Goal: Task Accomplishment & Management: Manage account settings

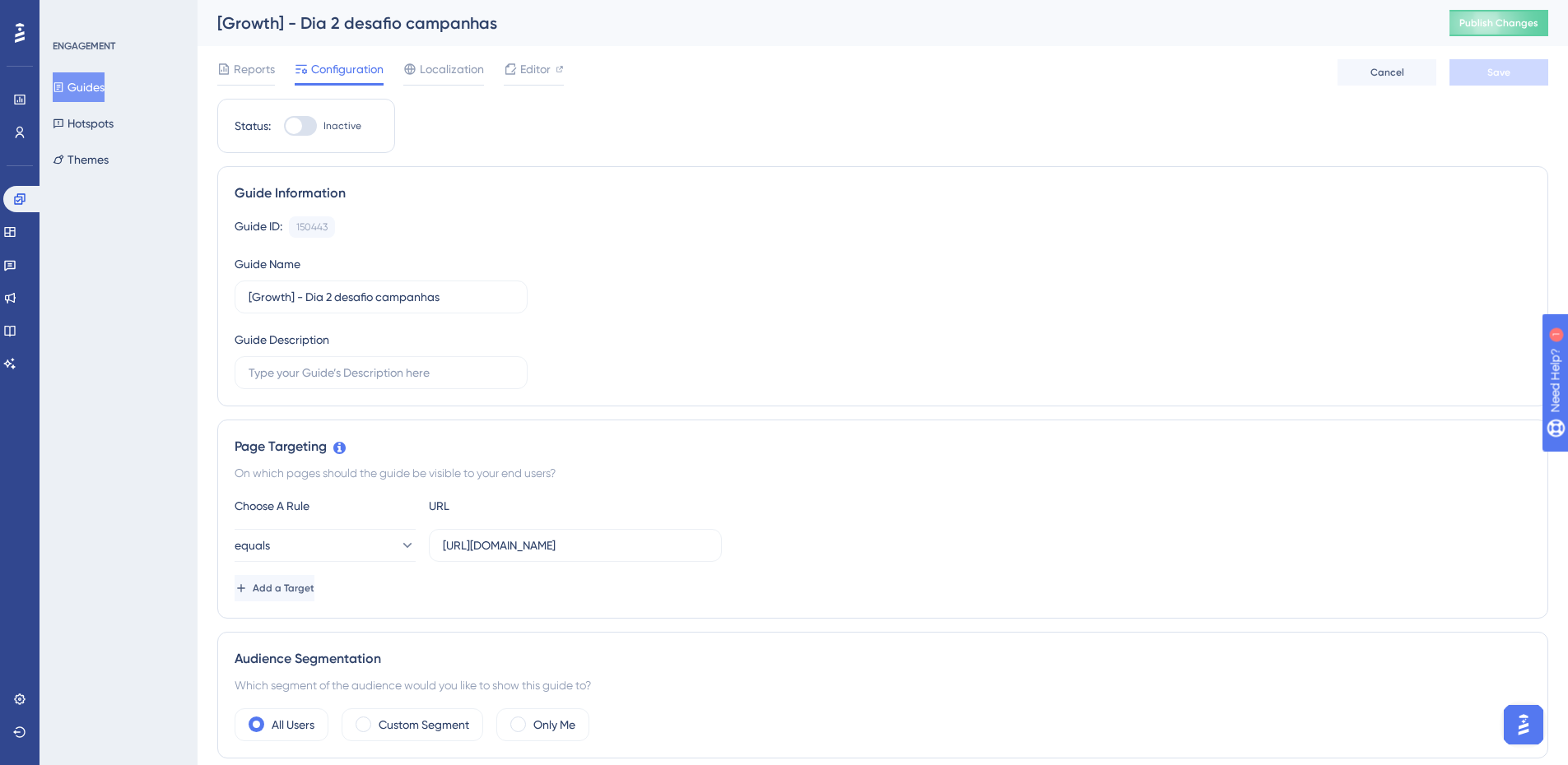
click at [64, 88] on icon at bounding box center [58, 87] width 11 height 11
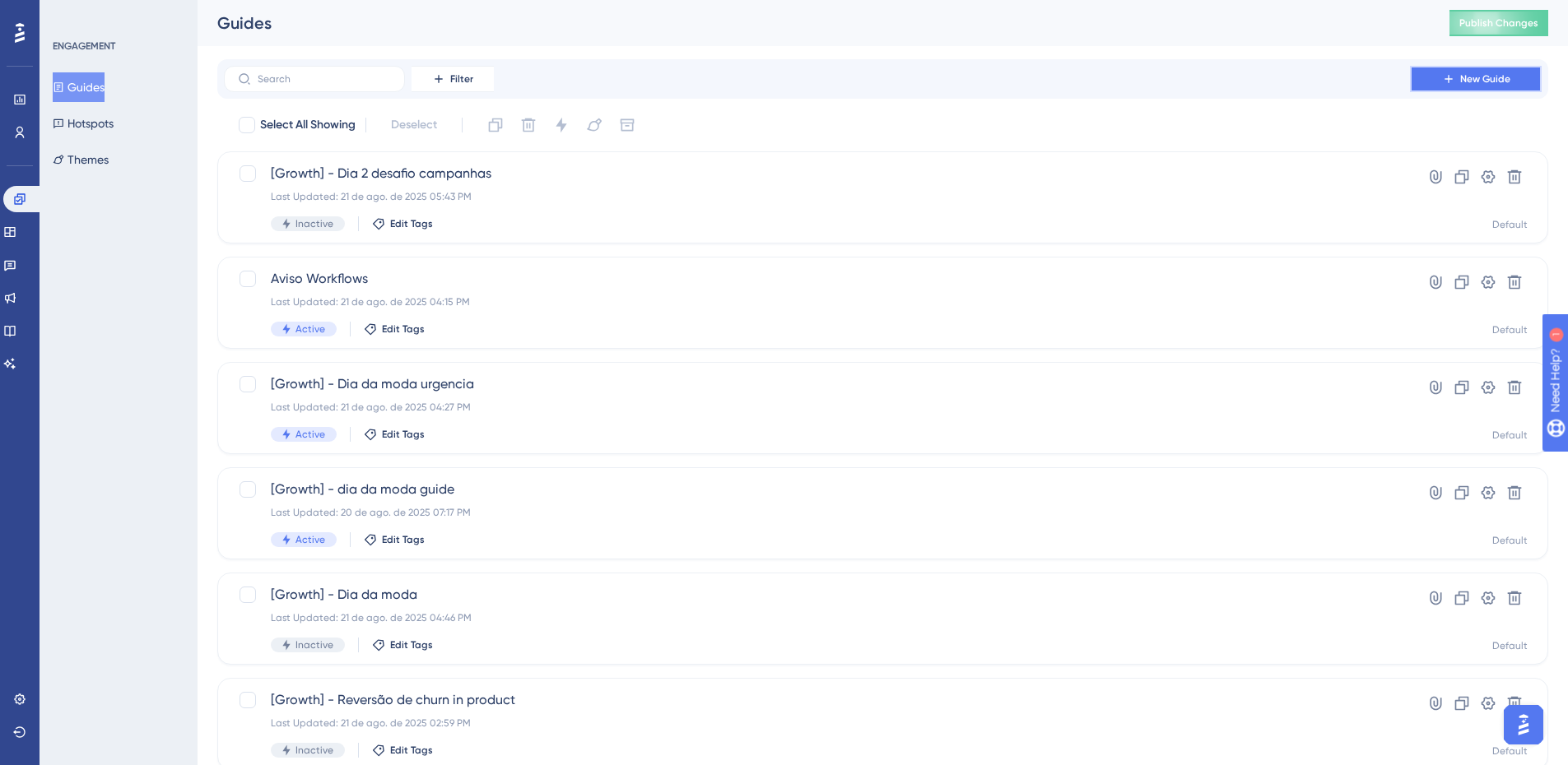
click at [1437, 72] on button "New Guide" at bounding box center [1475, 78] width 132 height 27
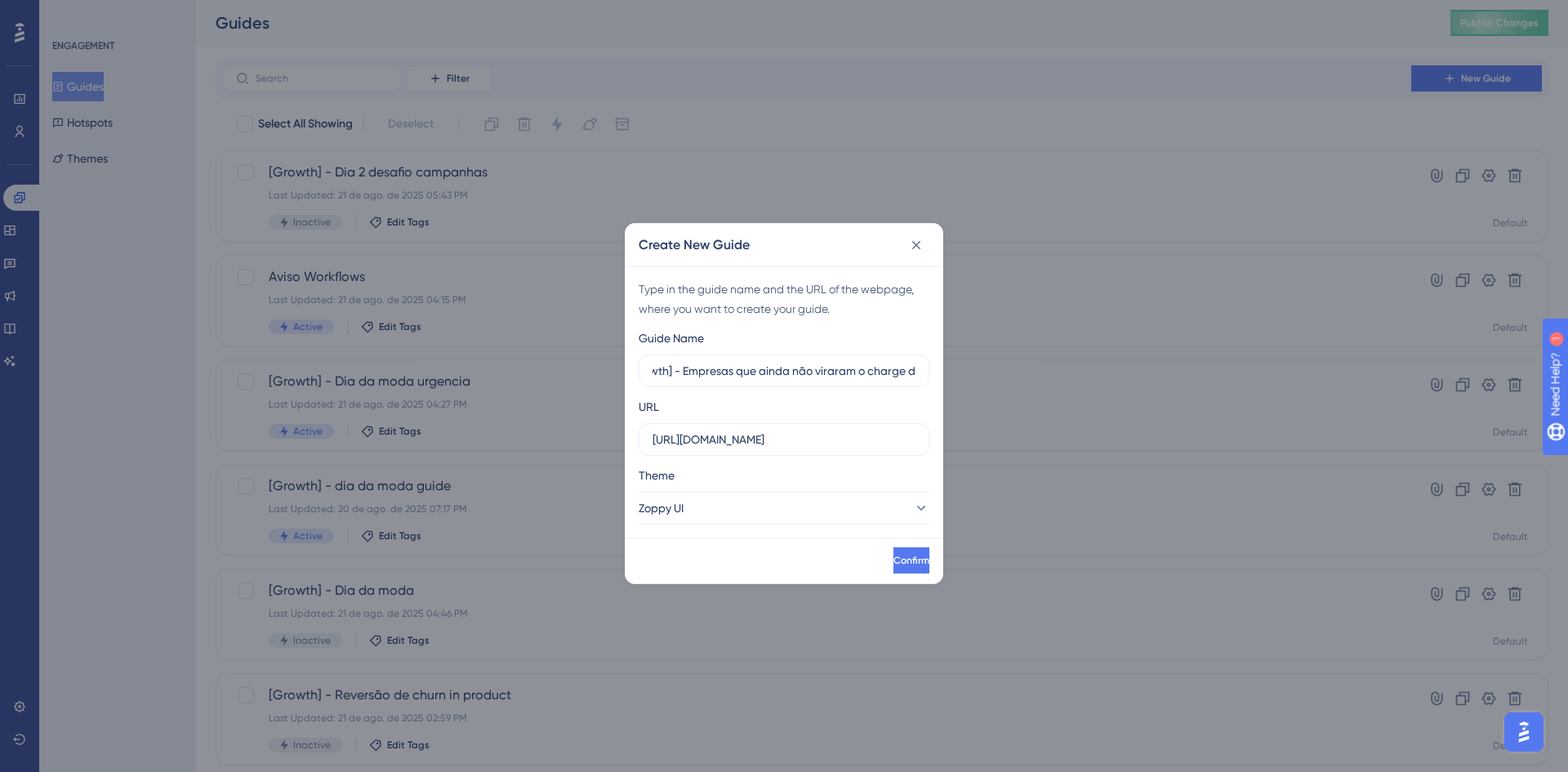
scroll to position [0, 39]
type input "[Growth] - Empresas que ainda não viraram o charge day"
click at [768, 527] on div "Type in the guide name and the URL of the webpage, where you want to create you…" at bounding box center [784, 401] width 317 height 271
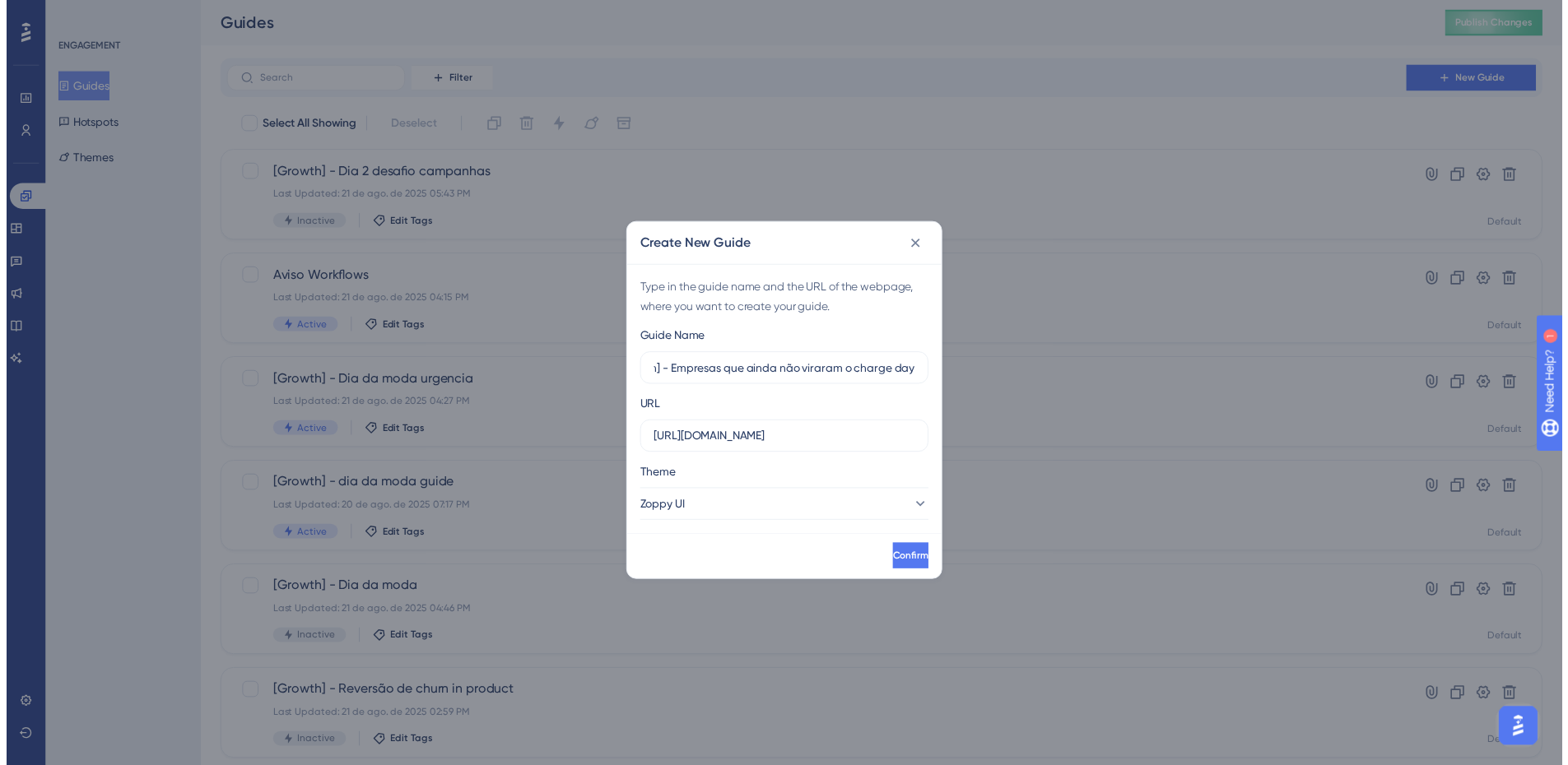
scroll to position [0, 0]
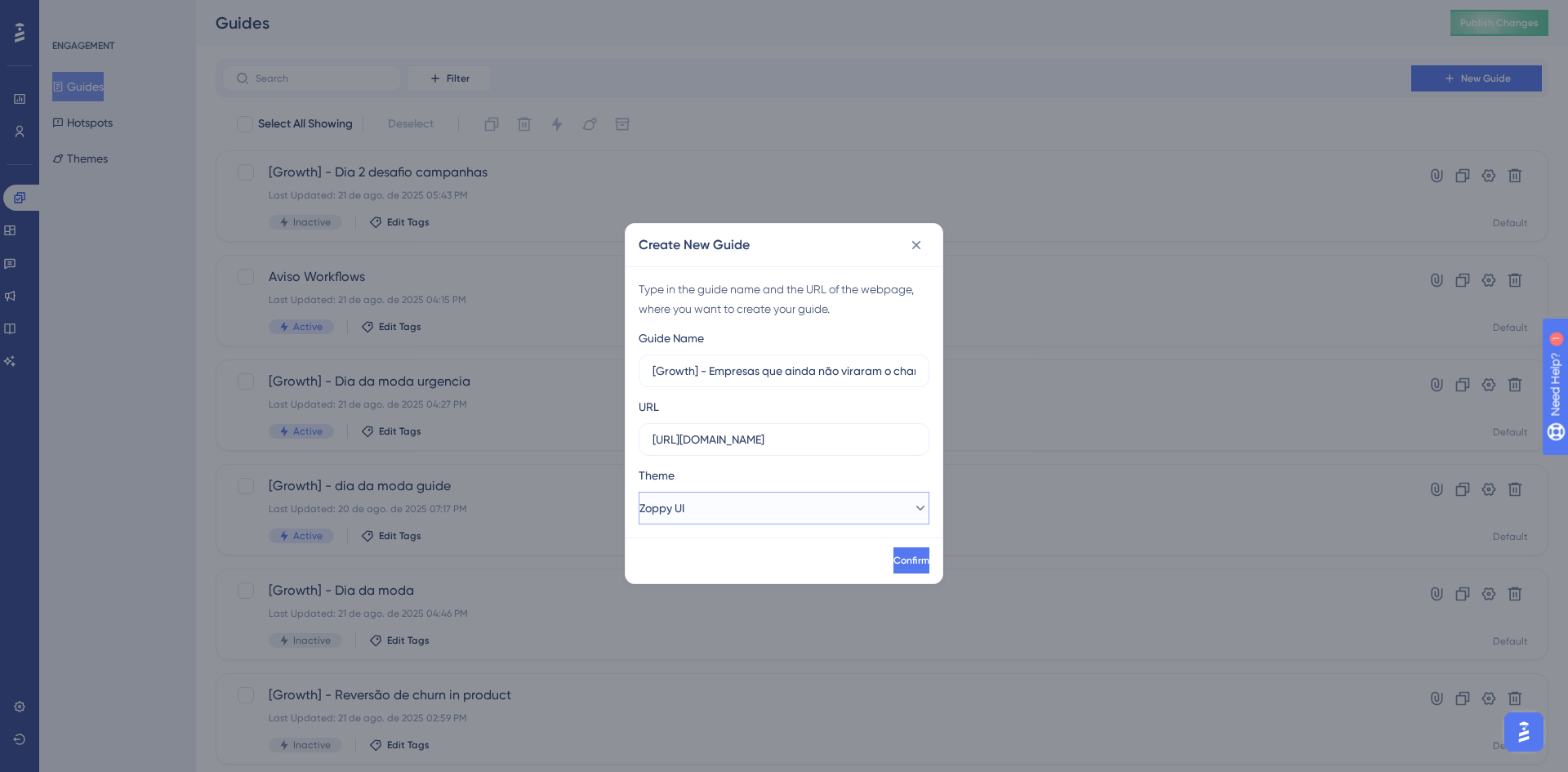
click at [746, 505] on button "Zoppy UI" at bounding box center [784, 508] width 291 height 32
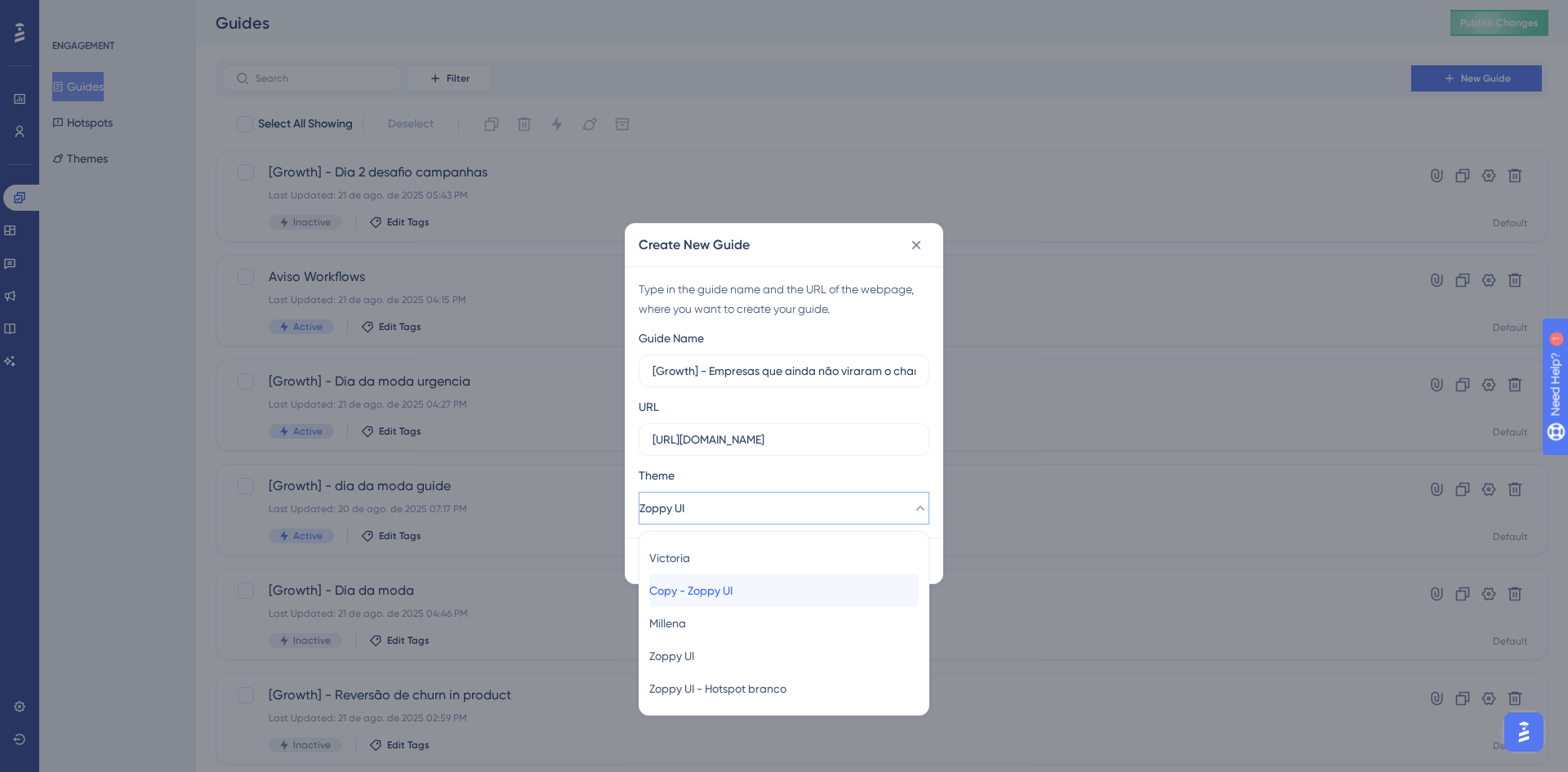
drag, startPoint x: 740, startPoint y: 584, endPoint x: 762, endPoint y: 577, distance: 23.1
click at [733, 584] on span "Copy - Zoppy UI" at bounding box center [690, 590] width 83 height 20
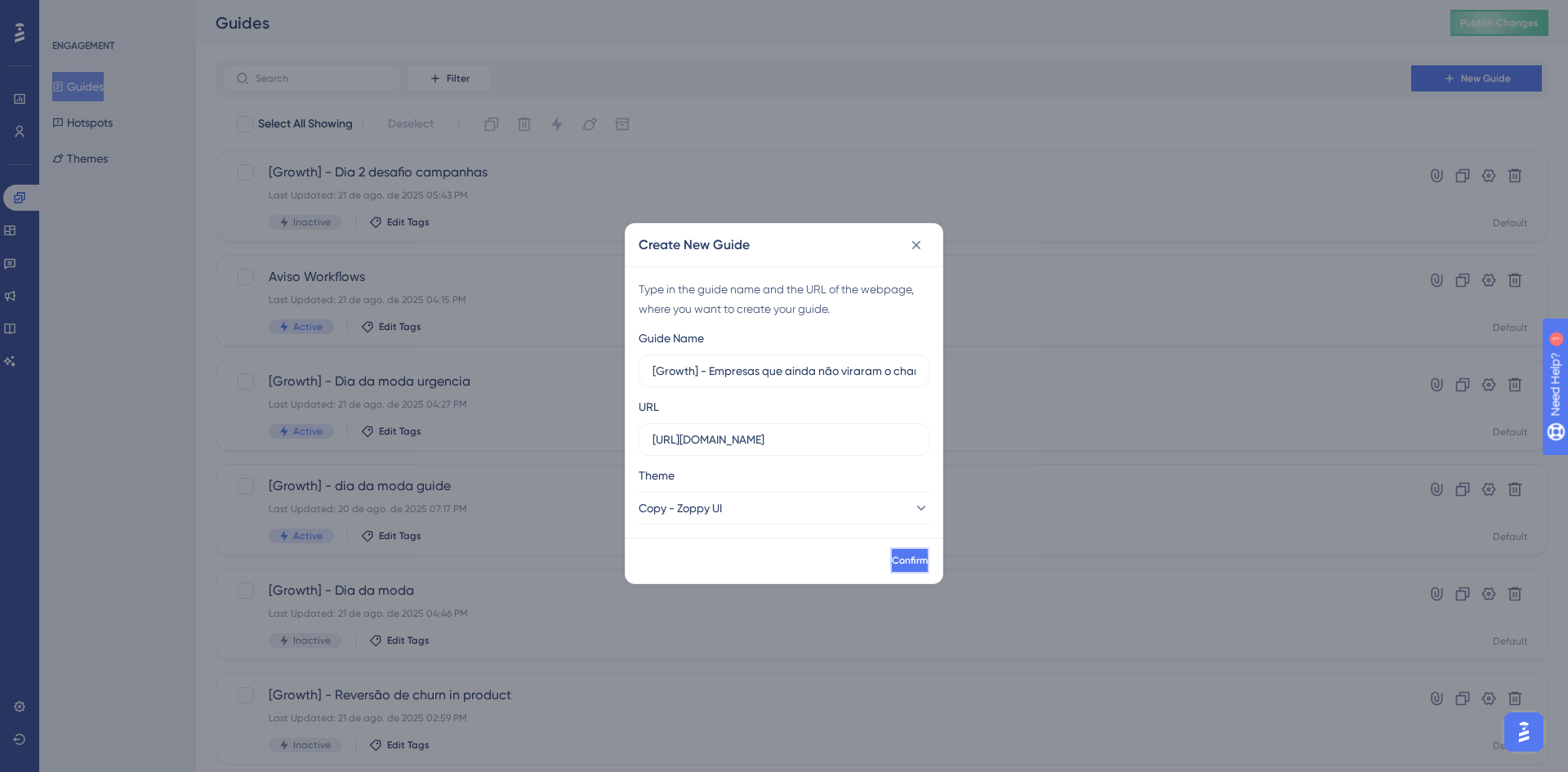
click at [892, 563] on span "Confirm" at bounding box center [910, 560] width 36 height 13
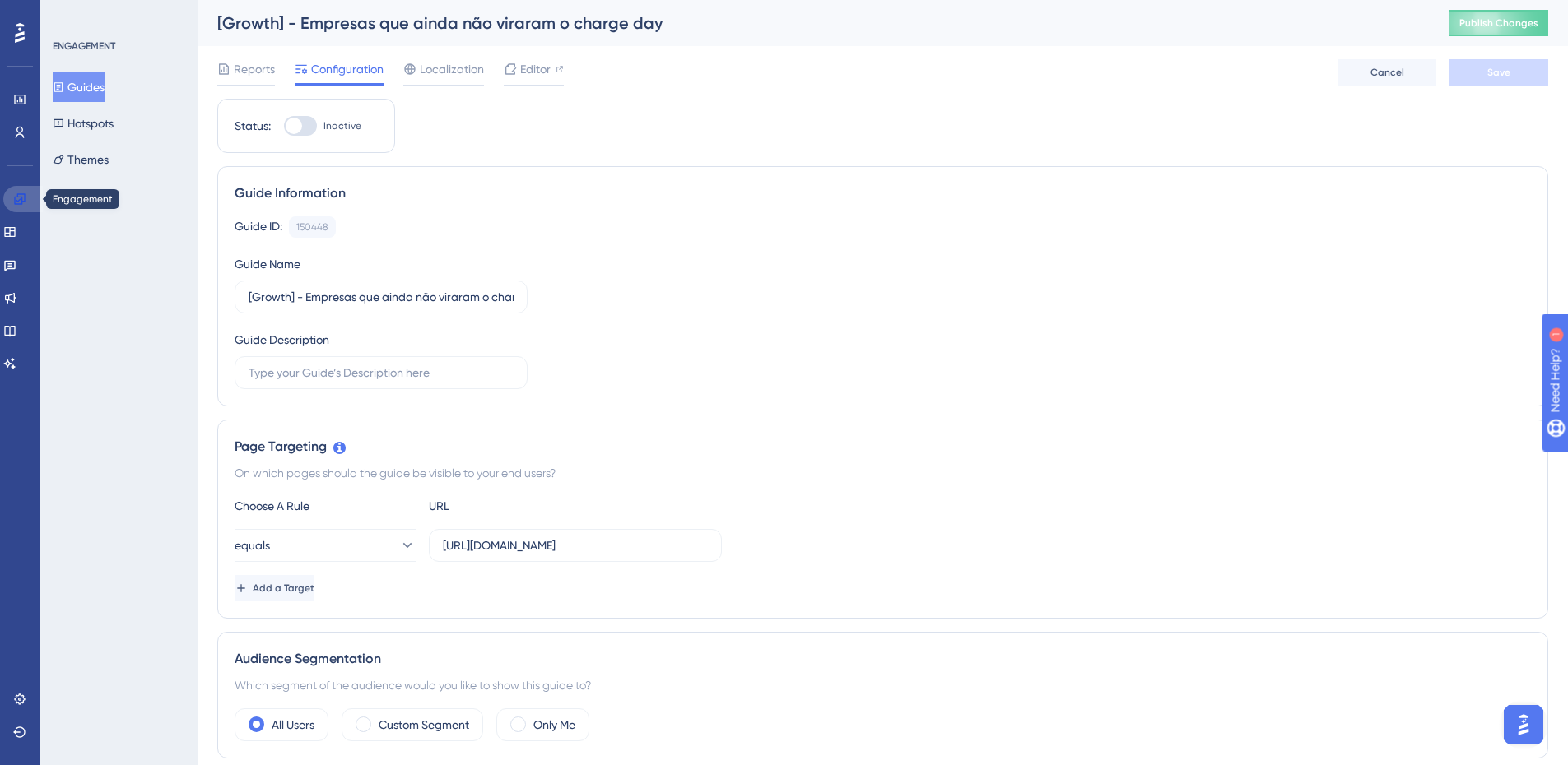
click at [20, 196] on icon at bounding box center [19, 198] width 10 height 10
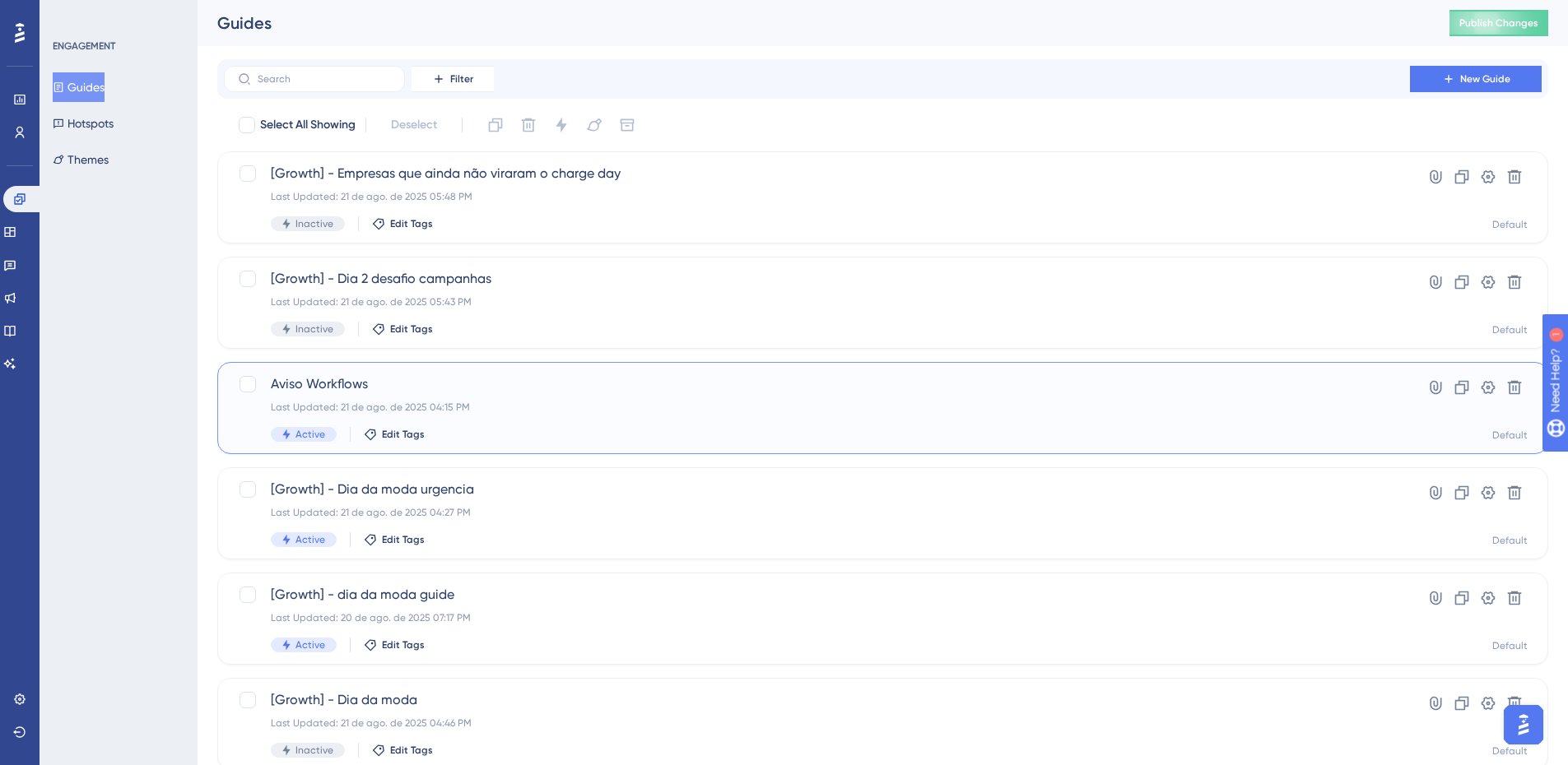
click at [613, 418] on div "Aviso Workflows Last Updated: 21 de ago. de 2025 04:15 PM Active Edit Tags" at bounding box center [817, 408] width 1092 height 67
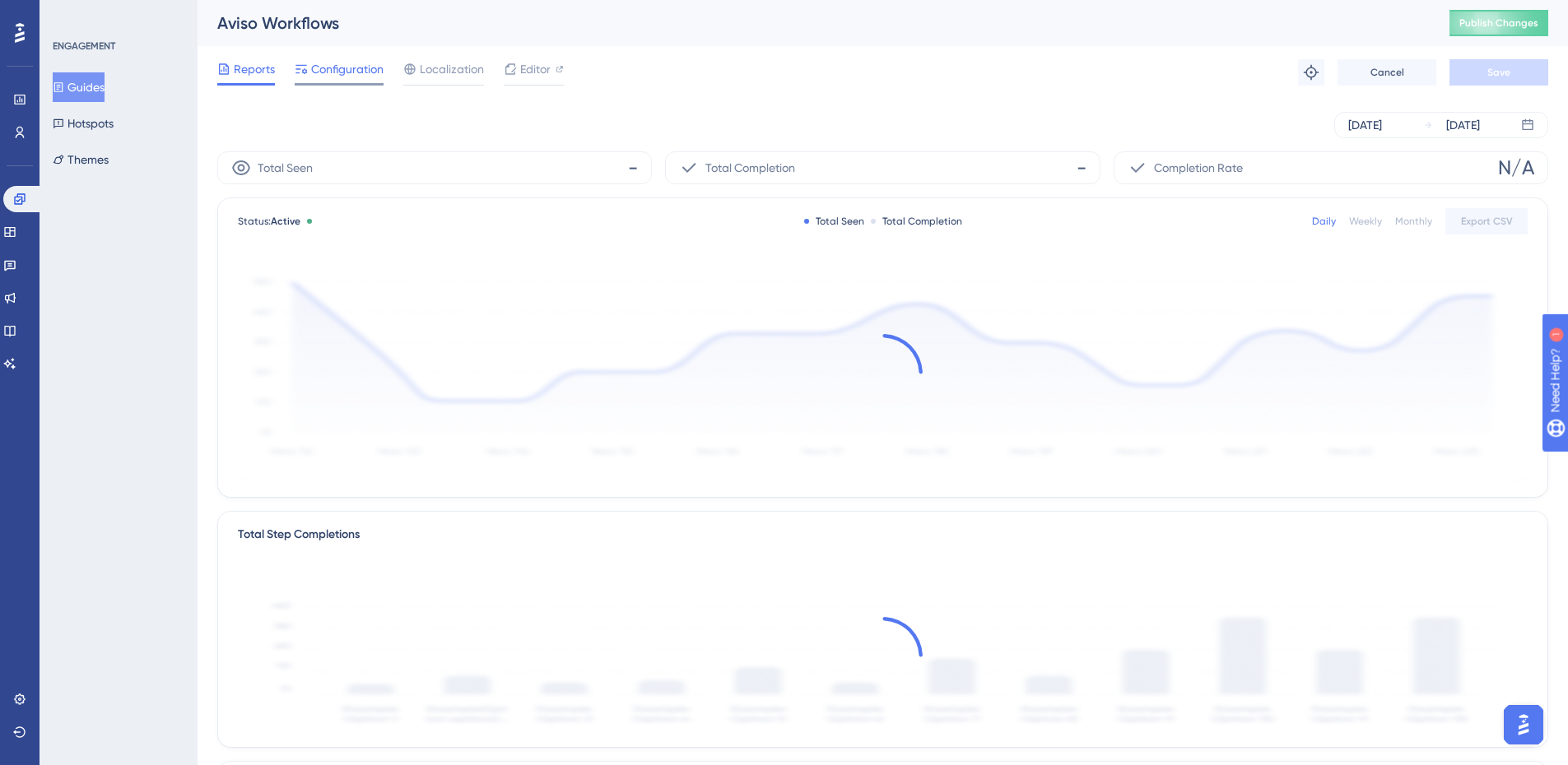
click at [371, 69] on span "Configuration" at bounding box center [347, 69] width 72 height 20
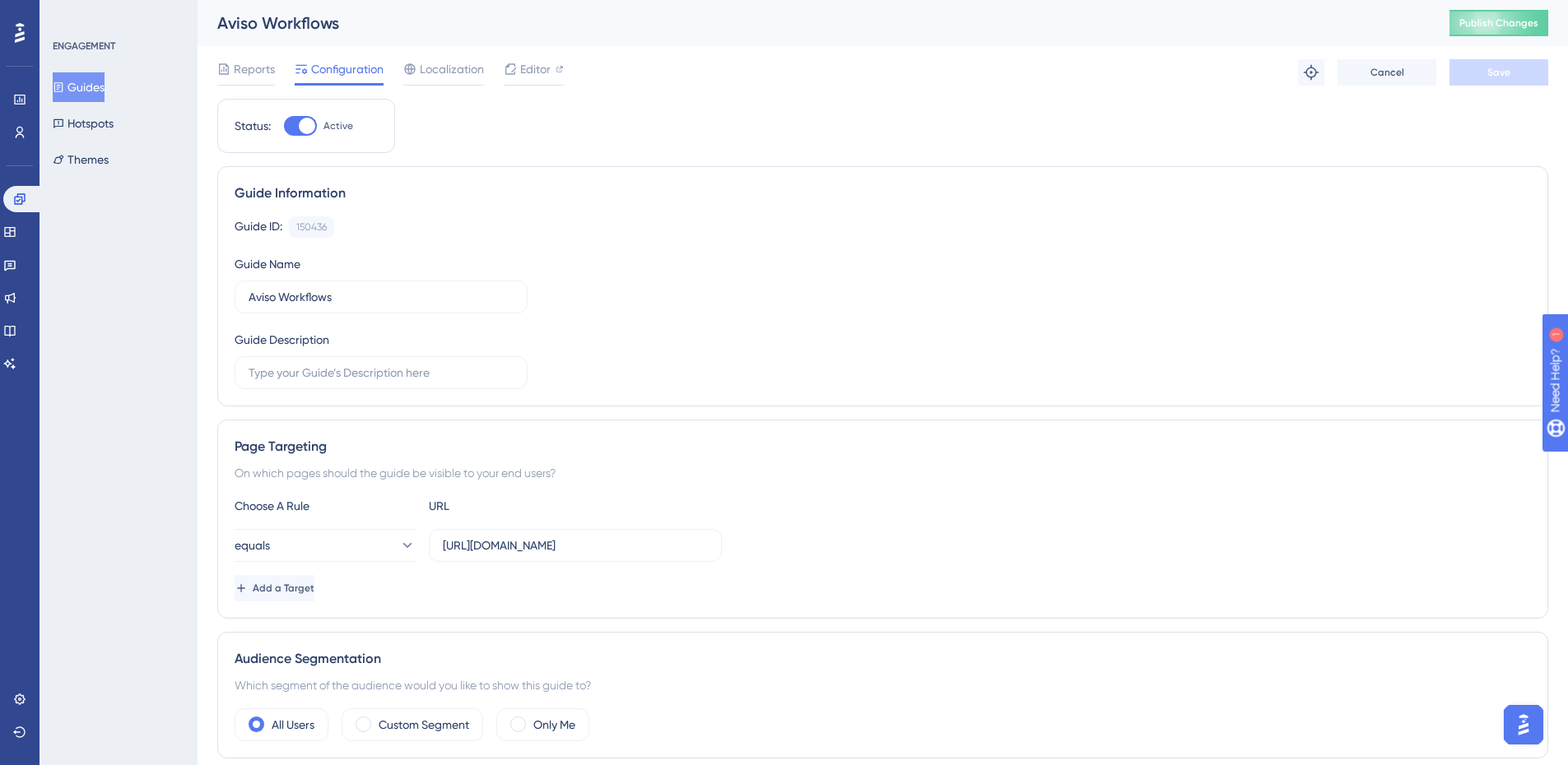
click at [304, 128] on div at bounding box center [307, 126] width 16 height 16
click at [284, 127] on input "Active" at bounding box center [283, 126] width 1 height 1
checkbox input "false"
click at [1472, 73] on button "Save" at bounding box center [1498, 72] width 99 height 27
click at [1503, 9] on button "Publish Changes" at bounding box center [1498, 22] width 99 height 27
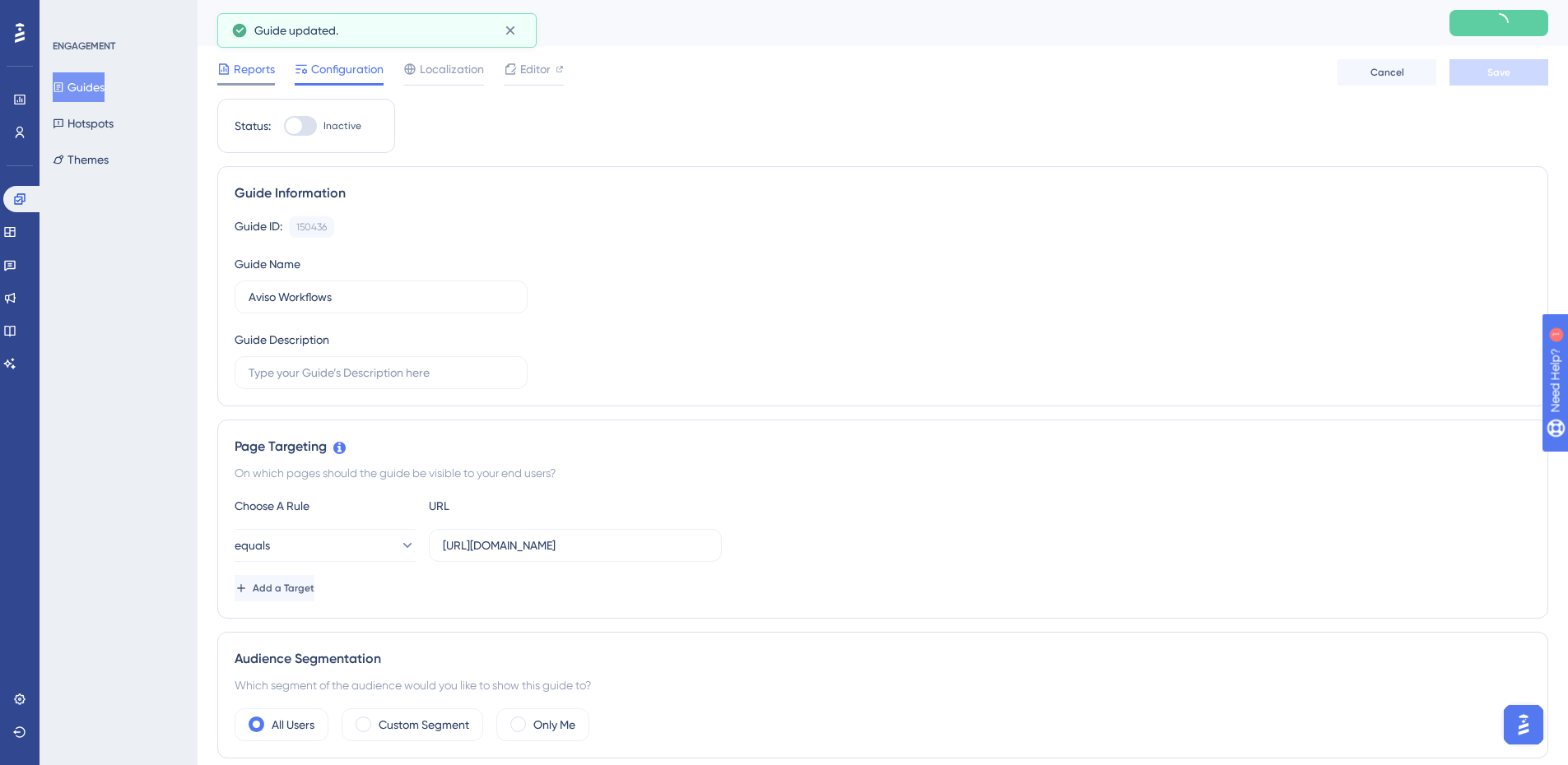
click at [232, 74] on div "Reports" at bounding box center [246, 69] width 58 height 20
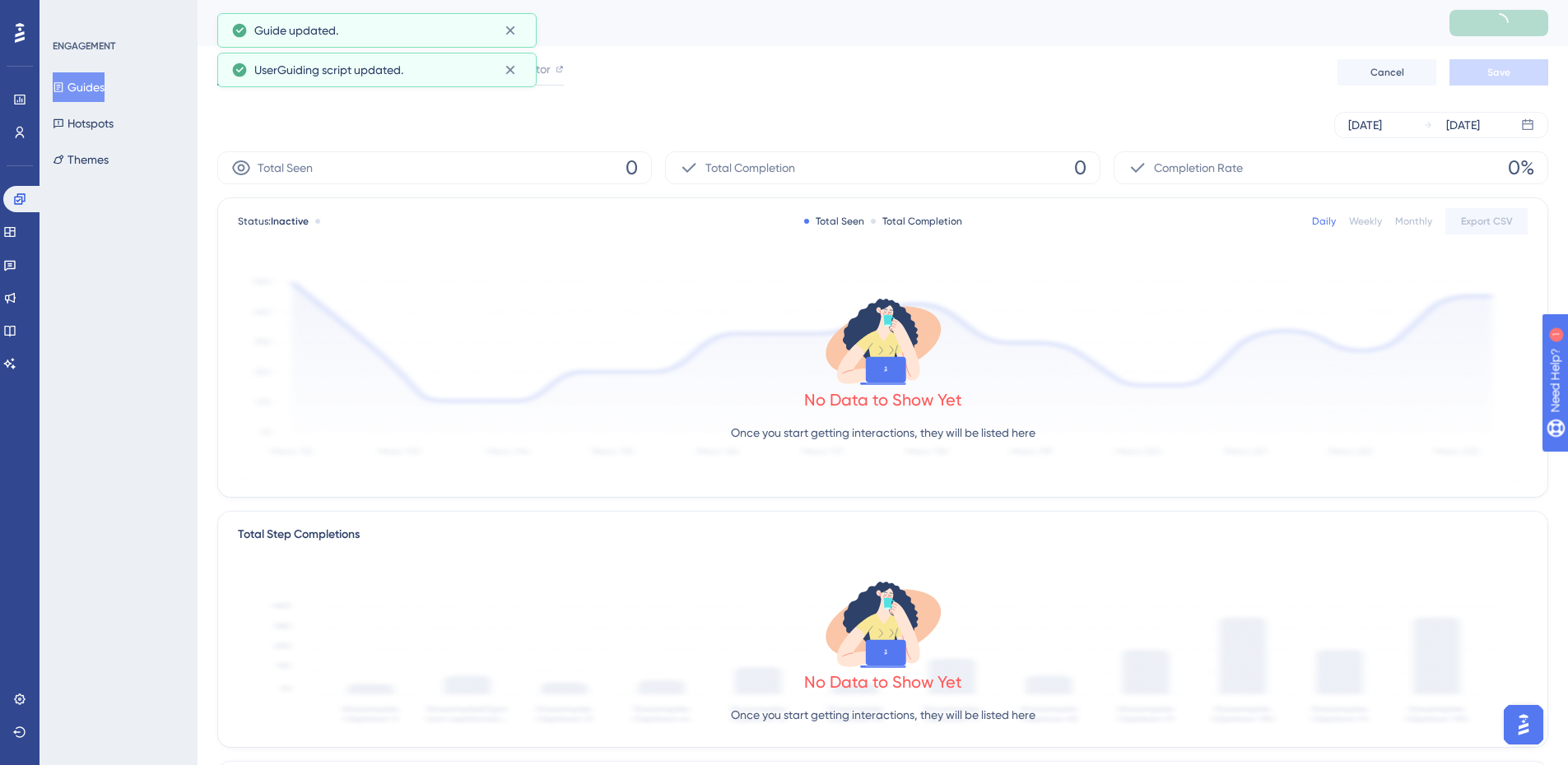
click at [494, 31] on div "Guide updated." at bounding box center [376, 30] width 291 height 27
click at [505, 31] on icon at bounding box center [510, 30] width 16 height 16
click at [505, 37] on icon at bounding box center [510, 30] width 16 height 16
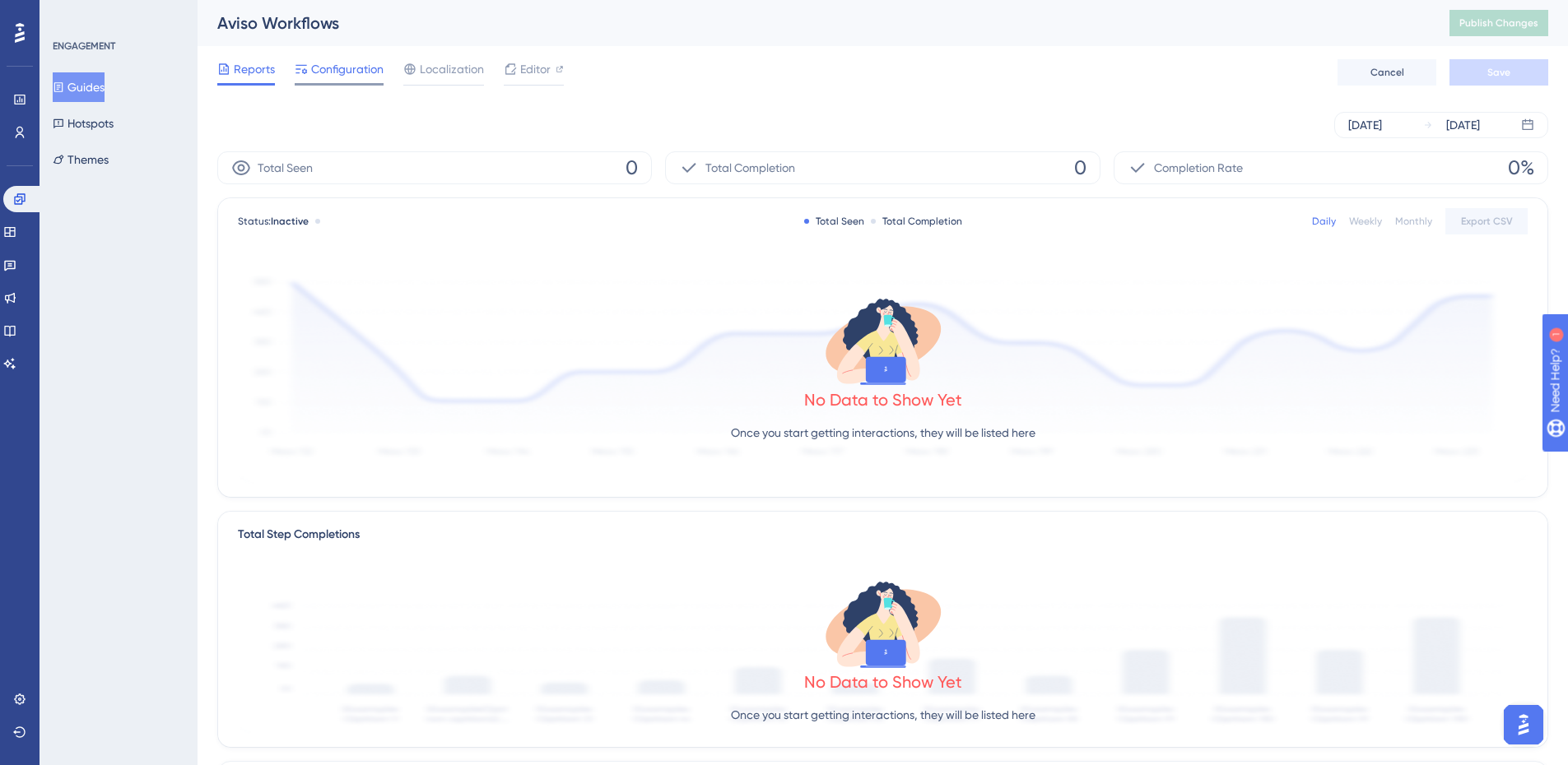
click at [331, 72] on span "Configuration" at bounding box center [347, 69] width 72 height 20
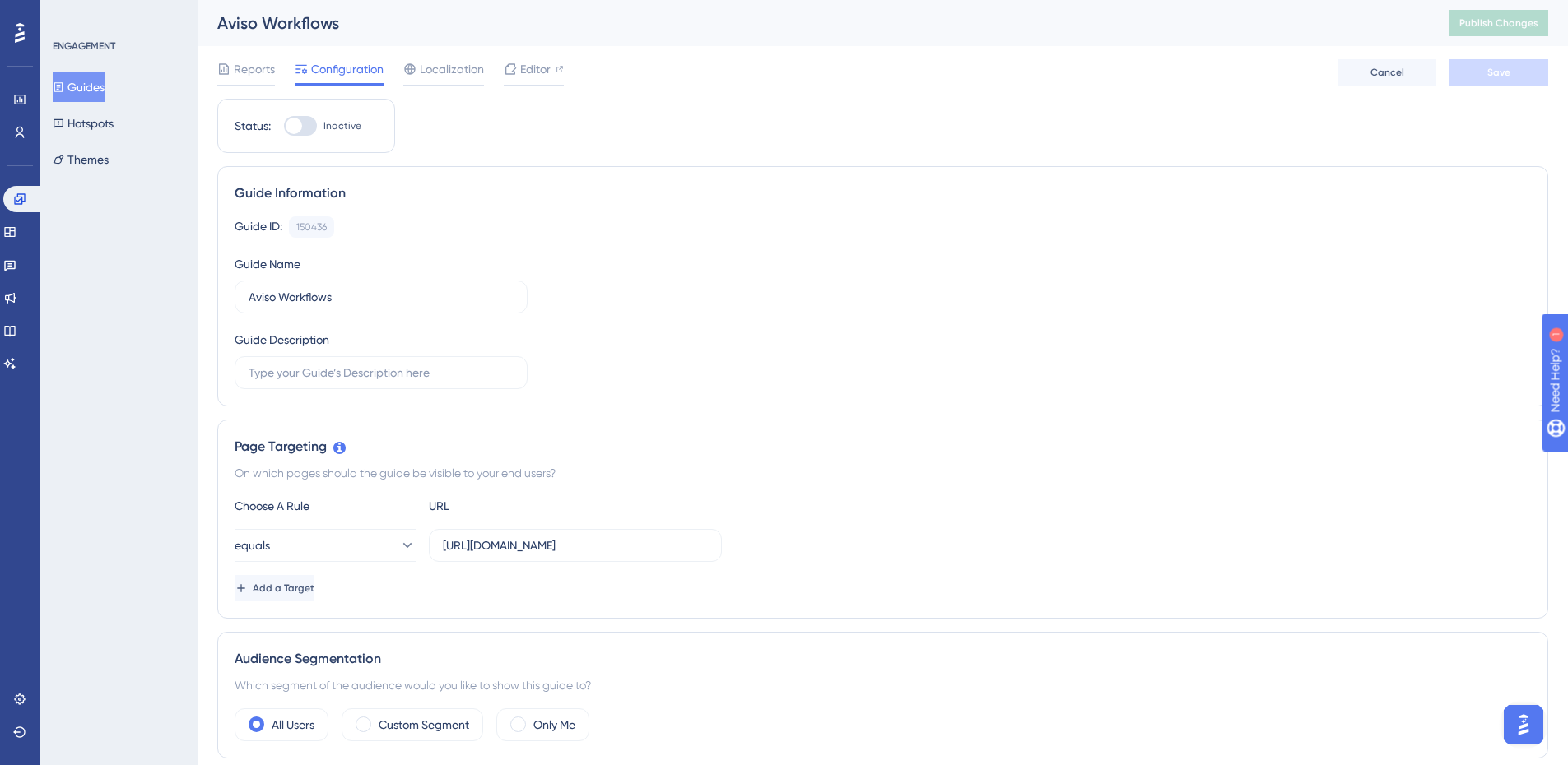
click at [88, 90] on button "Guides" at bounding box center [78, 87] width 52 height 29
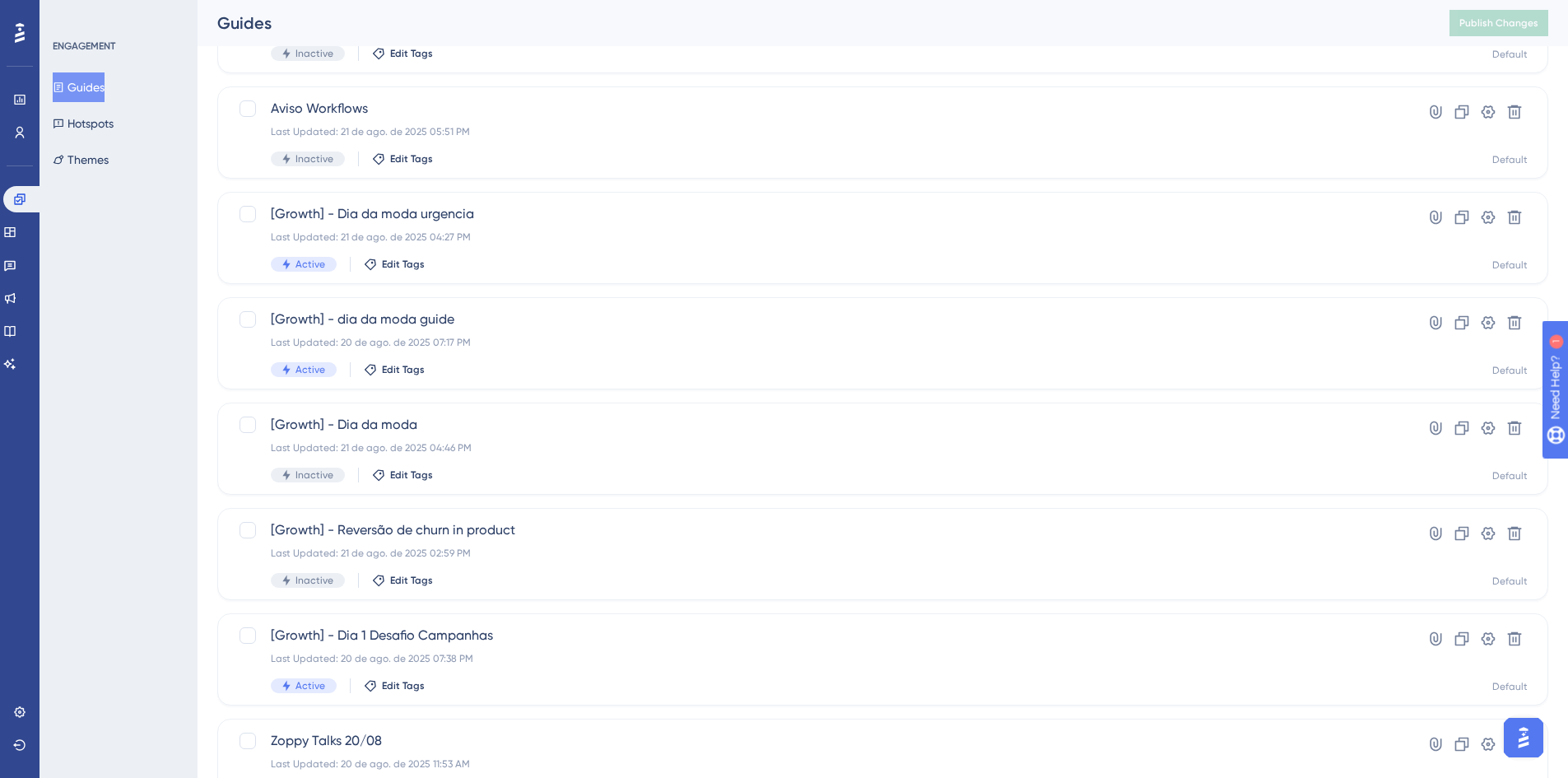
scroll to position [247, 0]
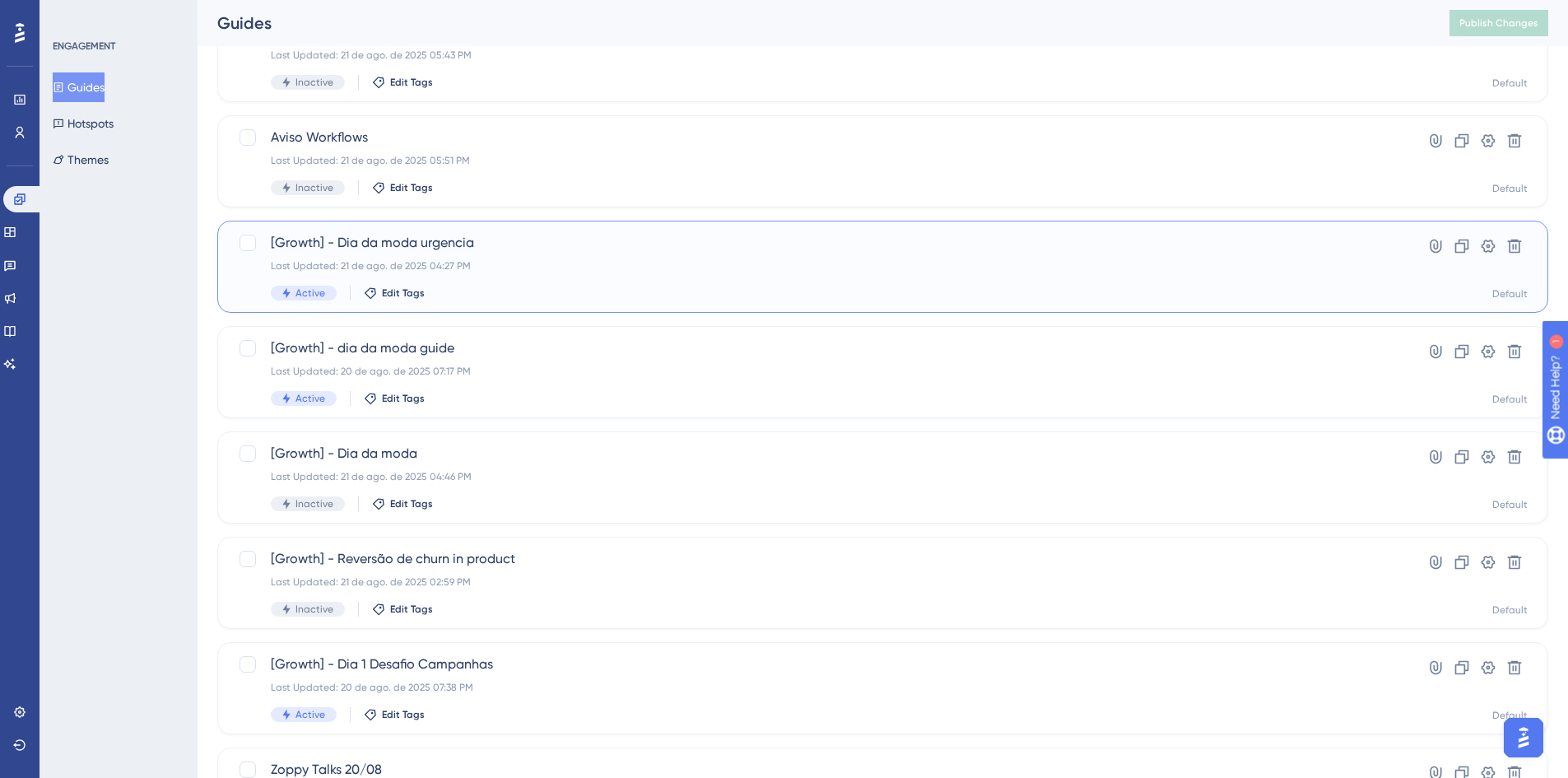
click at [585, 258] on div "[Growth] - Dia da moda urgencia Last Updated: 21 de ago. de 2025 04:27 PM Activ…" at bounding box center [817, 266] width 1092 height 67
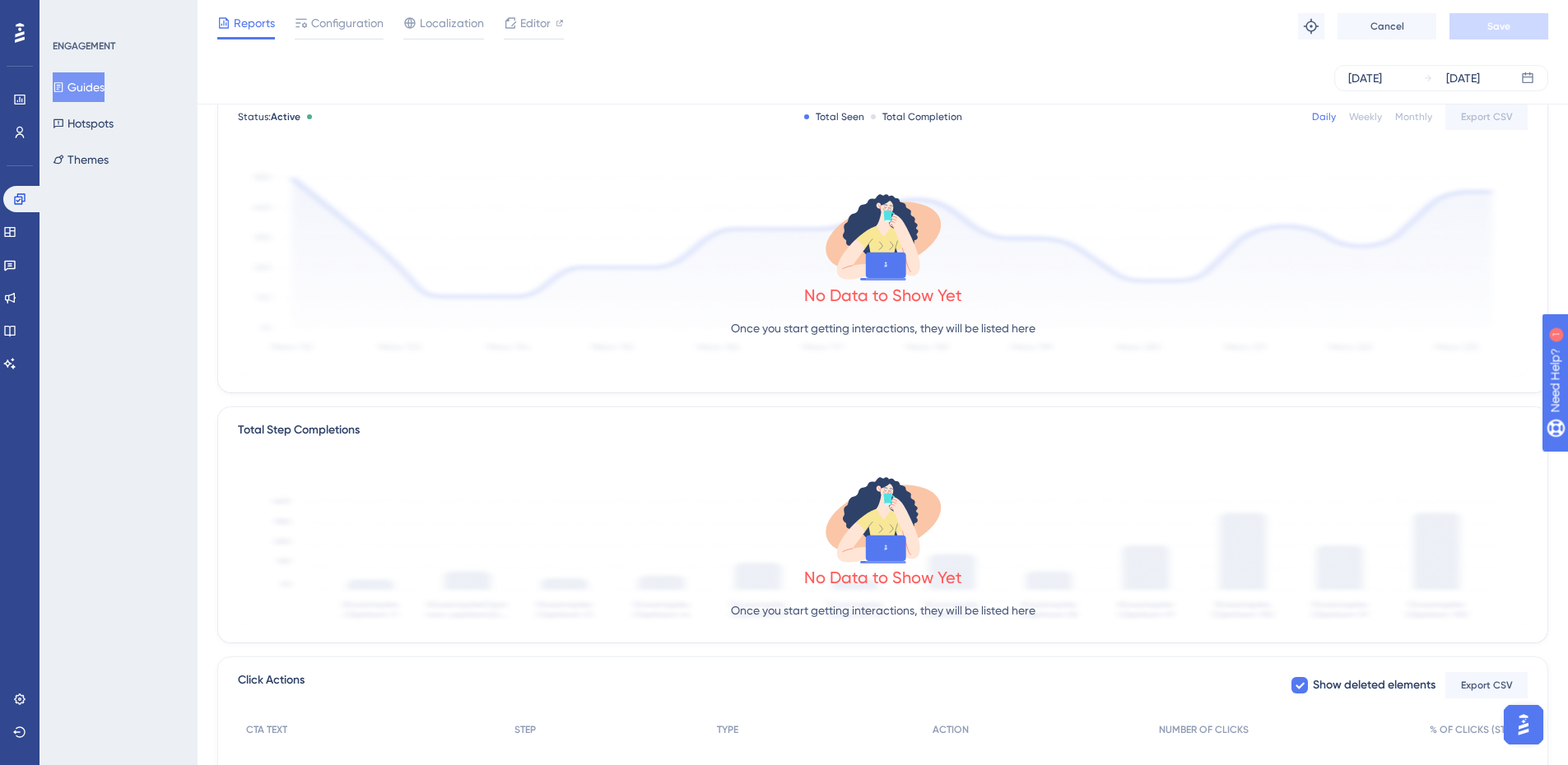
scroll to position [277, 0]
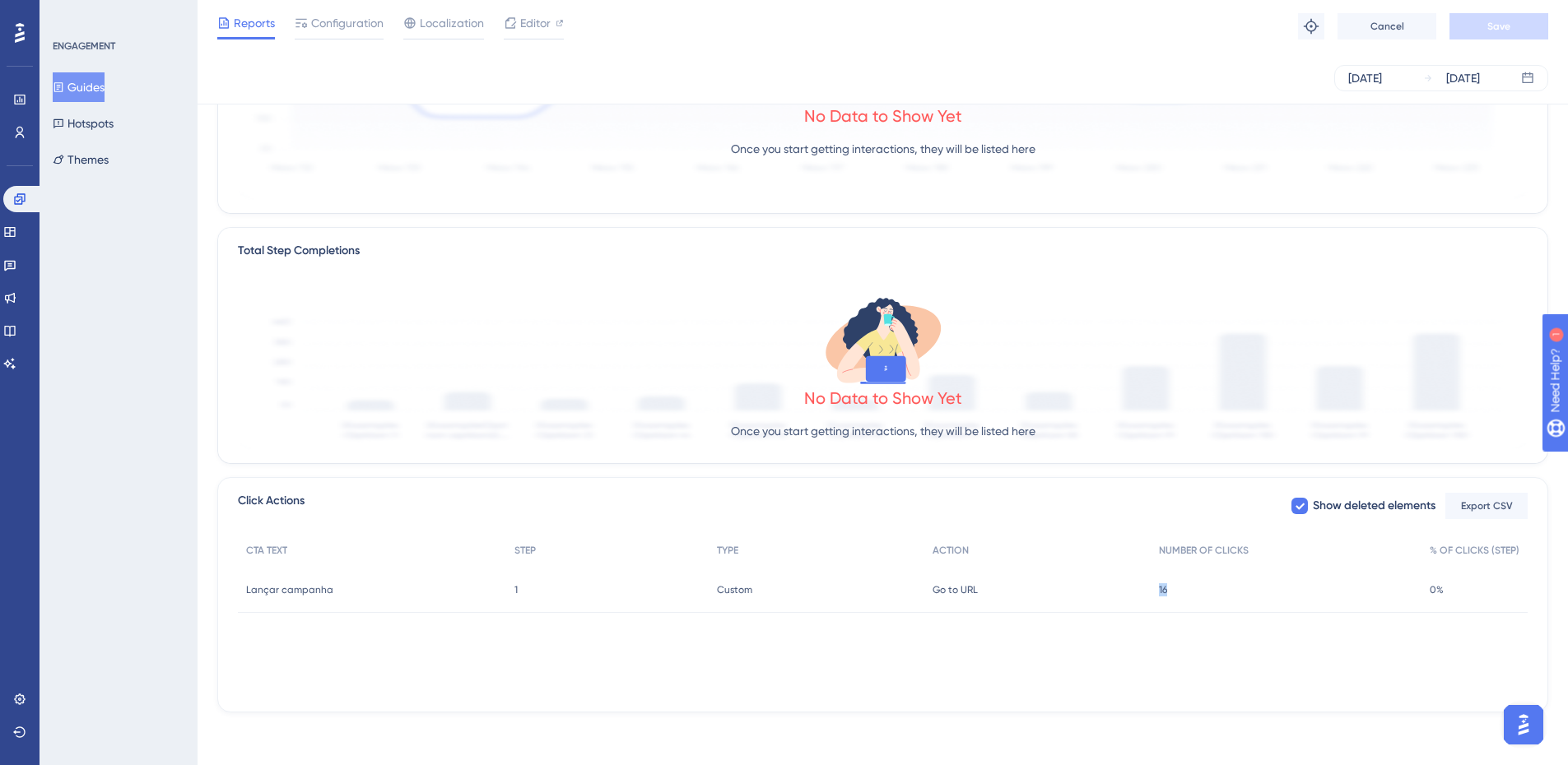
drag, startPoint x: 1185, startPoint y: 589, endPoint x: 1142, endPoint y: 586, distance: 43.1
click at [0, 0] on div "Lançar campanha Lançar campanha 1 1 Custom Custom Go to URL Go to URL 16 16 0% …" at bounding box center [0, 0] width 0 height 0
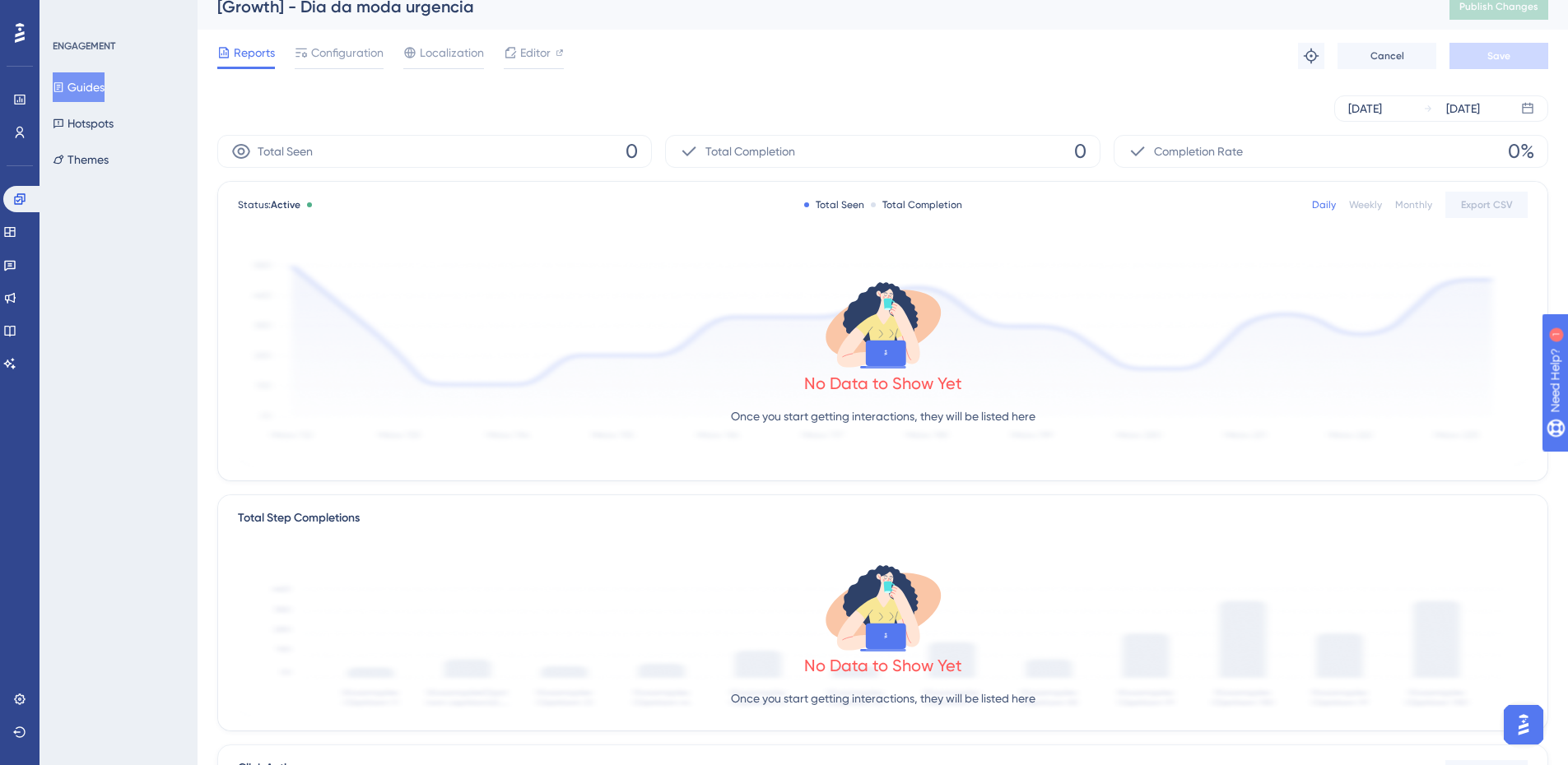
scroll to position [0, 0]
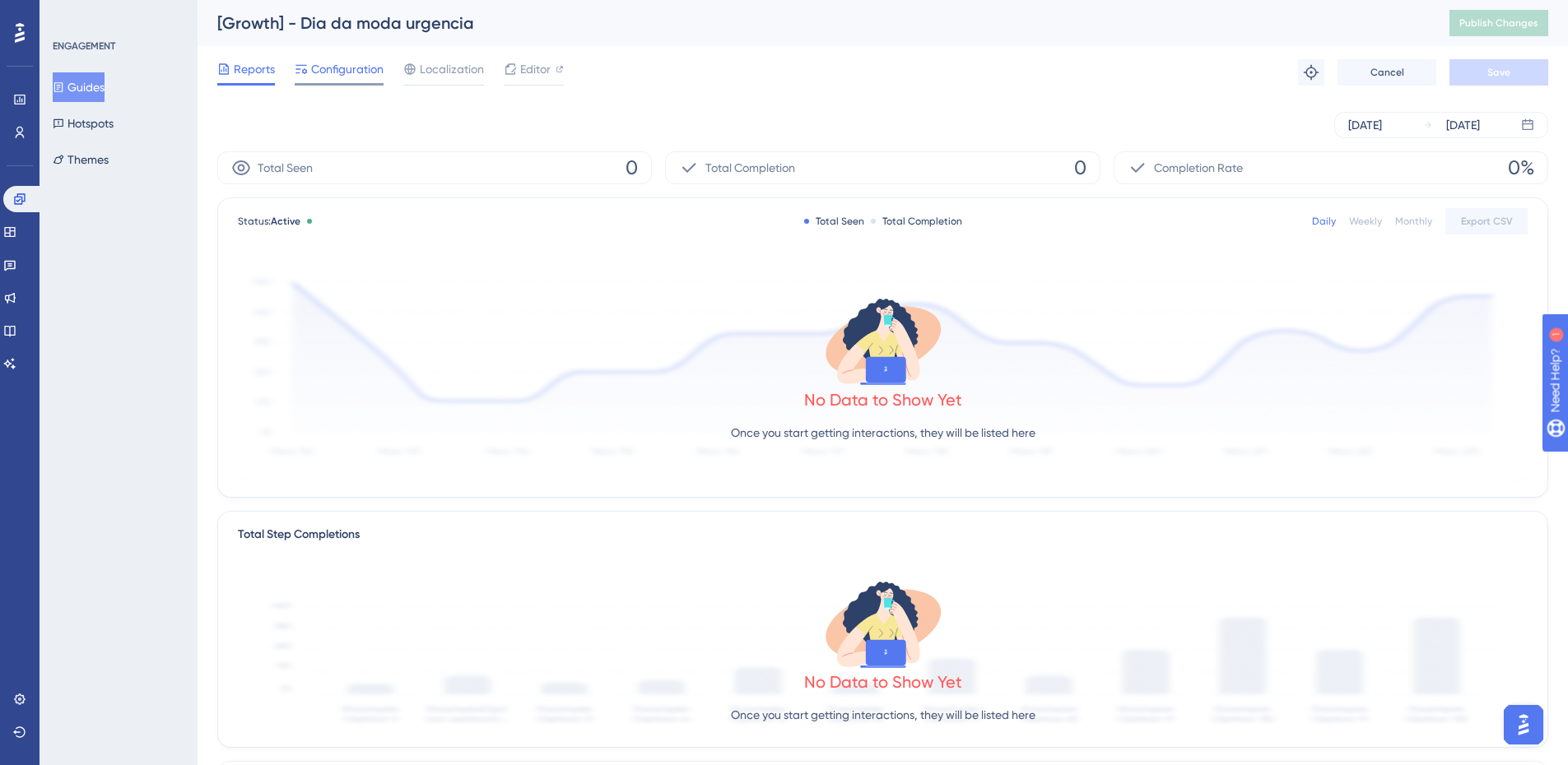
click at [324, 65] on span "Configuration" at bounding box center [347, 69] width 72 height 20
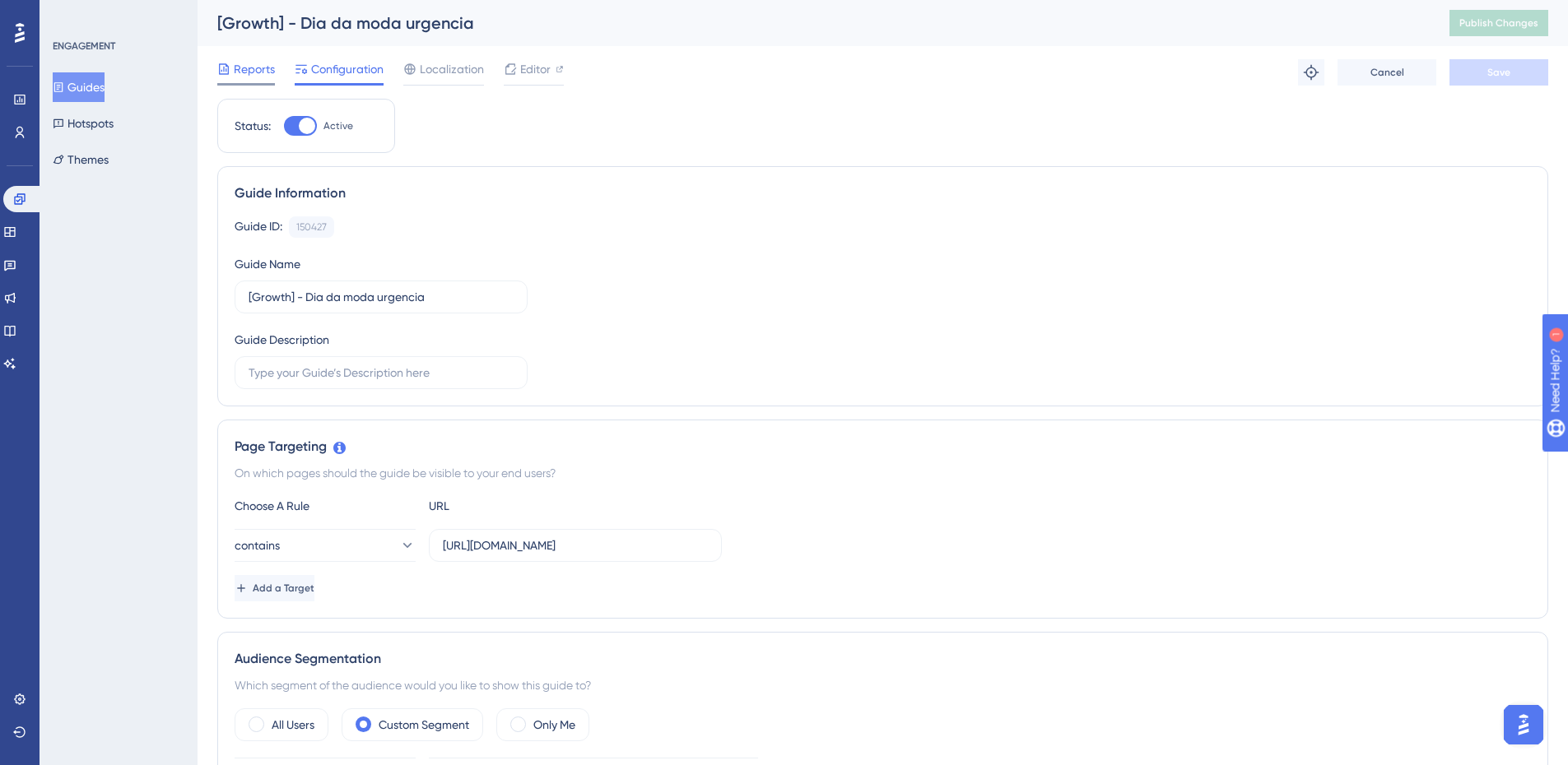
click at [250, 72] on span "Reports" at bounding box center [254, 69] width 41 height 20
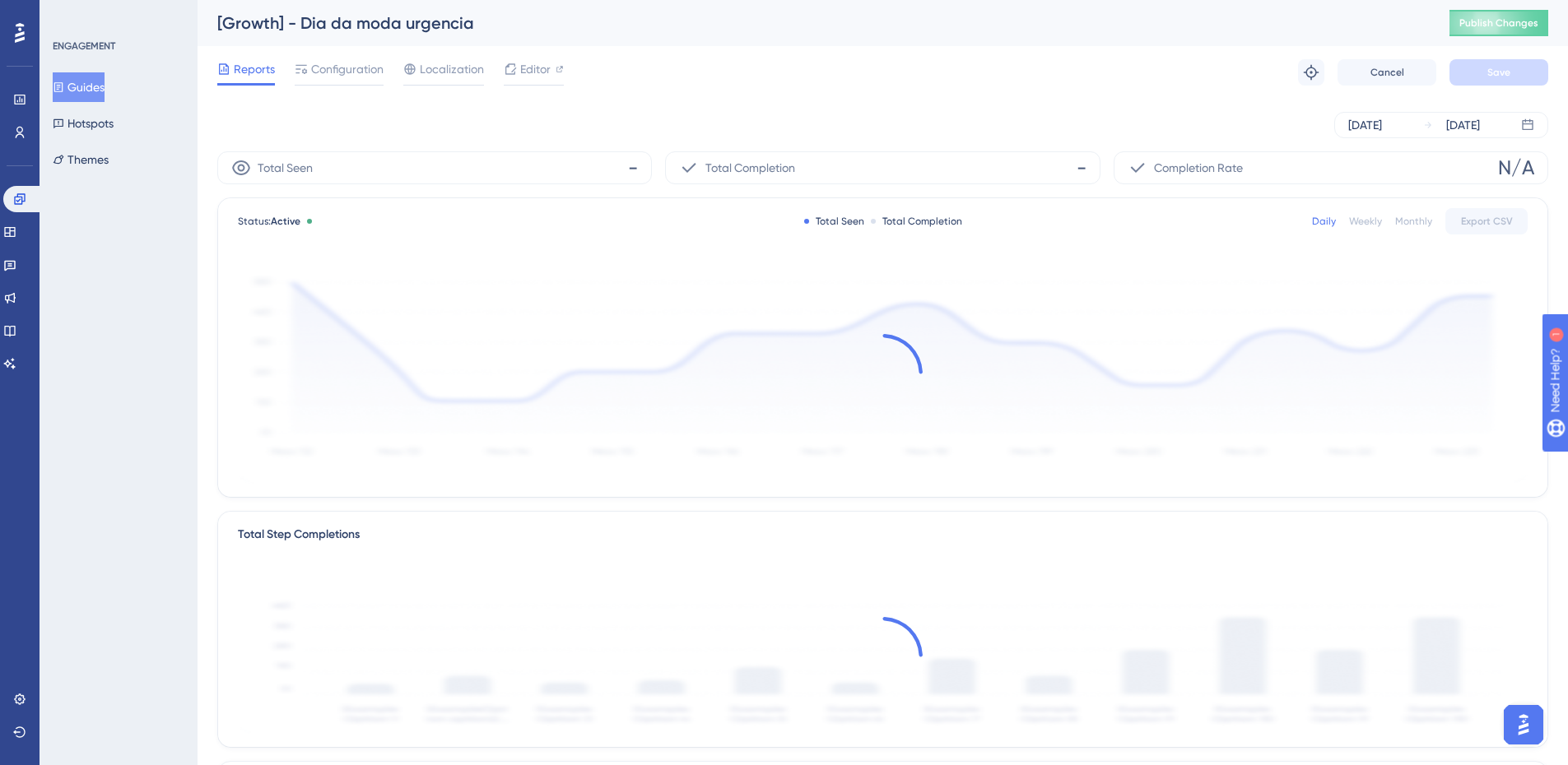
click at [93, 84] on button "Guides" at bounding box center [78, 87] width 52 height 29
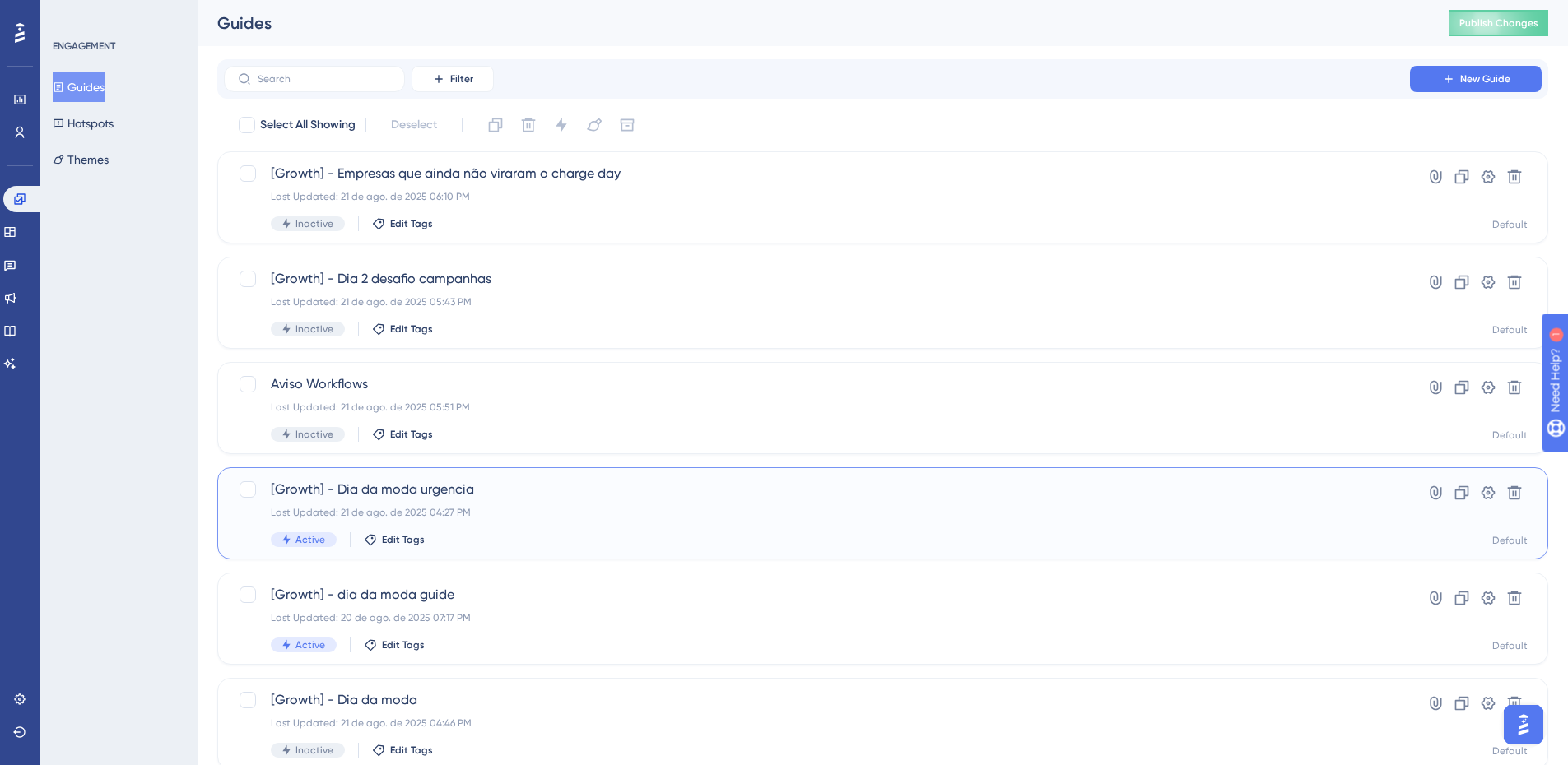
click at [538, 511] on div "Last Updated: 21 de ago. de 2025 04:27 PM" at bounding box center [817, 512] width 1092 height 13
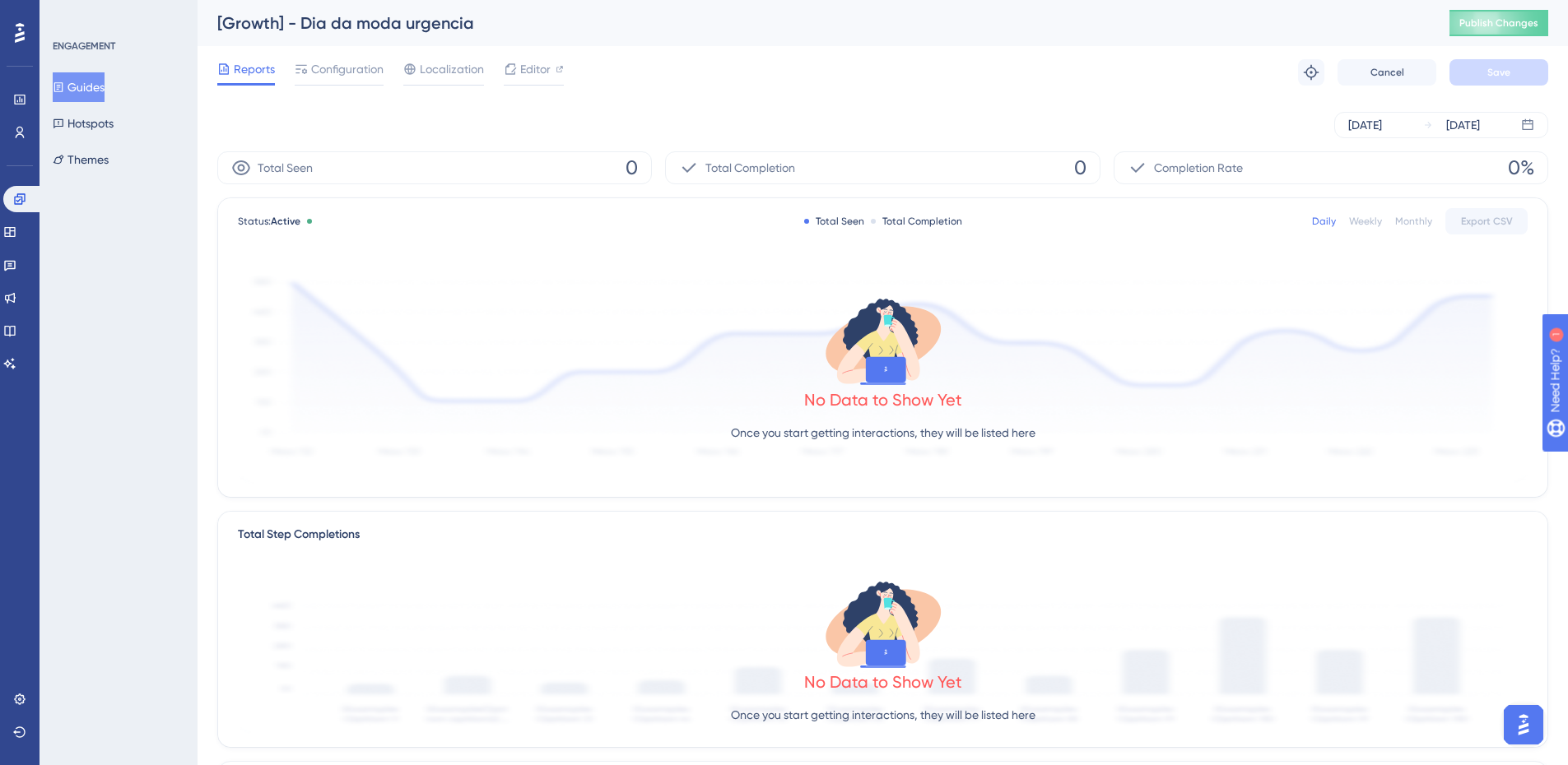
click at [311, 89] on div "Reports Configuration Localization Editor Troubleshoot Cancel Save" at bounding box center [882, 72] width 1331 height 53
click at [318, 79] on div "Configuration" at bounding box center [339, 72] width 89 height 27
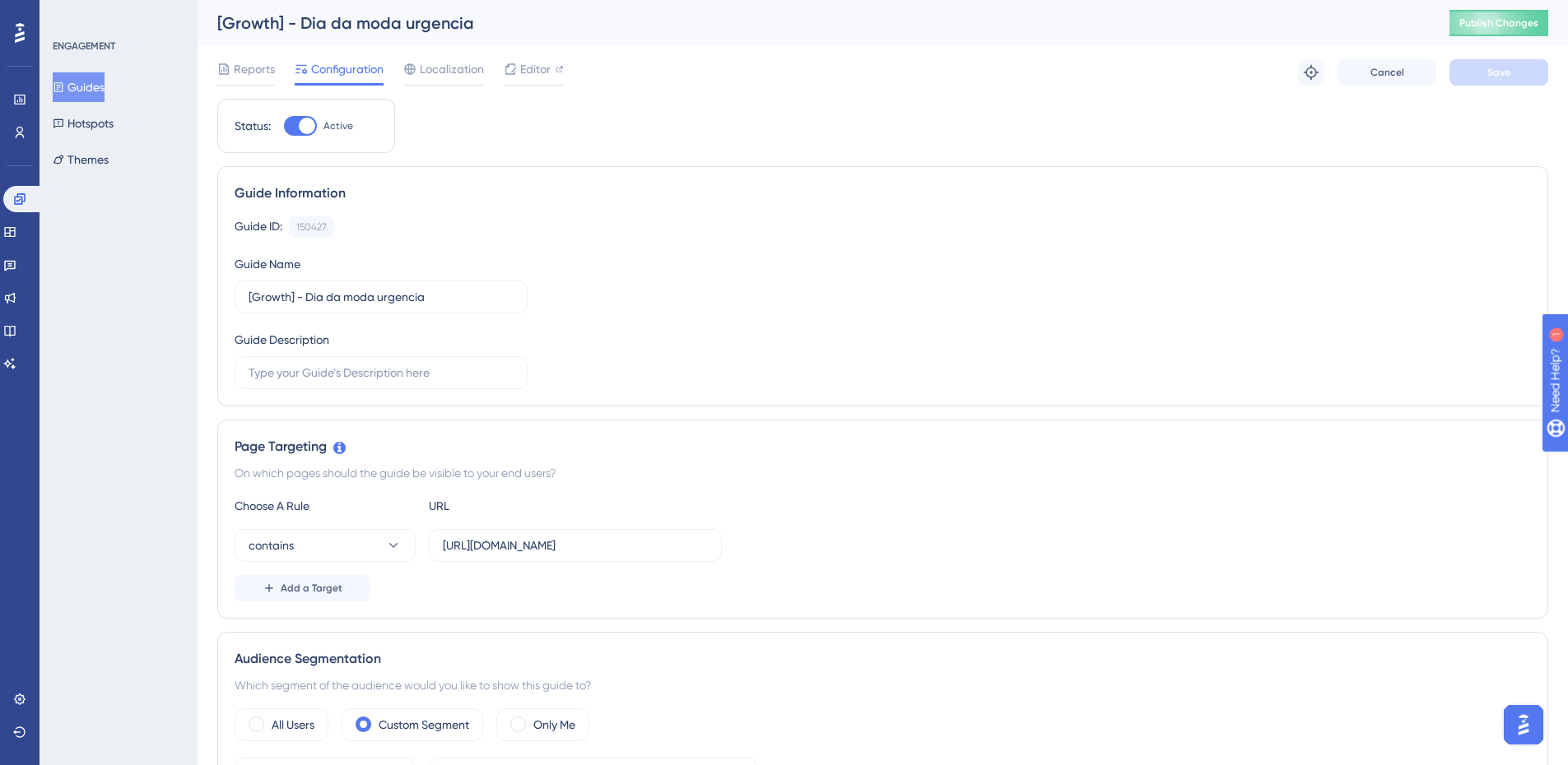
click at [313, 122] on div at bounding box center [307, 126] width 16 height 16
click at [284, 126] on input "Active" at bounding box center [283, 126] width 1 height 1
checkbox input "false"
click at [1484, 75] on button "Save" at bounding box center [1498, 72] width 99 height 27
click at [1506, 22] on button "Publish Changes" at bounding box center [1498, 22] width 99 height 27
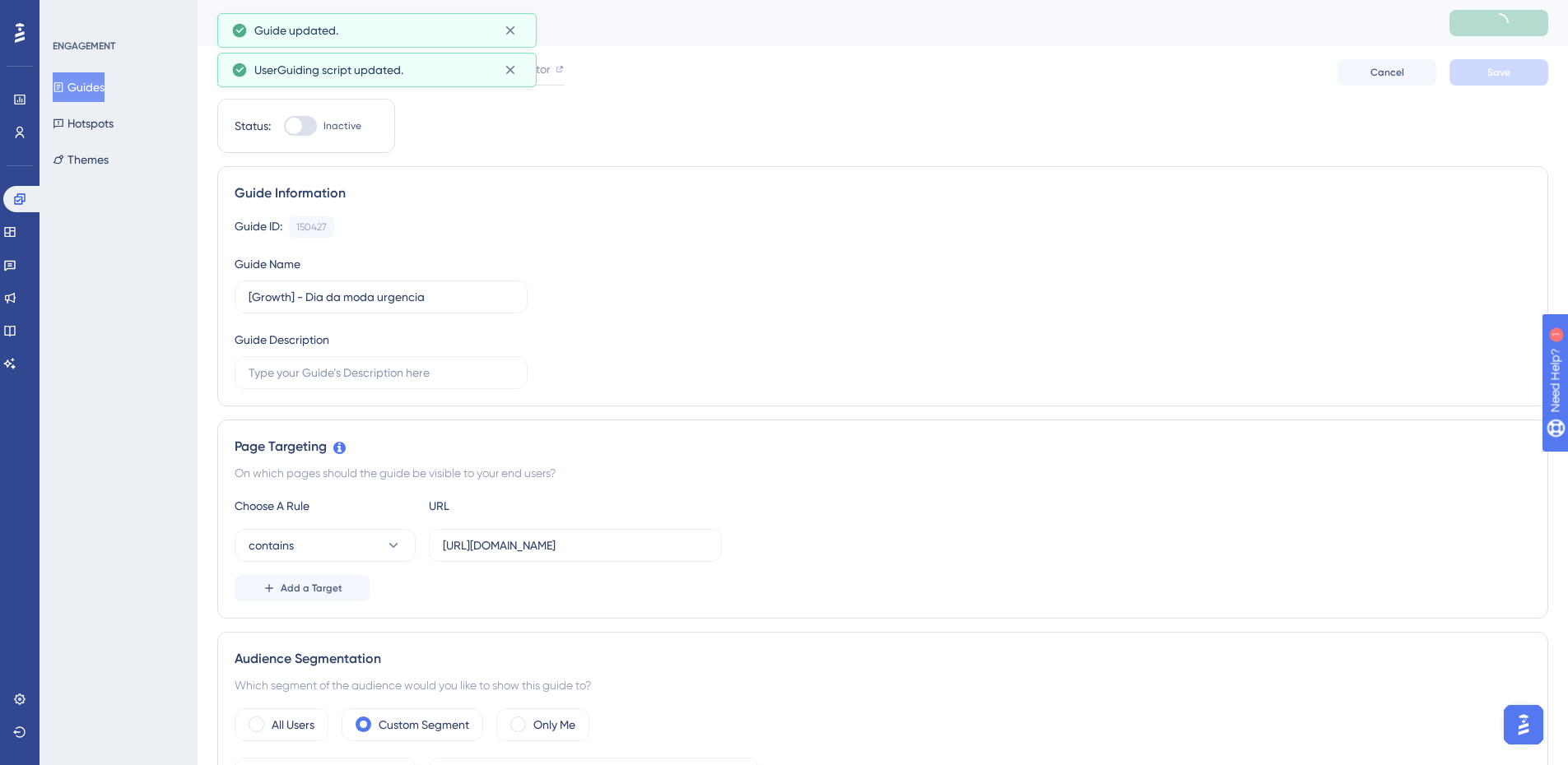
click at [72, 94] on button "Guides" at bounding box center [78, 87] width 52 height 29
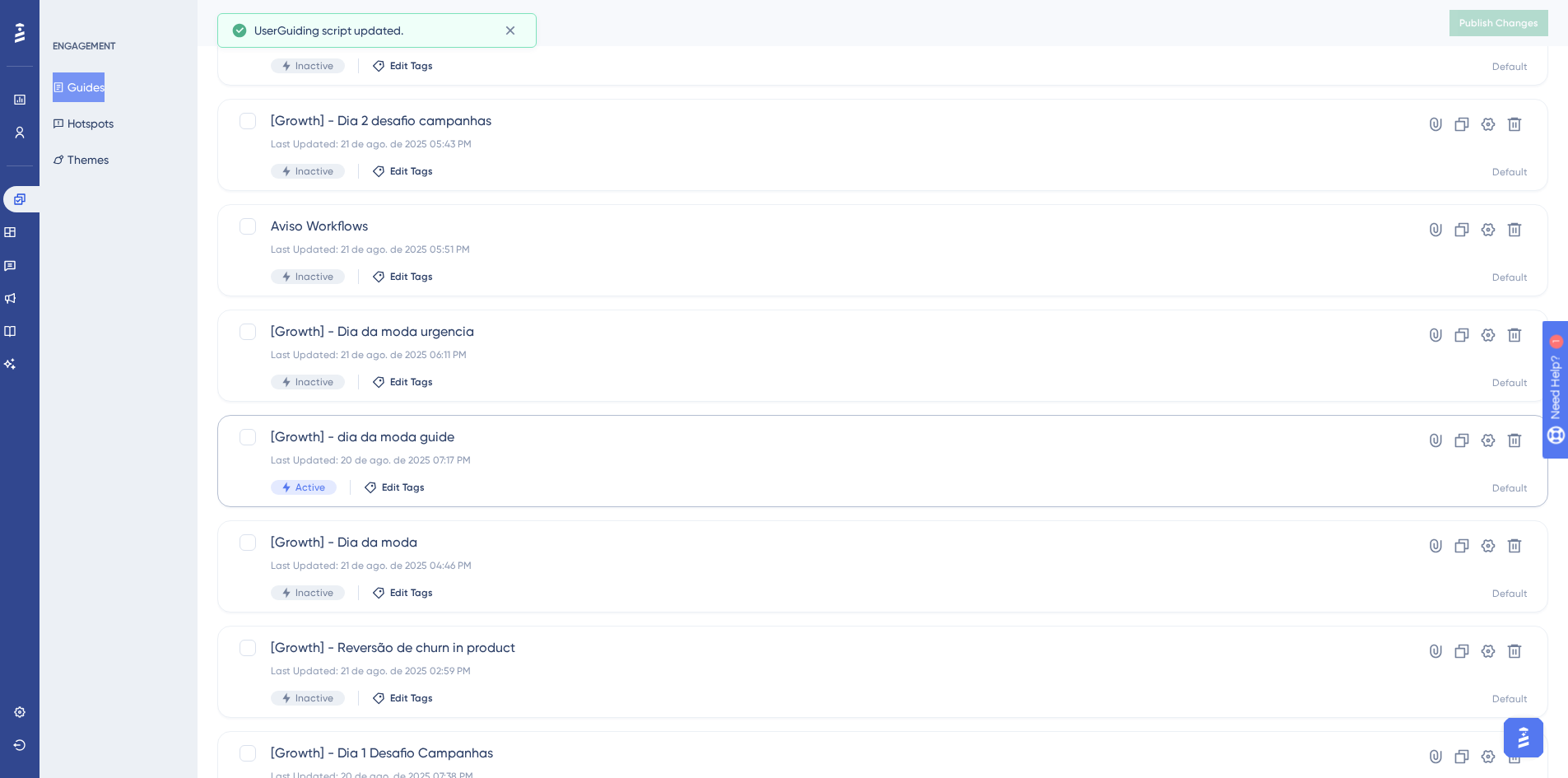
scroll to position [165, 0]
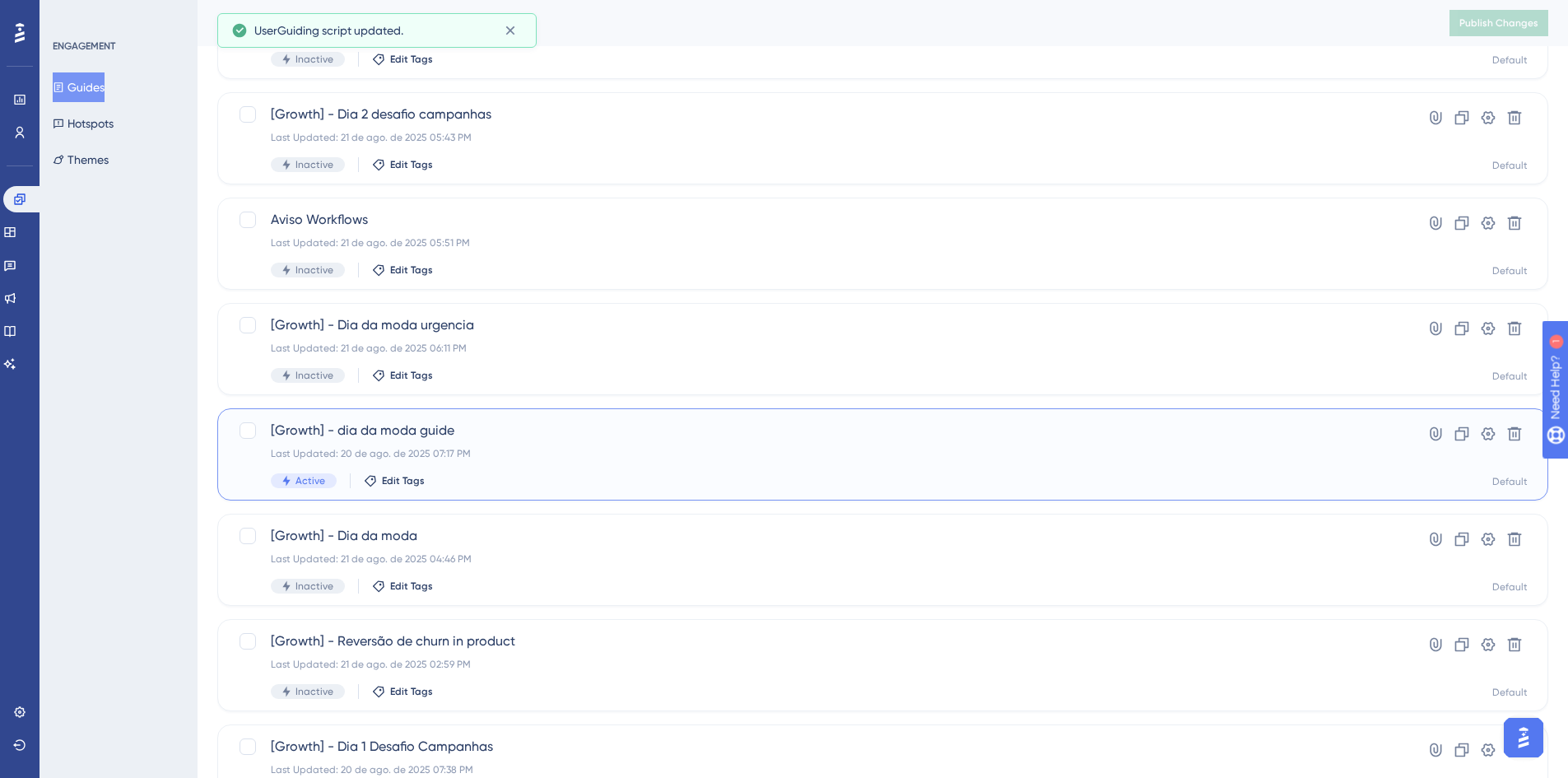
click at [513, 433] on span "[Growth] - dia da moda guide" at bounding box center [817, 430] width 1092 height 20
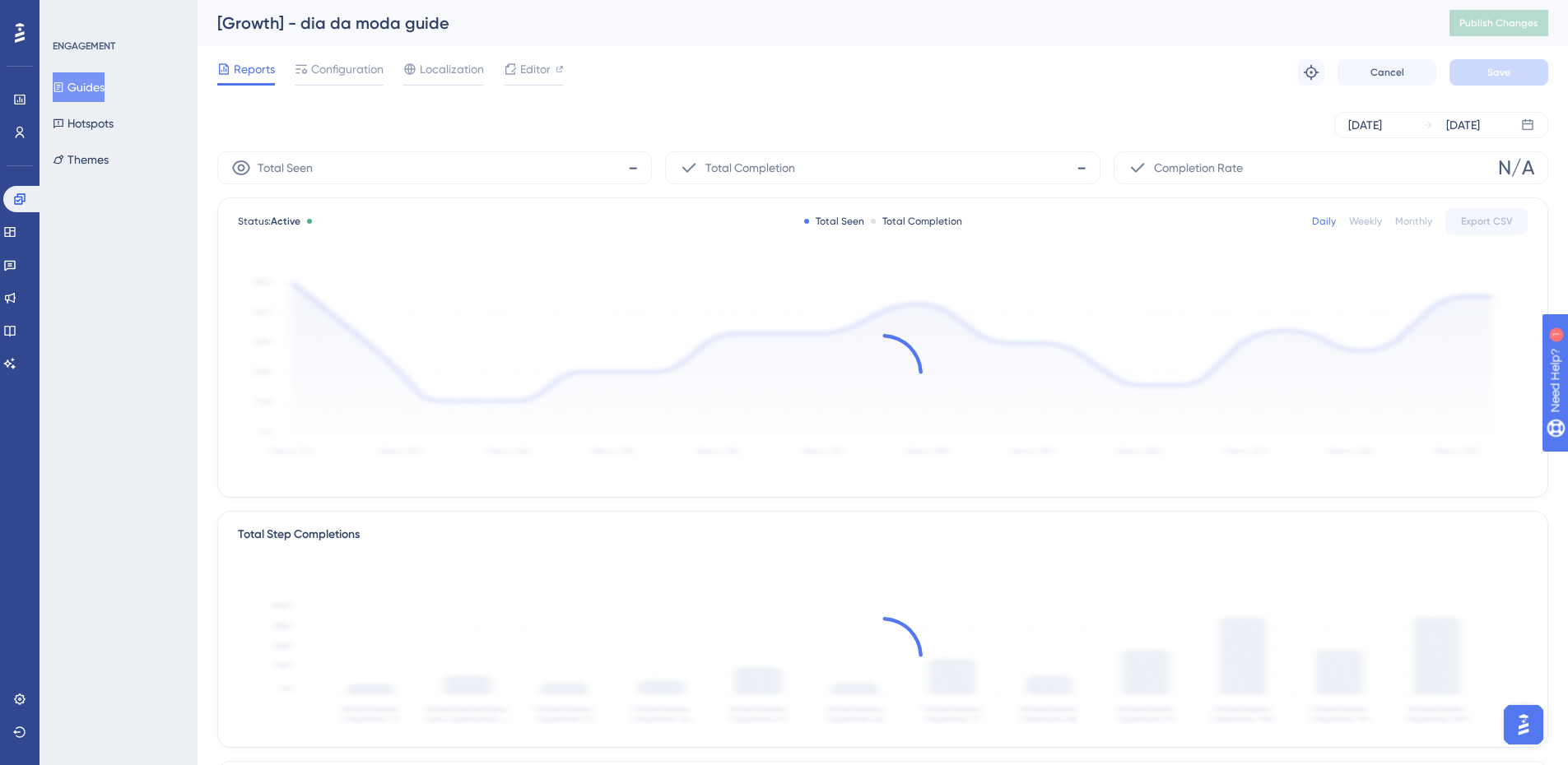
click at [330, 90] on div "Reports Configuration Localization Editor Troubleshoot Cancel Save" at bounding box center [882, 72] width 1331 height 53
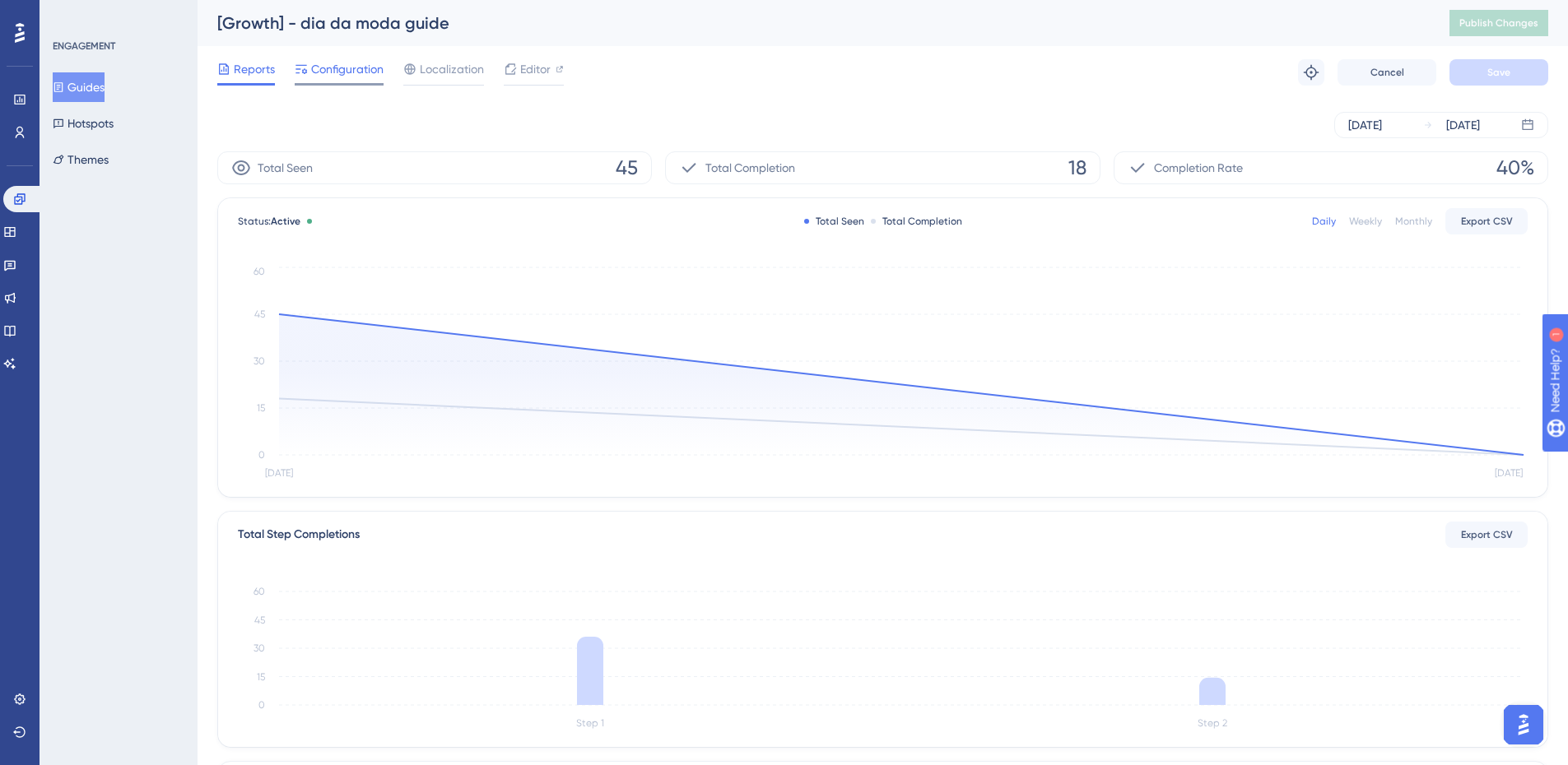
click at [330, 79] on div "Configuration" at bounding box center [339, 72] width 89 height 27
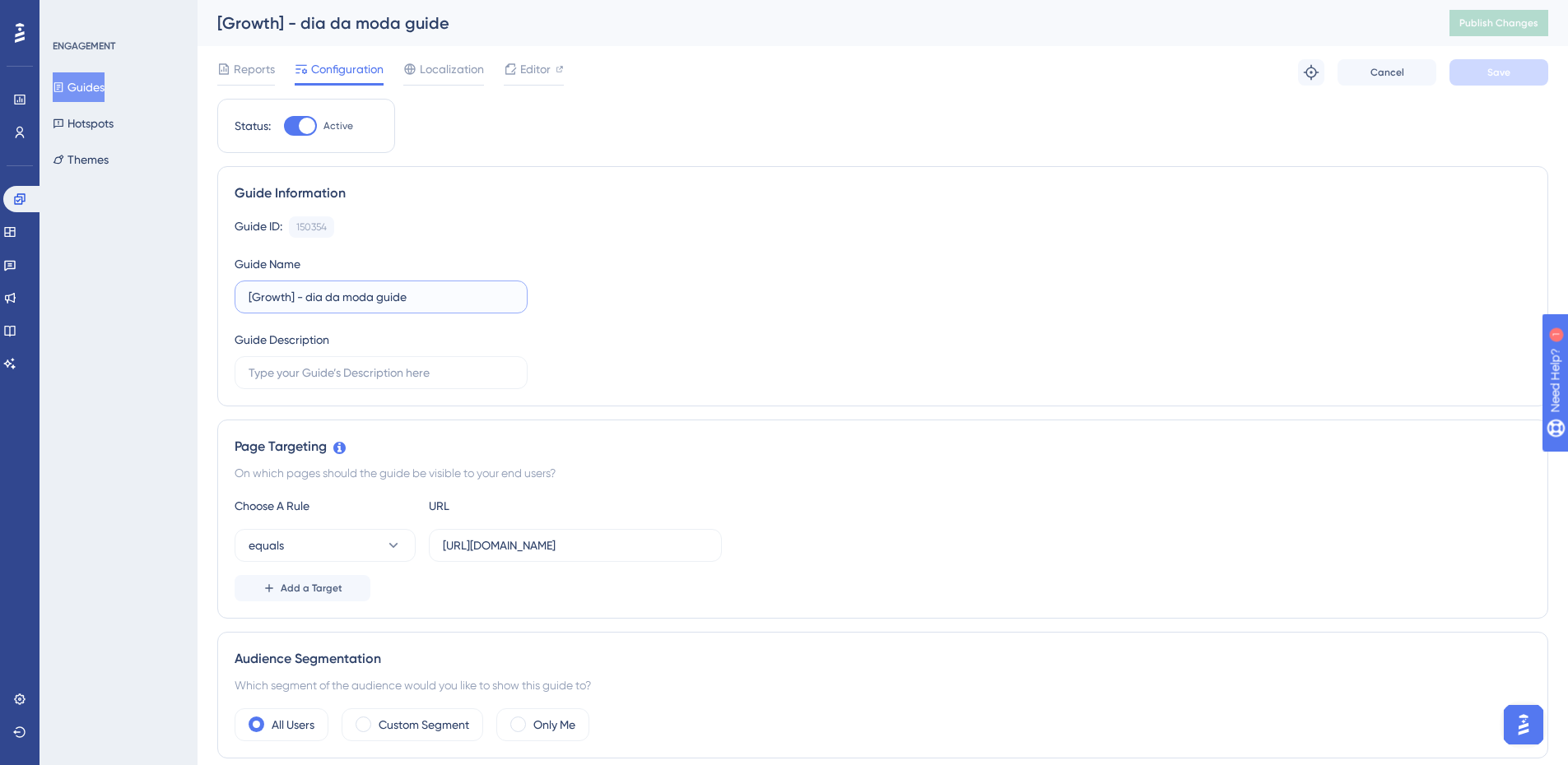
click at [361, 297] on input "[Growth] - dia da moda guide" at bounding box center [381, 296] width 265 height 18
type input "[Growth] - influs guide"
click at [1077, 348] on div "Guide ID: 150354 Copy Guide Name [Growth] - influs guide Guide Description" at bounding box center [882, 302] width 1296 height 173
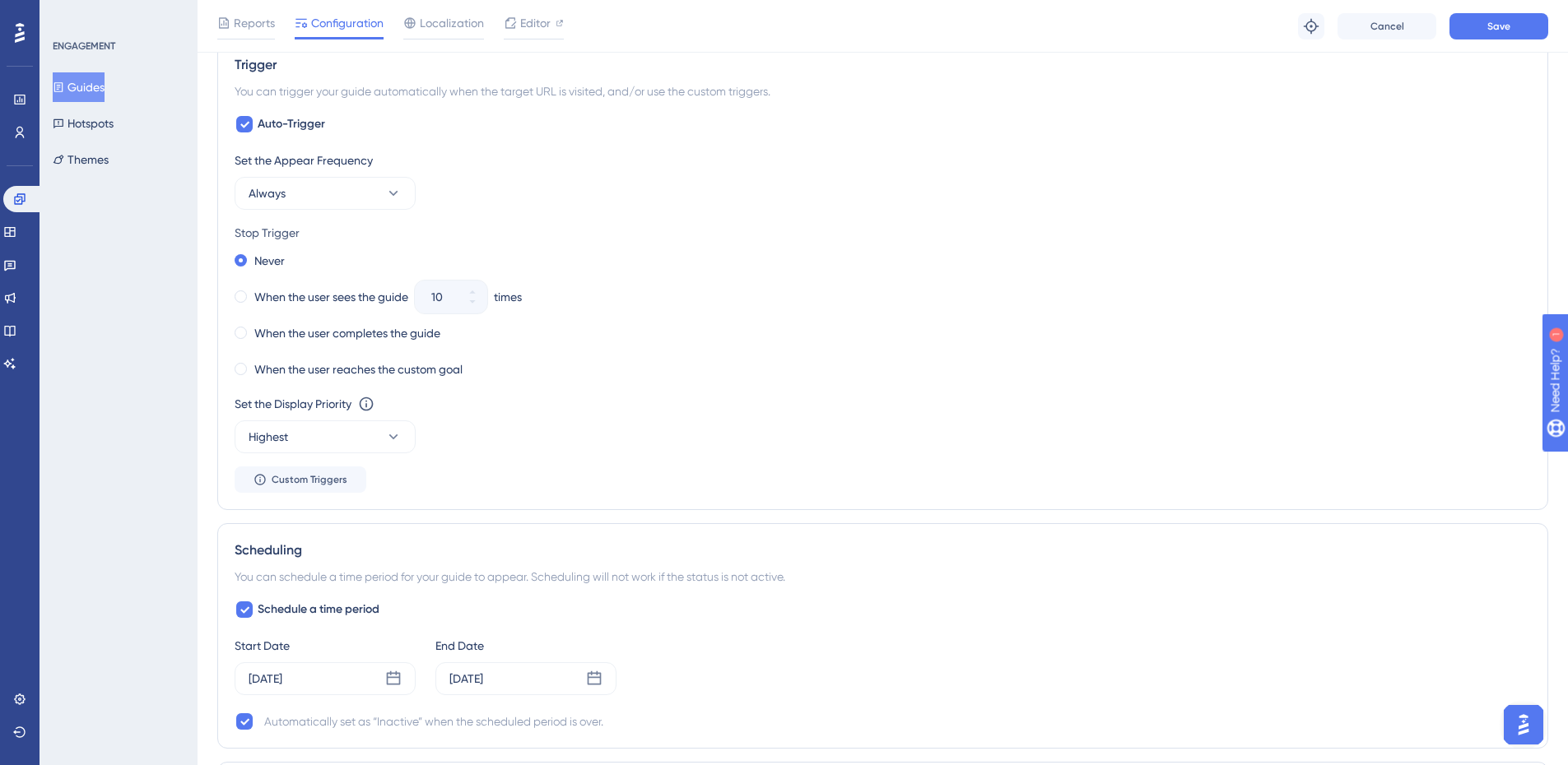
scroll to position [83, 0]
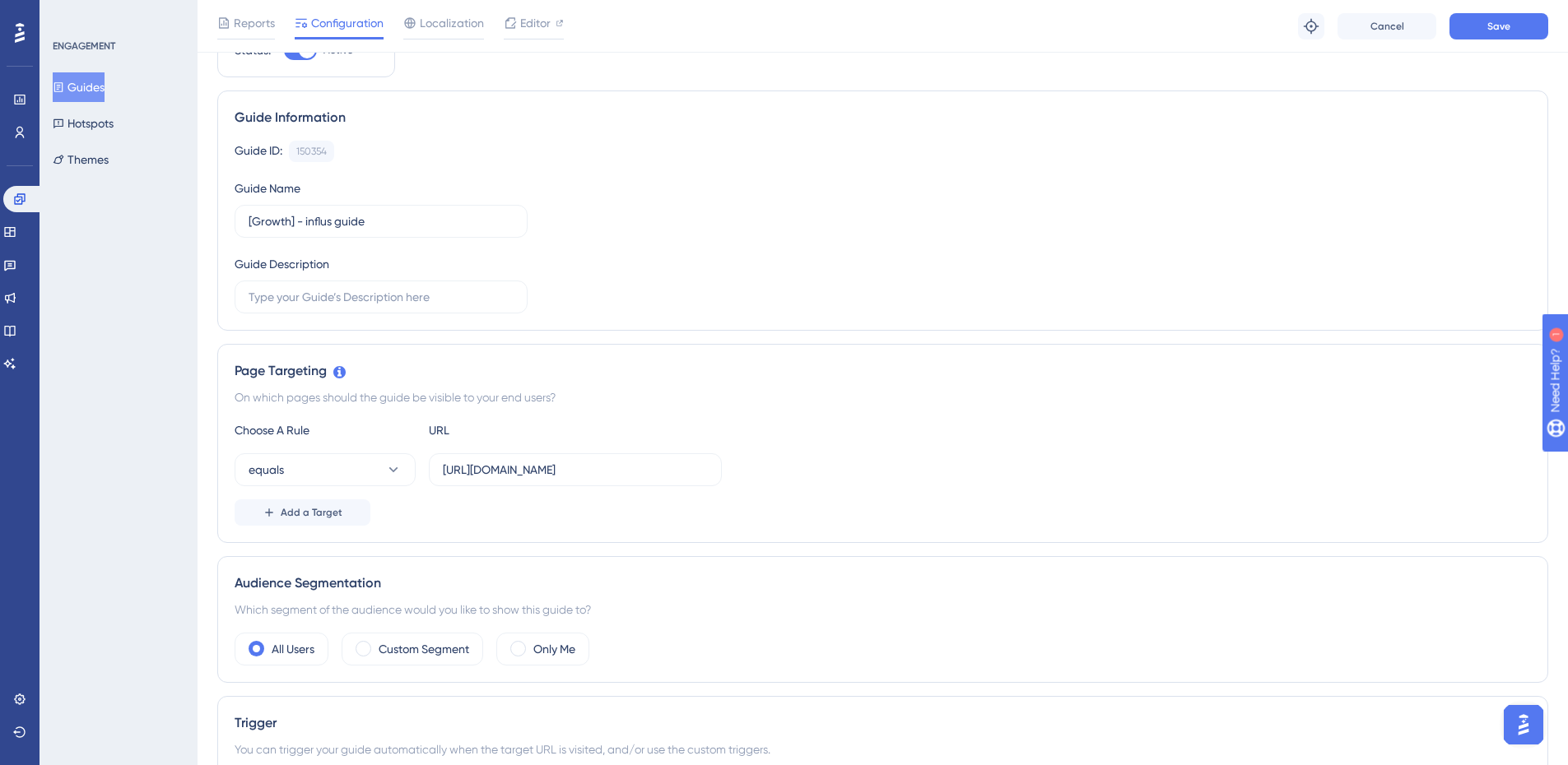
click at [617, 488] on div "Choose A Rule URL equals https://app.zoppy.com.br/dashboard/campaigns/templates…" at bounding box center [882, 473] width 1296 height 105
click at [605, 469] on input "https://app.zoppy.com.br/dashboard/campaigns/templates?demo=true" at bounding box center [576, 470] width 265 height 18
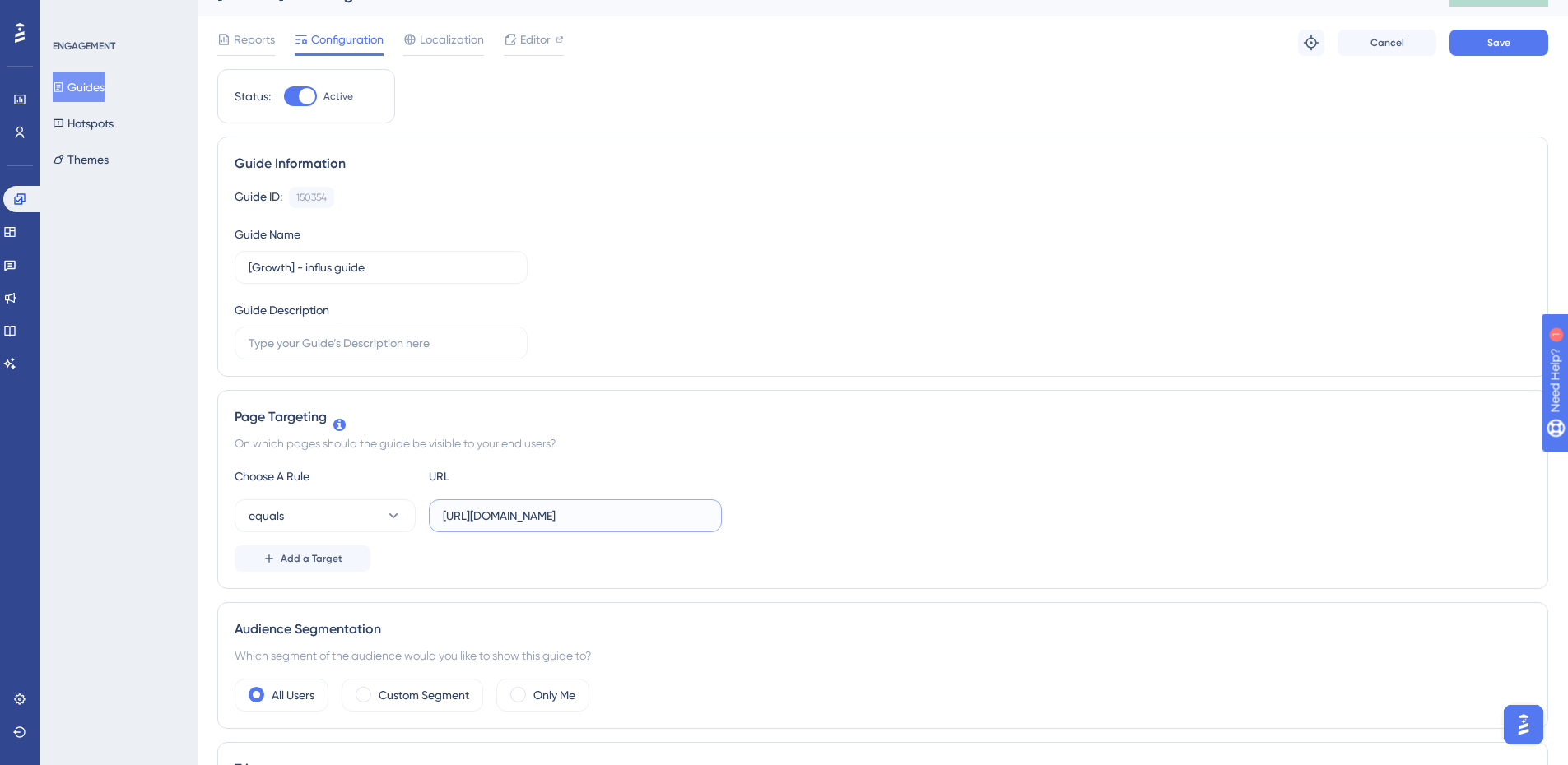
scroll to position [0, 0]
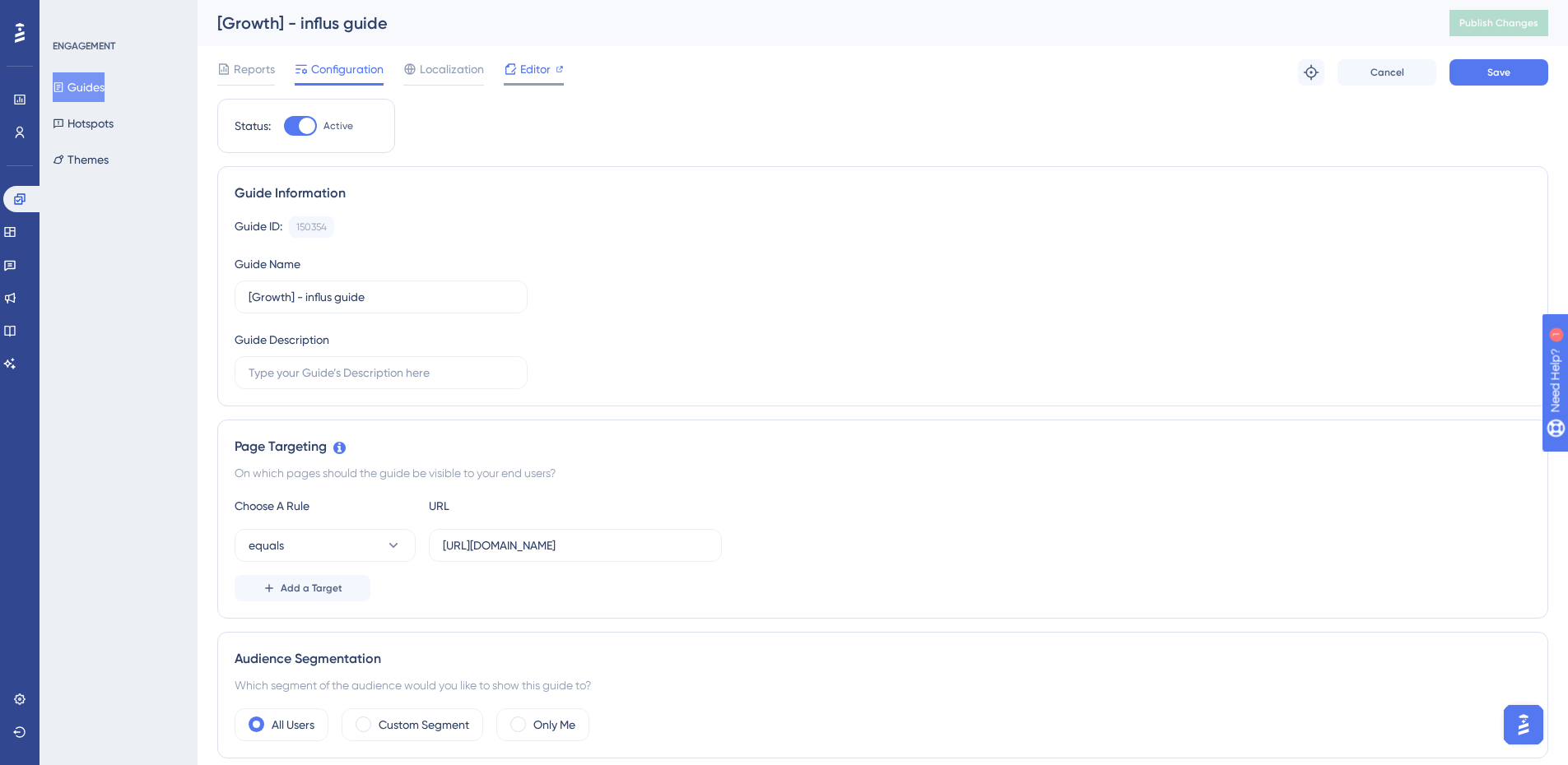
click at [520, 78] on span "Editor" at bounding box center [535, 69] width 30 height 20
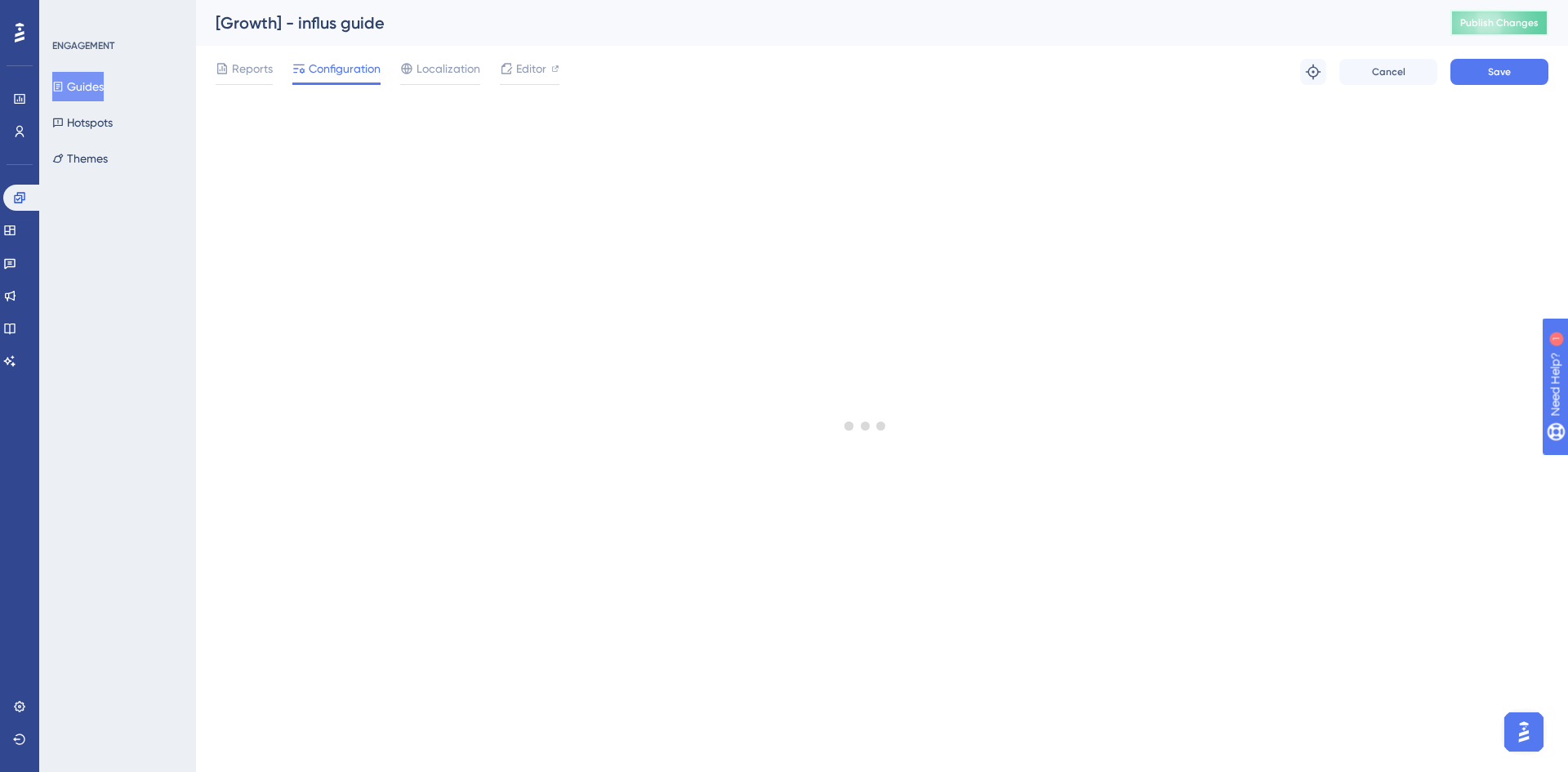
click at [1468, 20] on span "Publish Changes" at bounding box center [1500, 22] width 79 height 13
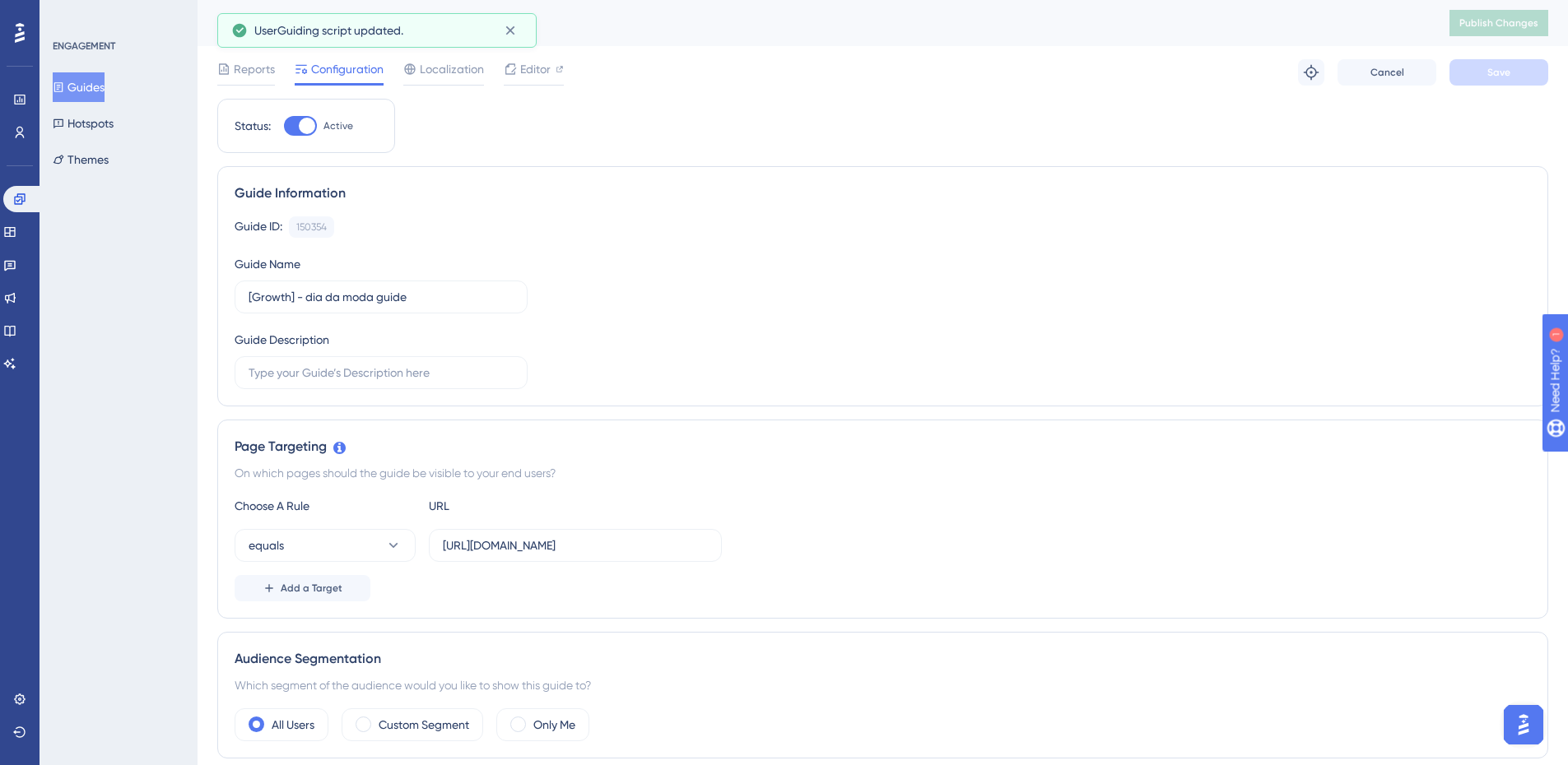
click at [76, 80] on button "Guides" at bounding box center [78, 87] width 52 height 29
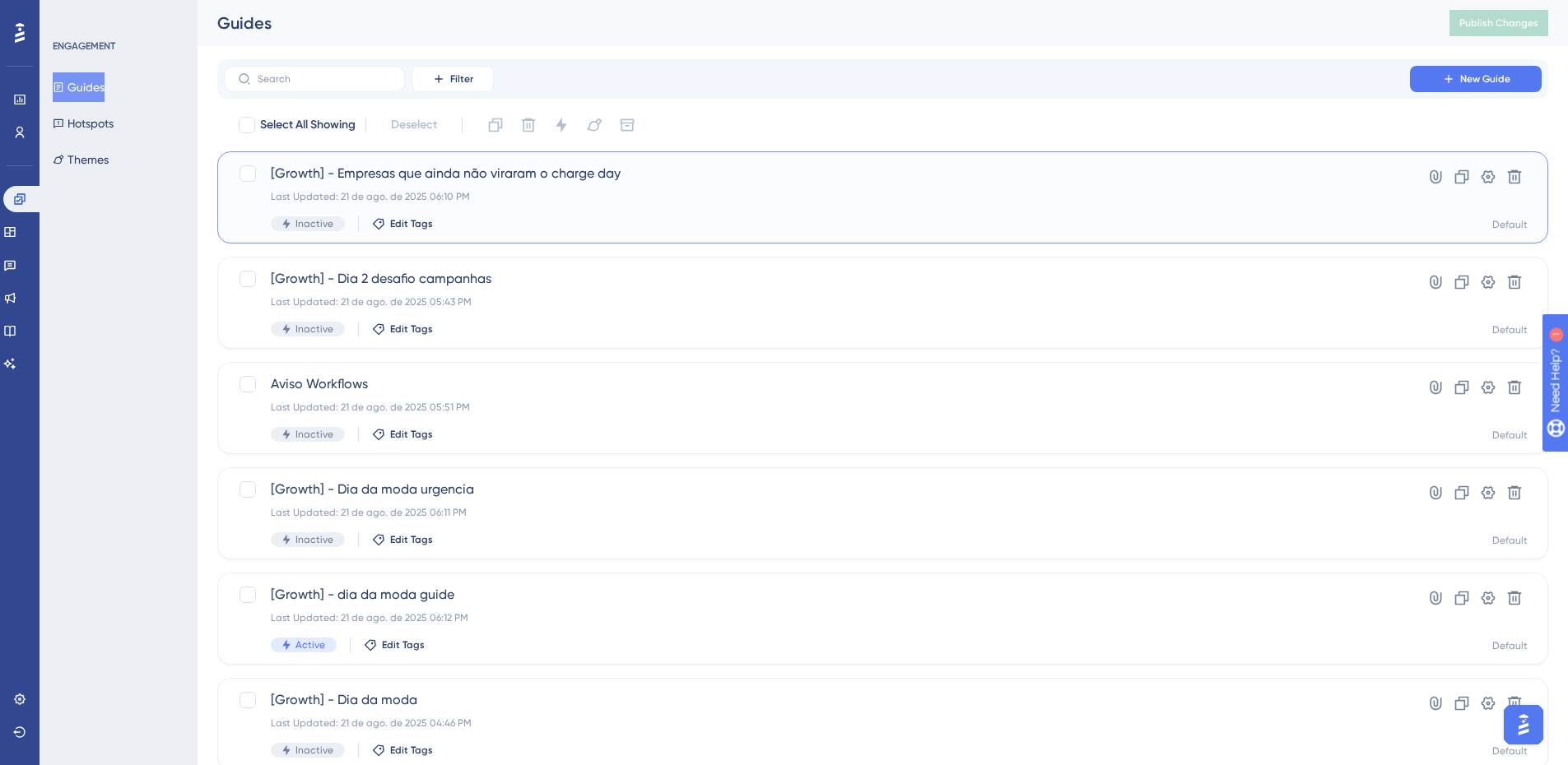
click at [602, 195] on div "Last Updated: 21 de ago. de 2025 06:10 PM" at bounding box center [817, 196] width 1092 height 13
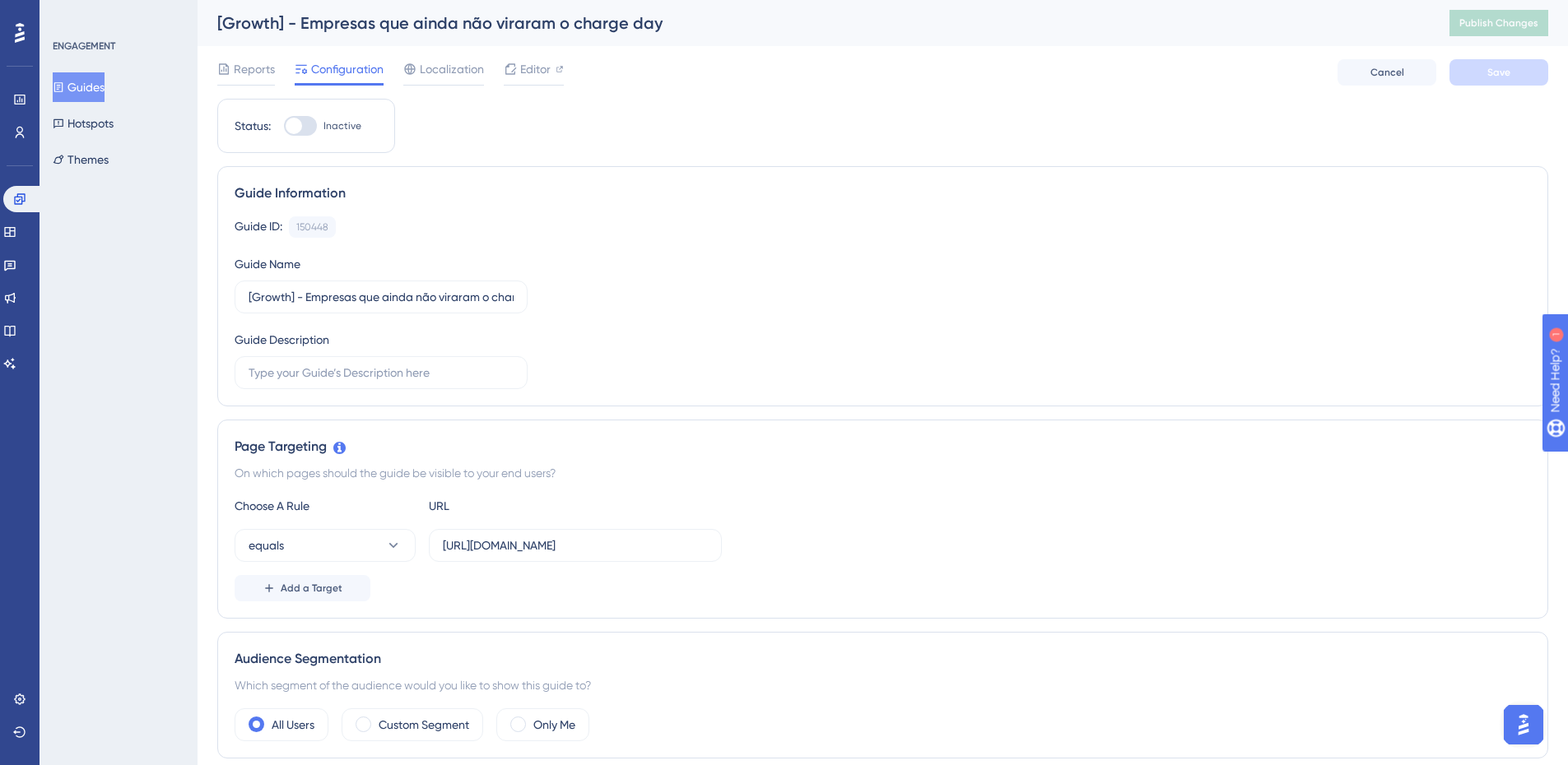
click at [86, 72] on button "Guides" at bounding box center [78, 87] width 52 height 29
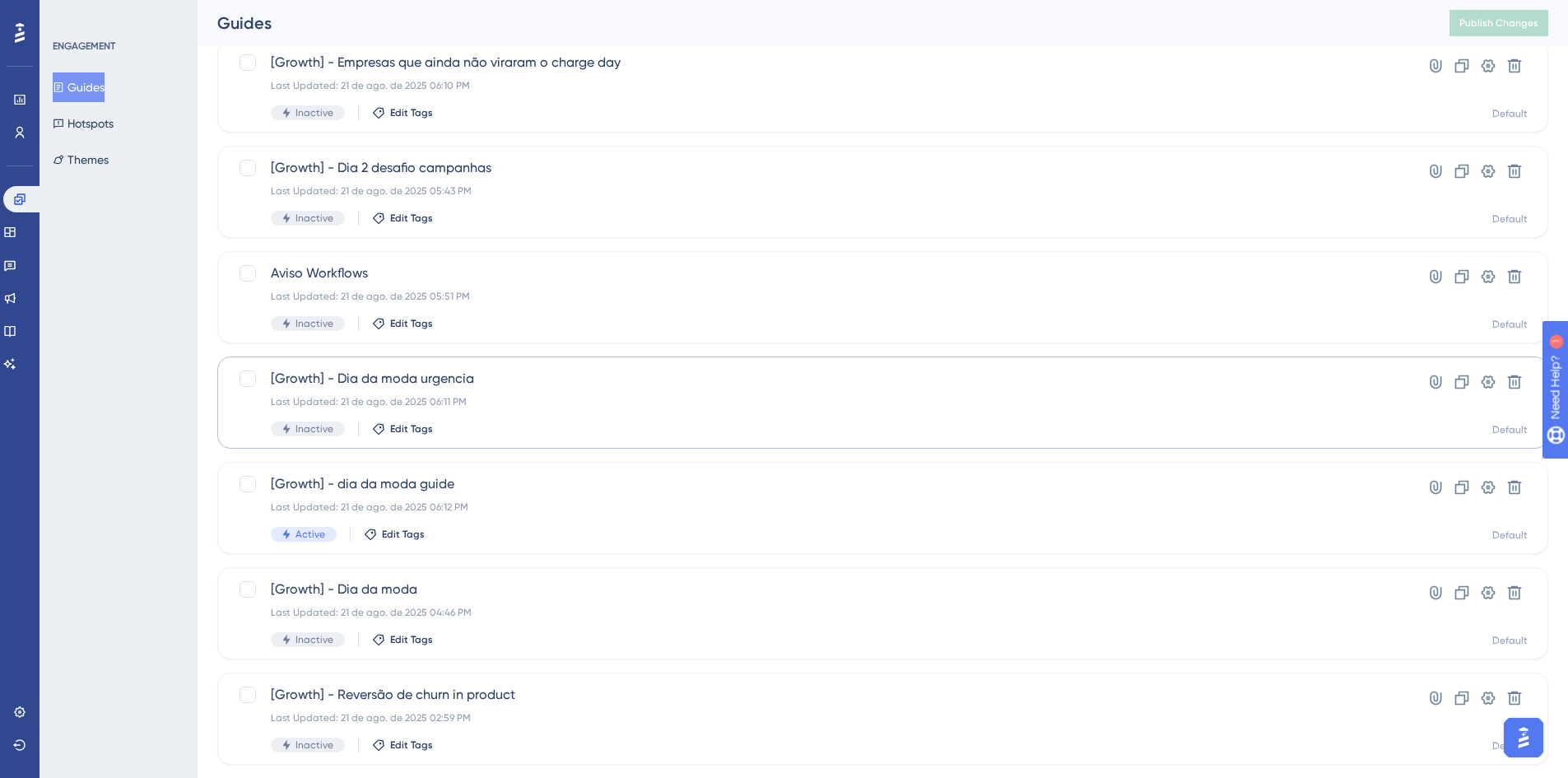
scroll to position [83, 0]
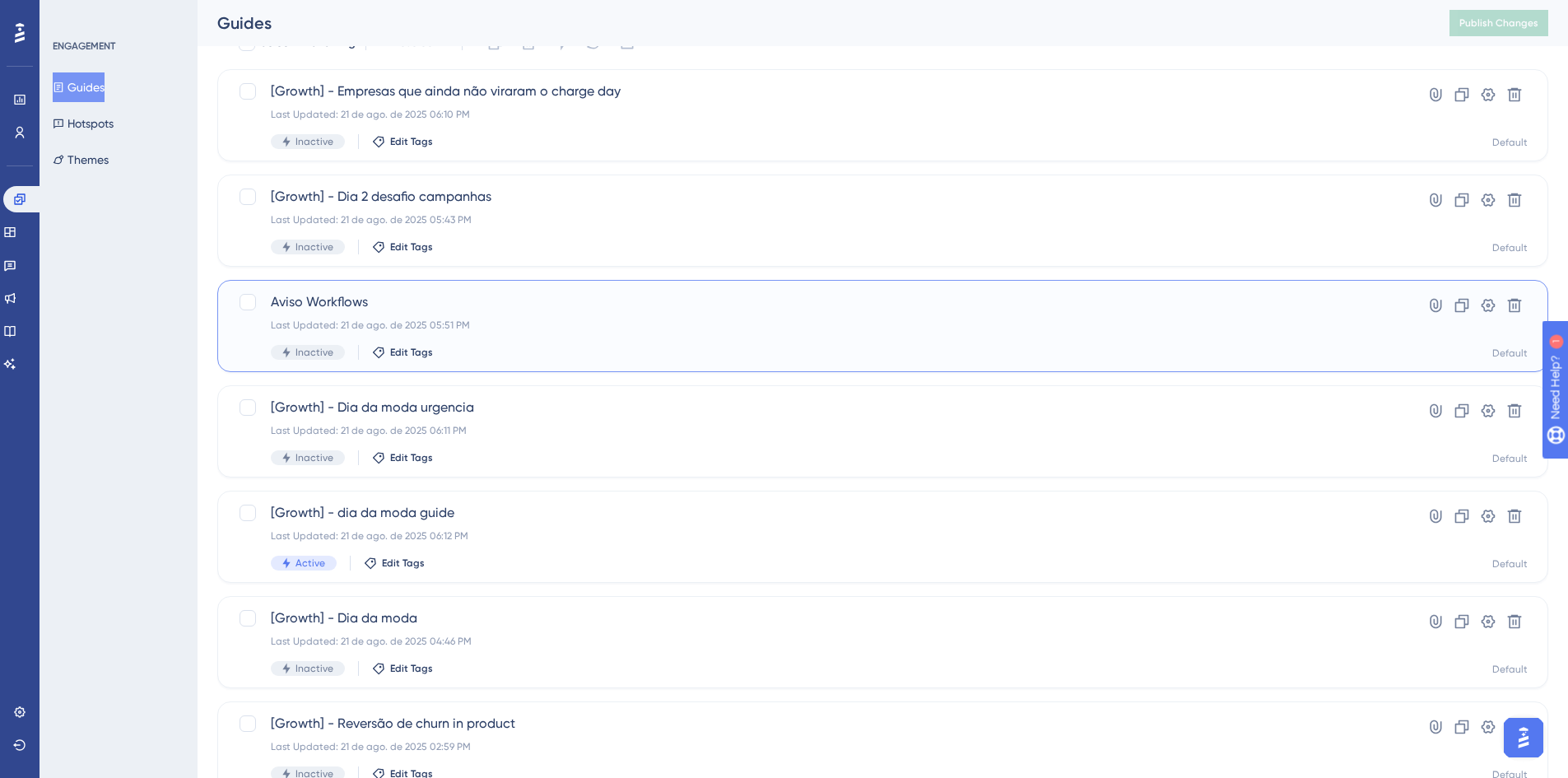
click at [464, 315] on div "Aviso Workflows Last Updated: 21 de ago. de 2025 05:51 PM Inactive Edit Tags" at bounding box center [817, 326] width 1092 height 67
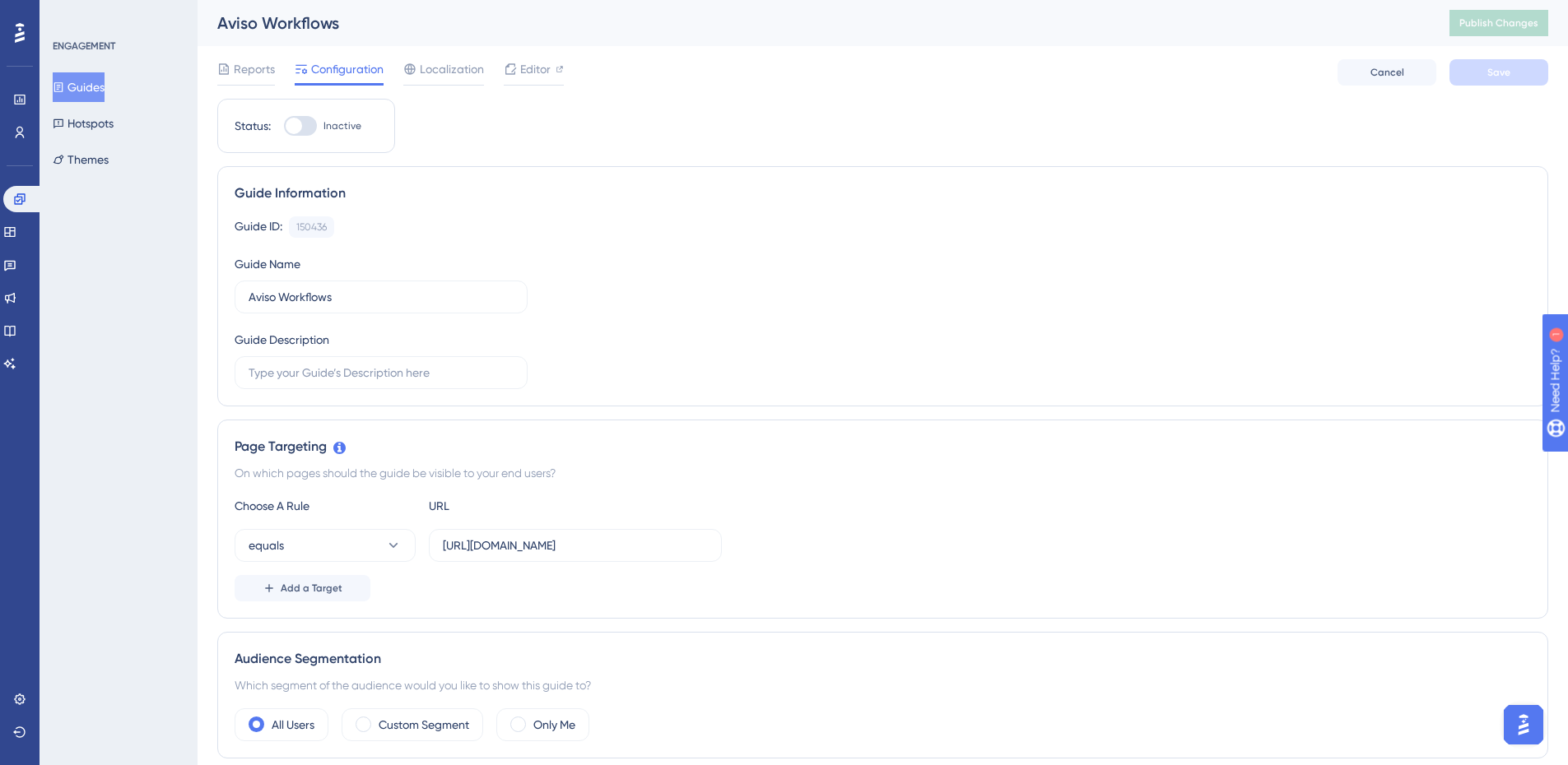
click at [87, 84] on button "Guides" at bounding box center [78, 87] width 52 height 29
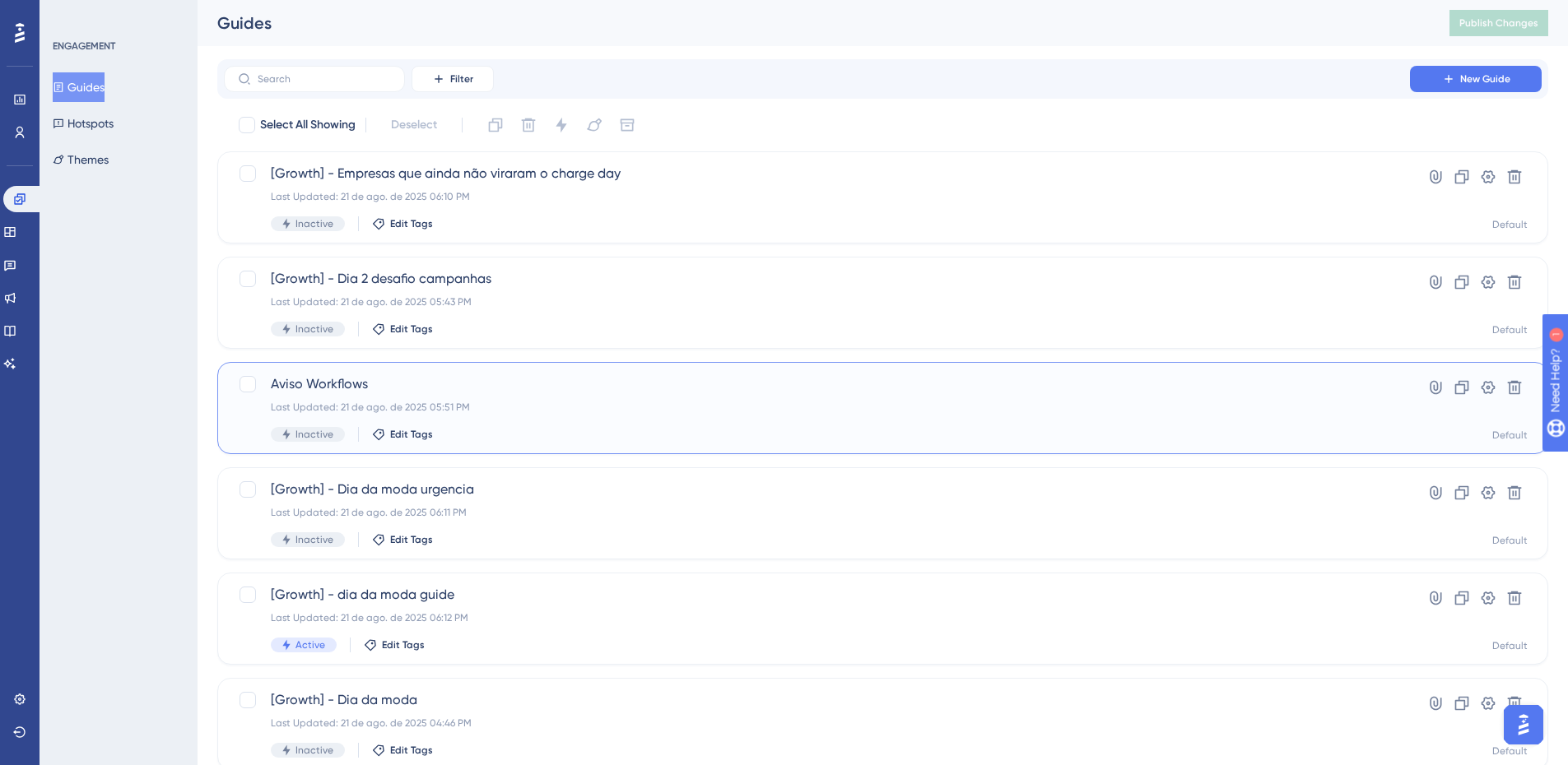
click at [474, 413] on div "Last Updated: 21 de ago. de 2025 05:51 PM" at bounding box center [817, 407] width 1092 height 13
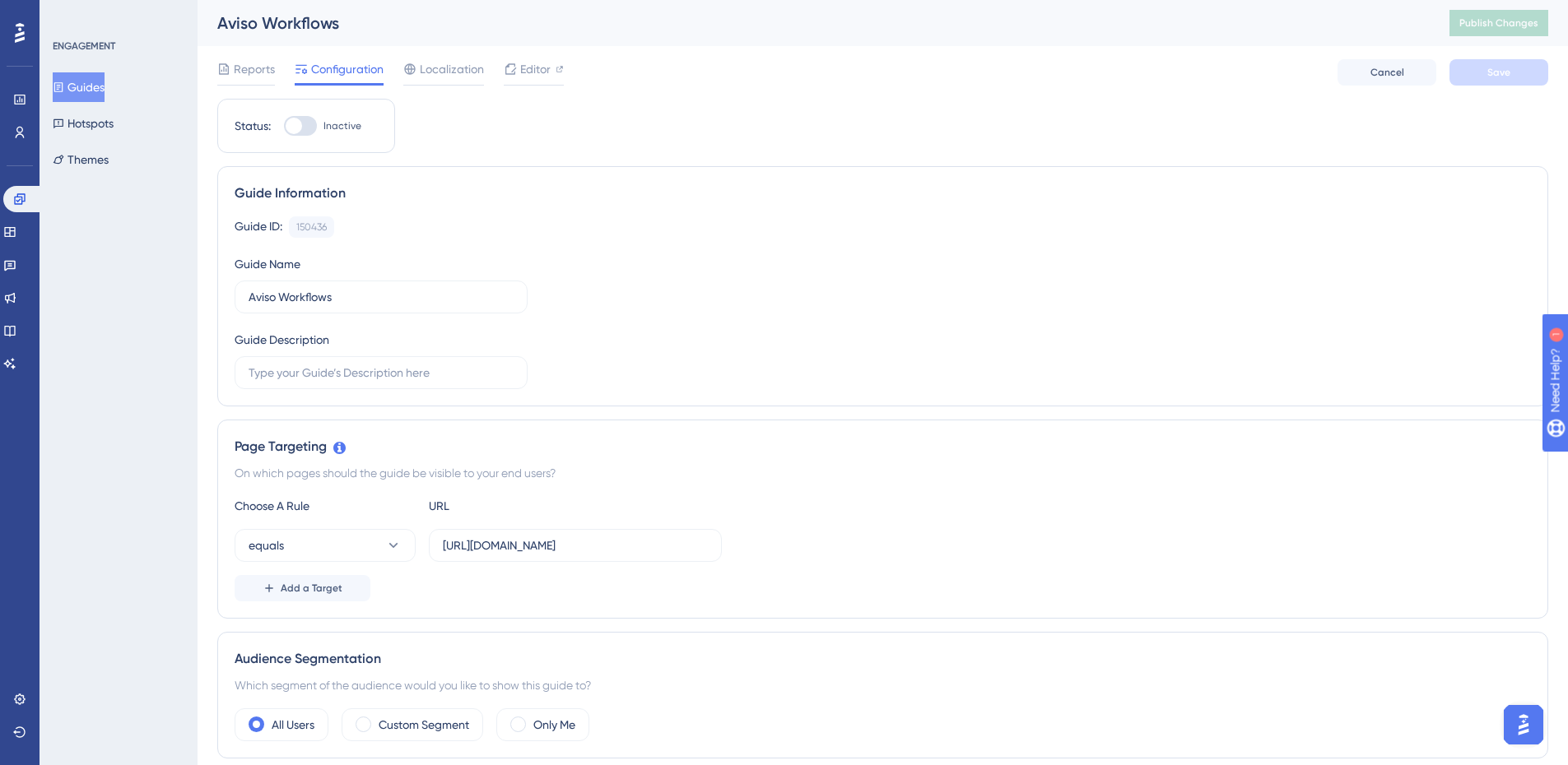
click at [292, 127] on div at bounding box center [293, 126] width 16 height 16
click at [284, 127] on input "Inactive" at bounding box center [283, 126] width 1 height 1
click at [292, 127] on div at bounding box center [301, 126] width 33 height 20
click at [284, 127] on input "Active" at bounding box center [283, 126] width 1 height 1
checkbox input "false"
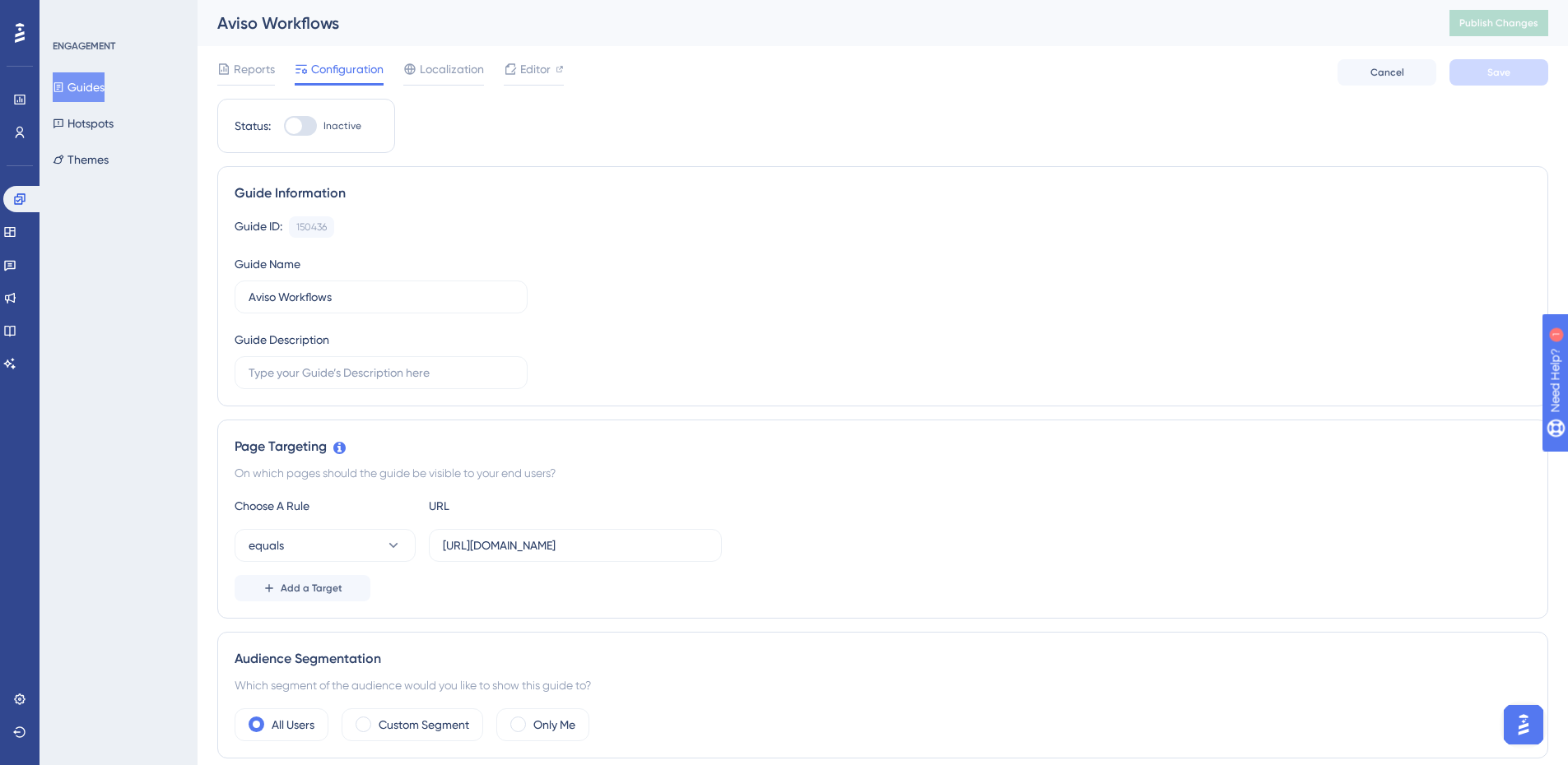
click at [94, 78] on button "Guides" at bounding box center [78, 87] width 52 height 29
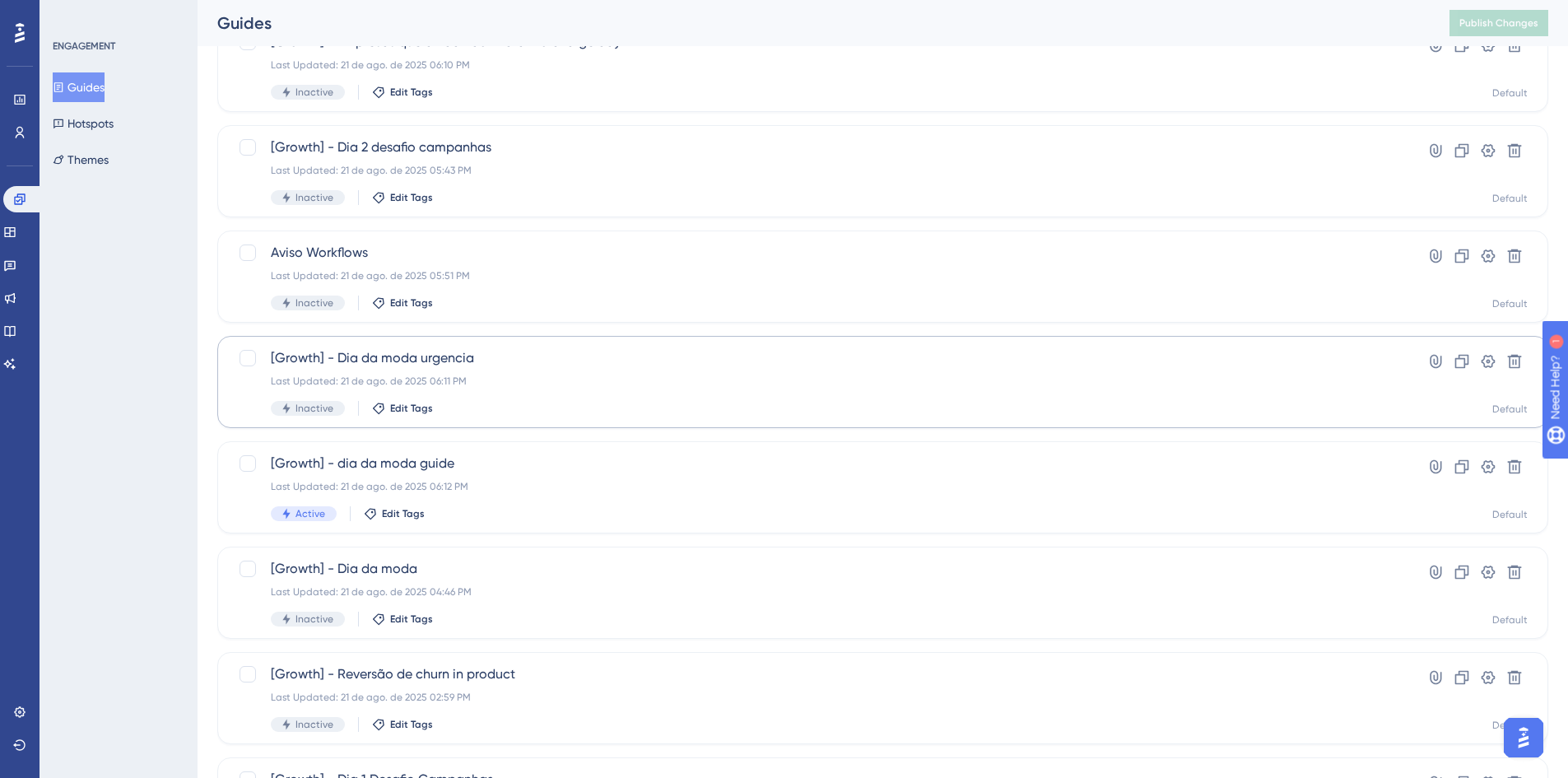
scroll to position [165, 0]
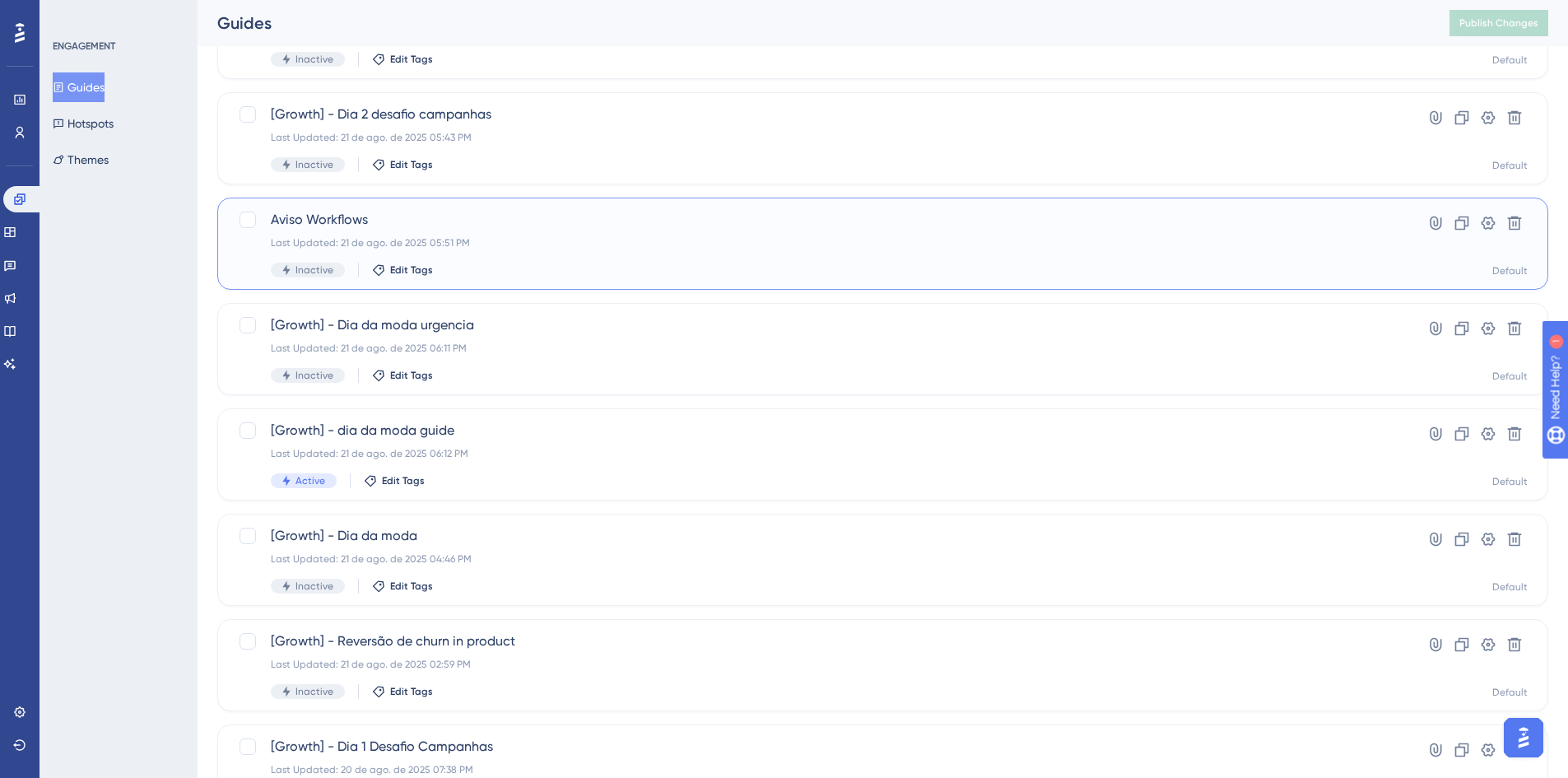
click at [495, 202] on div "Aviso Workflows Last Updated: 21 de ago. de 2025 05:51 PM Inactive Edit Tags Hy…" at bounding box center [882, 243] width 1331 height 92
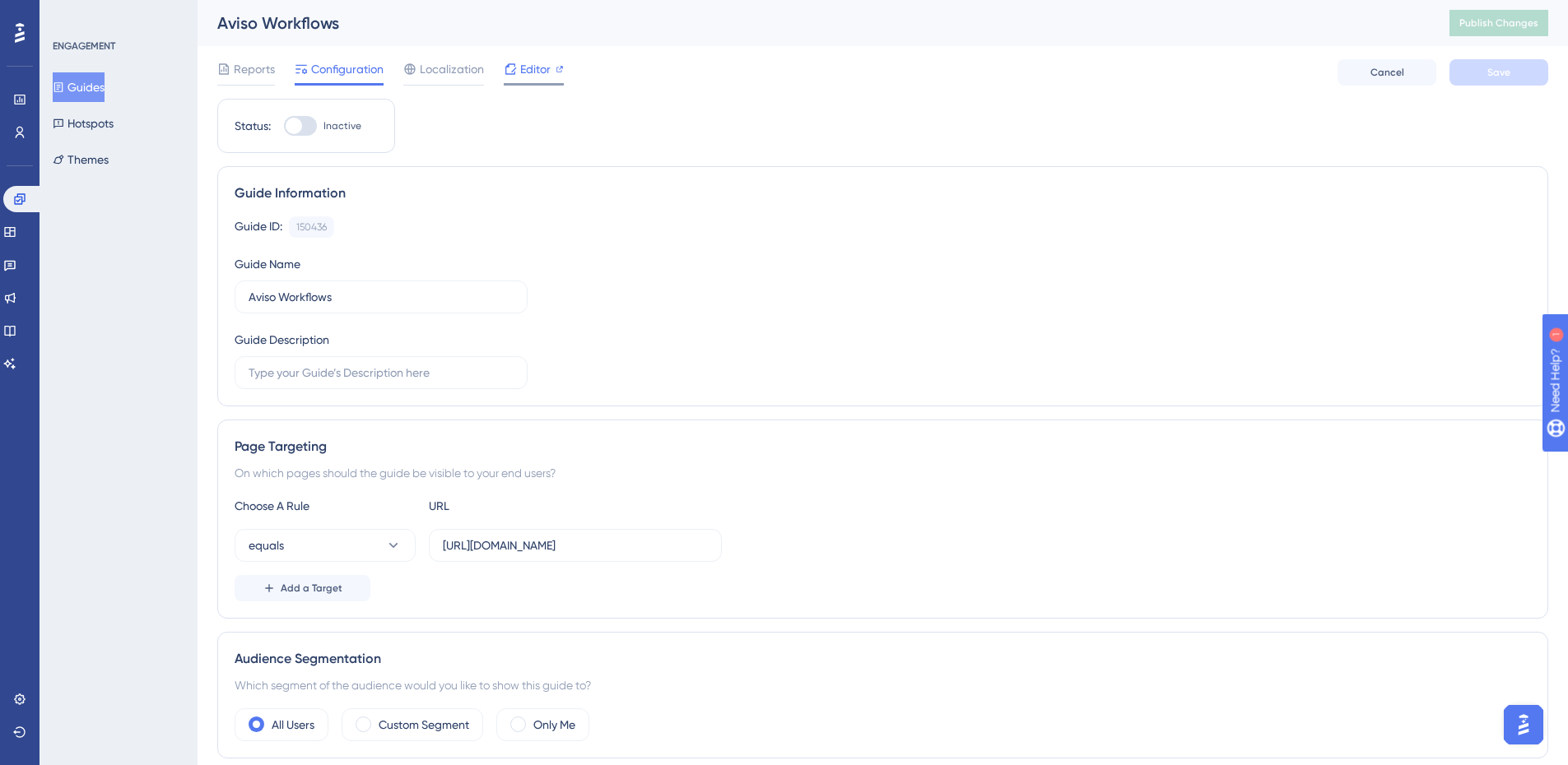
click at [528, 78] on span "Editor" at bounding box center [535, 69] width 30 height 20
click at [97, 73] on button "Guides" at bounding box center [78, 87] width 52 height 29
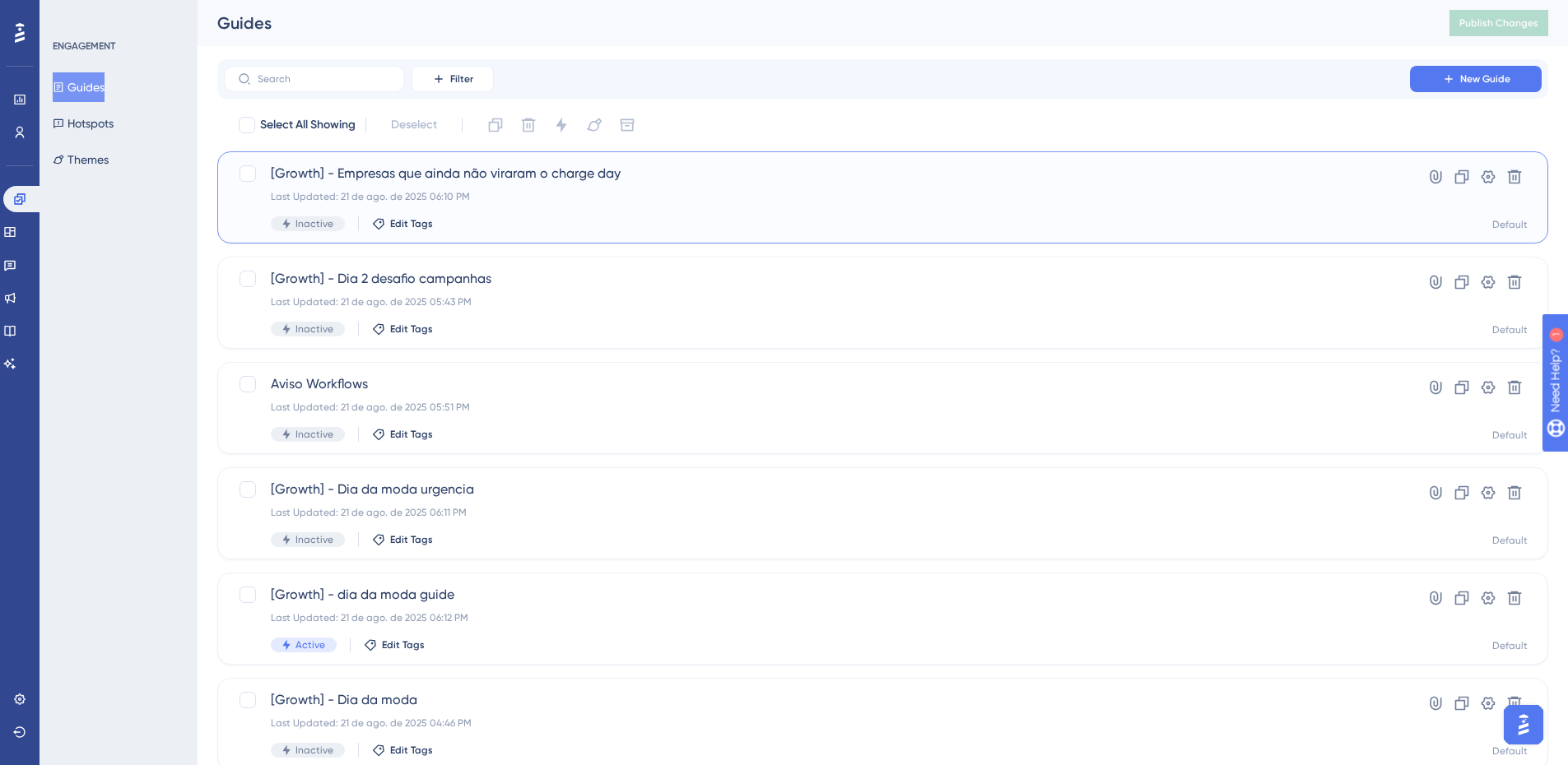
click at [656, 186] on div "[Growth] - Empresas que ainda não viraram o charge day Last Updated: 21 de ago.…" at bounding box center [817, 197] width 1092 height 67
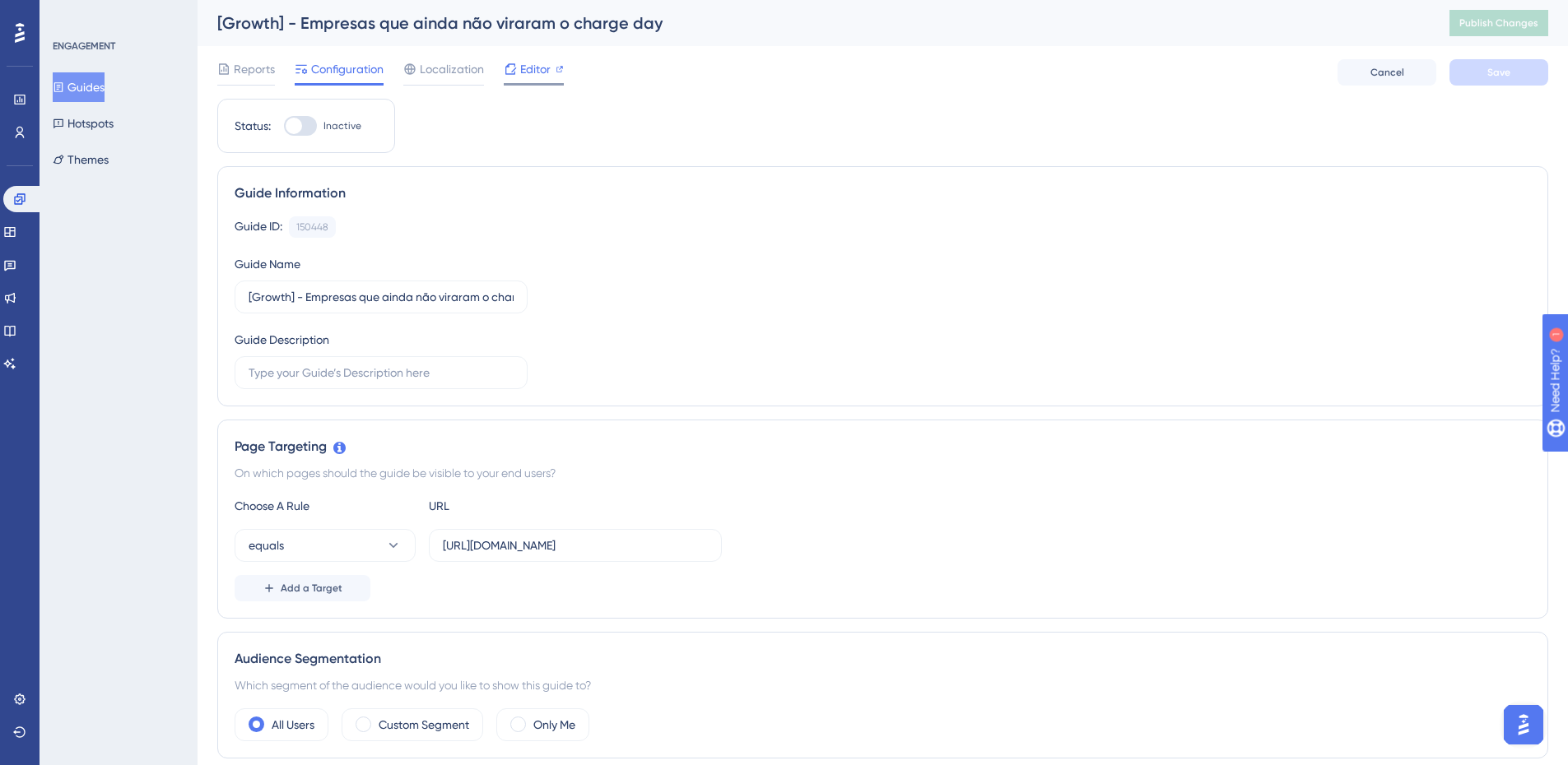
click at [534, 65] on span "Editor" at bounding box center [535, 69] width 30 height 20
click at [25, 116] on div "Performance Users" at bounding box center [19, 115] width 13 height 59
click at [18, 128] on icon at bounding box center [20, 132] width 9 height 11
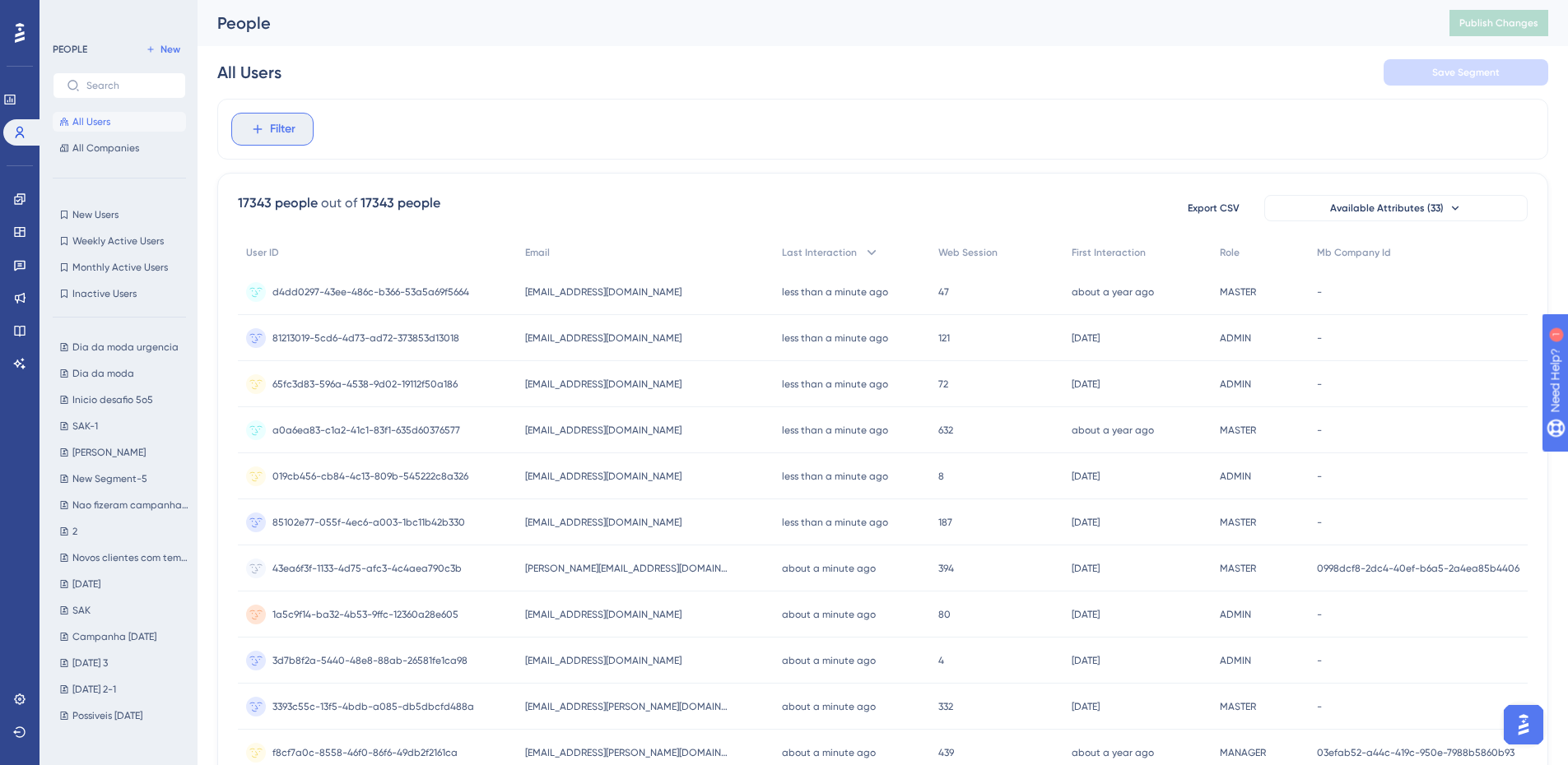
click at [291, 128] on span "Filter" at bounding box center [283, 129] width 26 height 20
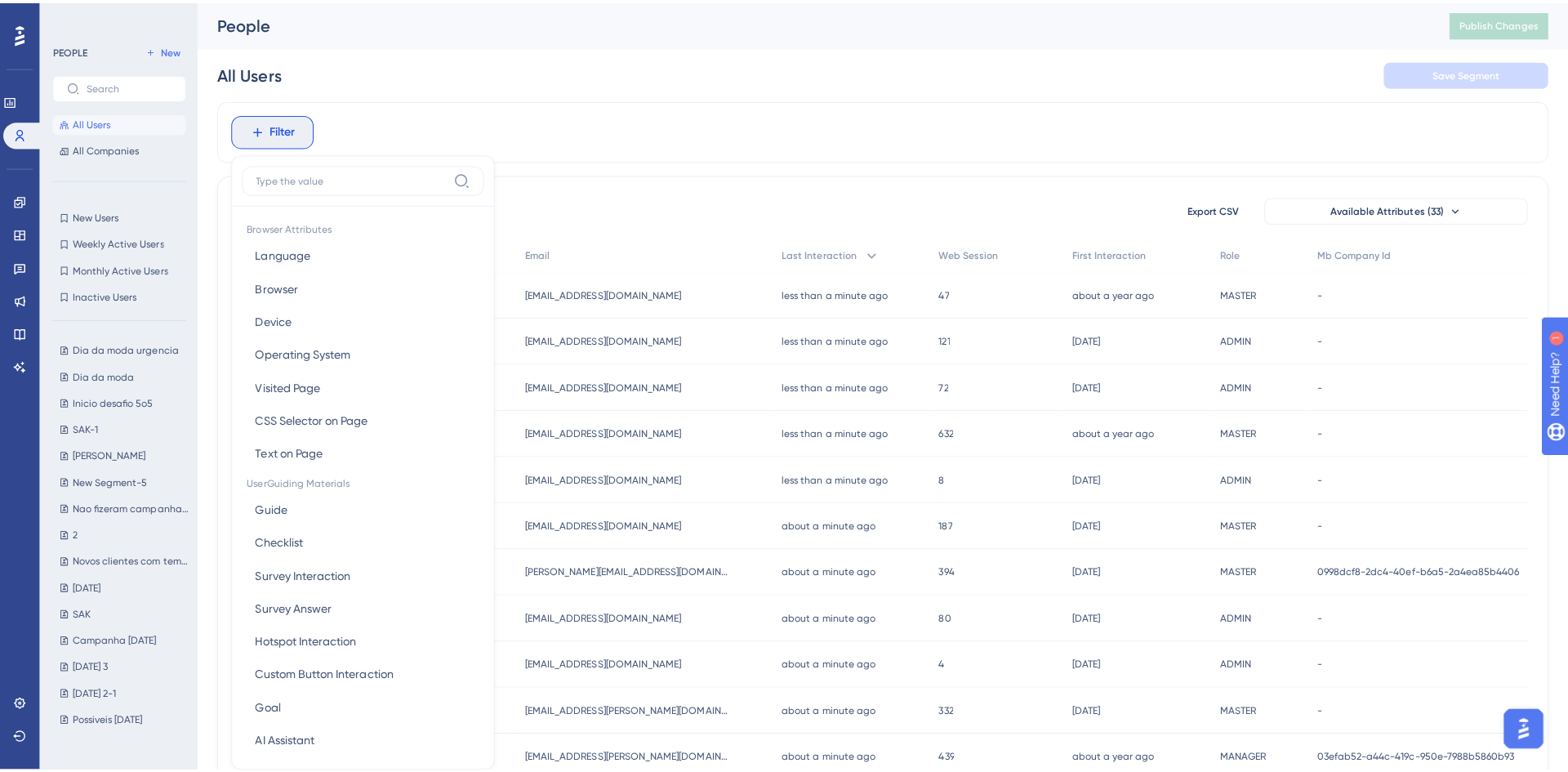
scroll to position [71, 0]
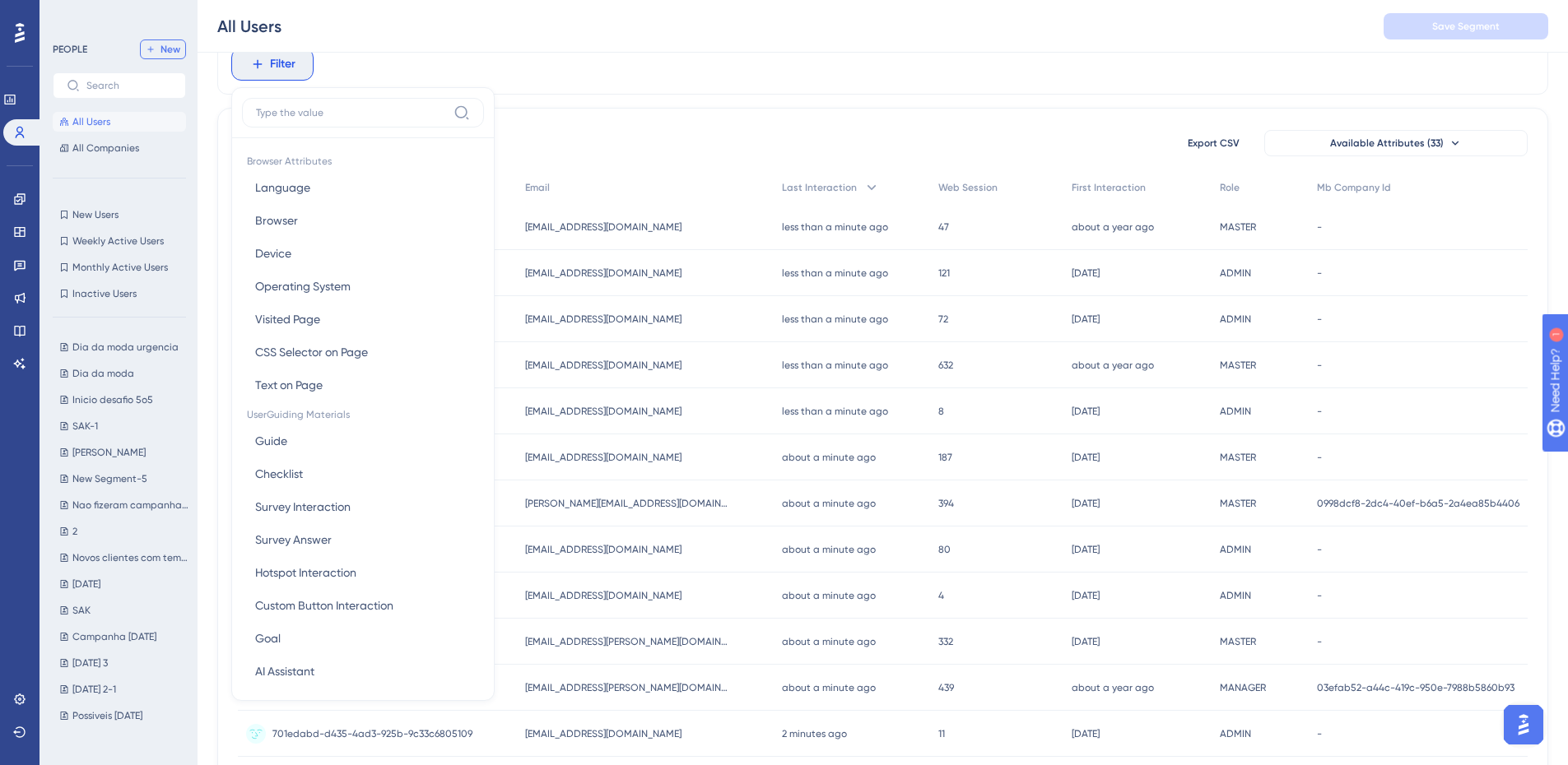
click at [149, 42] on button "New" at bounding box center [162, 49] width 46 height 20
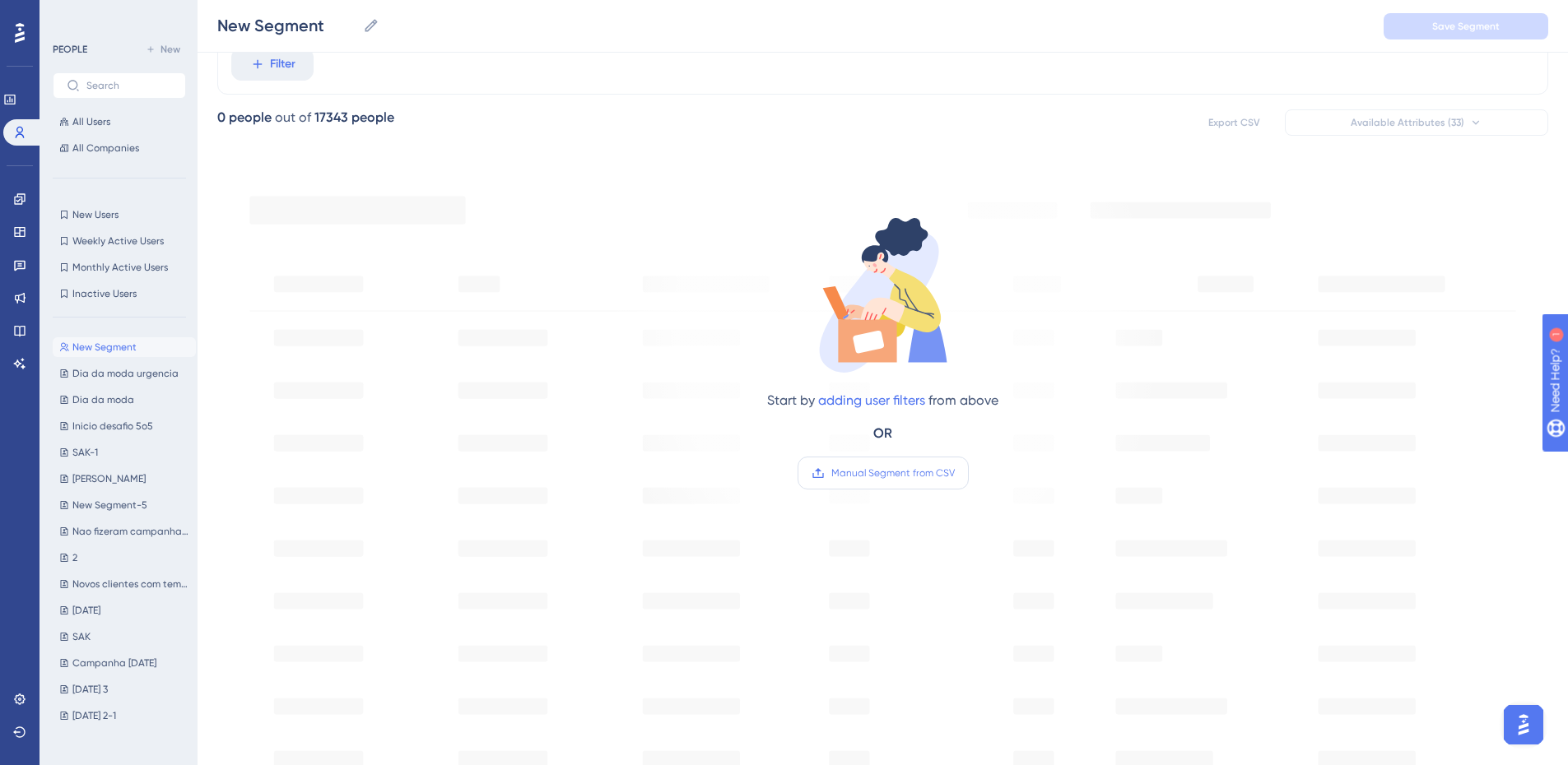
click at [879, 463] on label "Manual Segment from CSV" at bounding box center [883, 473] width 171 height 33
click at [955, 473] on input "Manual Segment from CSV" at bounding box center [955, 473] width 0 height 0
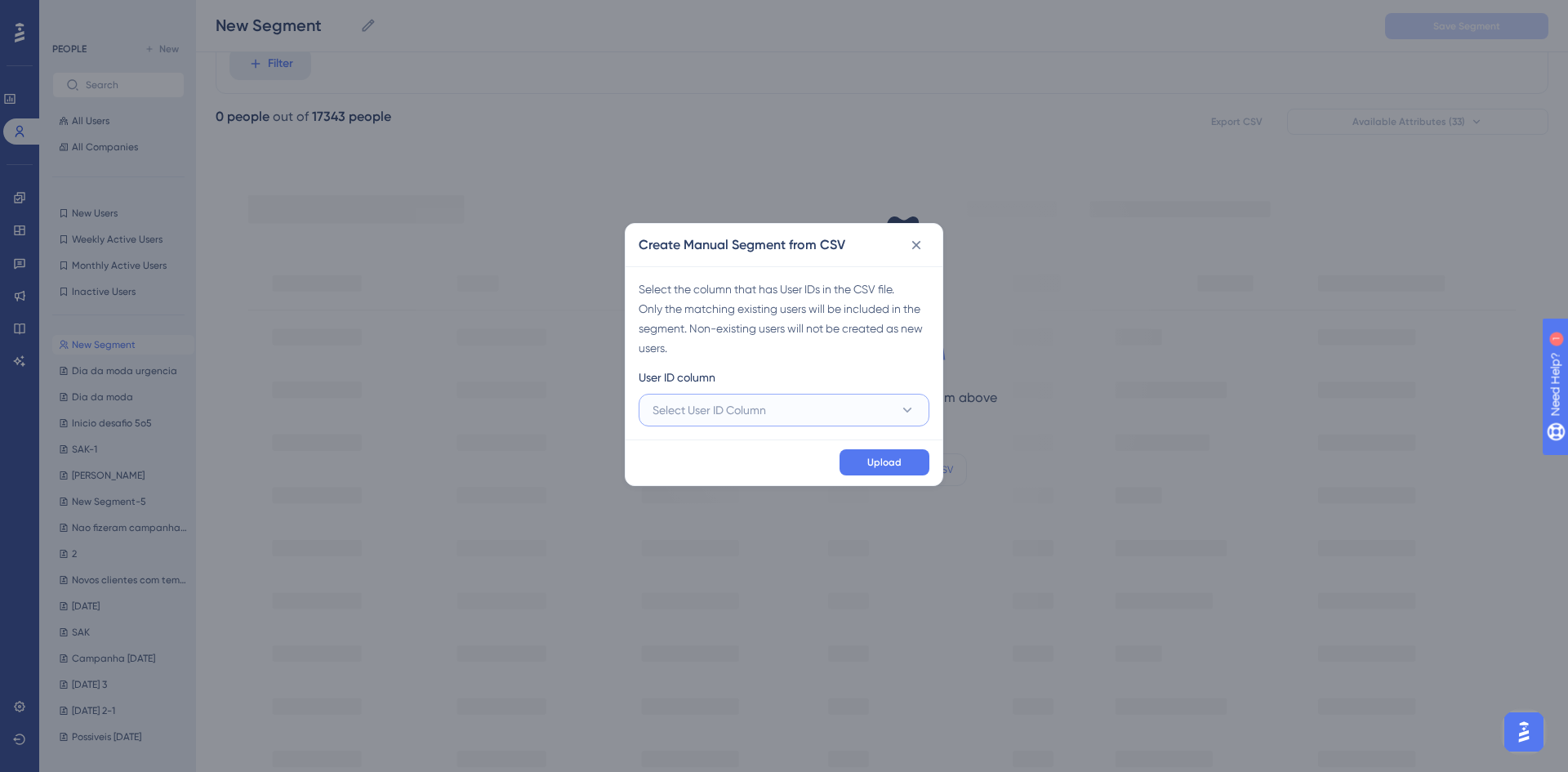
click at [737, 408] on span "Select User ID Column" at bounding box center [709, 410] width 114 height 20
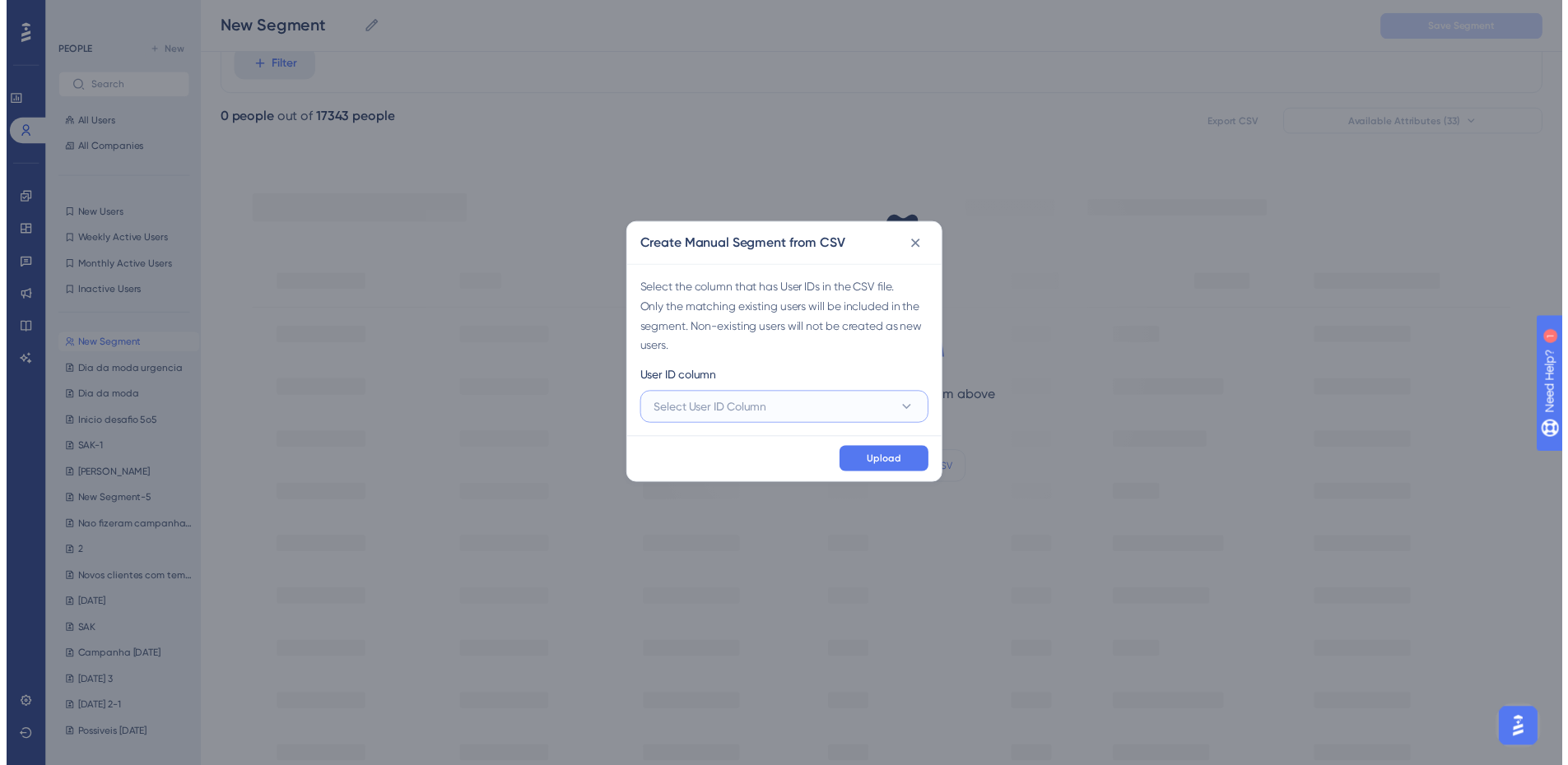
scroll to position [72, 0]
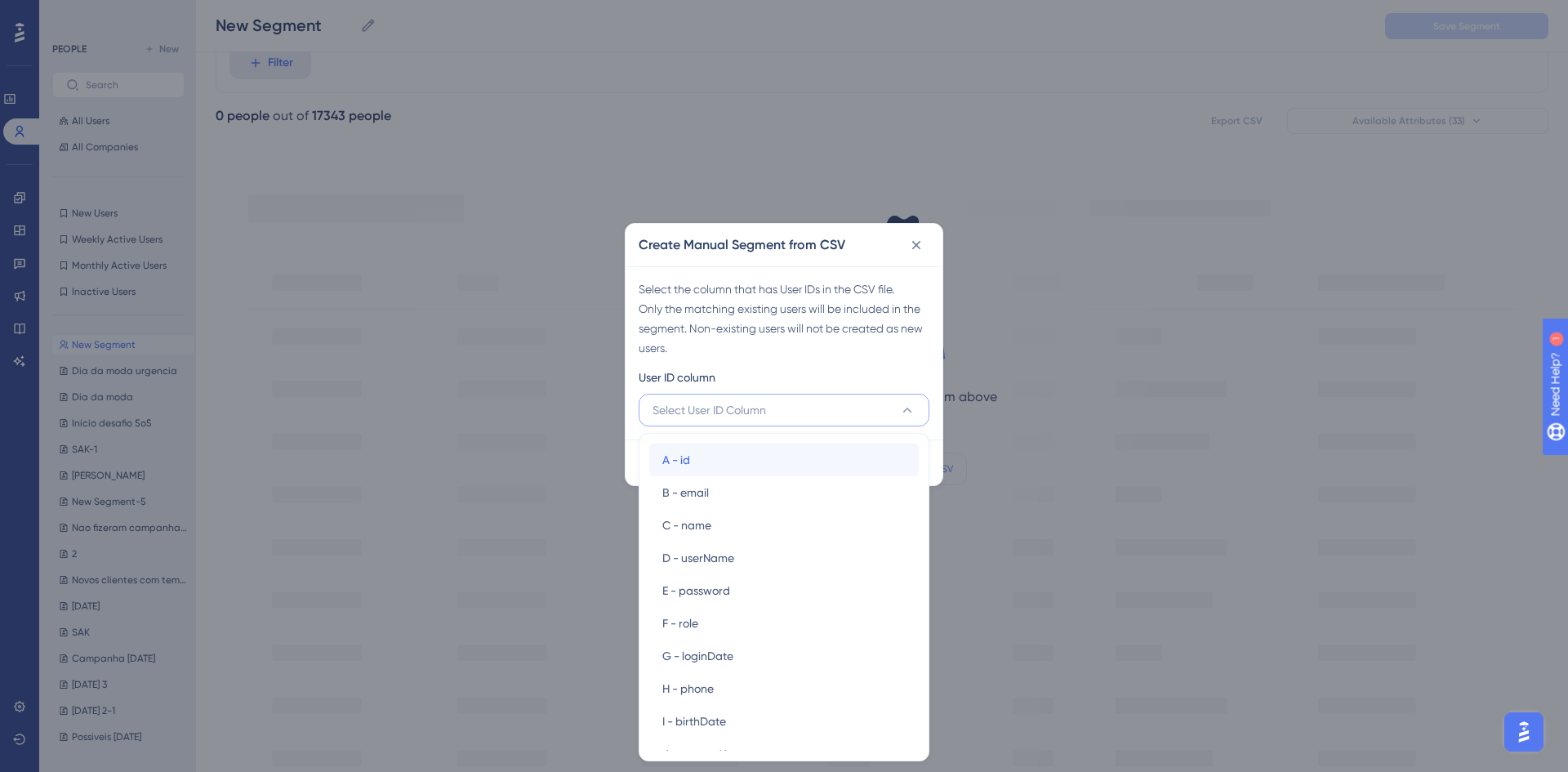
drag, startPoint x: 714, startPoint y: 449, endPoint x: 716, endPoint y: 458, distance: 9.2
click at [712, 449] on div "A - id A - id" at bounding box center [784, 460] width 244 height 32
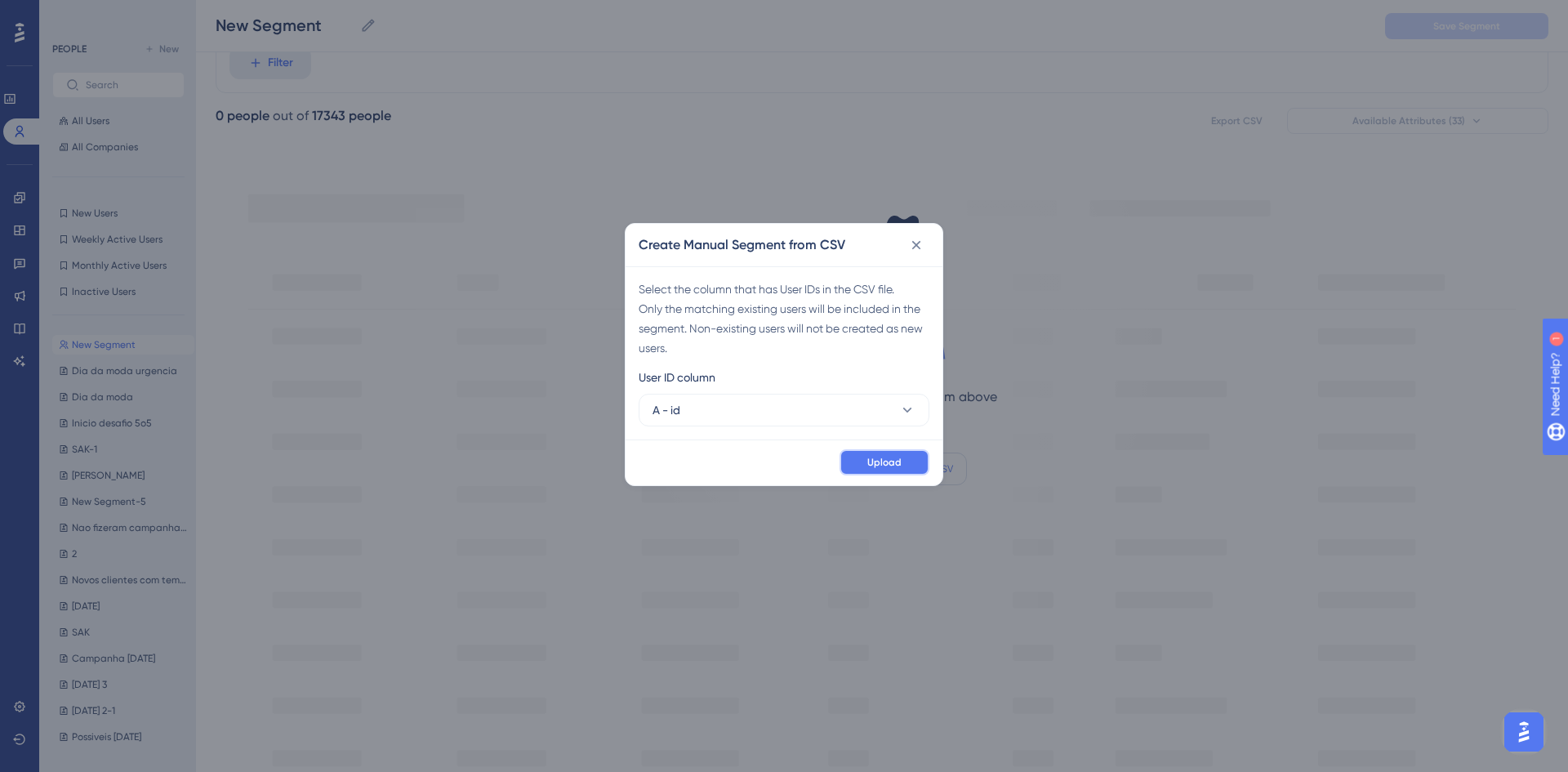
click at [864, 466] on button "Upload" at bounding box center [884, 462] width 90 height 27
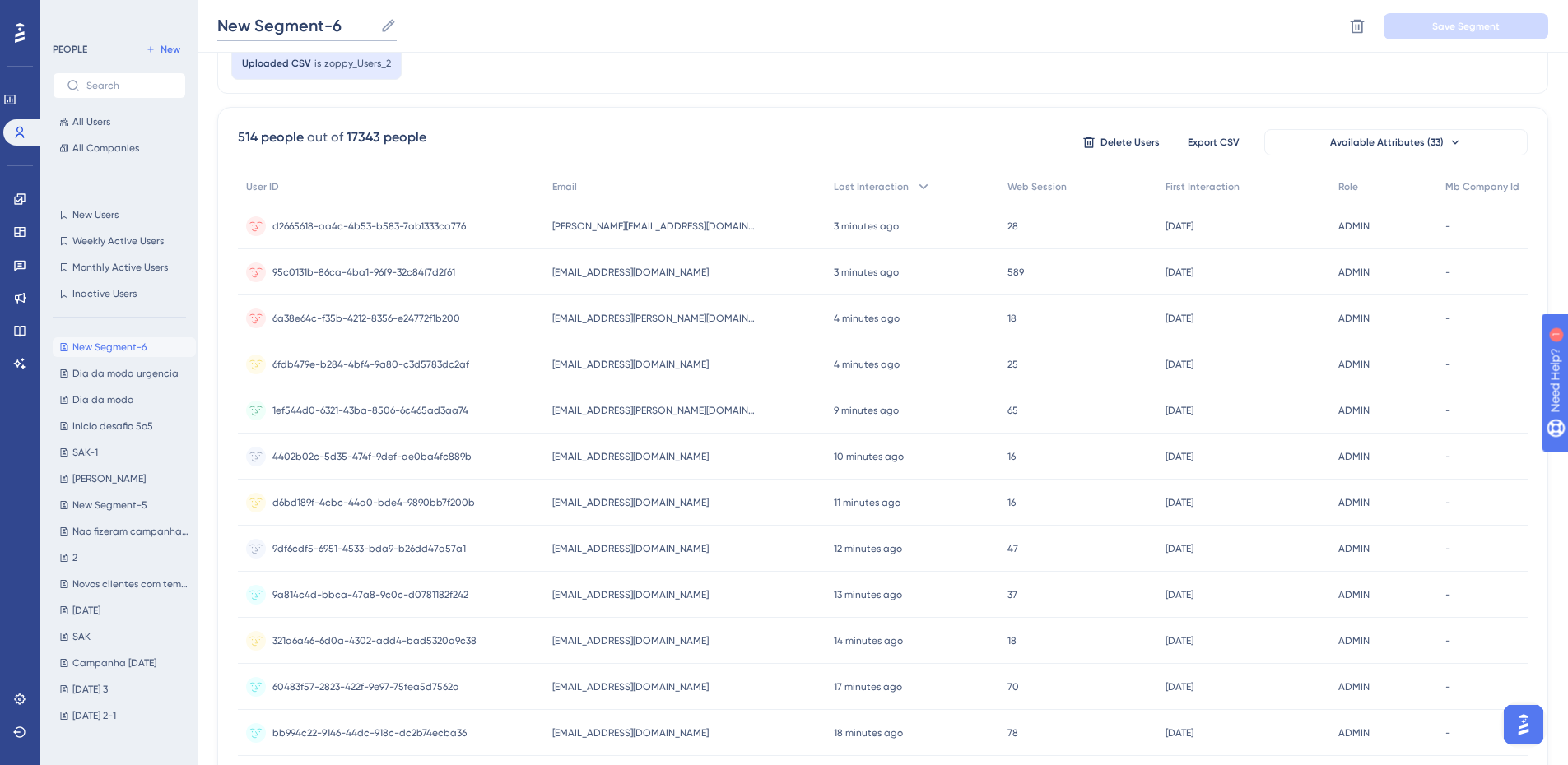
click at [277, 28] on input "New Segment-6" at bounding box center [295, 25] width 156 height 23
type input "Charge day dia 22 a 28"
click at [1483, 29] on span "Save Segment" at bounding box center [1465, 26] width 67 height 13
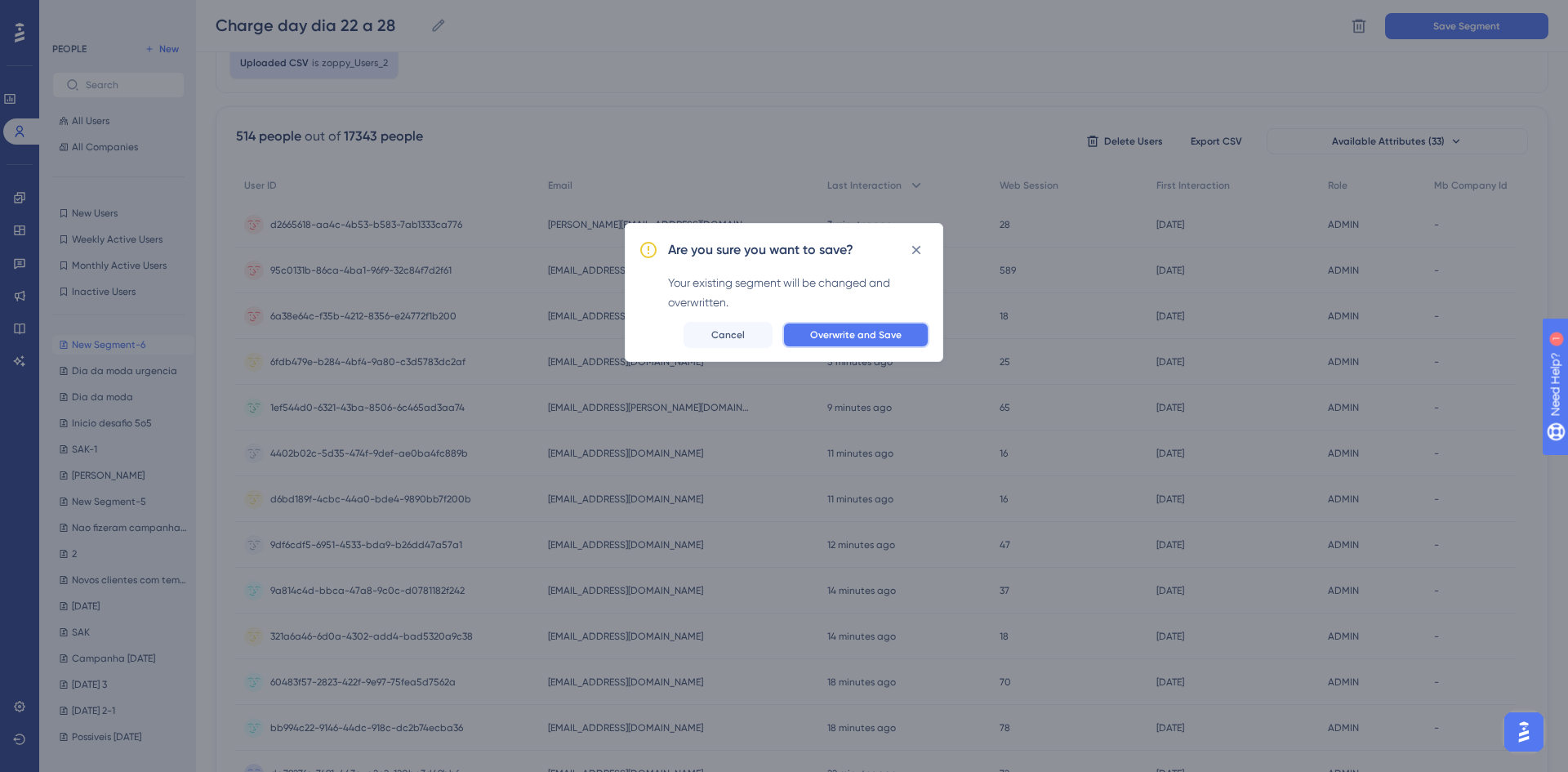
click at [856, 333] on span "Overwrite and Save" at bounding box center [856, 334] width 91 height 13
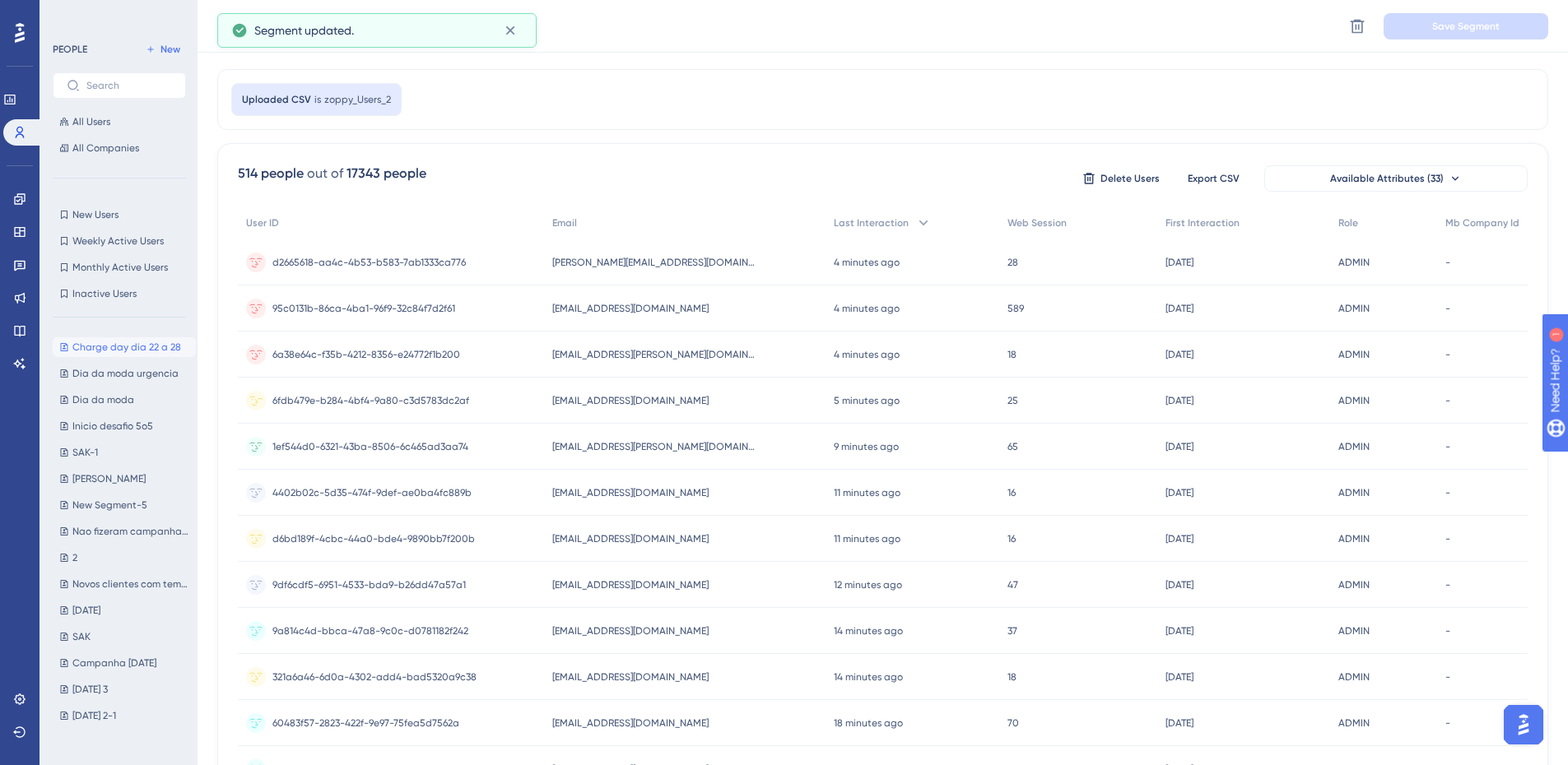
scroll to position [0, 0]
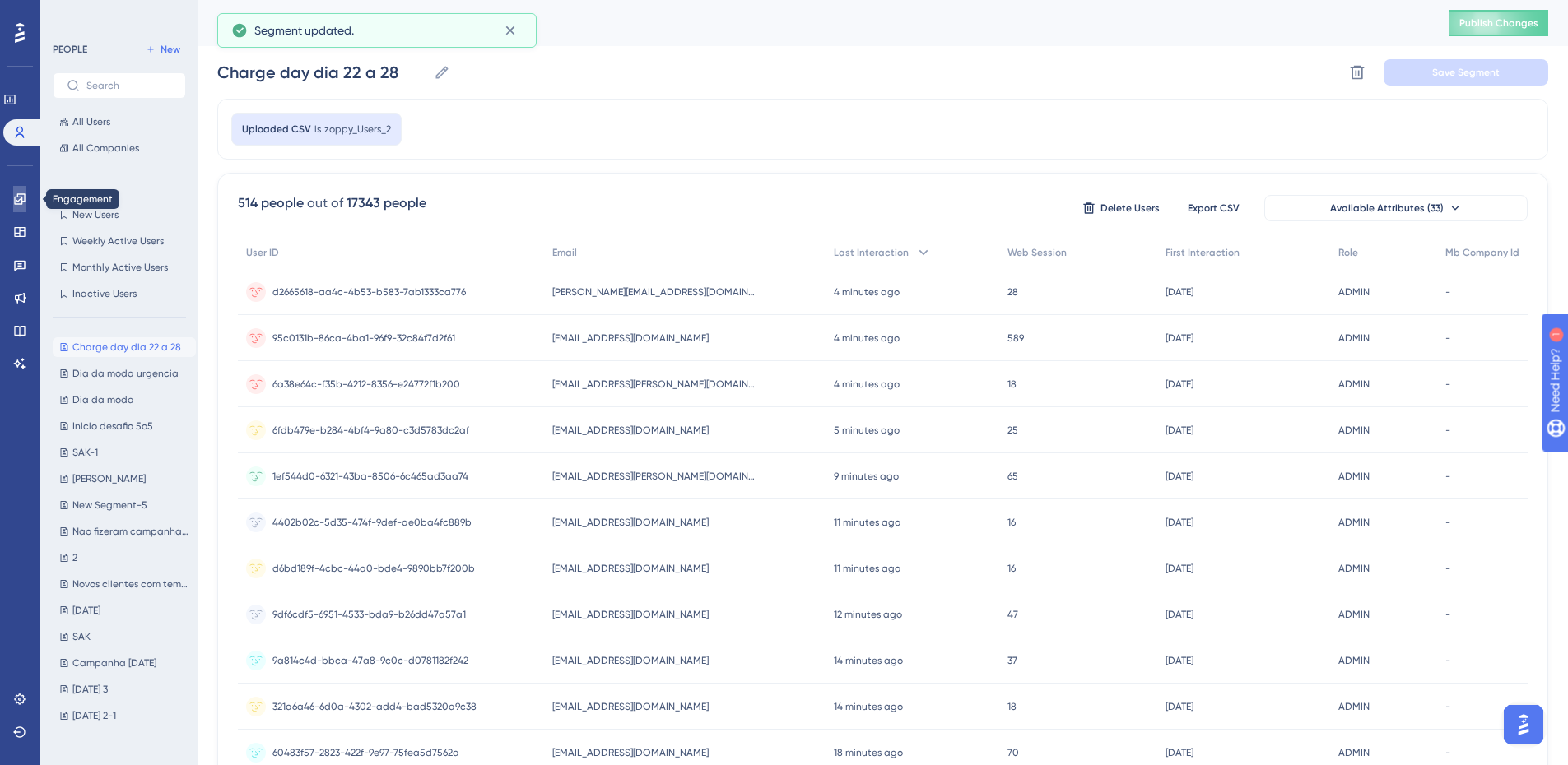
click at [27, 202] on link at bounding box center [19, 199] width 13 height 27
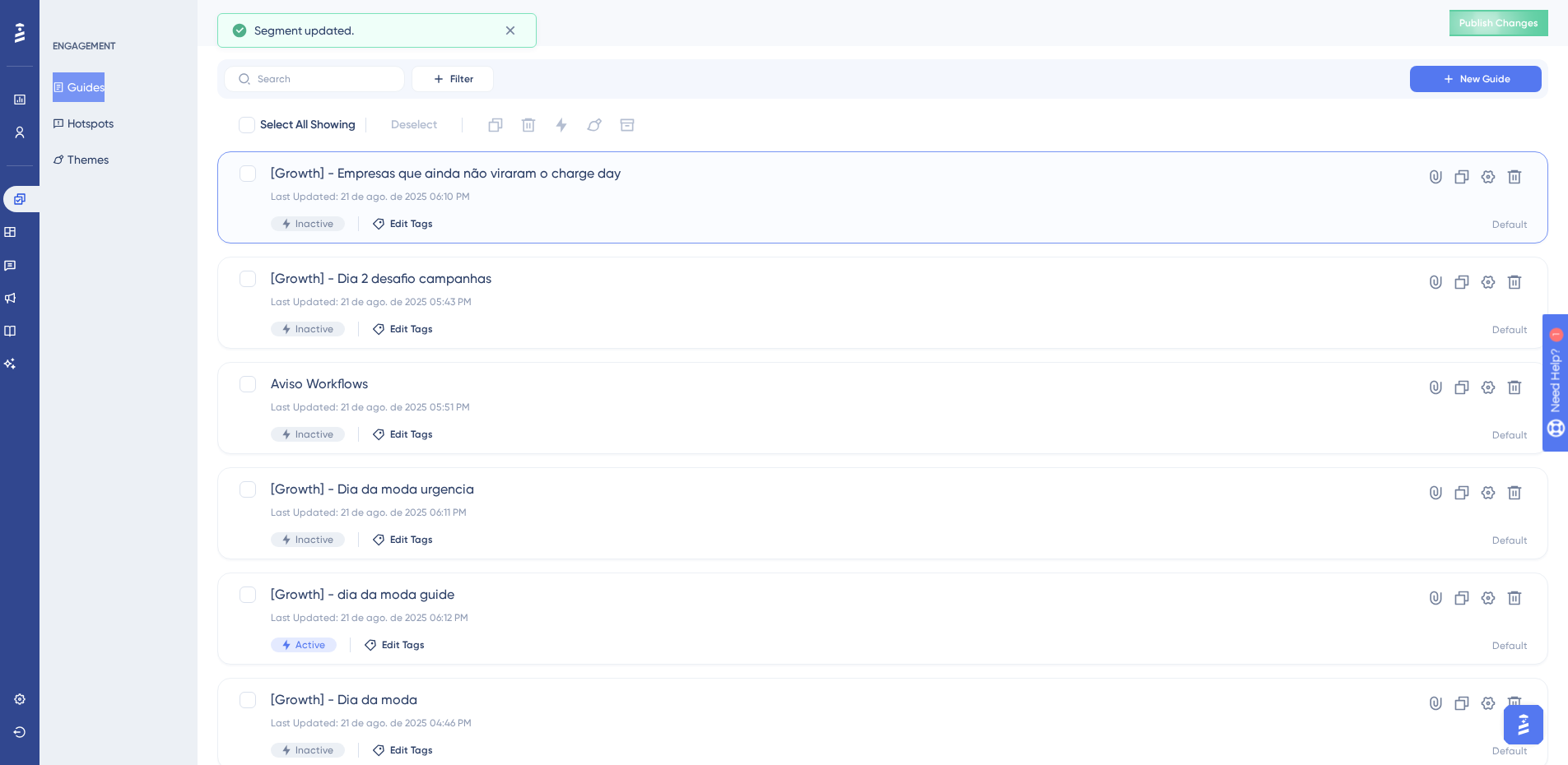
click at [551, 174] on span "[Growth] - Empresas que ainda não viraram o charge day" at bounding box center [817, 173] width 1092 height 20
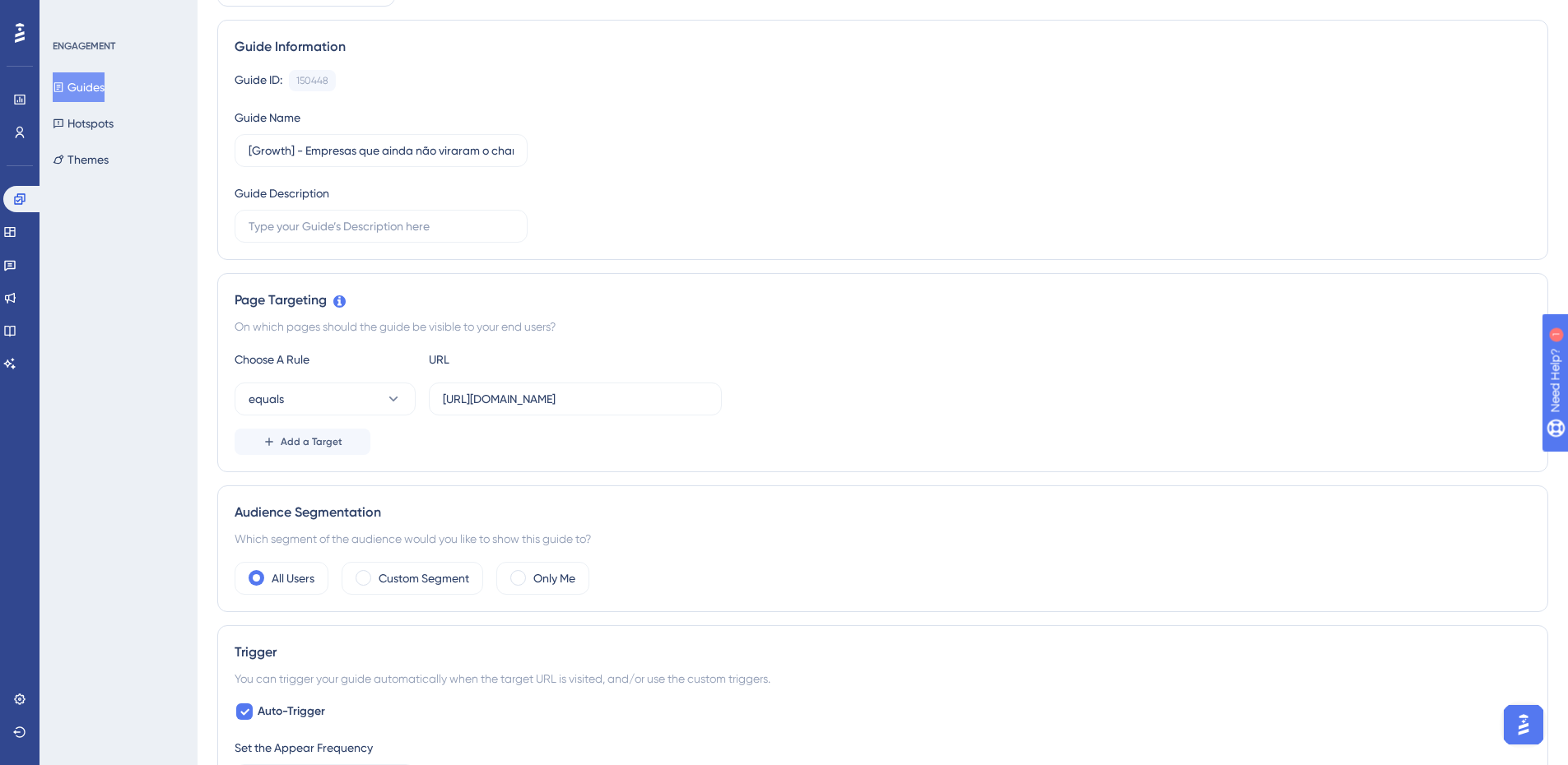
scroll to position [165, 0]
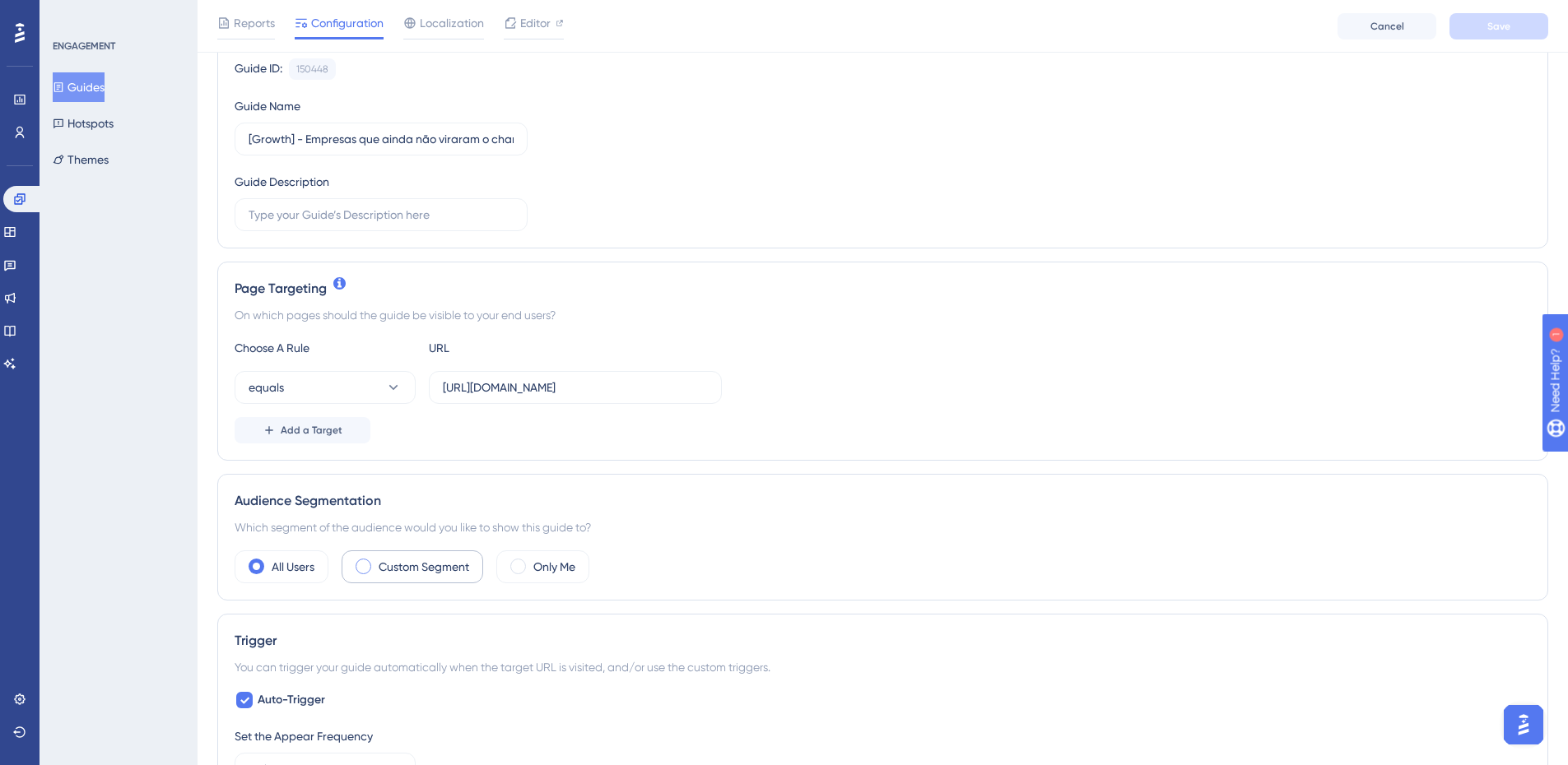
click at [438, 559] on label "Custom Segment" at bounding box center [423, 567] width 90 height 20
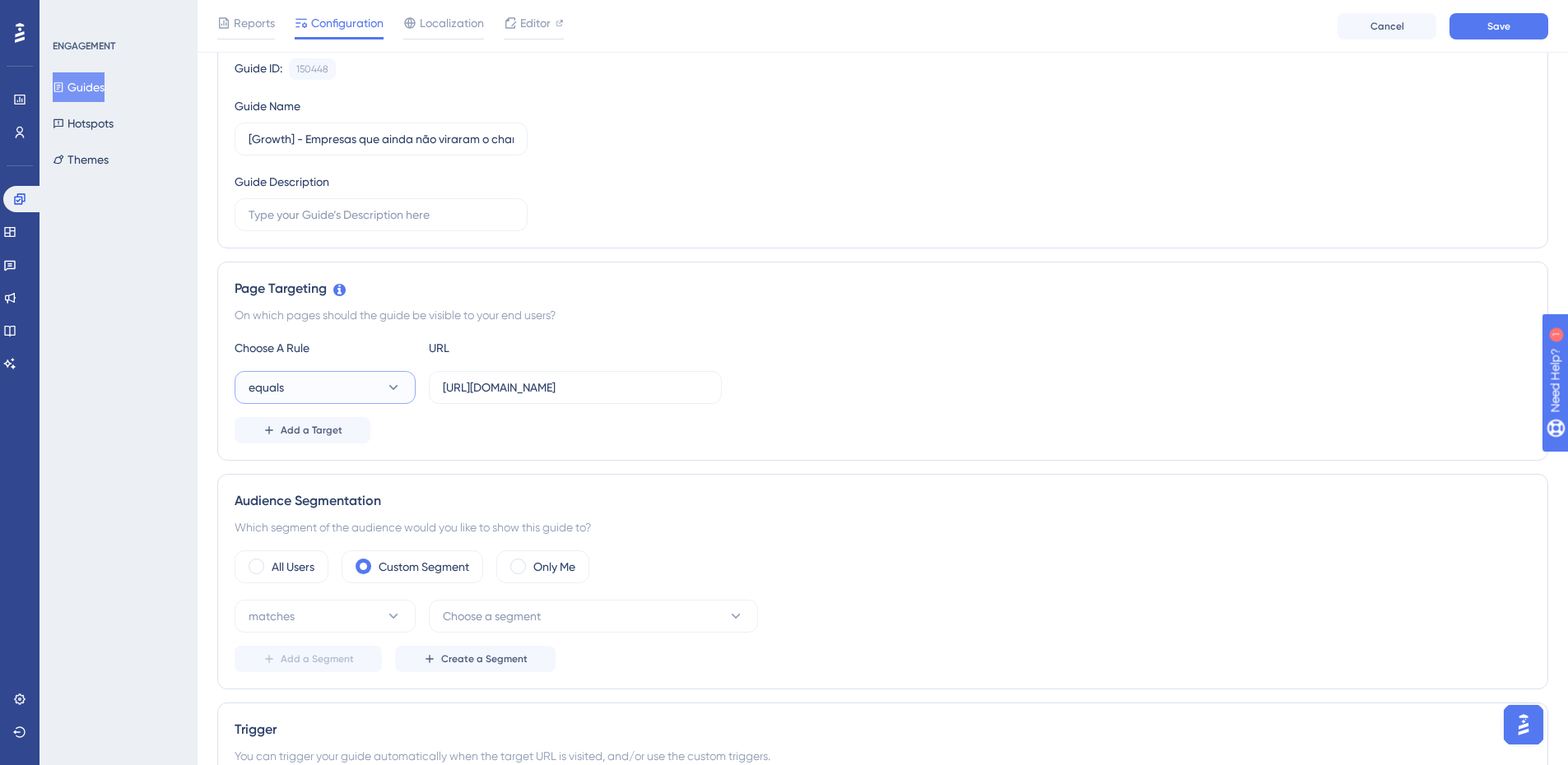
click at [374, 395] on button "equals" at bounding box center [325, 388] width 181 height 33
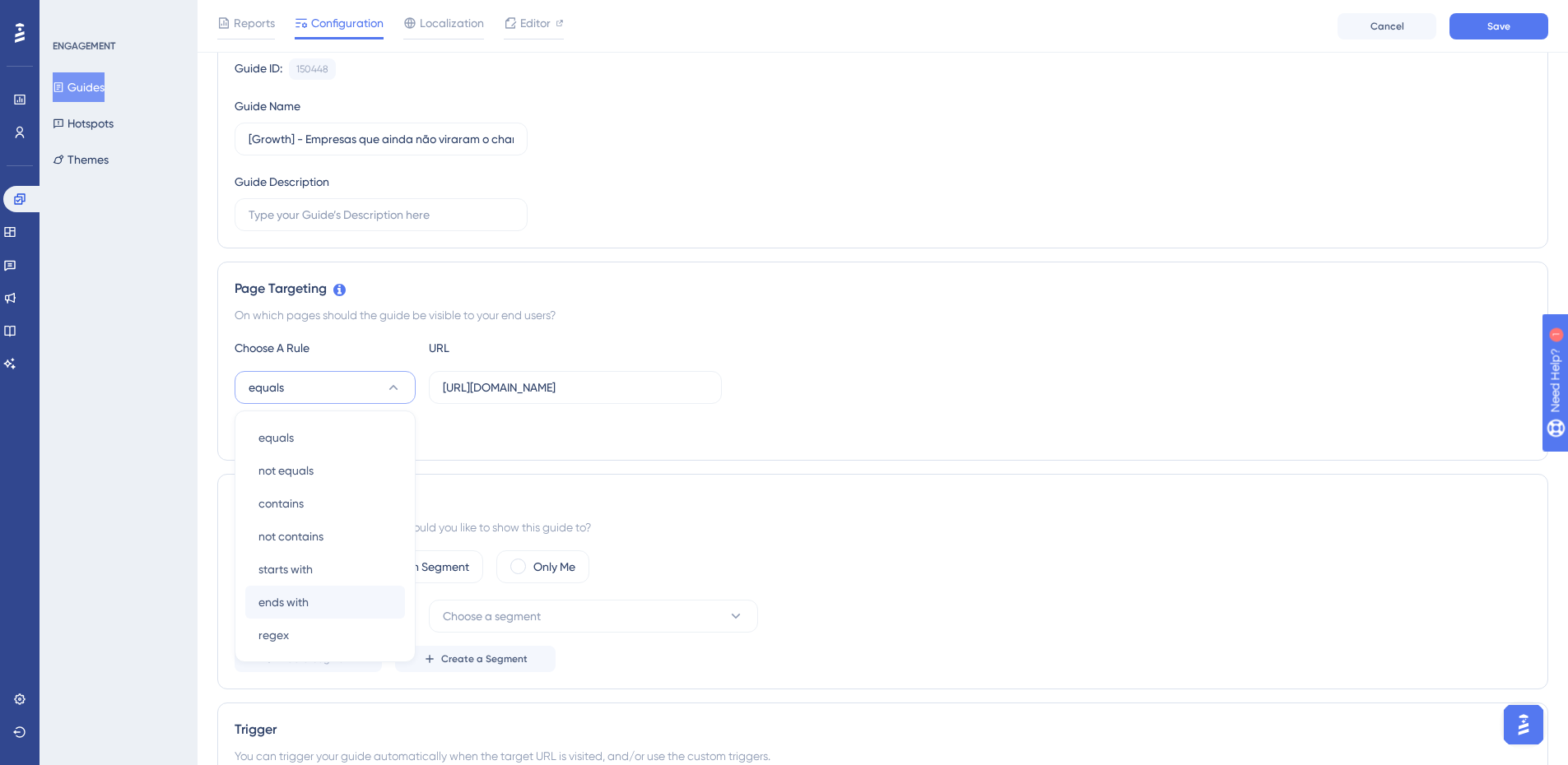
scroll to position [319, 0]
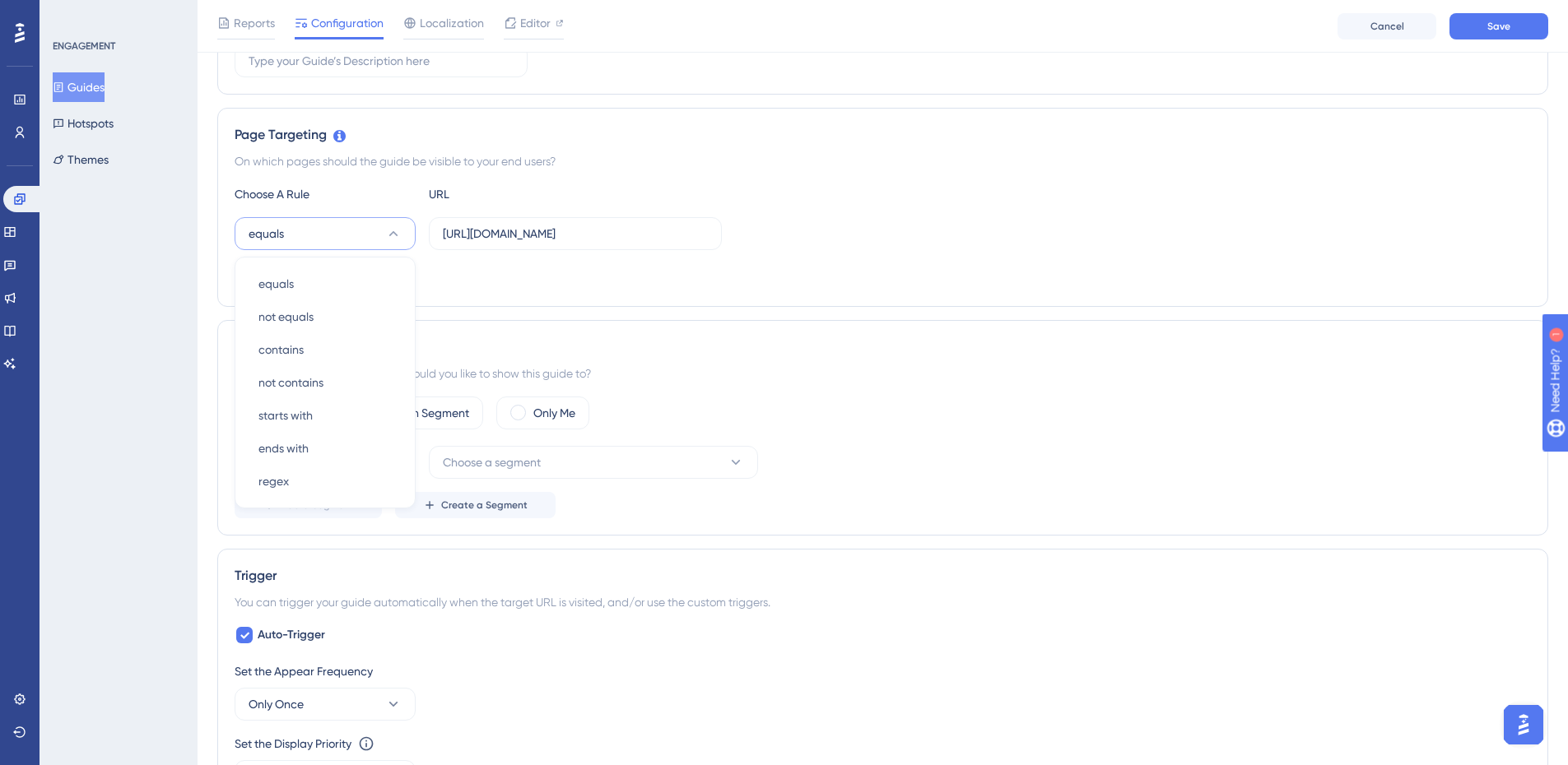
click at [603, 362] on div "Audience Segmentation Which segment of the audience would you like to show this…" at bounding box center [882, 428] width 1331 height 215
click at [389, 450] on button "matches" at bounding box center [325, 463] width 181 height 33
click at [326, 500] on div "matches matches" at bounding box center [325, 513] width 134 height 33
click at [514, 447] on button "Choose a segment" at bounding box center [594, 463] width 329 height 33
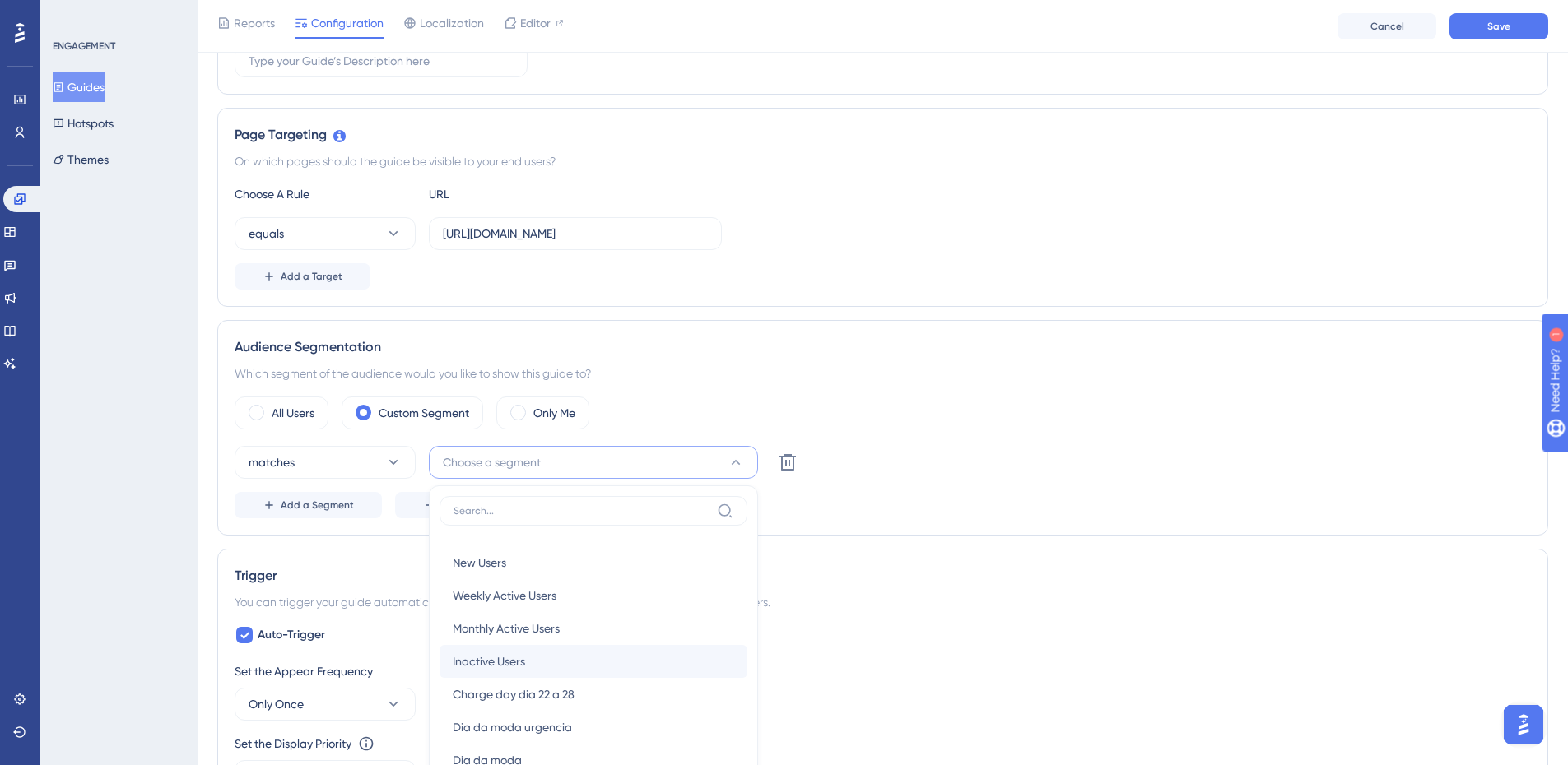
scroll to position [517, 0]
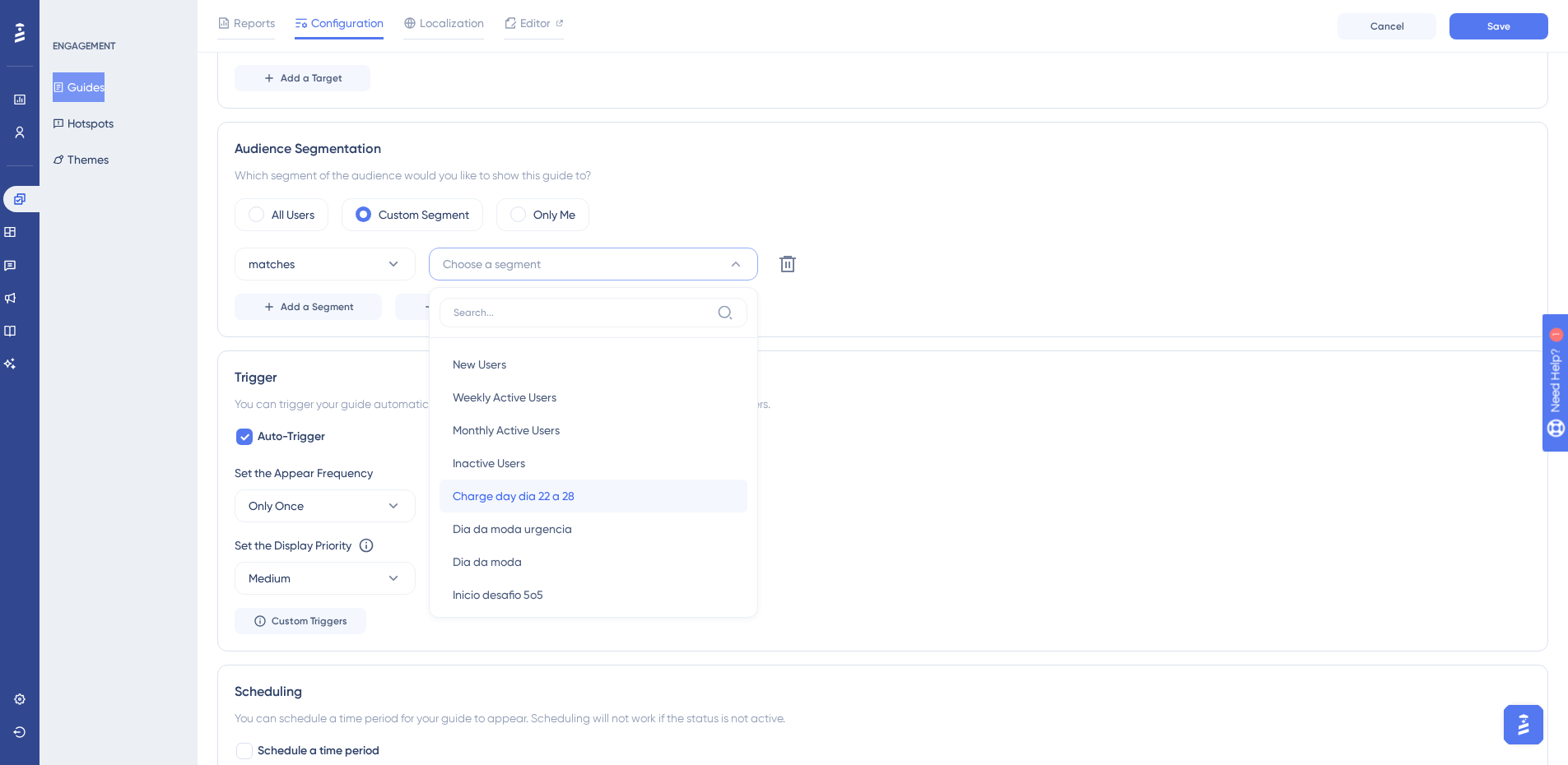
click at [544, 507] on div "Charge day dia 22 a 28 Charge day dia 22 a 28" at bounding box center [593, 496] width 282 height 33
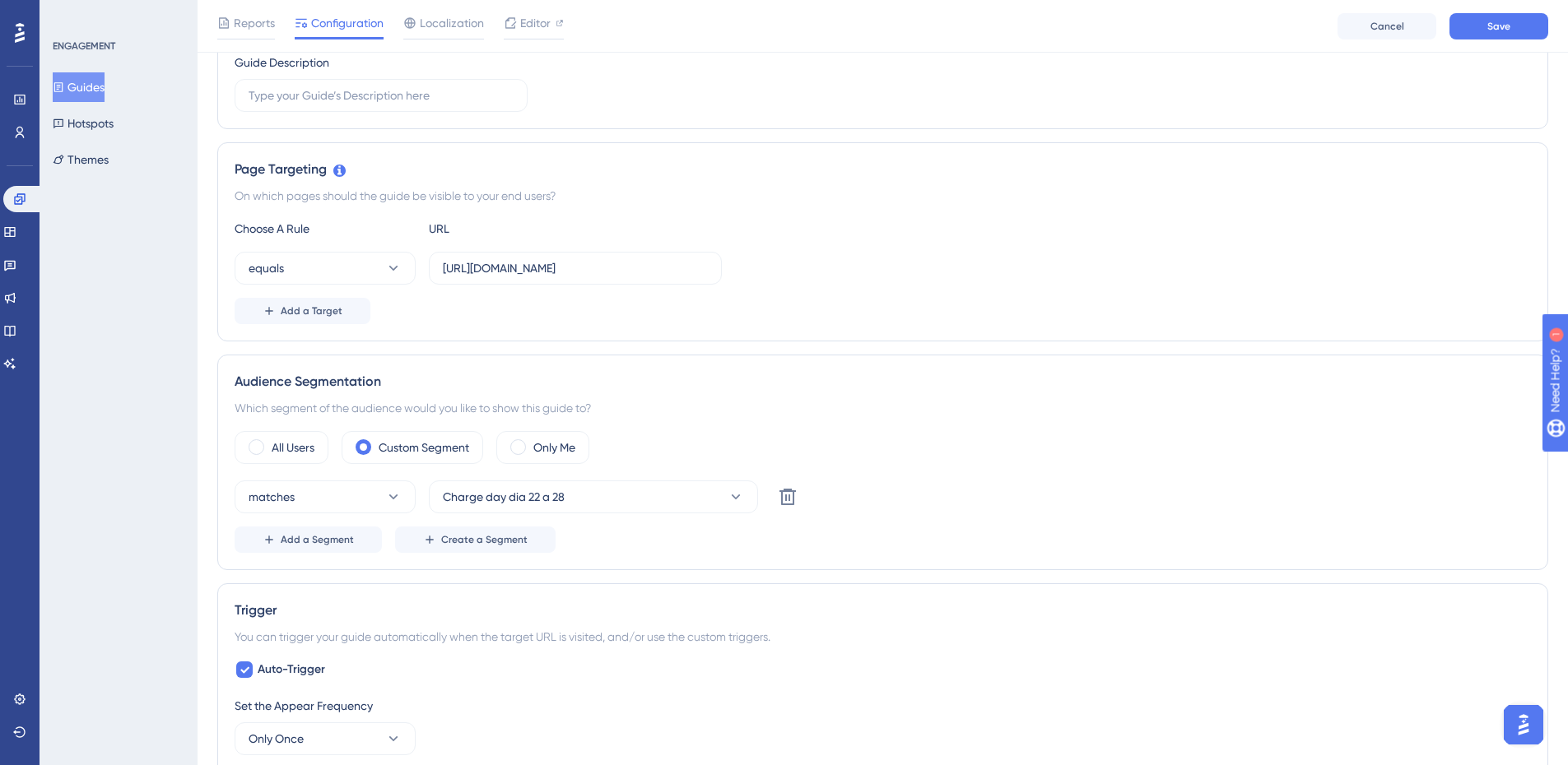
scroll to position [270, 0]
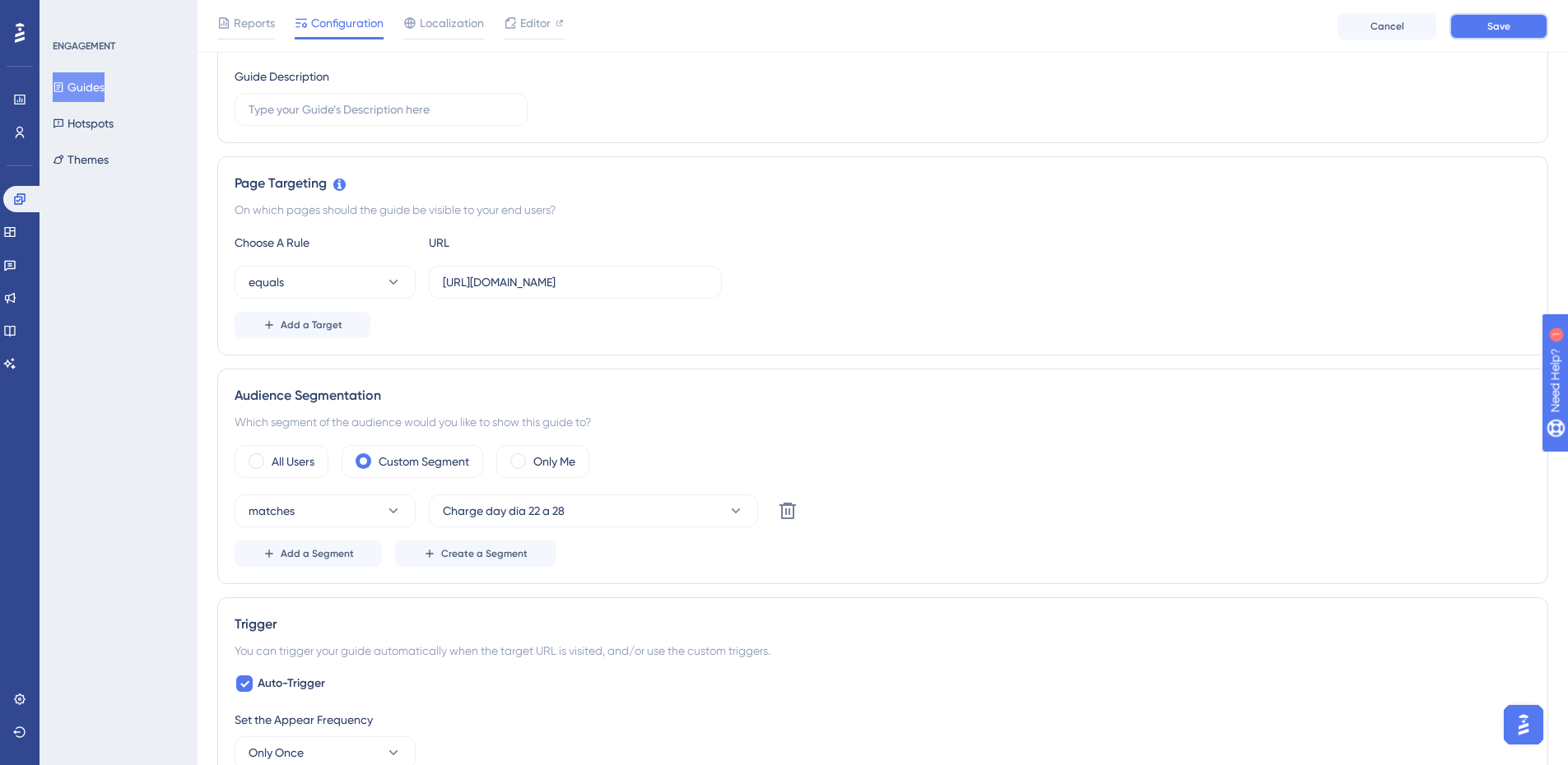
click at [1529, 35] on button "Save" at bounding box center [1498, 26] width 99 height 27
drag, startPoint x: 692, startPoint y: 276, endPoint x: 585, endPoint y: 295, distance: 108.7
click at [585, 295] on label "https://app.zoppy.com.br/login" at bounding box center [576, 283] width 293 height 33
type input "https://app.zoppy.com.br/dashboard"
click at [309, 289] on button "equals" at bounding box center [325, 283] width 181 height 33
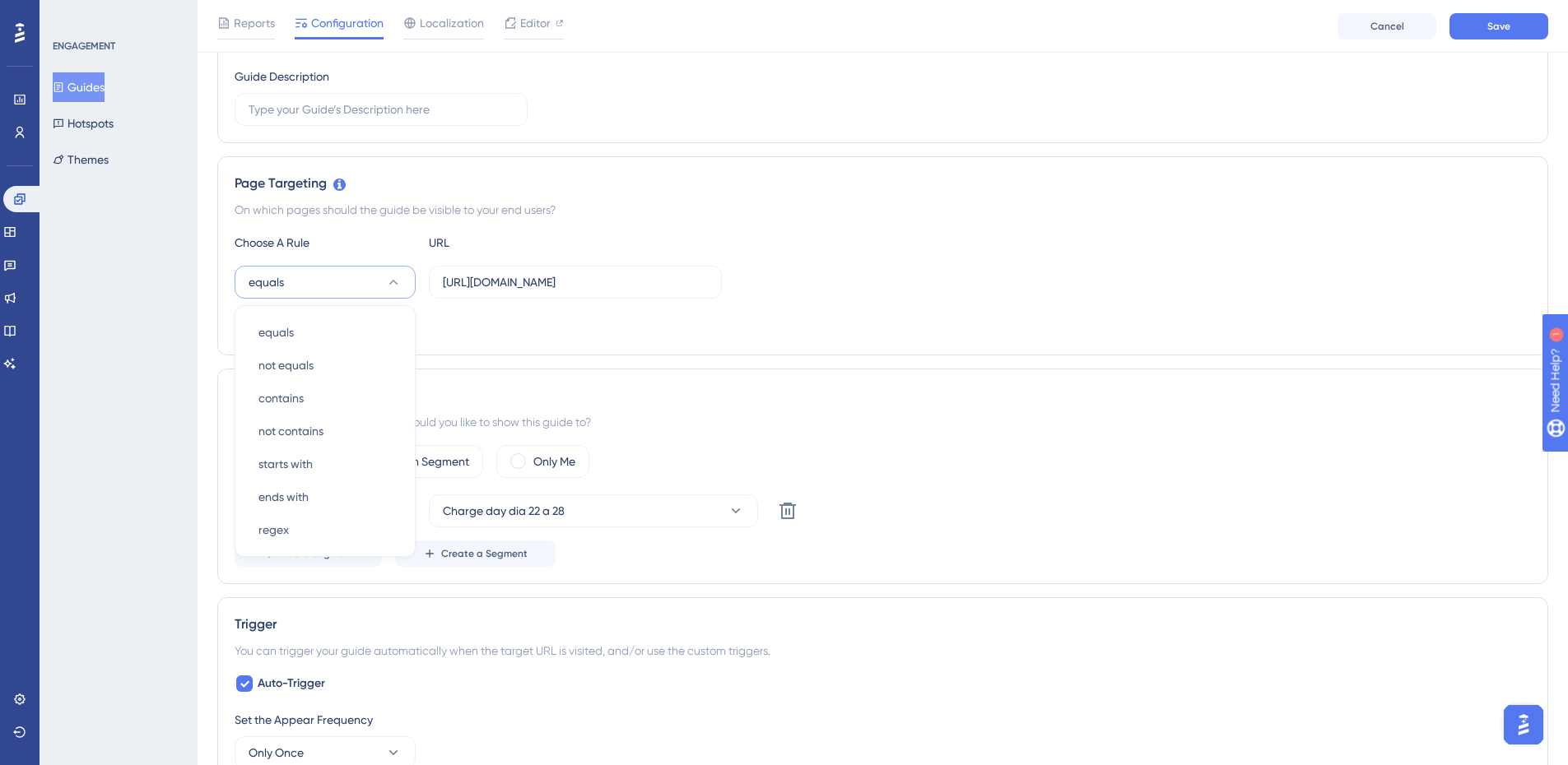
scroll to position [319, 0]
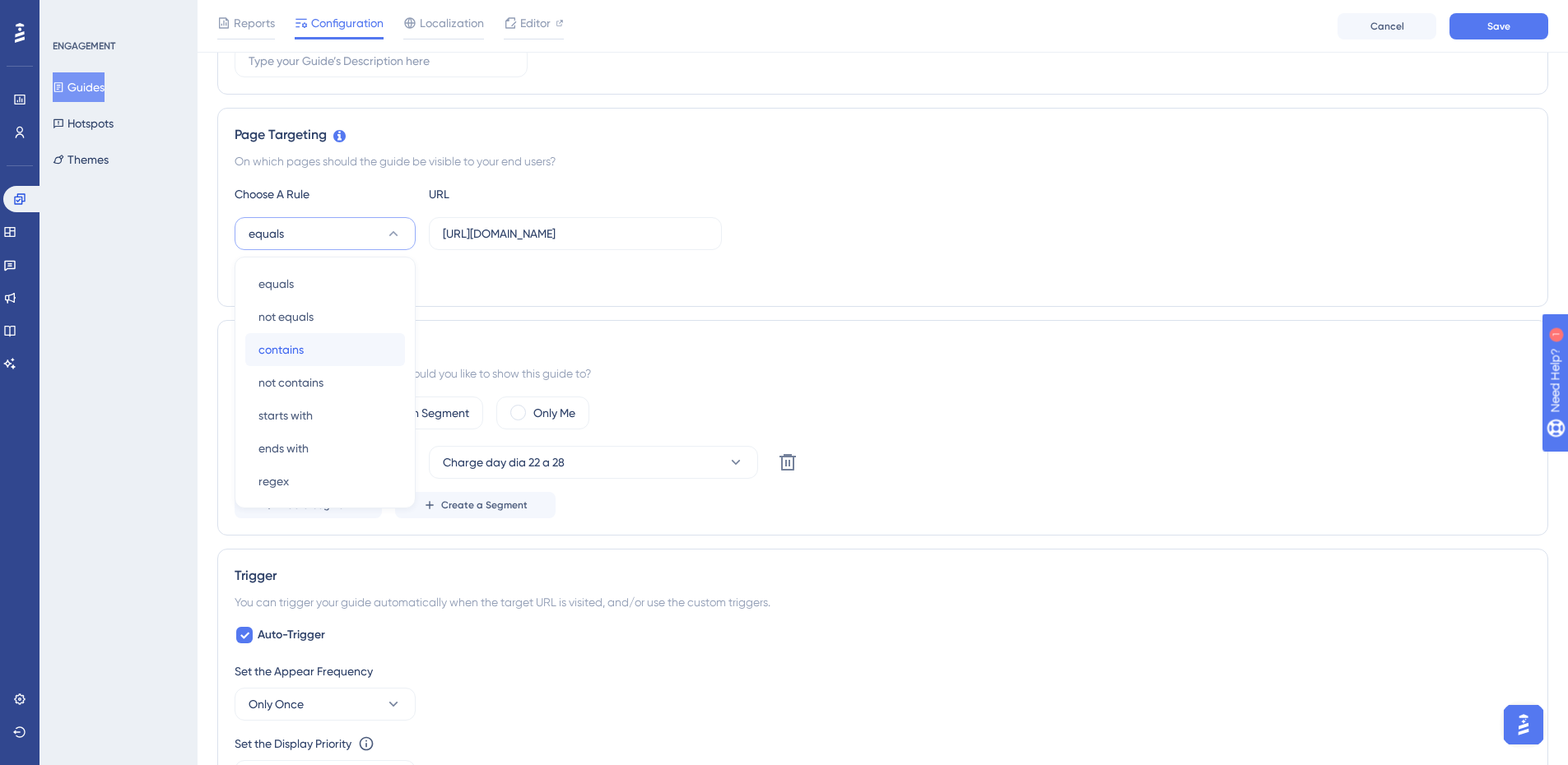
click at [316, 346] on div "contains contains" at bounding box center [325, 350] width 134 height 33
click at [1465, 34] on button "Save" at bounding box center [1498, 26] width 99 height 27
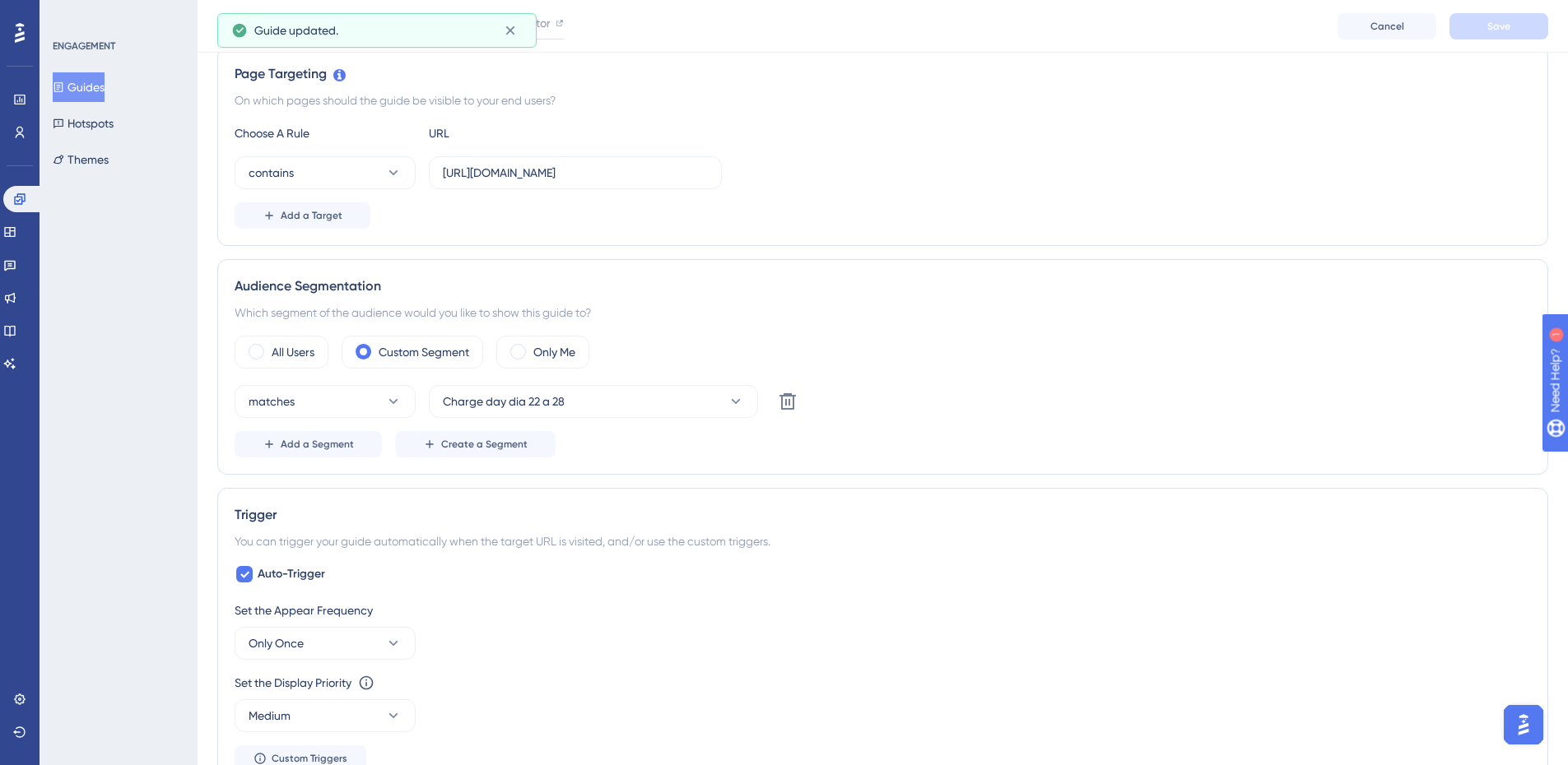
scroll to position [412, 0]
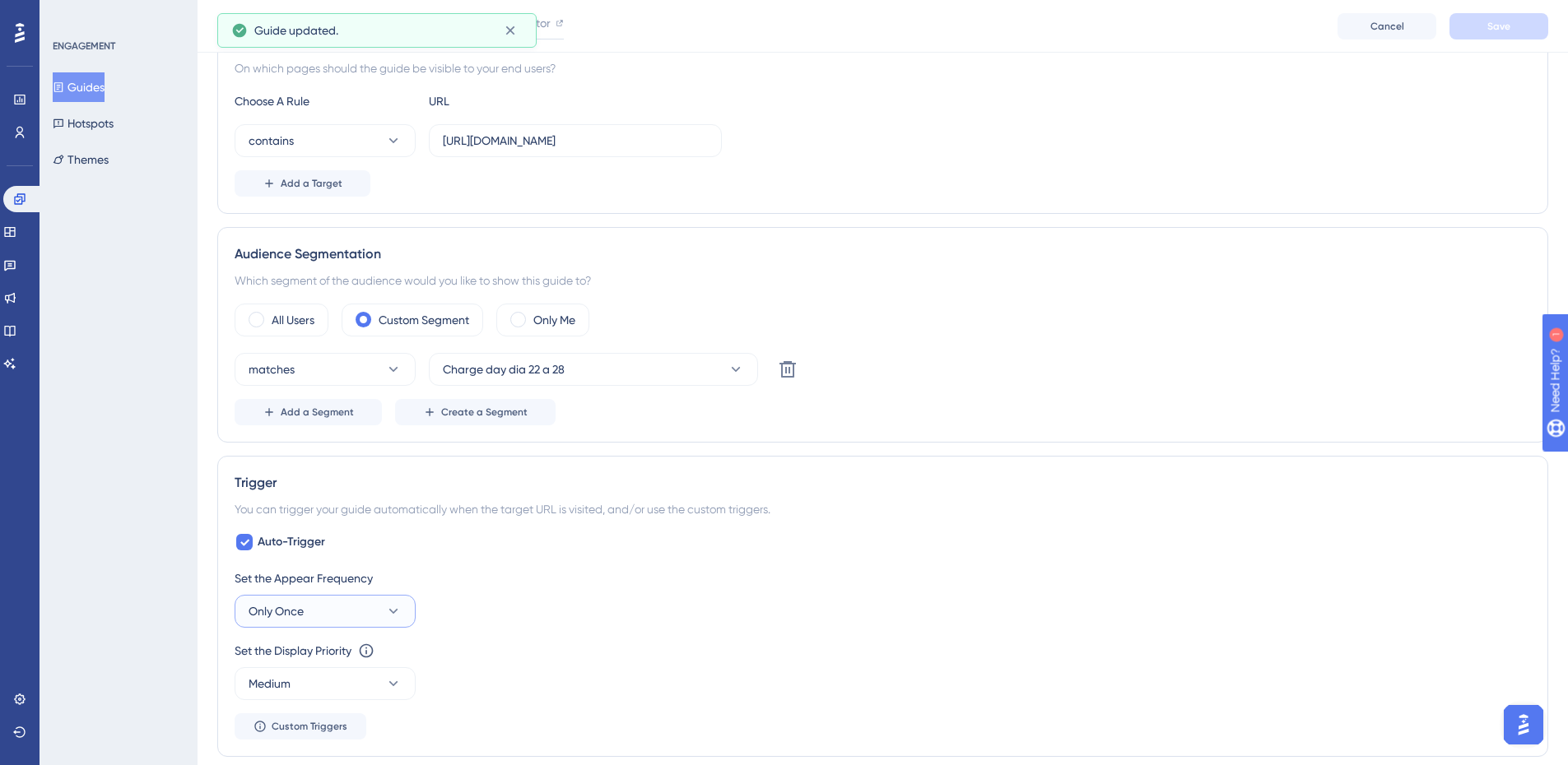
click at [332, 612] on button "Only Once" at bounding box center [325, 612] width 181 height 33
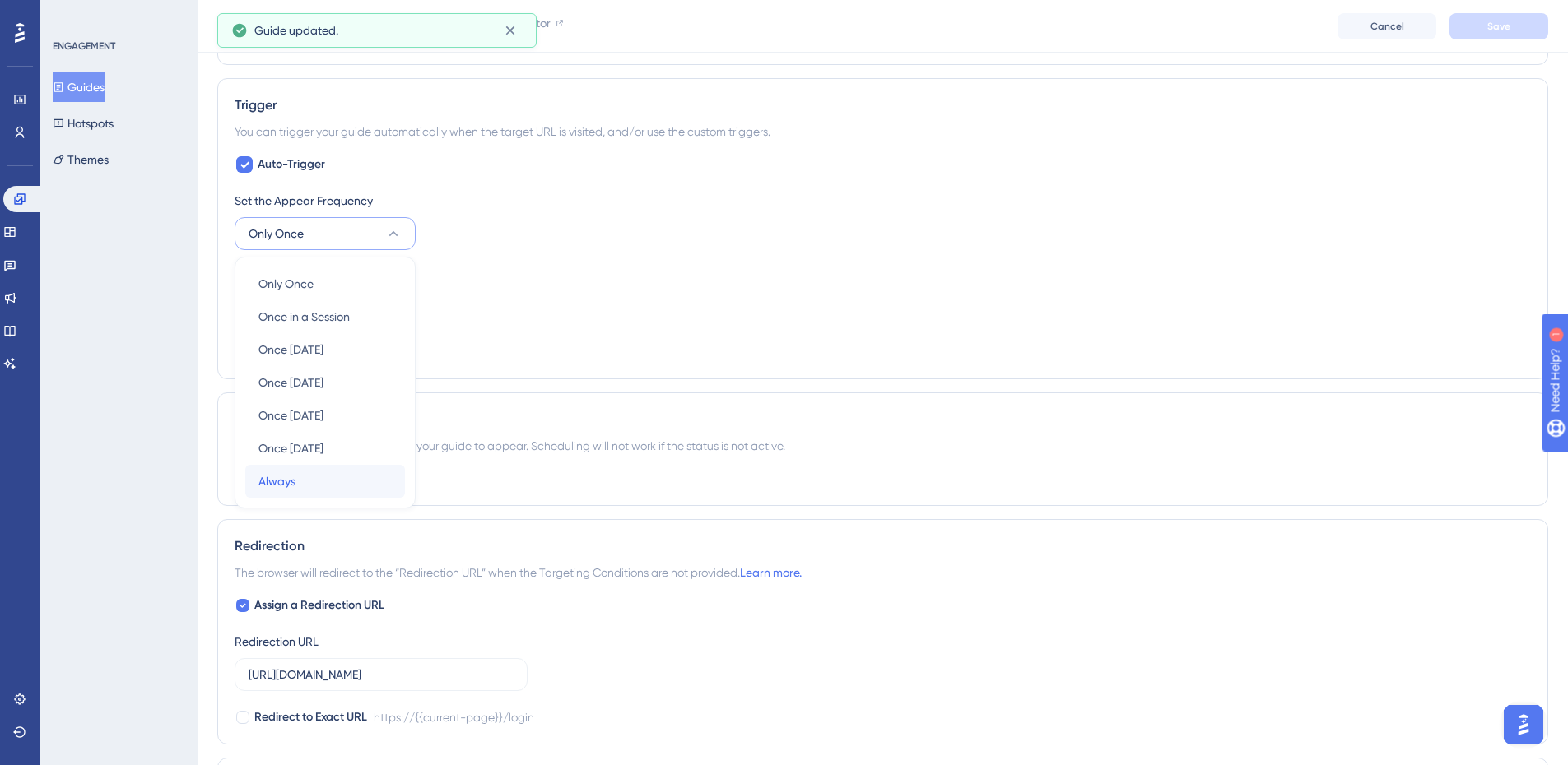
click at [285, 485] on span "Always" at bounding box center [277, 481] width 37 height 20
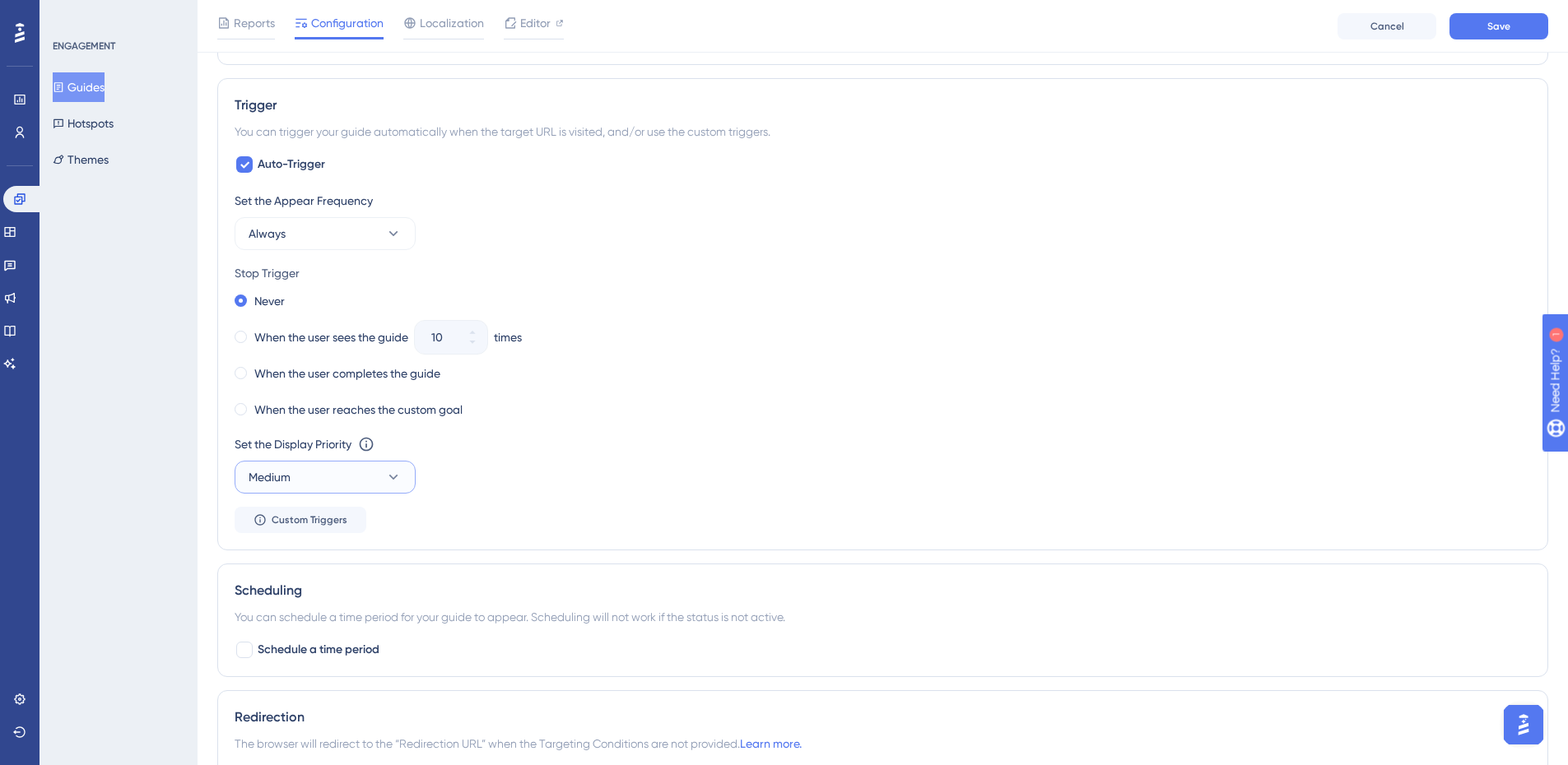
click at [294, 484] on button "Medium" at bounding box center [325, 477] width 181 height 33
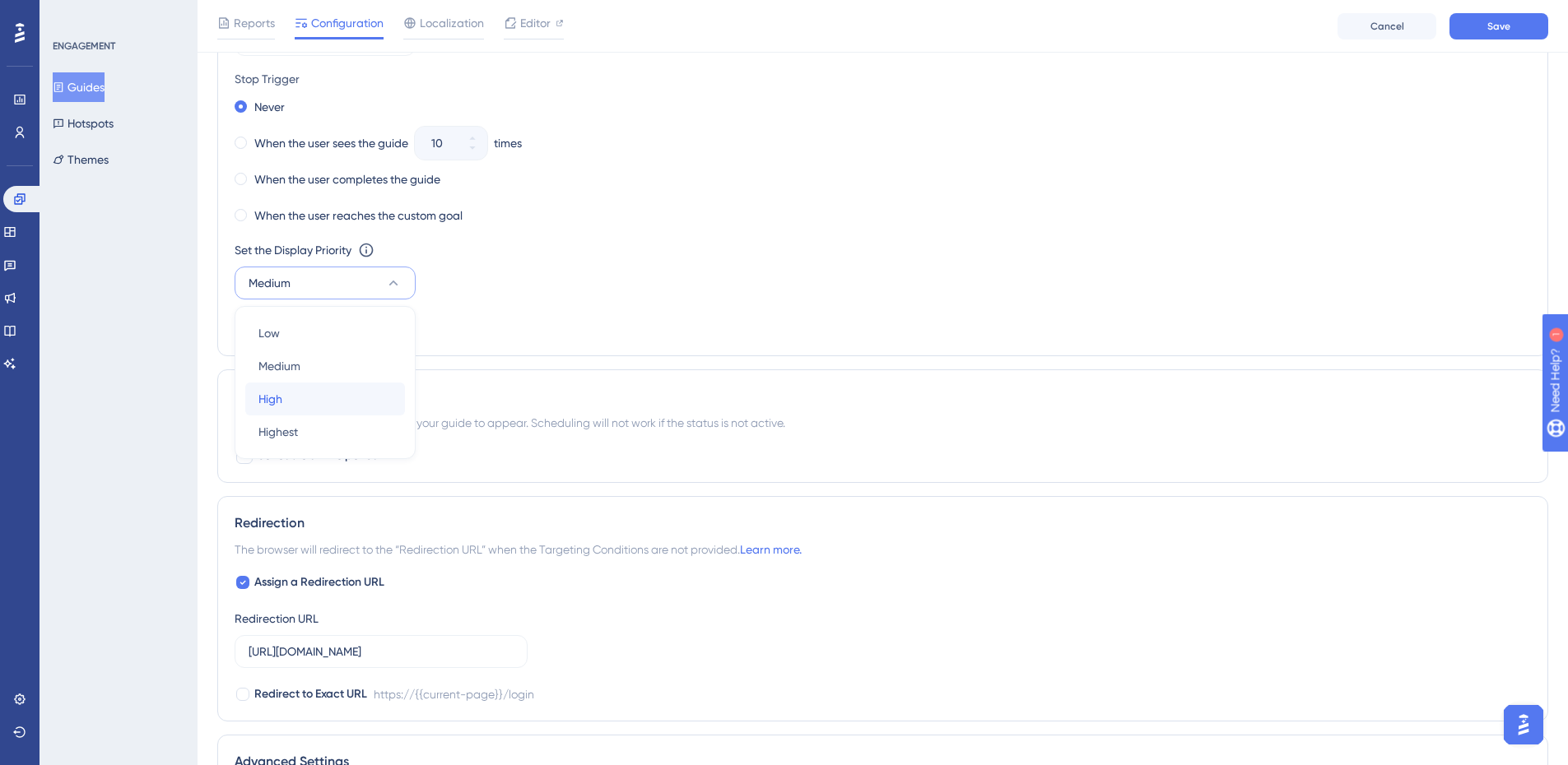
click at [317, 407] on div "High High" at bounding box center [325, 399] width 134 height 33
drag, startPoint x: 320, startPoint y: 152, endPoint x: 361, endPoint y: 162, distance: 42.2
click at [320, 152] on label "When the user sees the guide" at bounding box center [331, 143] width 154 height 20
click at [469, 156] on button "10" at bounding box center [472, 151] width 29 height 16
click at [469, 156] on button "9" at bounding box center [472, 151] width 29 height 16
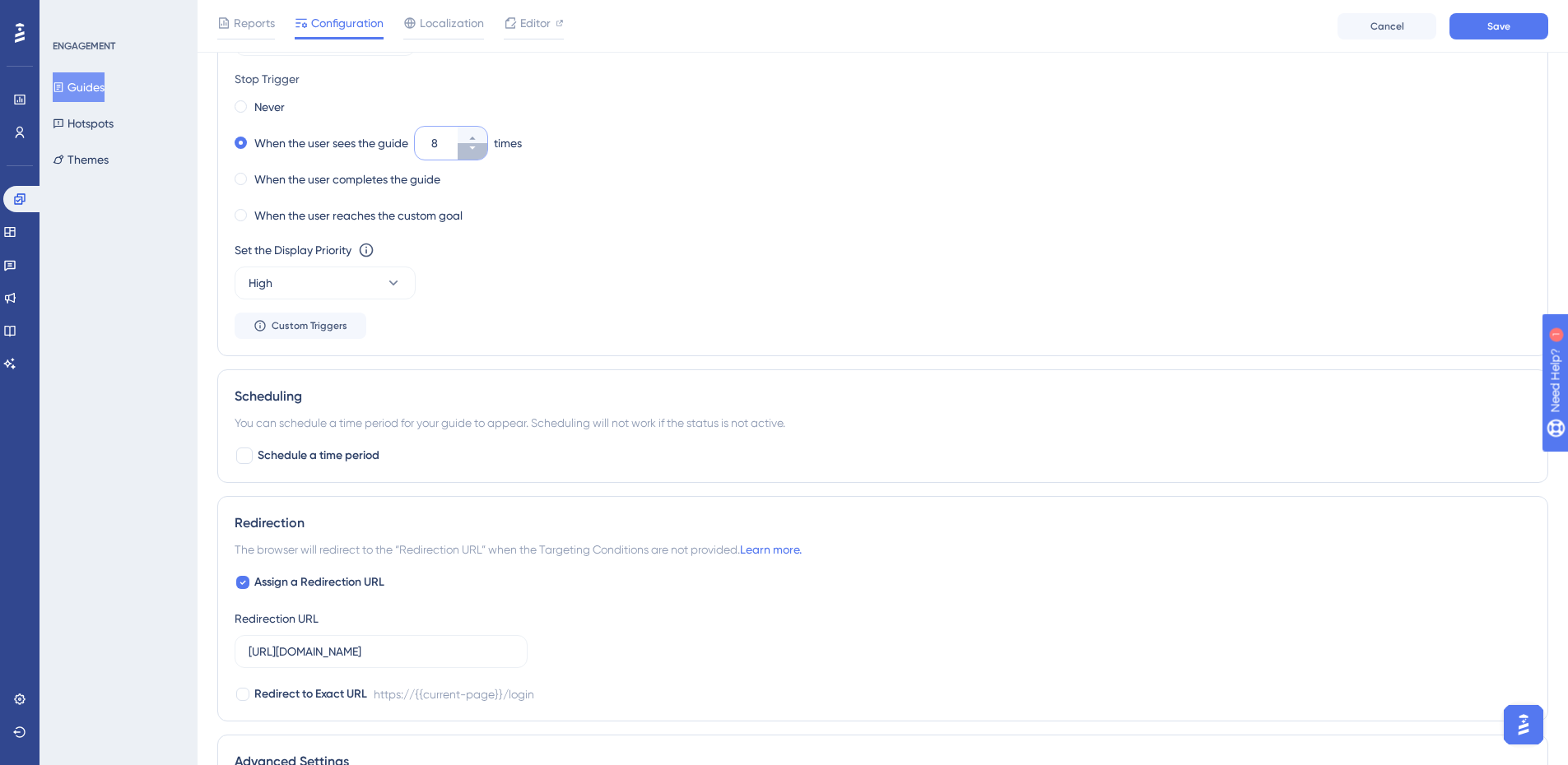
click at [469, 156] on button "8" at bounding box center [472, 151] width 29 height 16
click at [469, 156] on button "7" at bounding box center [472, 151] width 29 height 16
click at [469, 156] on button "6" at bounding box center [472, 151] width 29 height 16
click at [469, 156] on button "5" at bounding box center [472, 151] width 29 height 16
click at [469, 156] on button "4" at bounding box center [472, 151] width 29 height 16
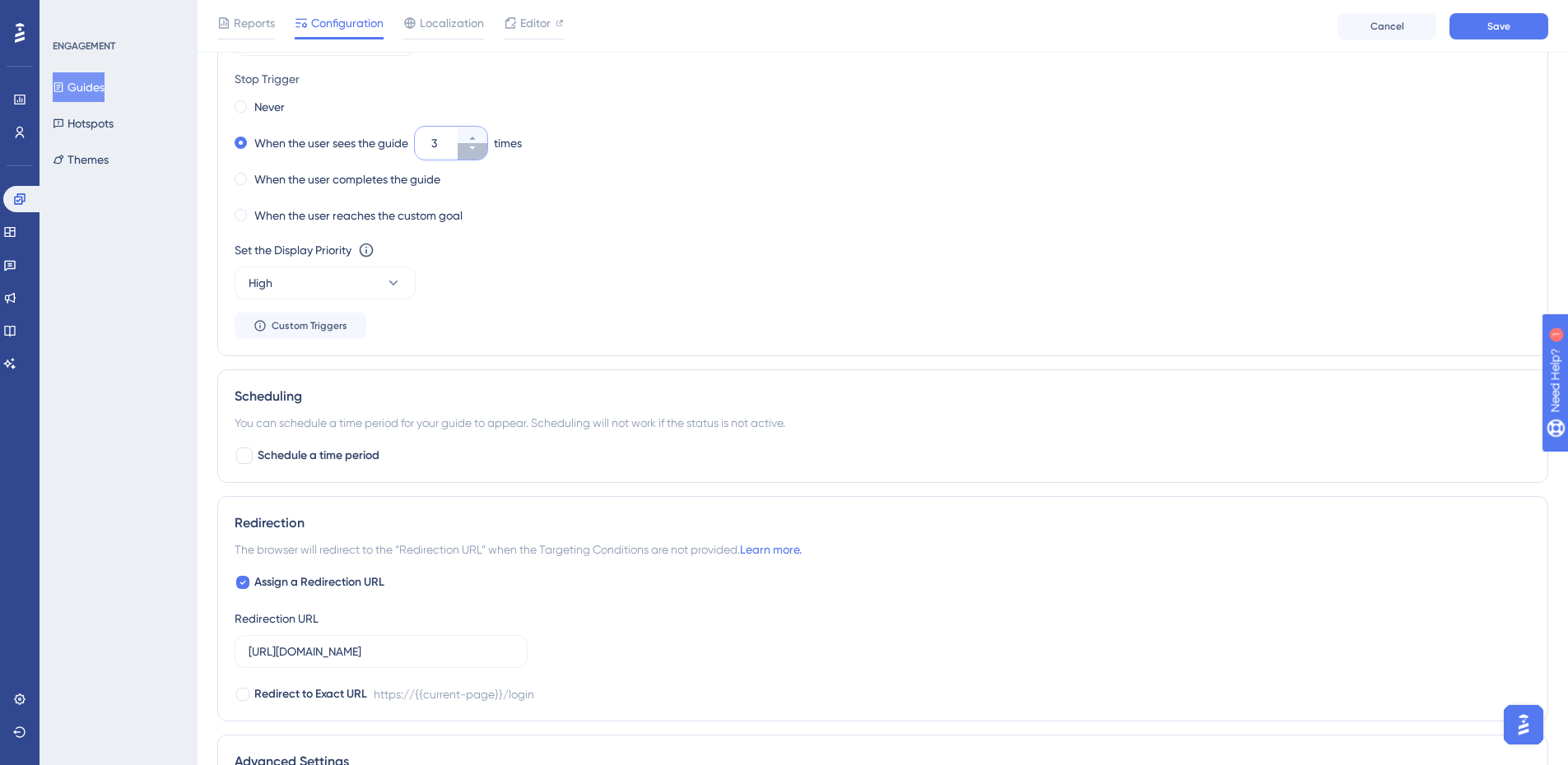
click at [469, 156] on button "3" at bounding box center [472, 151] width 29 height 16
click at [475, 138] on icon at bounding box center [471, 139] width 6 height 3
type input "3"
click at [508, 220] on div "When the user reaches the custom goal" at bounding box center [882, 215] width 1296 height 23
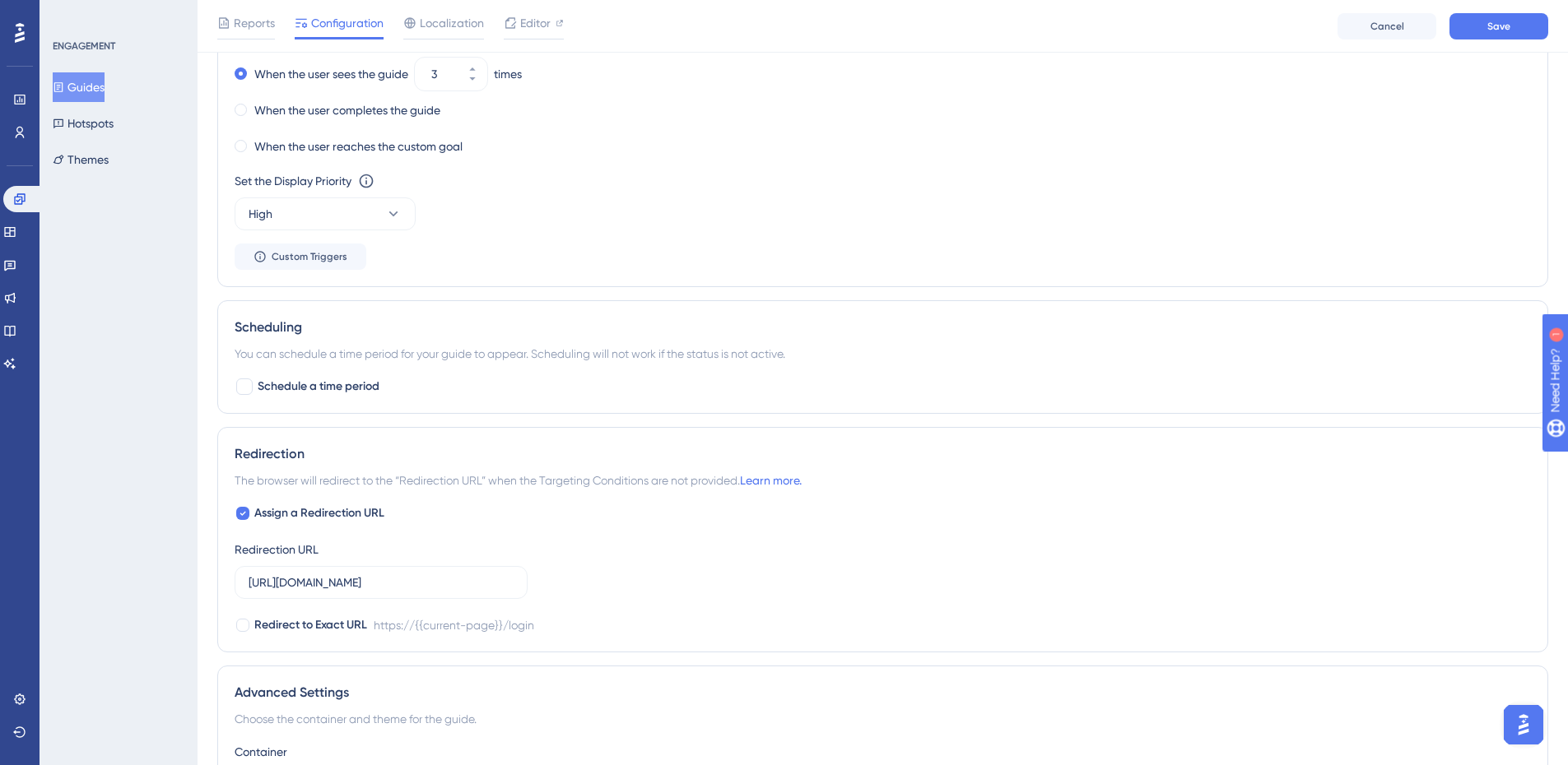
scroll to position [1148, 0]
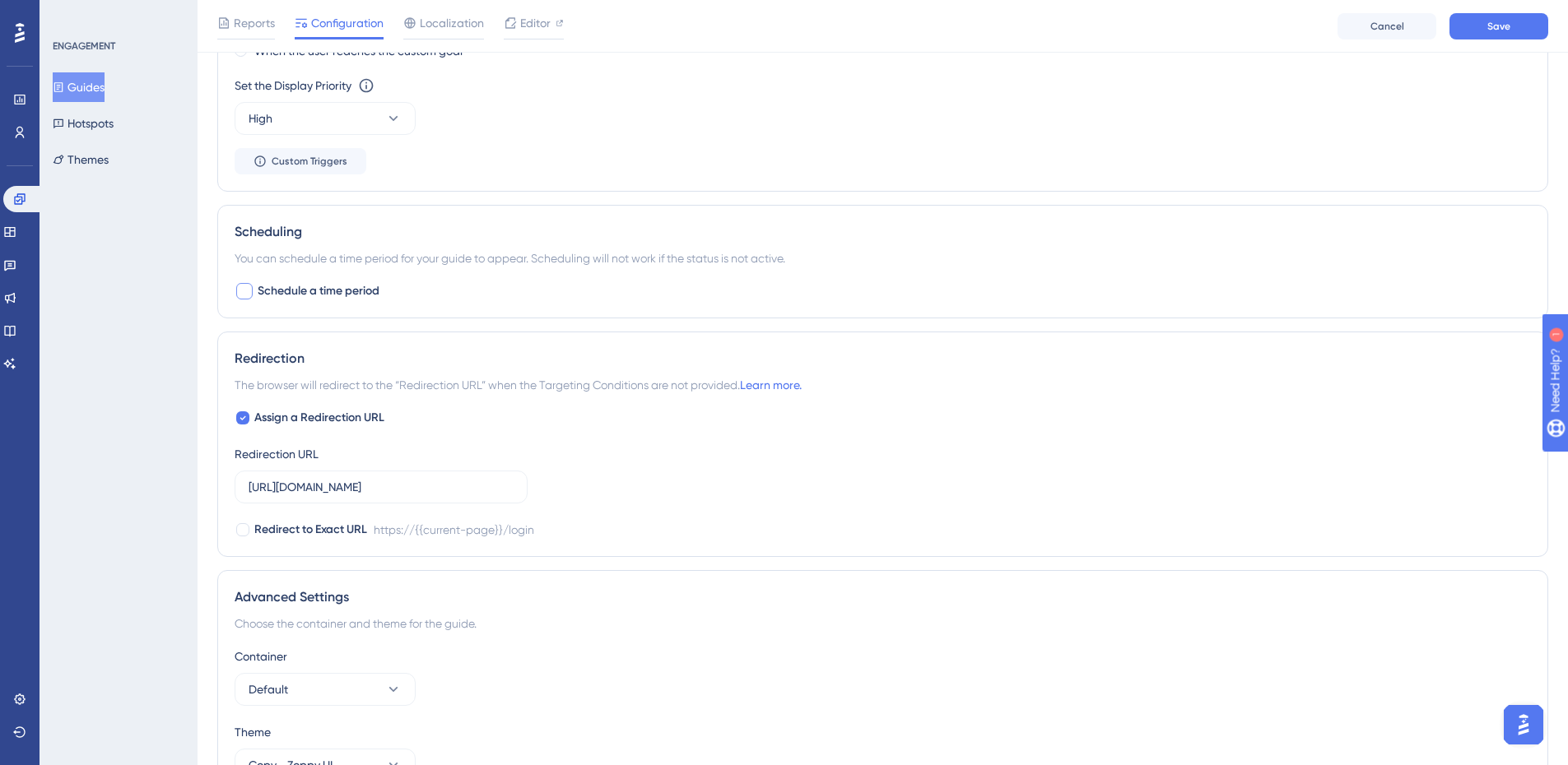
click at [267, 301] on span "Schedule a time period" at bounding box center [318, 291] width 121 height 20
checkbox input "true"
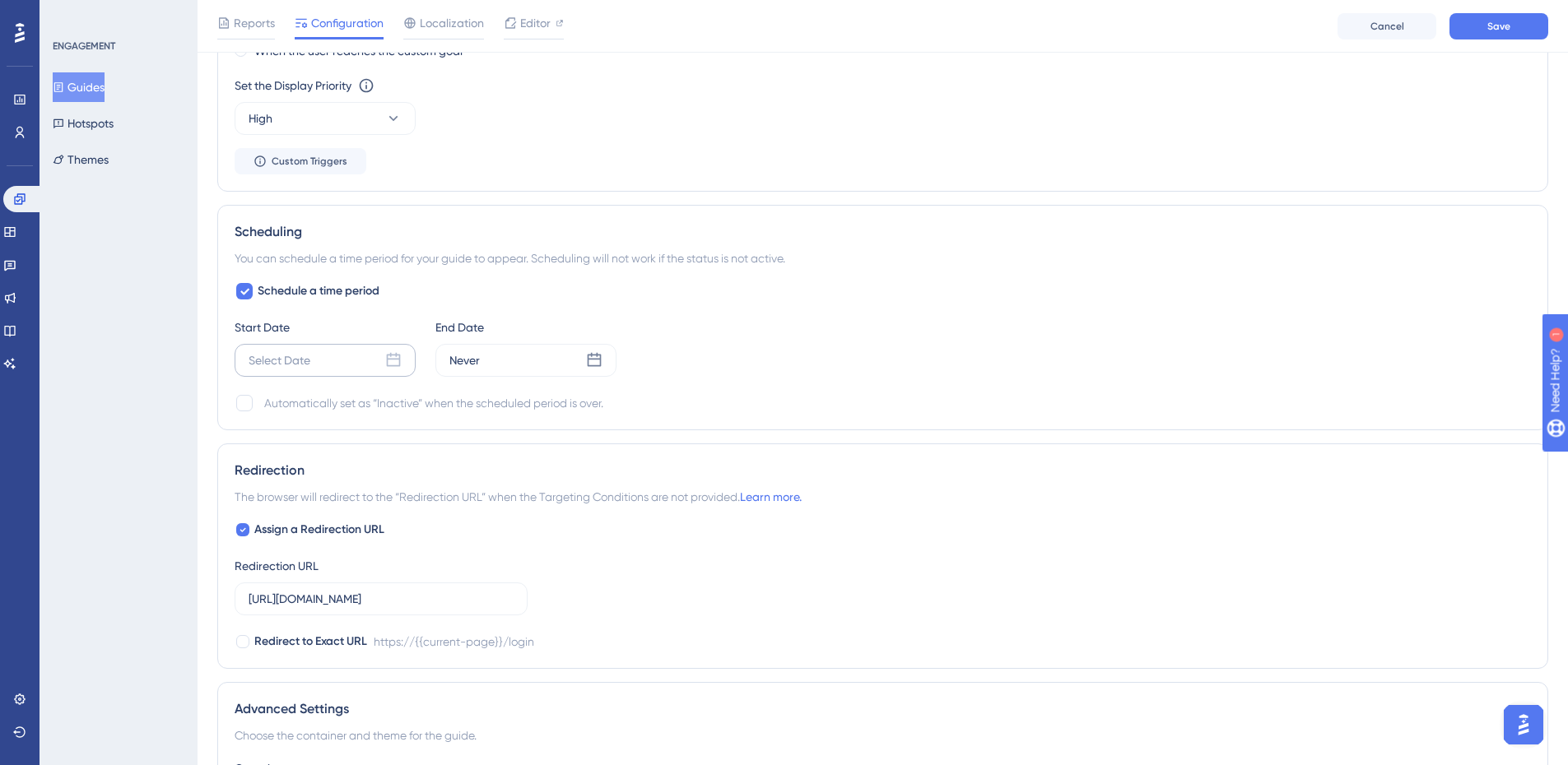
click at [304, 351] on div "Select Date" at bounding box center [325, 360] width 181 height 33
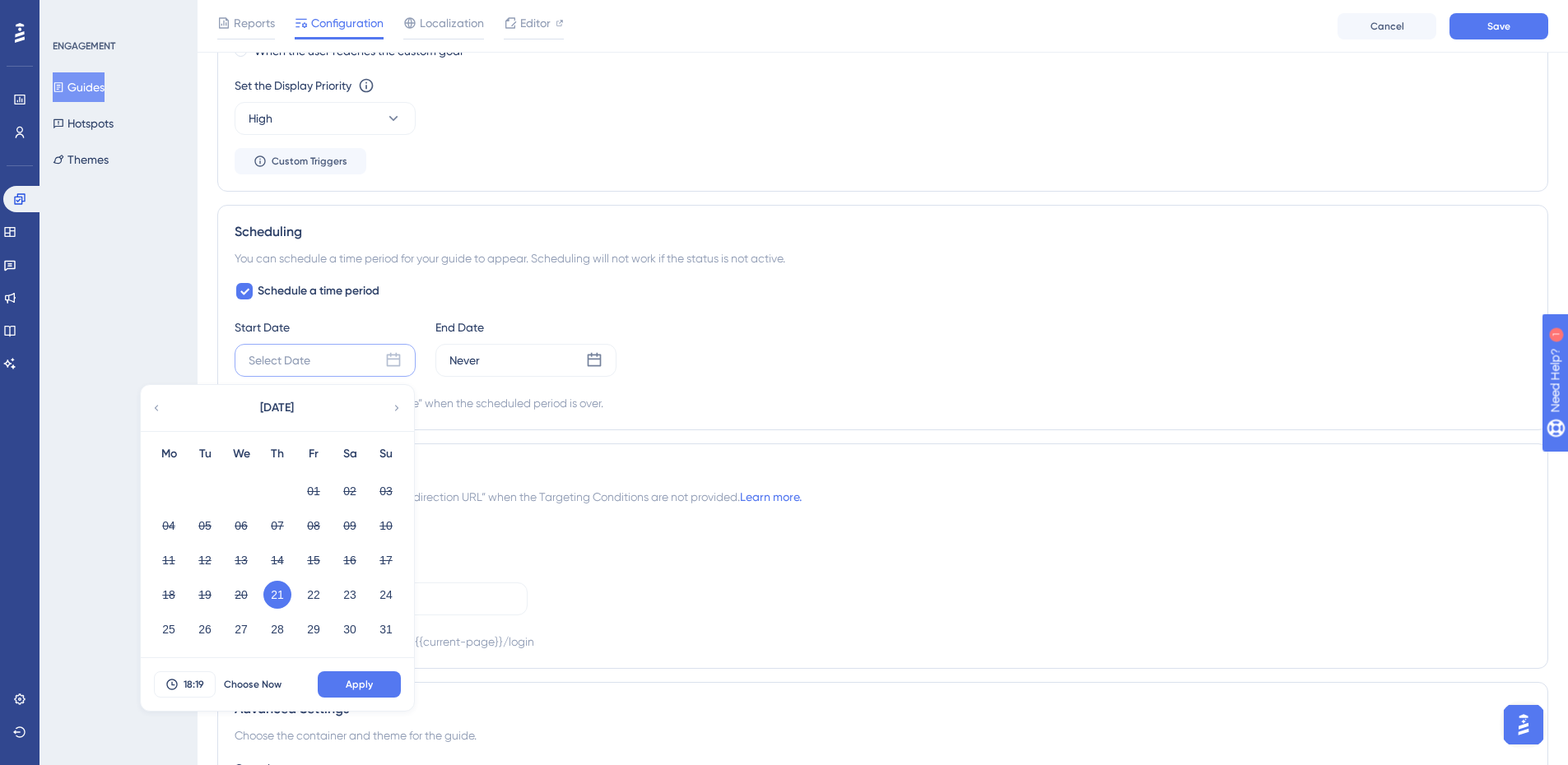
click at [370, 670] on div "18:19 Choose Now Apply" at bounding box center [277, 684] width 273 height 53
drag, startPoint x: 363, startPoint y: 686, endPoint x: 439, endPoint y: 623, distance: 98.7
click at [364, 685] on span "Apply" at bounding box center [359, 684] width 28 height 13
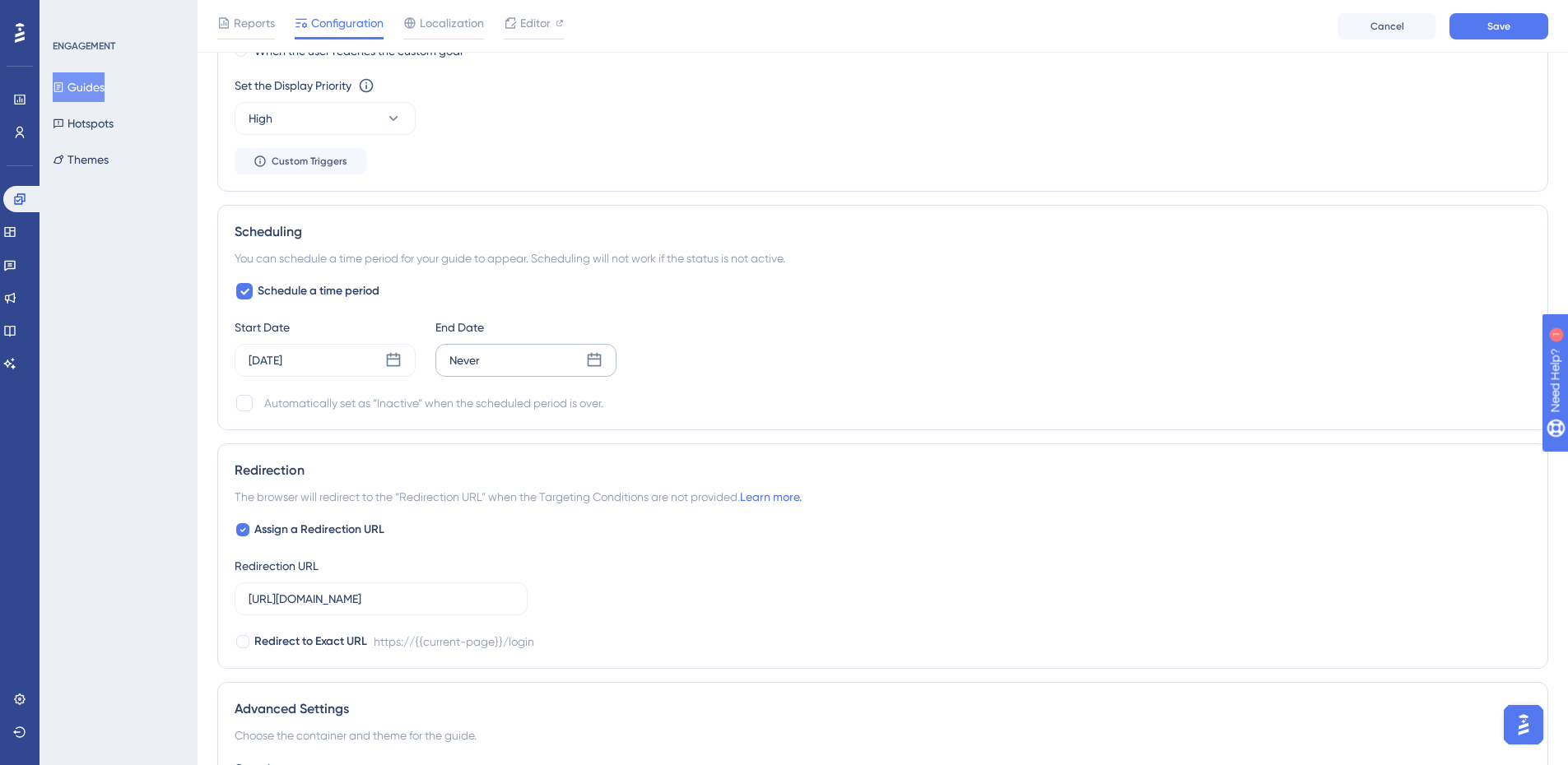
click at [569, 364] on div "Never" at bounding box center [526, 360] width 181 height 33
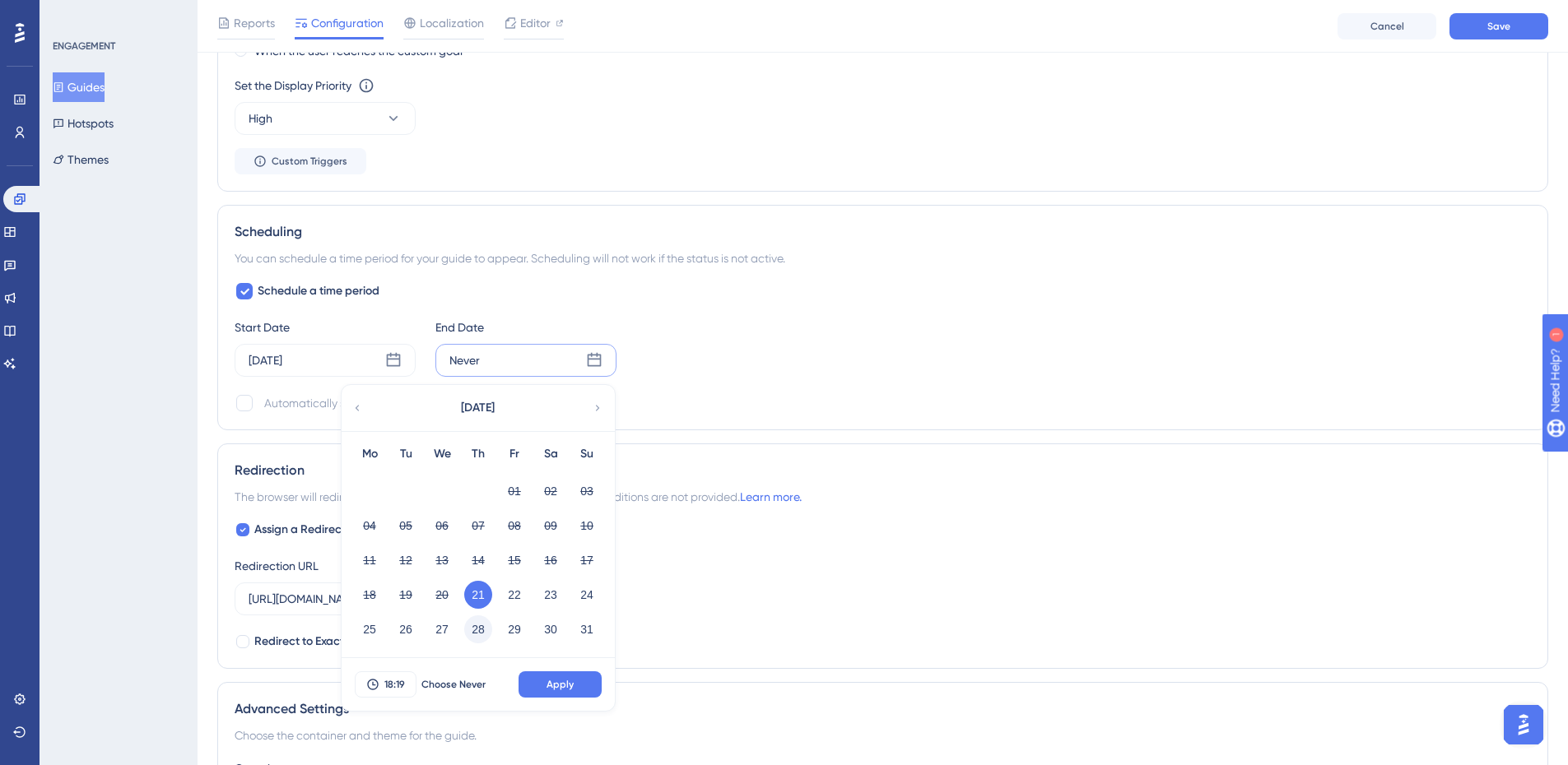
click at [472, 626] on button "28" at bounding box center [478, 629] width 28 height 28
drag, startPoint x: 581, startPoint y: 684, endPoint x: 538, endPoint y: 669, distance: 45.5
click at [582, 685] on button "Apply" at bounding box center [560, 684] width 83 height 27
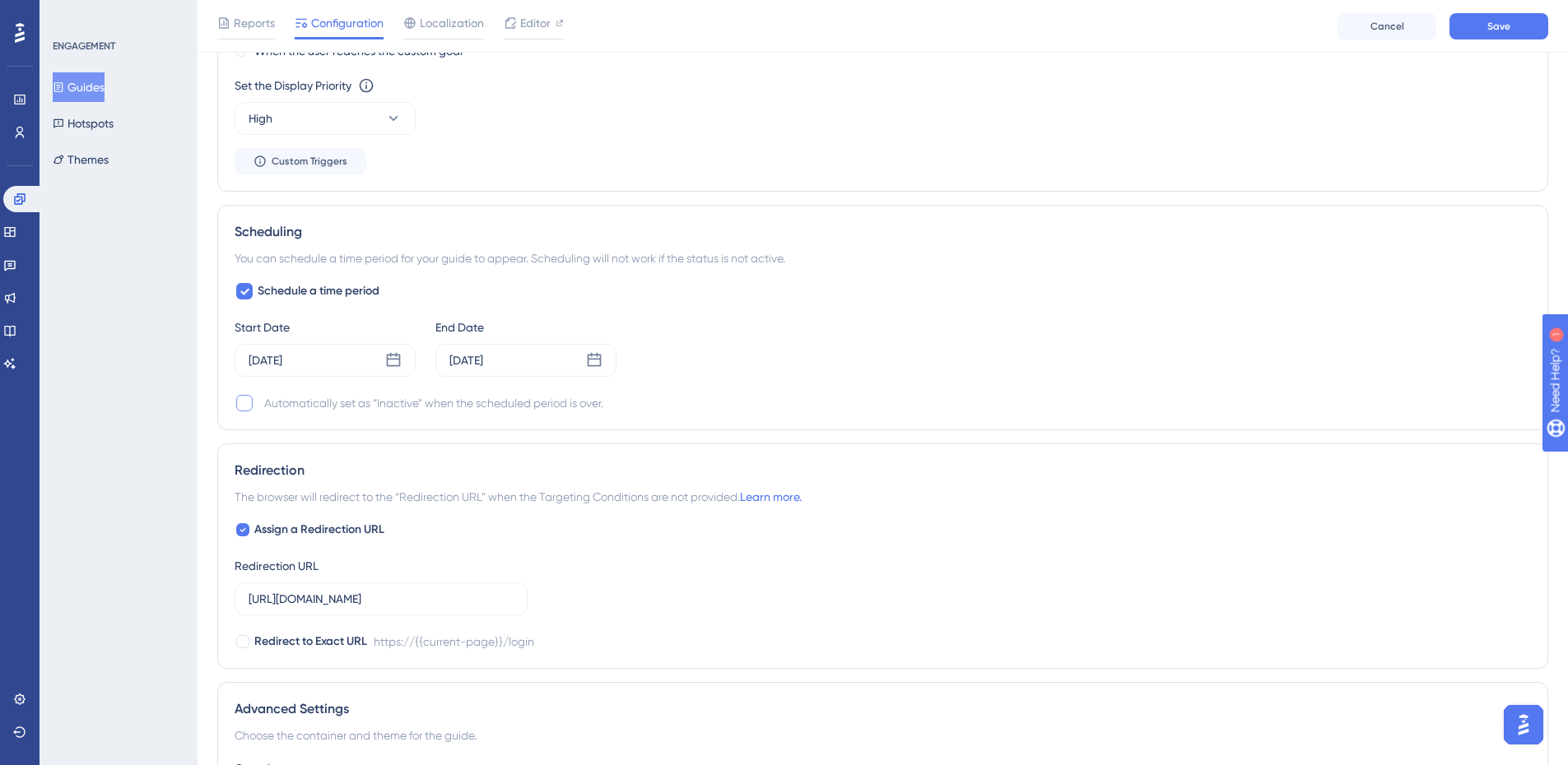
click at [247, 401] on div at bounding box center [244, 402] width 16 height 16
checkbox input "true"
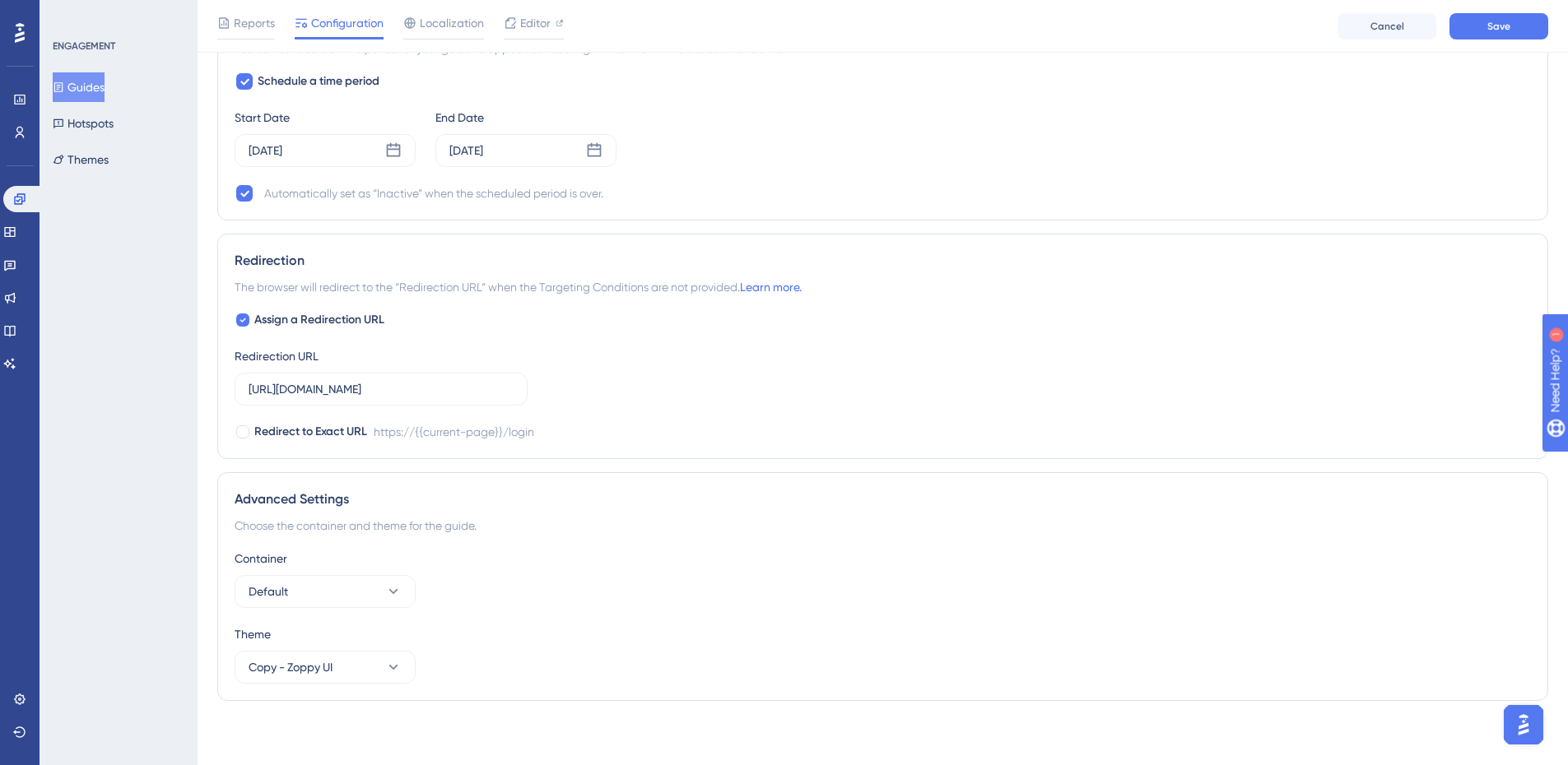
scroll to position [1359, 0]
drag, startPoint x: 432, startPoint y: 395, endPoint x: 393, endPoint y: 398, distance: 39.1
click at [393, 398] on label "https://app.zoppy.com.br/login" at bounding box center [381, 388] width 293 height 33
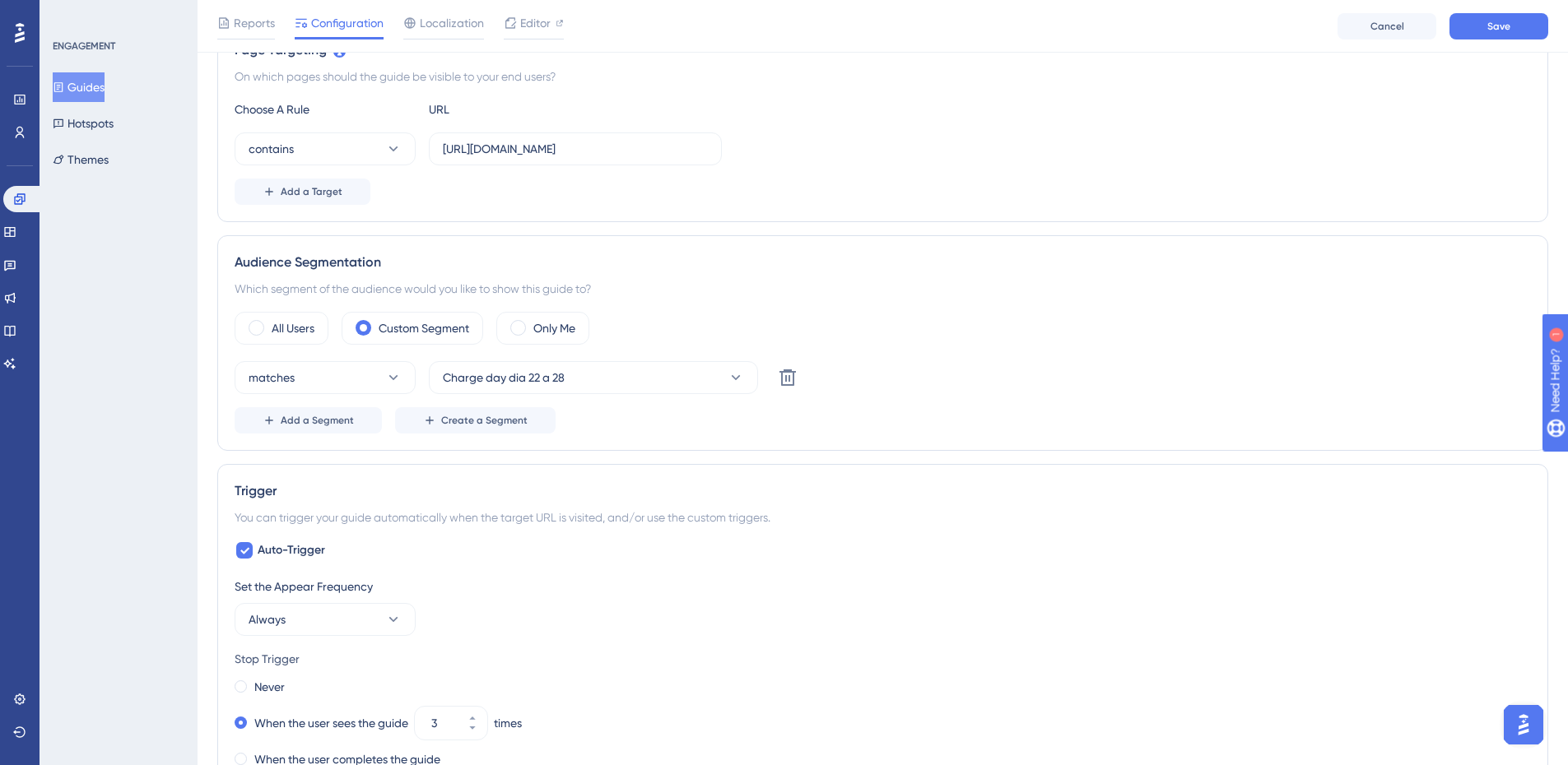
scroll to position [208, 0]
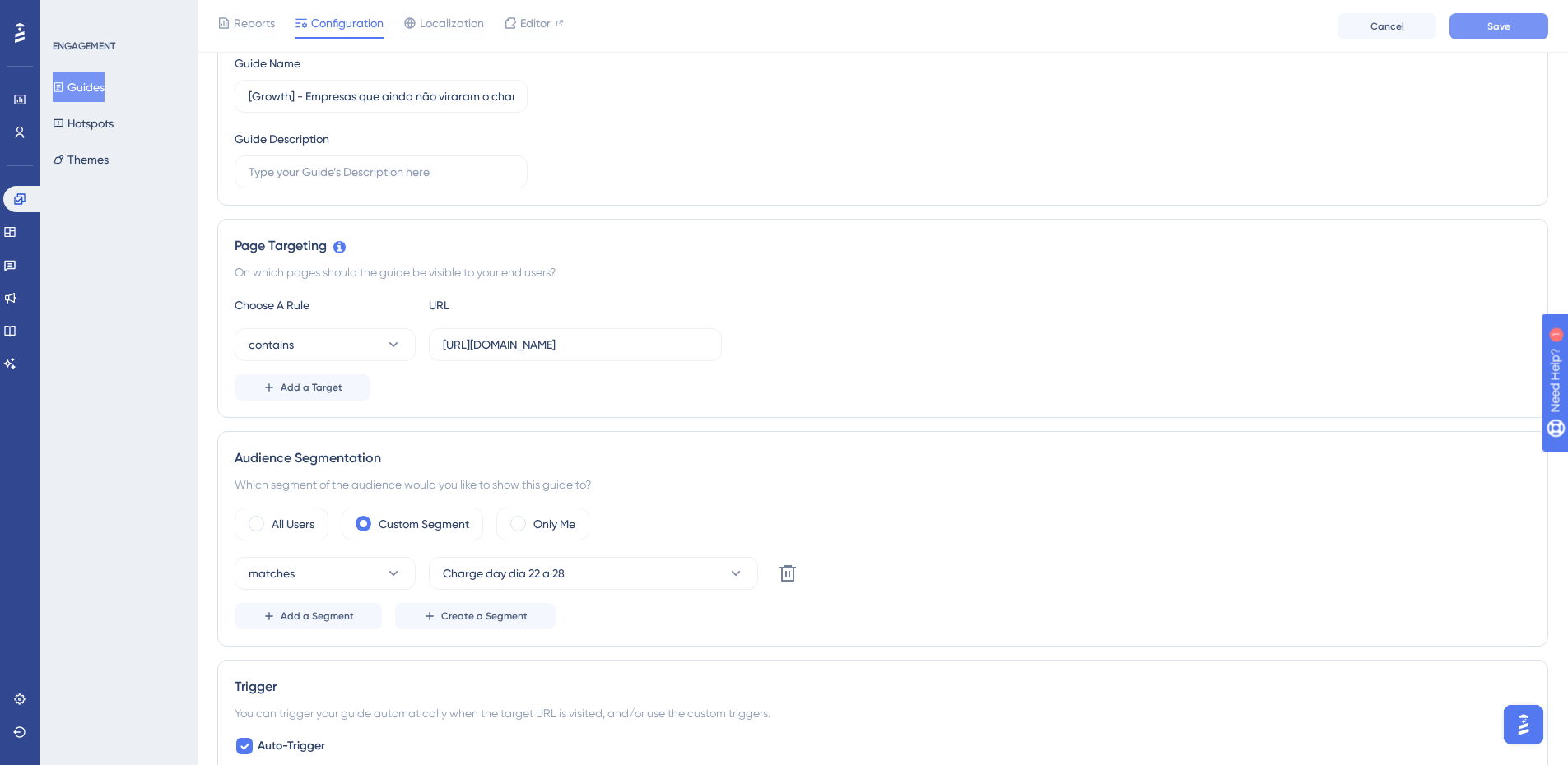
type input "https://app.zoppy.com.br/dashboard"
click at [1497, 36] on button "Save" at bounding box center [1498, 26] width 99 height 27
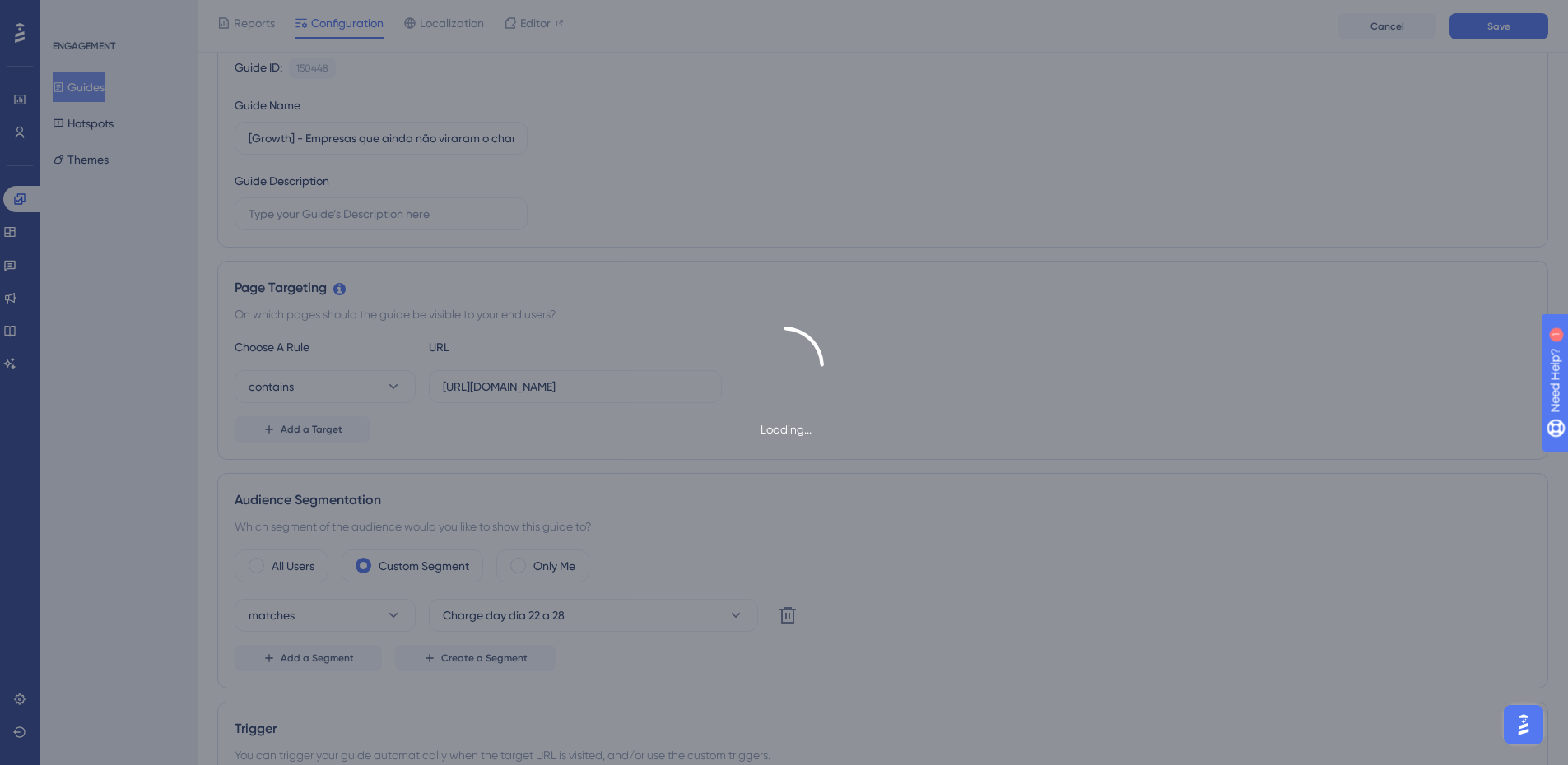
scroll to position [0, 0]
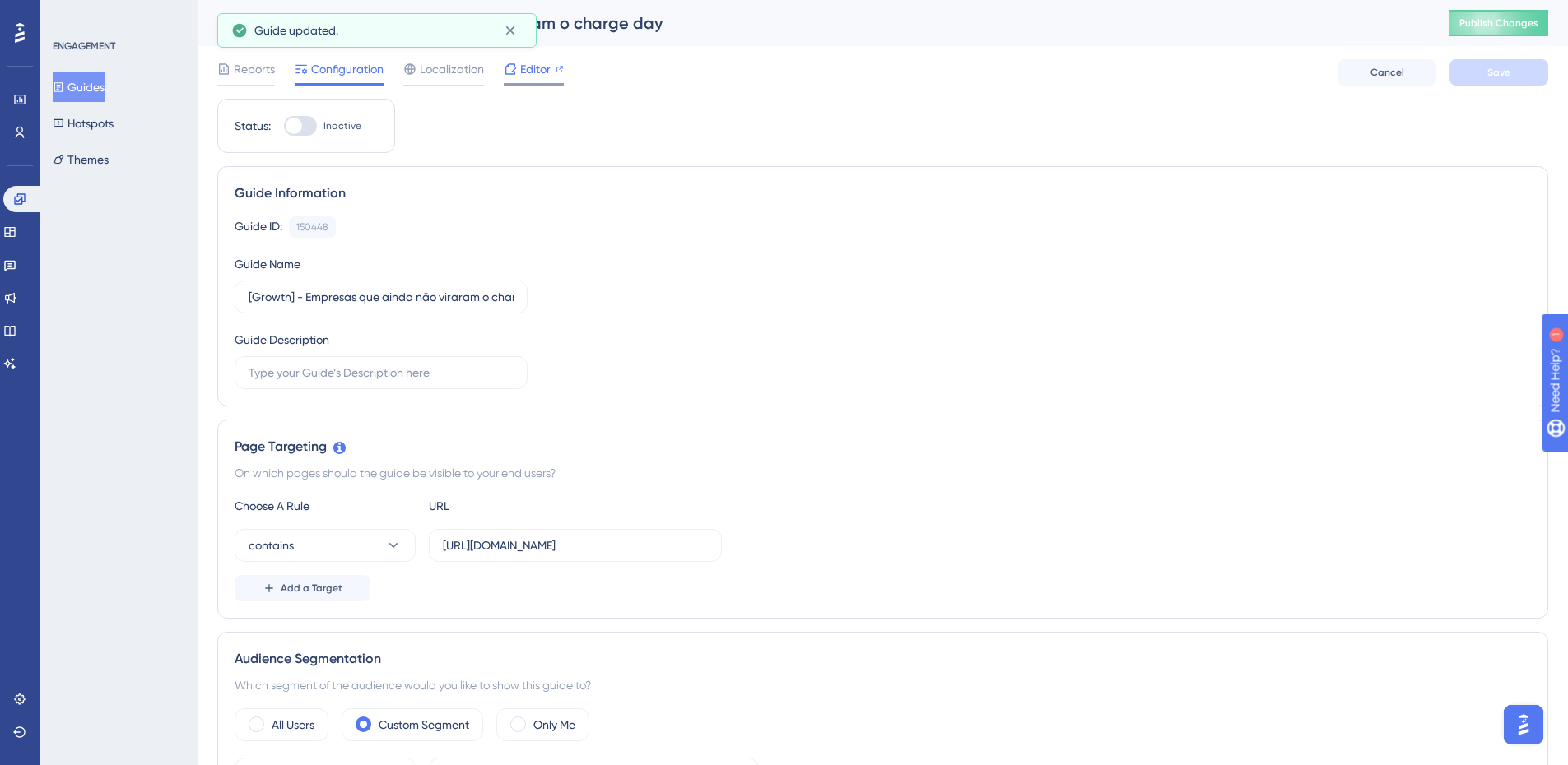
click at [538, 72] on span "Editor" at bounding box center [535, 69] width 30 height 20
click at [298, 130] on div at bounding box center [293, 126] width 16 height 16
click at [284, 127] on input "Inactive" at bounding box center [283, 126] width 1 height 1
checkbox input "true"
click at [1477, 67] on button "Save" at bounding box center [1498, 72] width 99 height 27
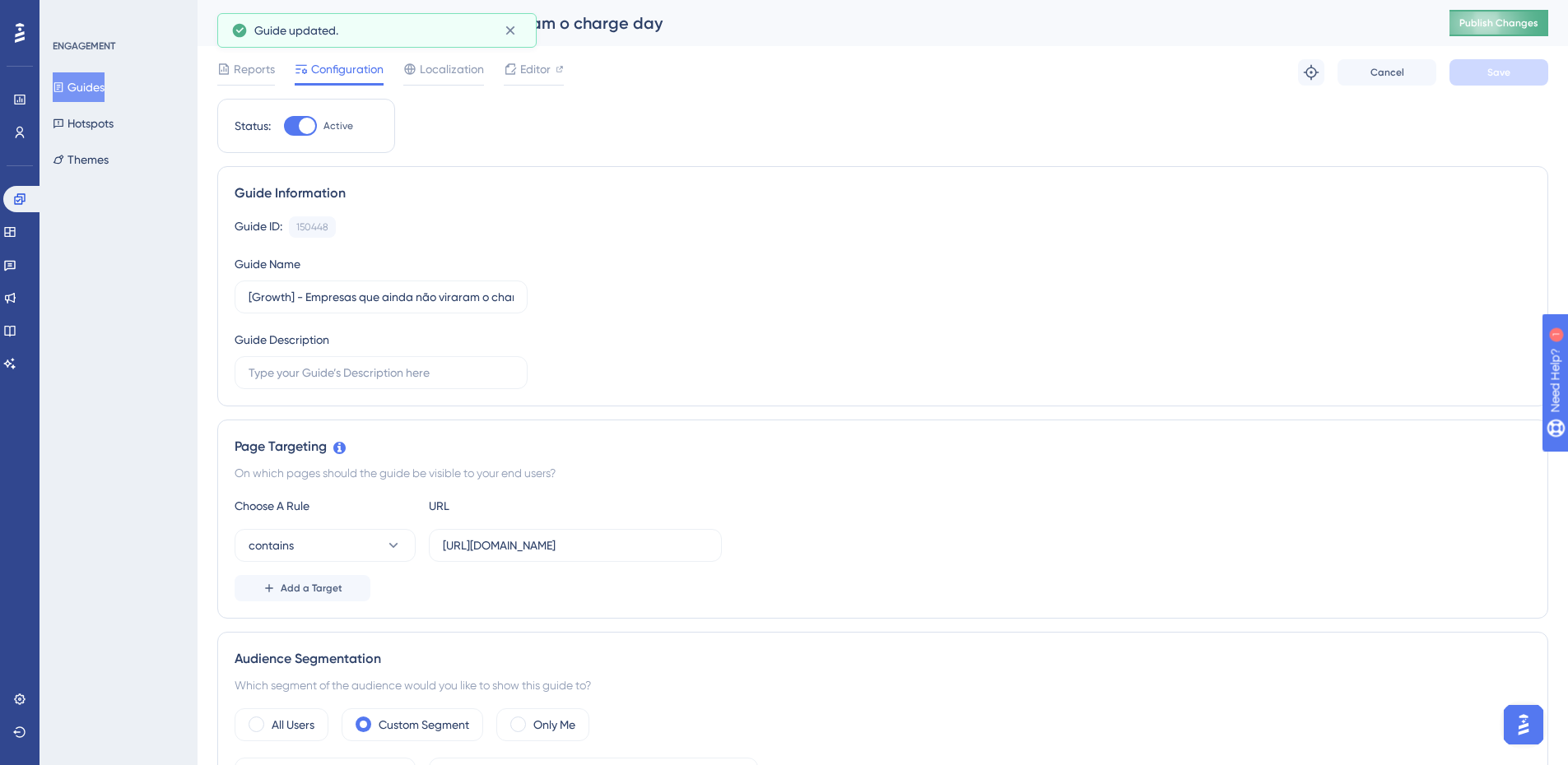
click at [1496, 26] on span "Publish Changes" at bounding box center [1499, 22] width 79 height 13
click at [90, 84] on button "Guides" at bounding box center [78, 87] width 52 height 29
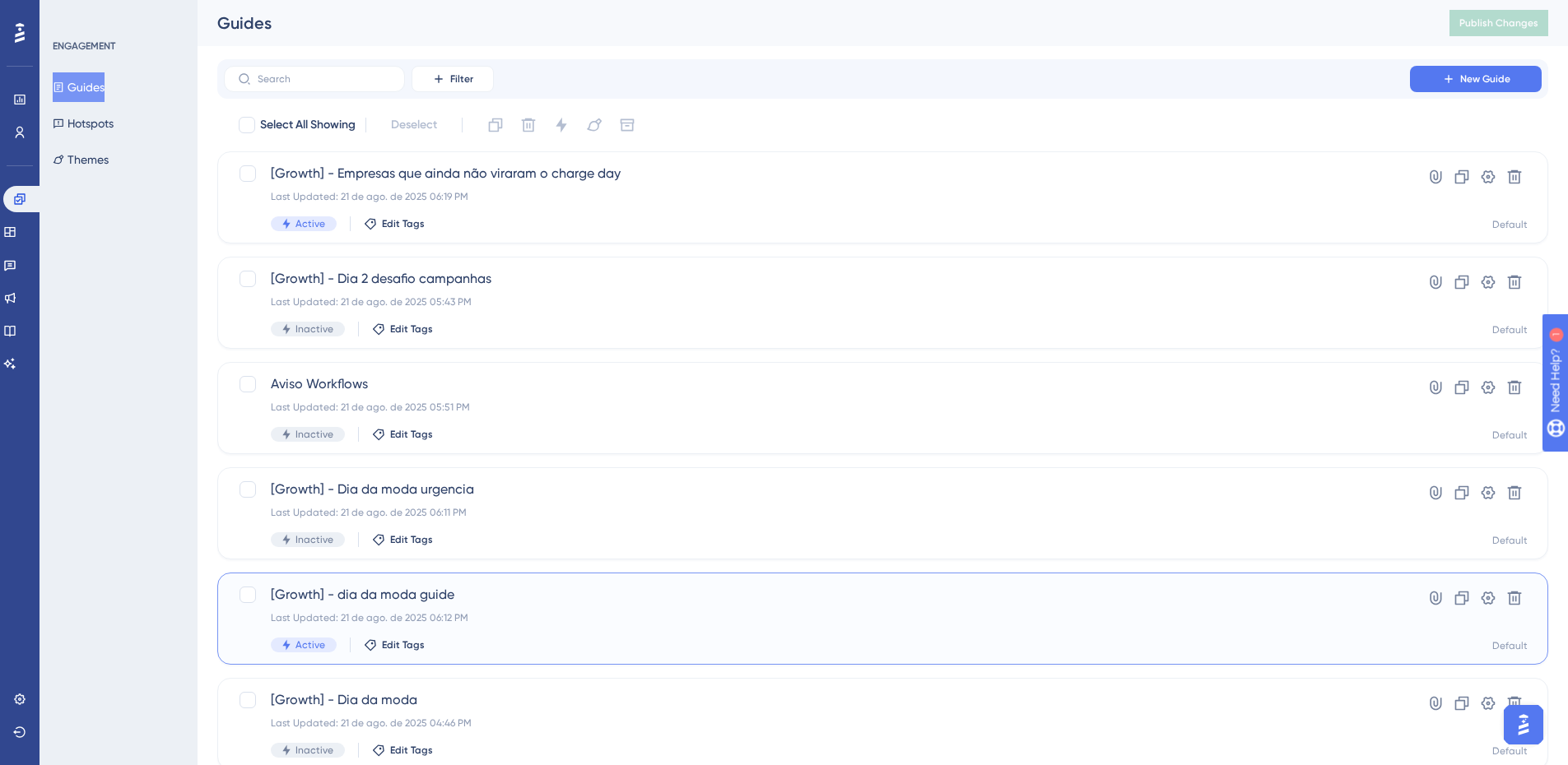
click at [502, 581] on div "[Growth] - dia da moda guide Last Updated: 21 de ago. de 2025 06:12 PM Active E…" at bounding box center [882, 619] width 1331 height 92
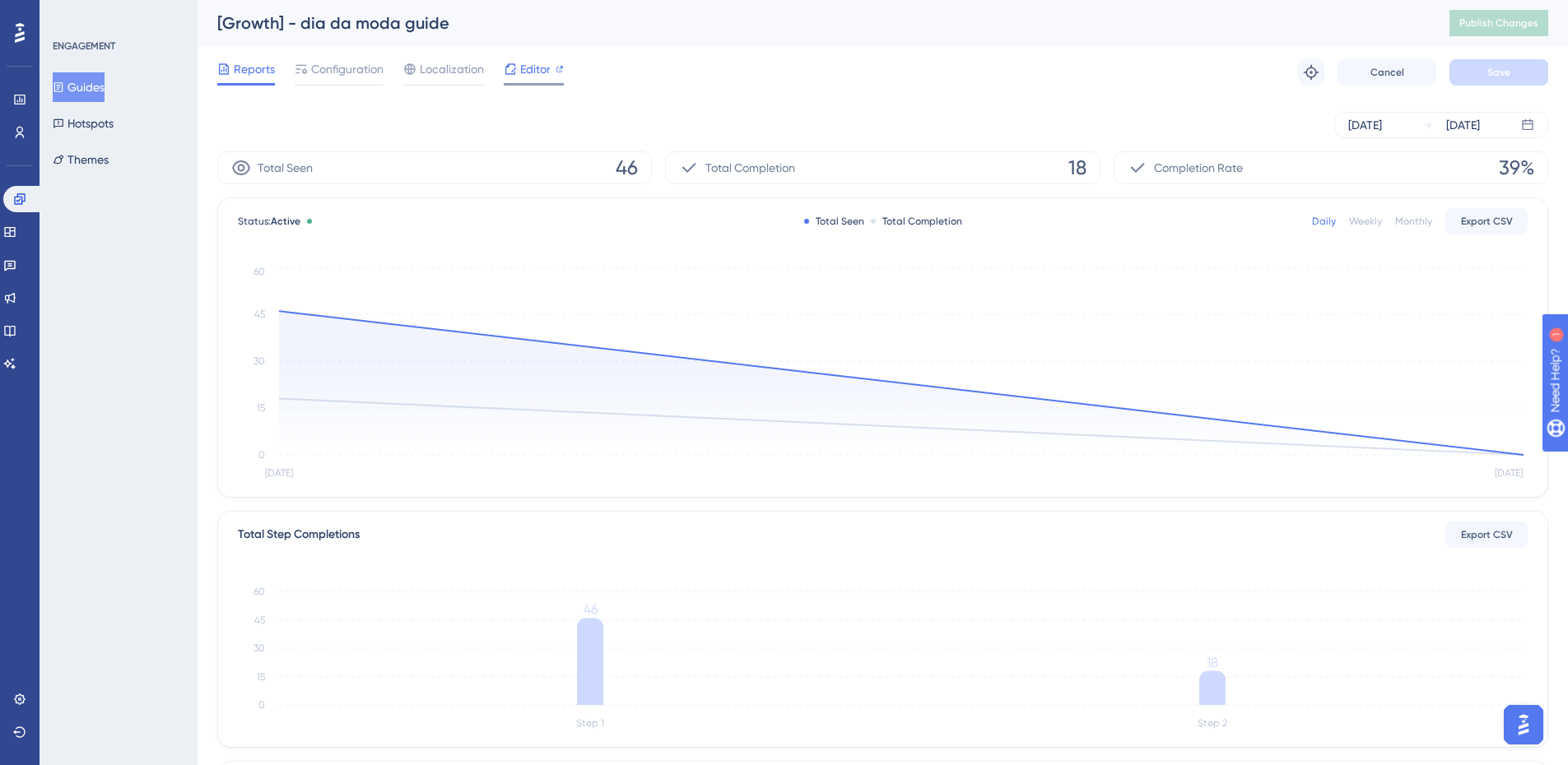
click at [534, 59] on span "Editor" at bounding box center [535, 69] width 30 height 20
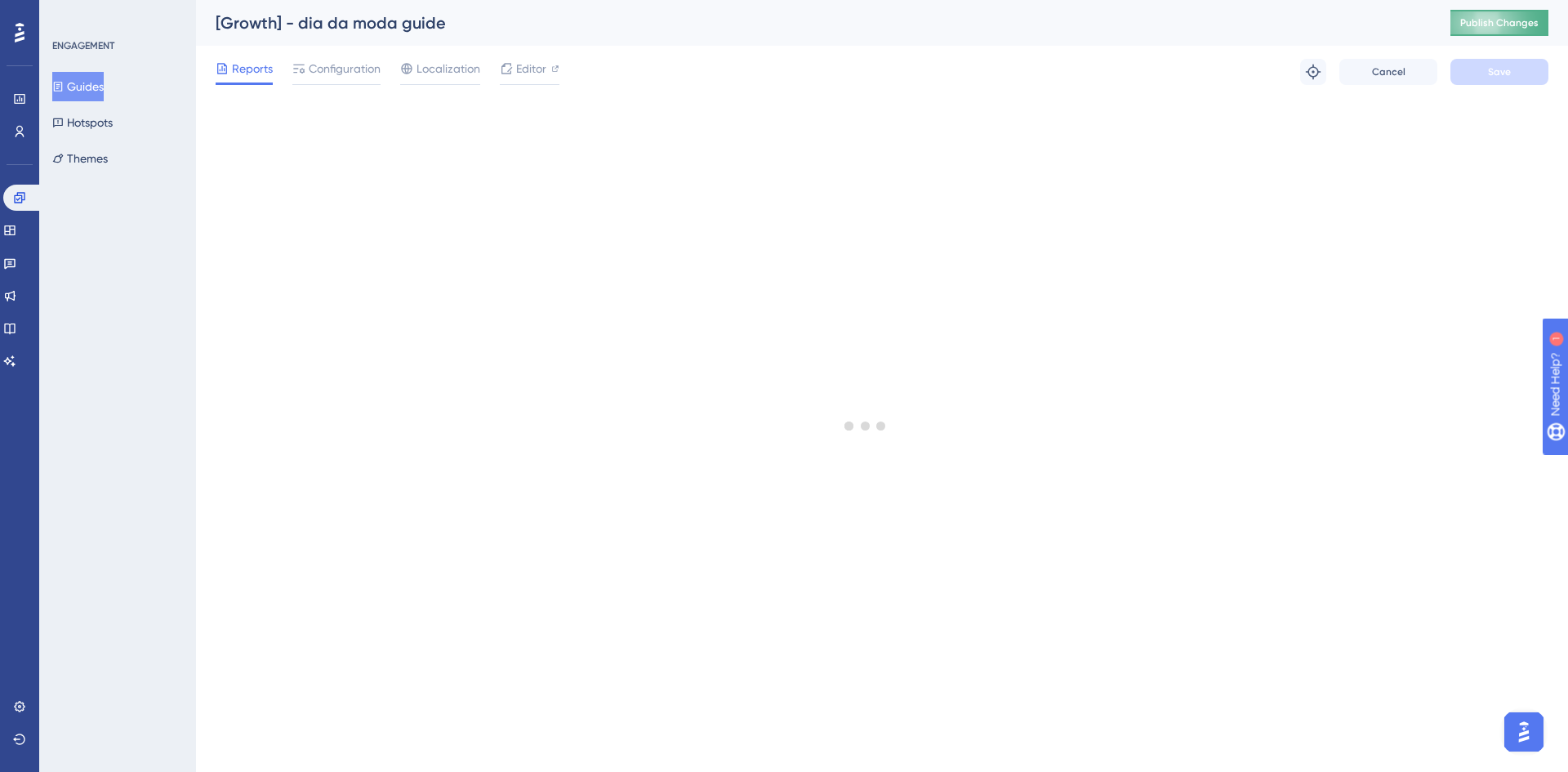
click at [1487, 30] on button "Publish Changes" at bounding box center [1499, 22] width 98 height 27
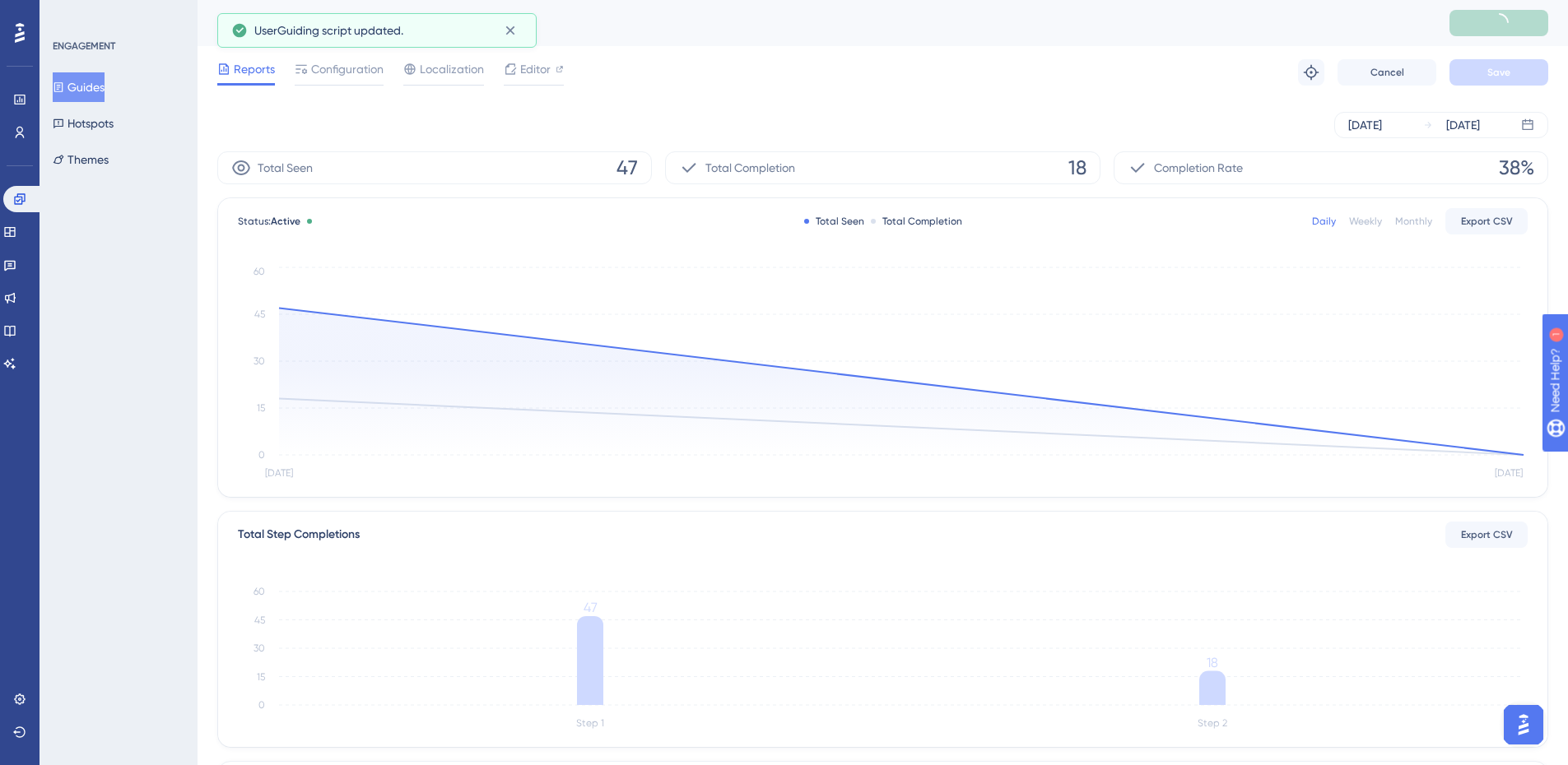
click at [354, 86] on div "Reports Configuration Localization Editor Troubleshoot Cancel Save" at bounding box center [882, 72] width 1331 height 53
click at [345, 73] on span "Configuration" at bounding box center [347, 69] width 72 height 20
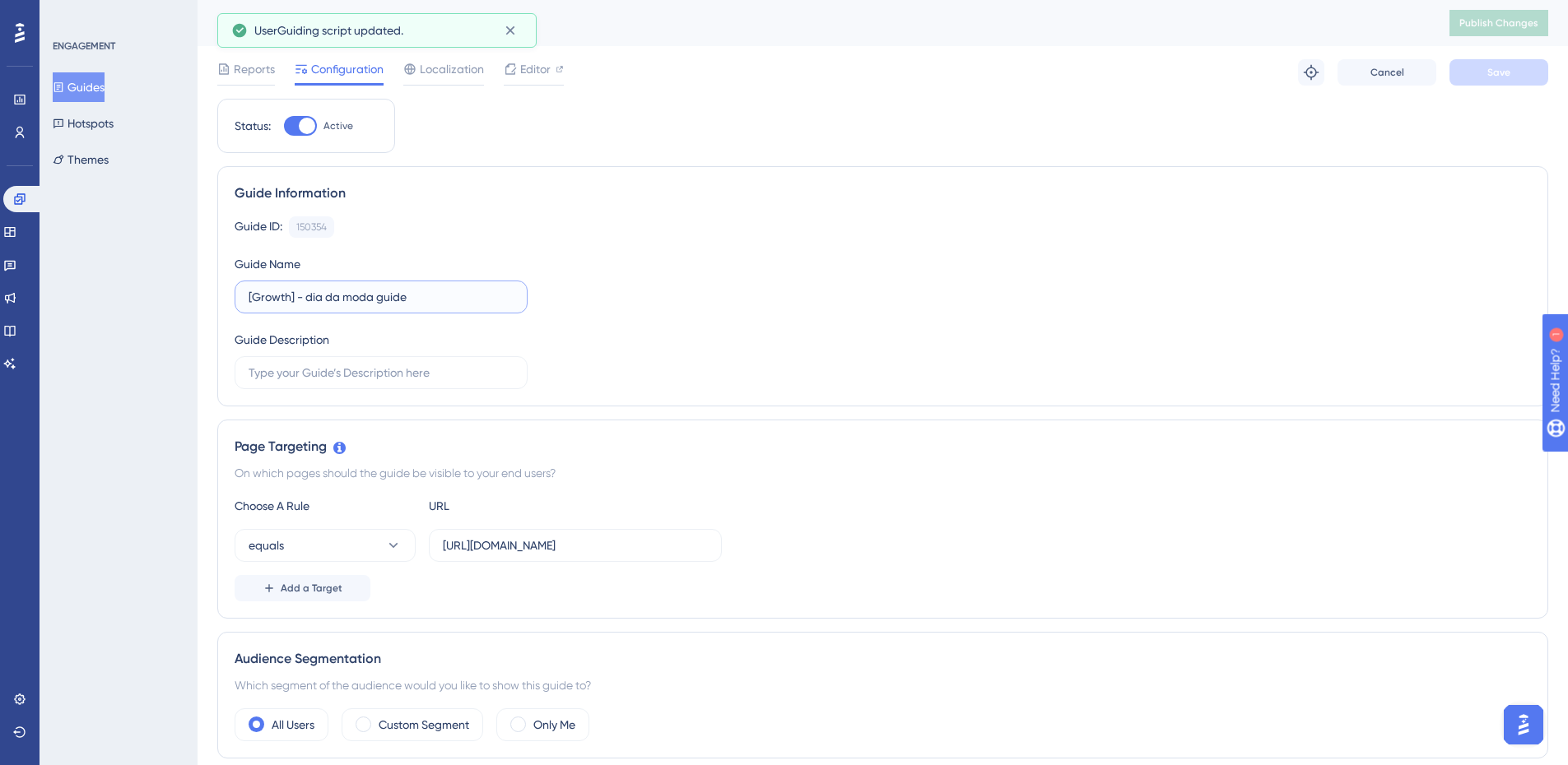
click at [354, 290] on input "[Growth] - dia da moda guide" at bounding box center [381, 296] width 265 height 18
drag, startPoint x: 303, startPoint y: 298, endPoint x: 375, endPoint y: 296, distance: 72.0
click at [375, 296] on input "[Growth] - dia da moda guide" at bounding box center [381, 296] width 265 height 18
type input "[Growth] -Influencers guide"
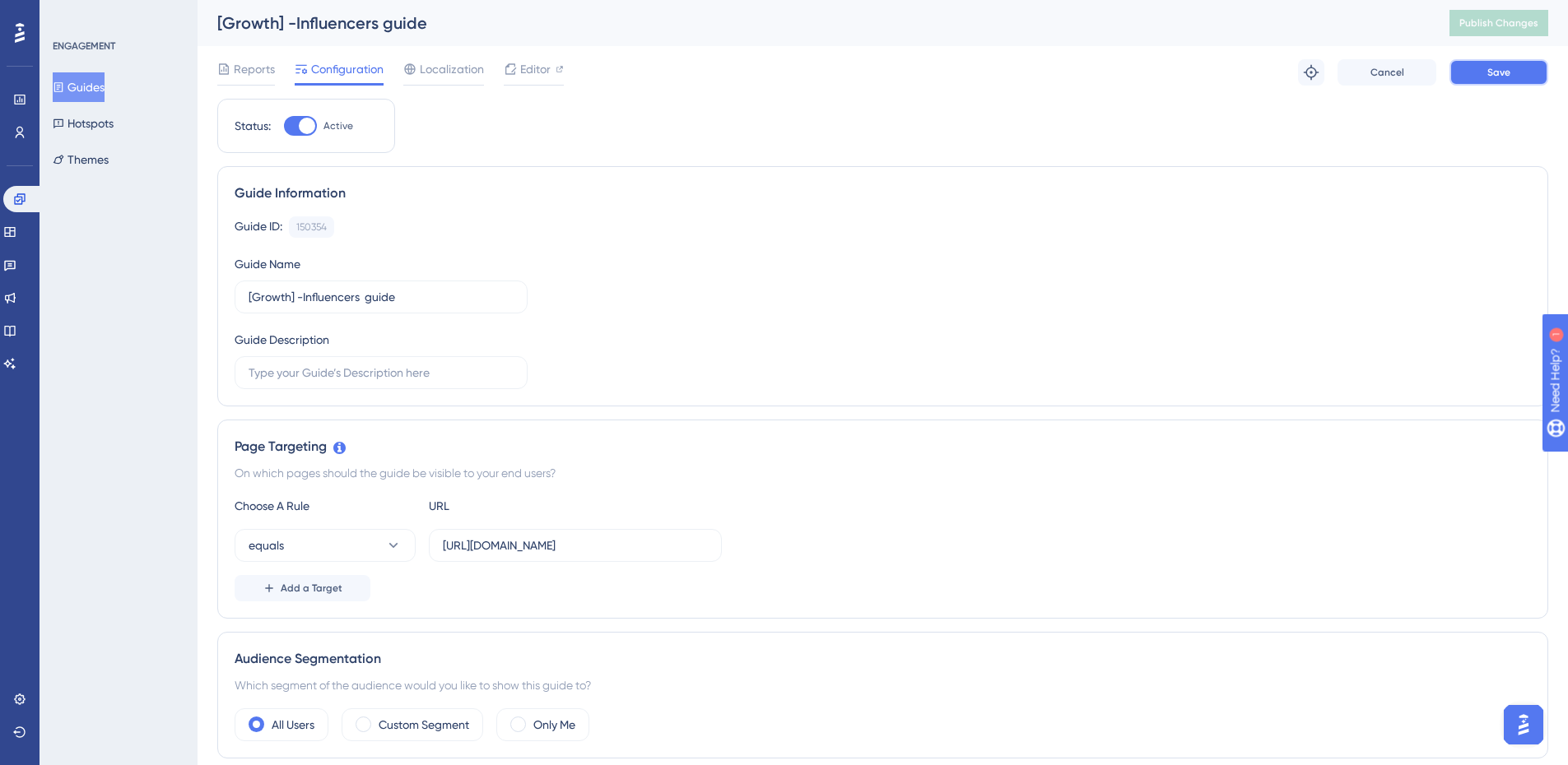
click at [1459, 67] on button "Save" at bounding box center [1498, 72] width 99 height 27
click at [1497, 16] on button "Publish Changes" at bounding box center [1498, 22] width 99 height 27
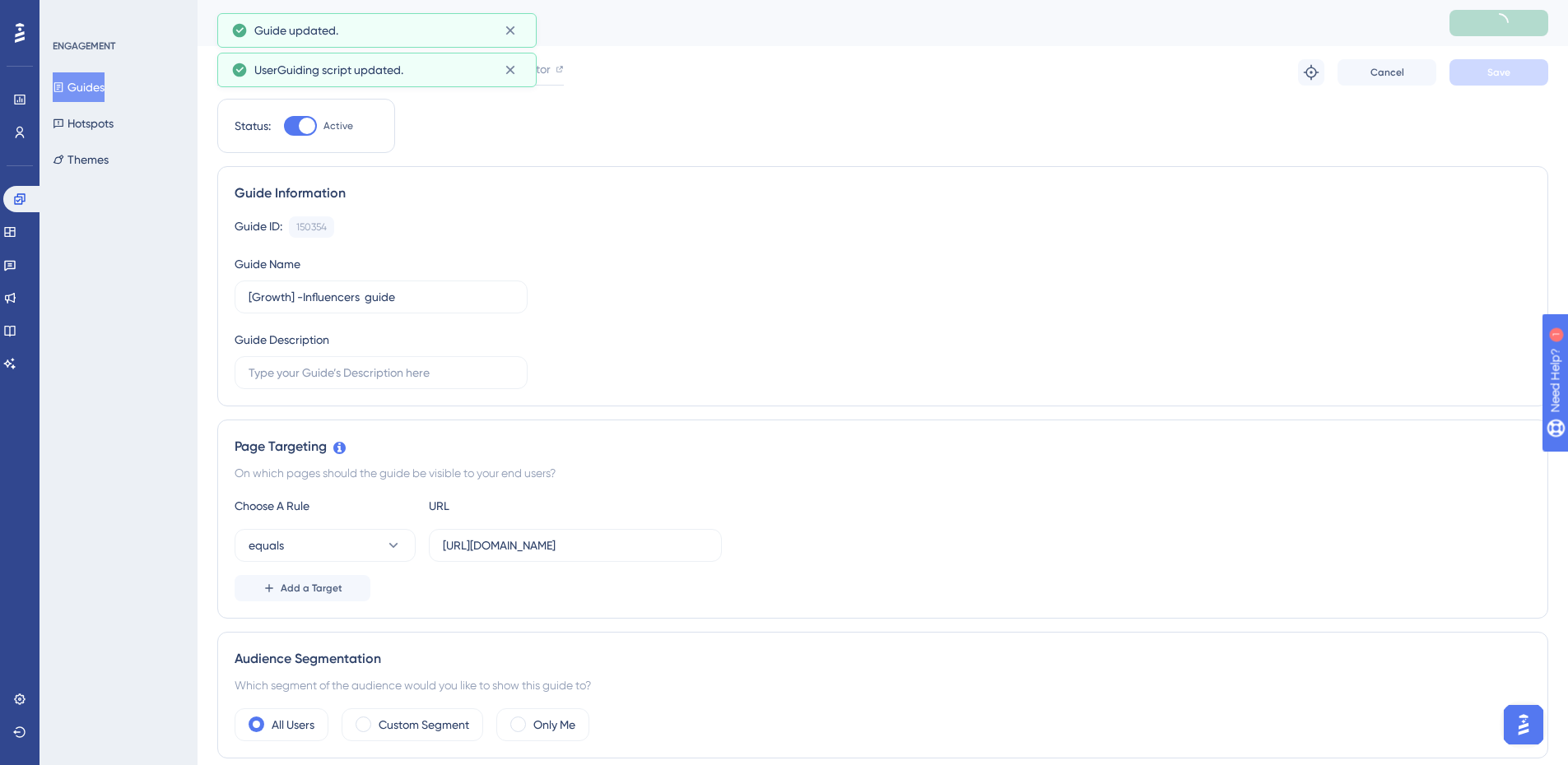
click at [89, 84] on button "Guides" at bounding box center [78, 87] width 52 height 29
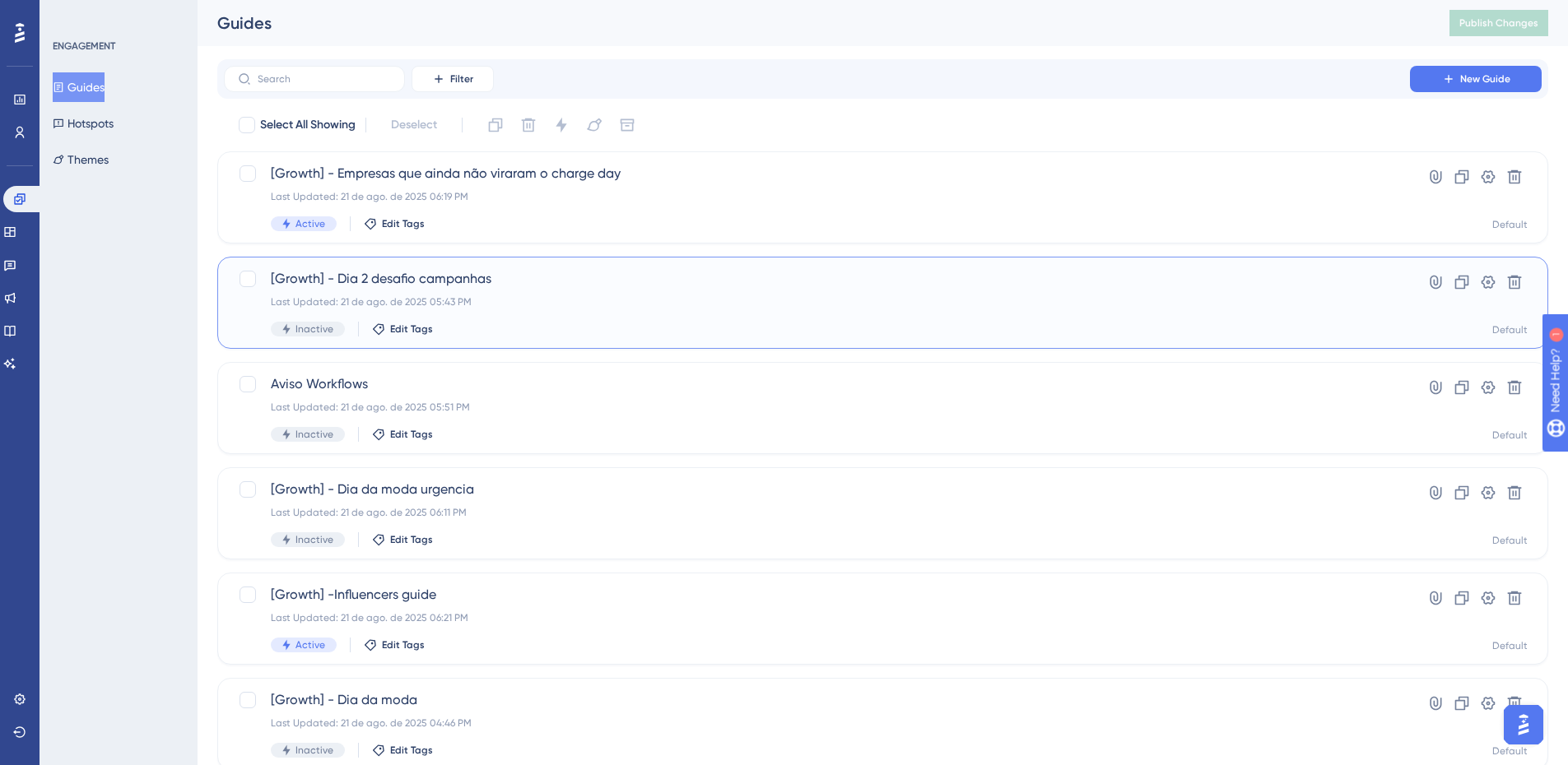
click at [512, 281] on span "[Growth] - Dia 2 desafio campanhas" at bounding box center [817, 278] width 1092 height 20
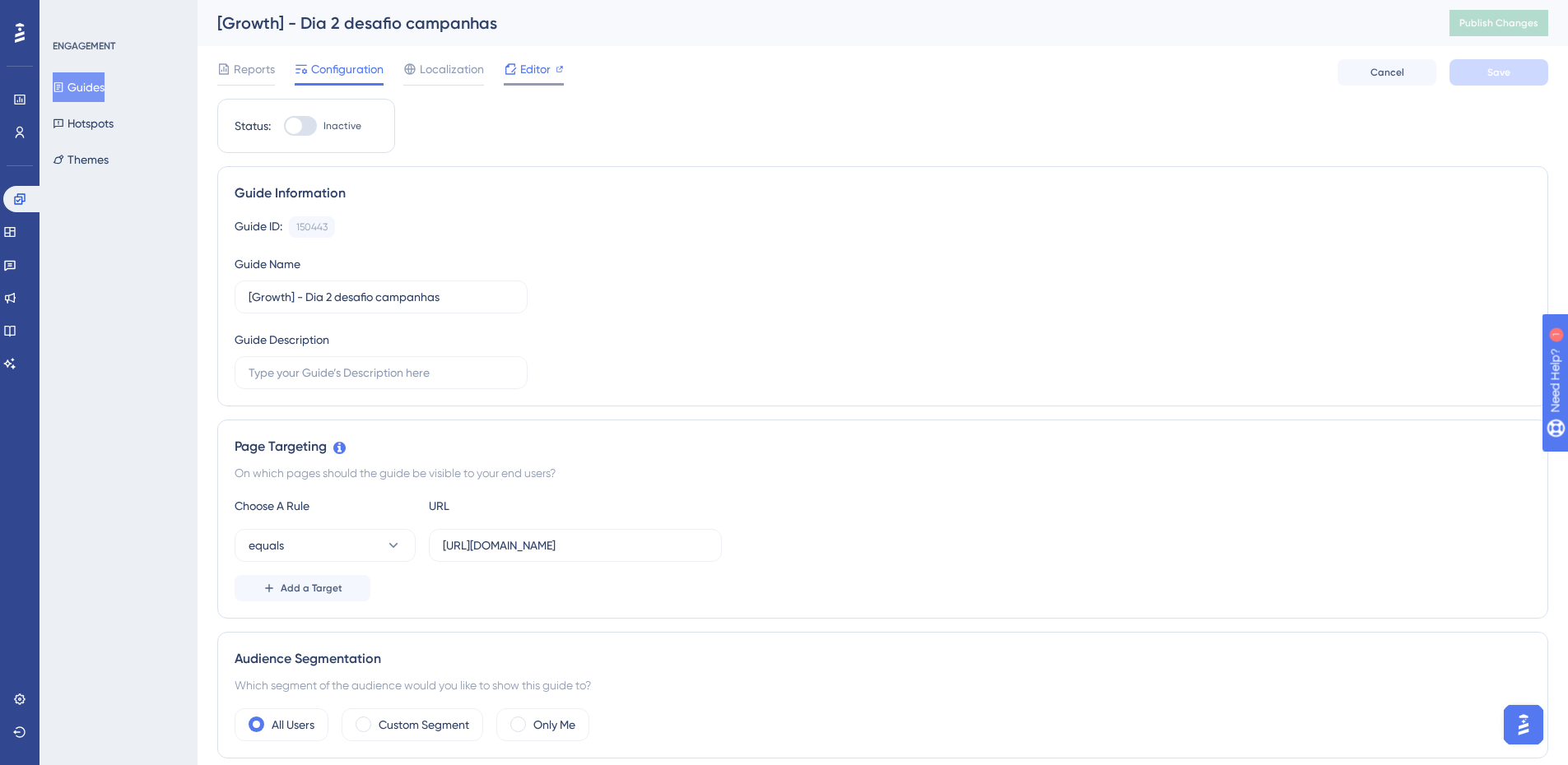
click at [524, 66] on span "Editor" at bounding box center [535, 69] width 30 height 20
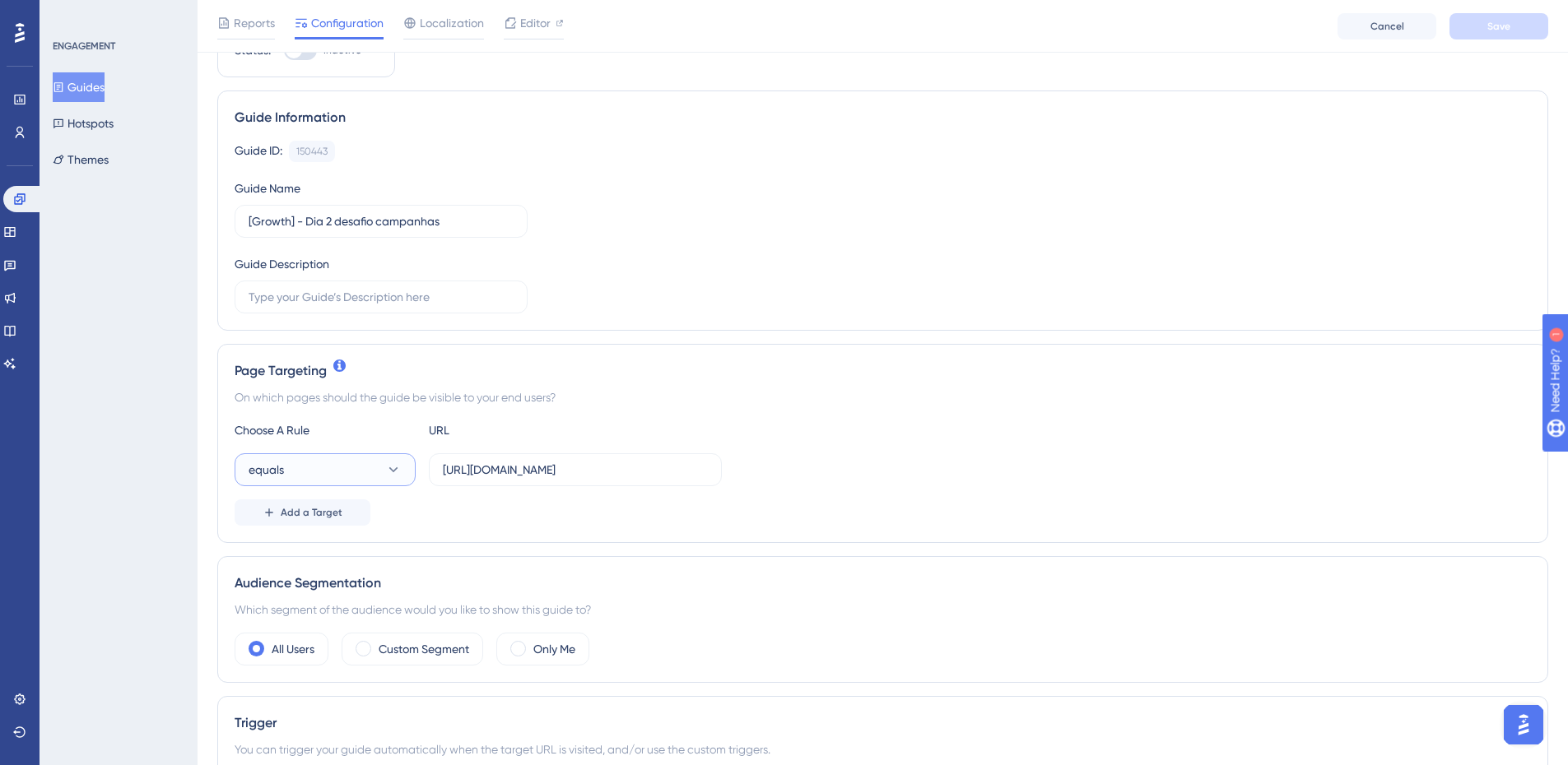
click at [300, 463] on button "equals" at bounding box center [325, 470] width 181 height 33
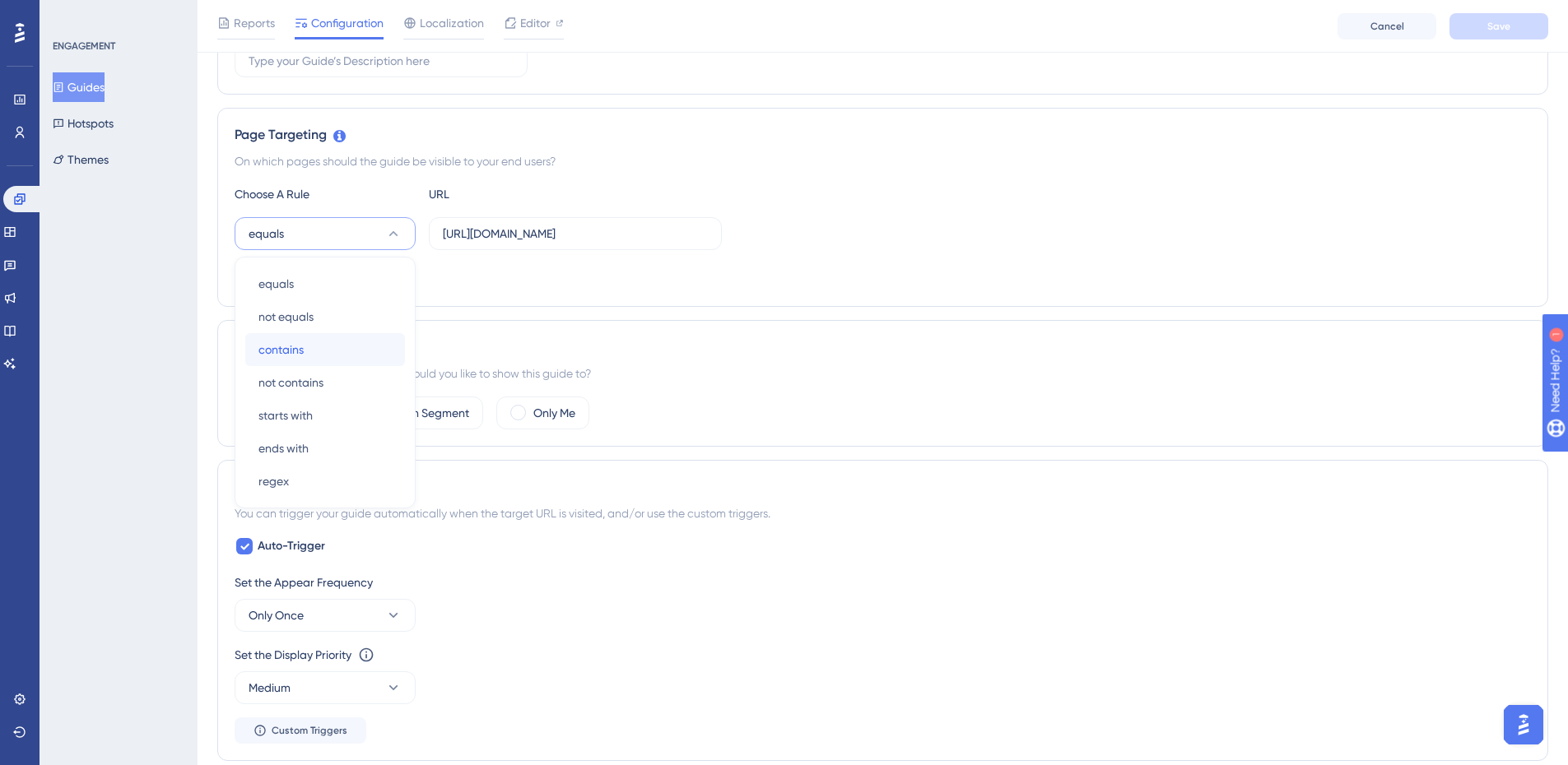
click at [275, 351] on span "contains" at bounding box center [281, 349] width 46 height 20
drag, startPoint x: 614, startPoint y: 239, endPoint x: 583, endPoint y: 246, distance: 31.8
click at [583, 246] on label "https://app.zoppy.com.br/login" at bounding box center [576, 233] width 293 height 33
type input "https://app.zoppy.com.br/dashboard"
click at [376, 405] on div "Custom Segment" at bounding box center [412, 413] width 141 height 33
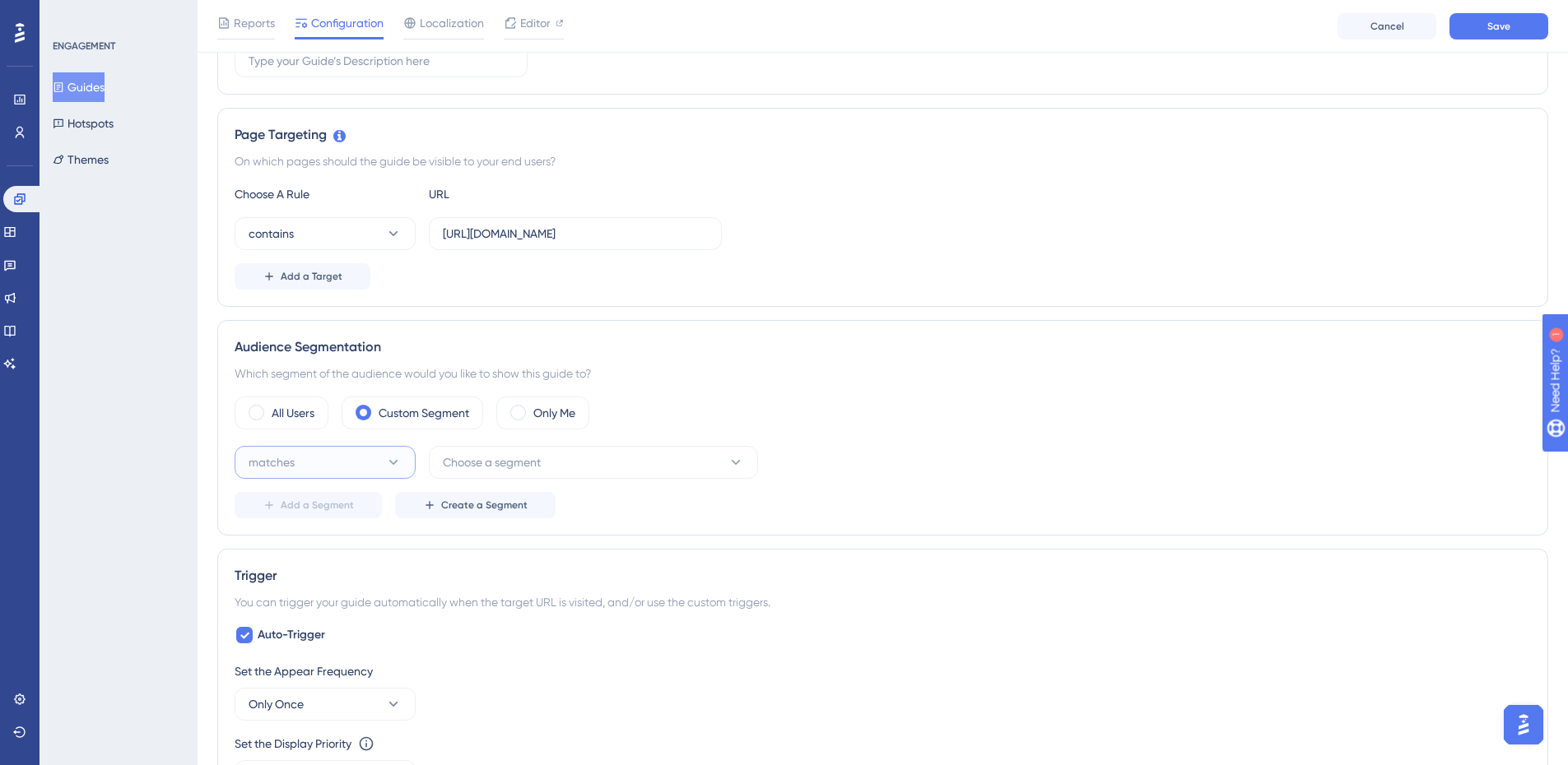
click at [338, 461] on button "matches" at bounding box center [325, 463] width 181 height 33
click at [318, 497] on div "matches matches" at bounding box center [325, 513] width 134 height 33
click at [495, 469] on span "Choose a segment" at bounding box center [492, 462] width 98 height 20
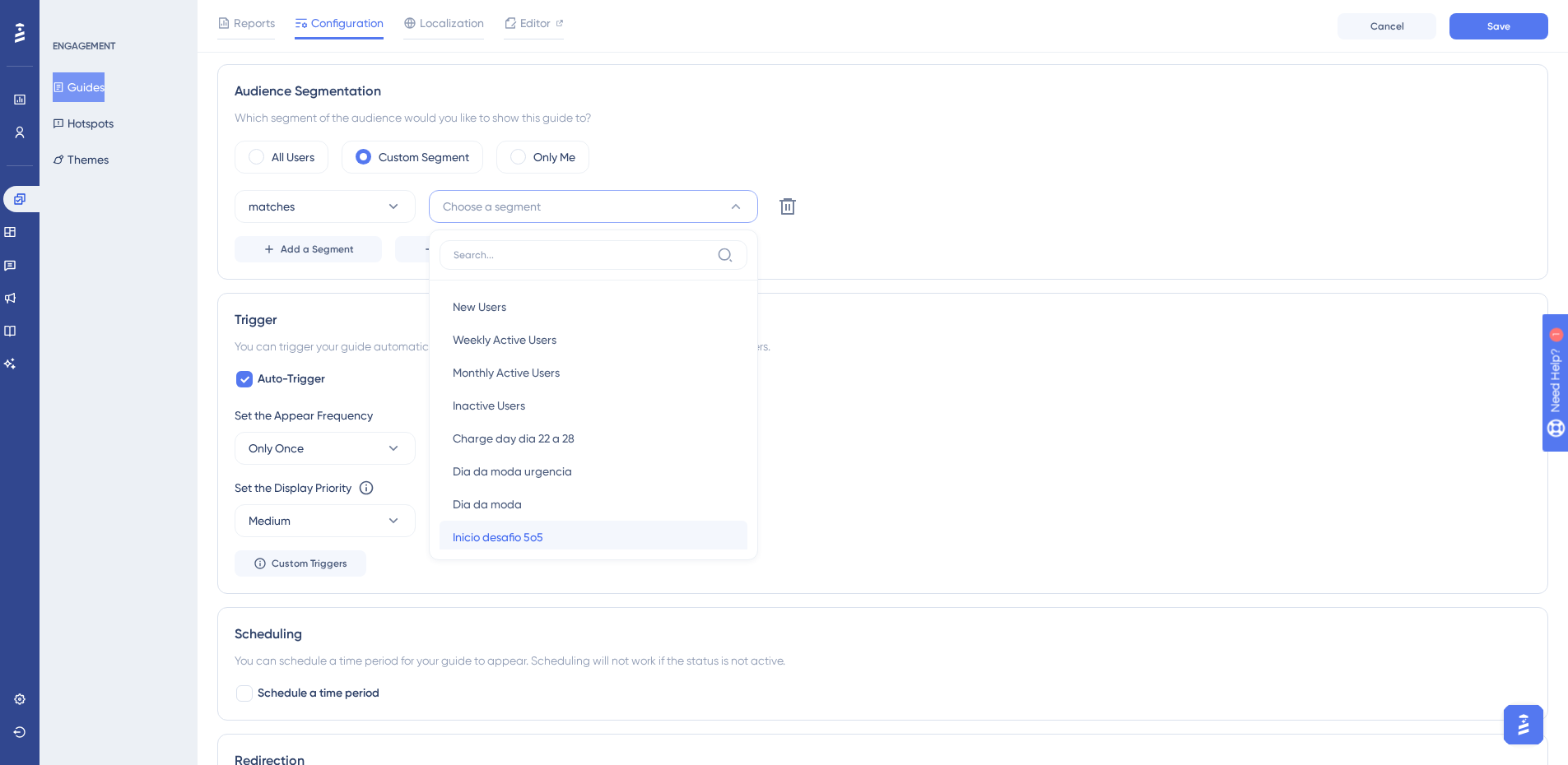
click at [564, 532] on div "Inicio desafio 5o5 Inicio desafio 5o5" at bounding box center [593, 538] width 282 height 33
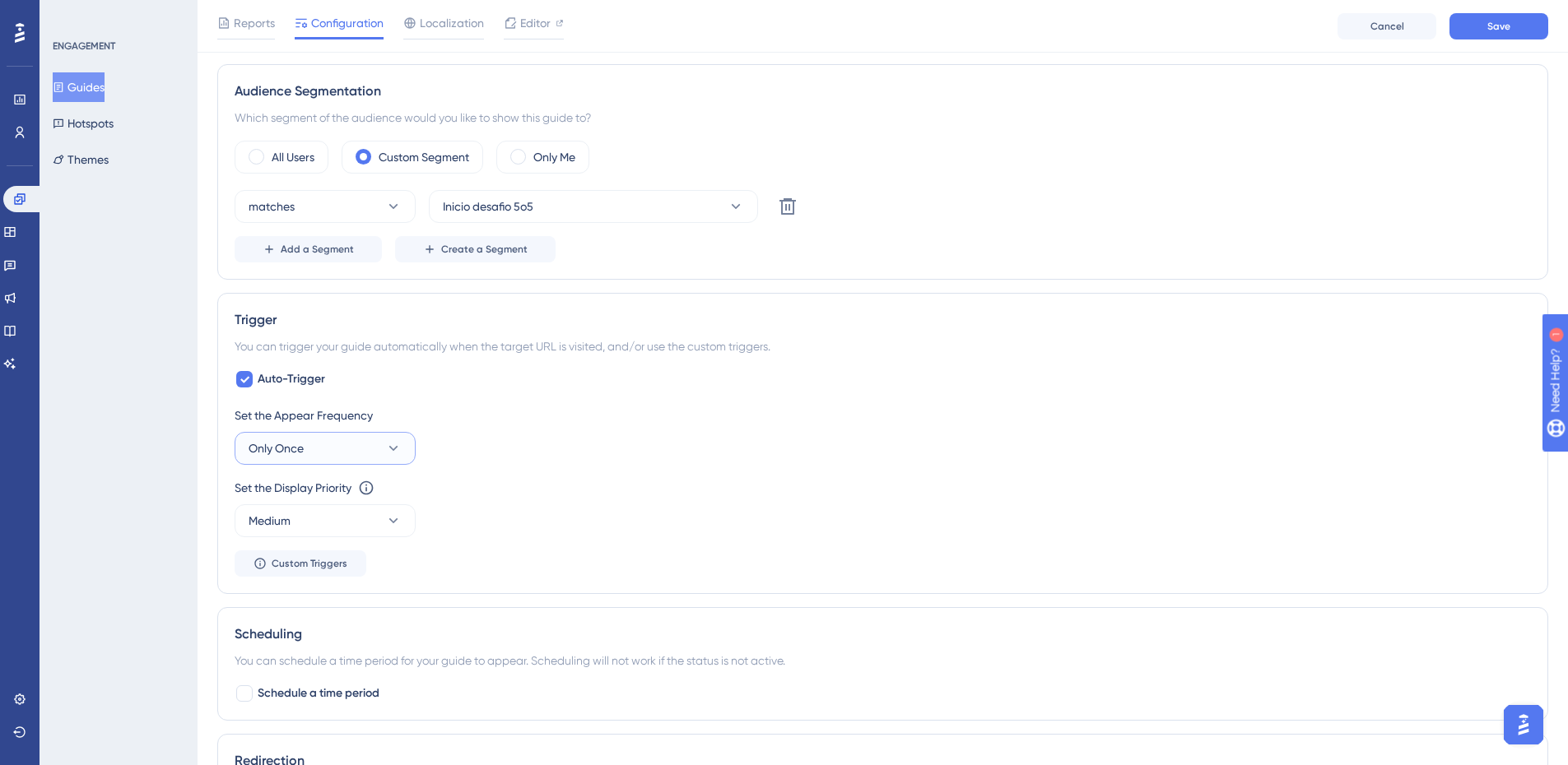
click at [353, 457] on button "Only Once" at bounding box center [325, 448] width 181 height 33
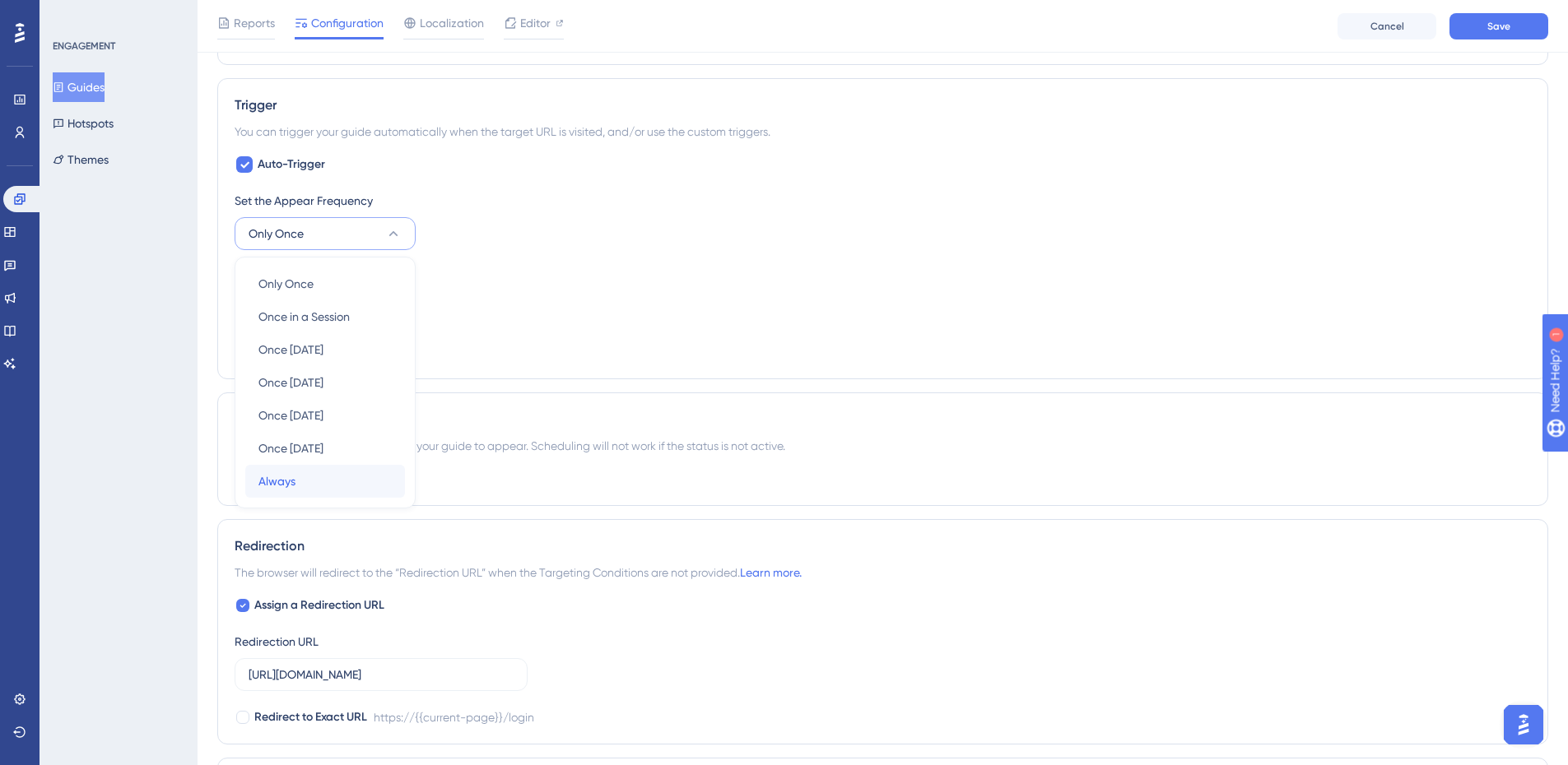
click at [291, 486] on span "Always" at bounding box center [277, 481] width 37 height 20
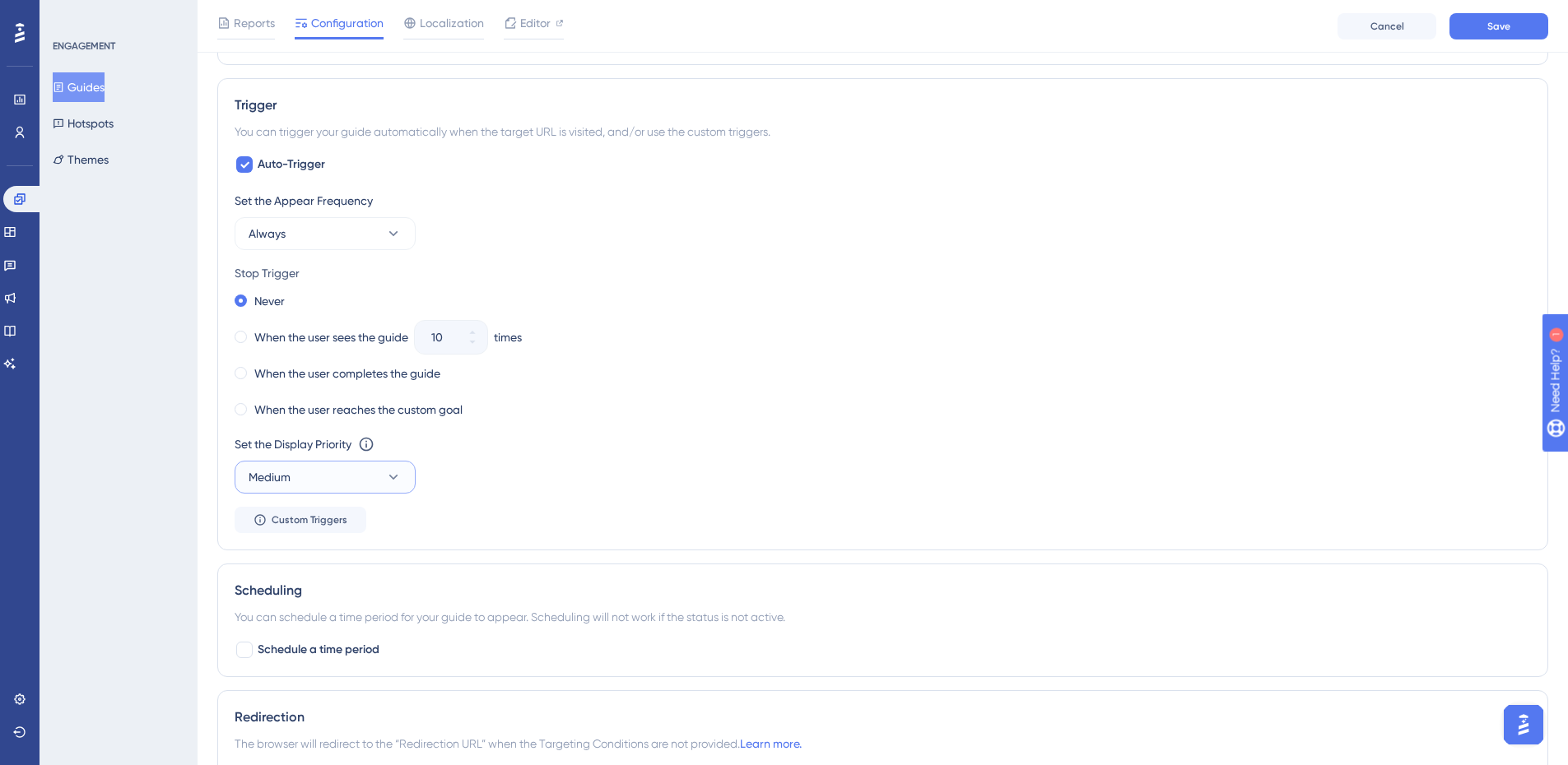
click at [299, 476] on button "Medium" at bounding box center [325, 477] width 181 height 33
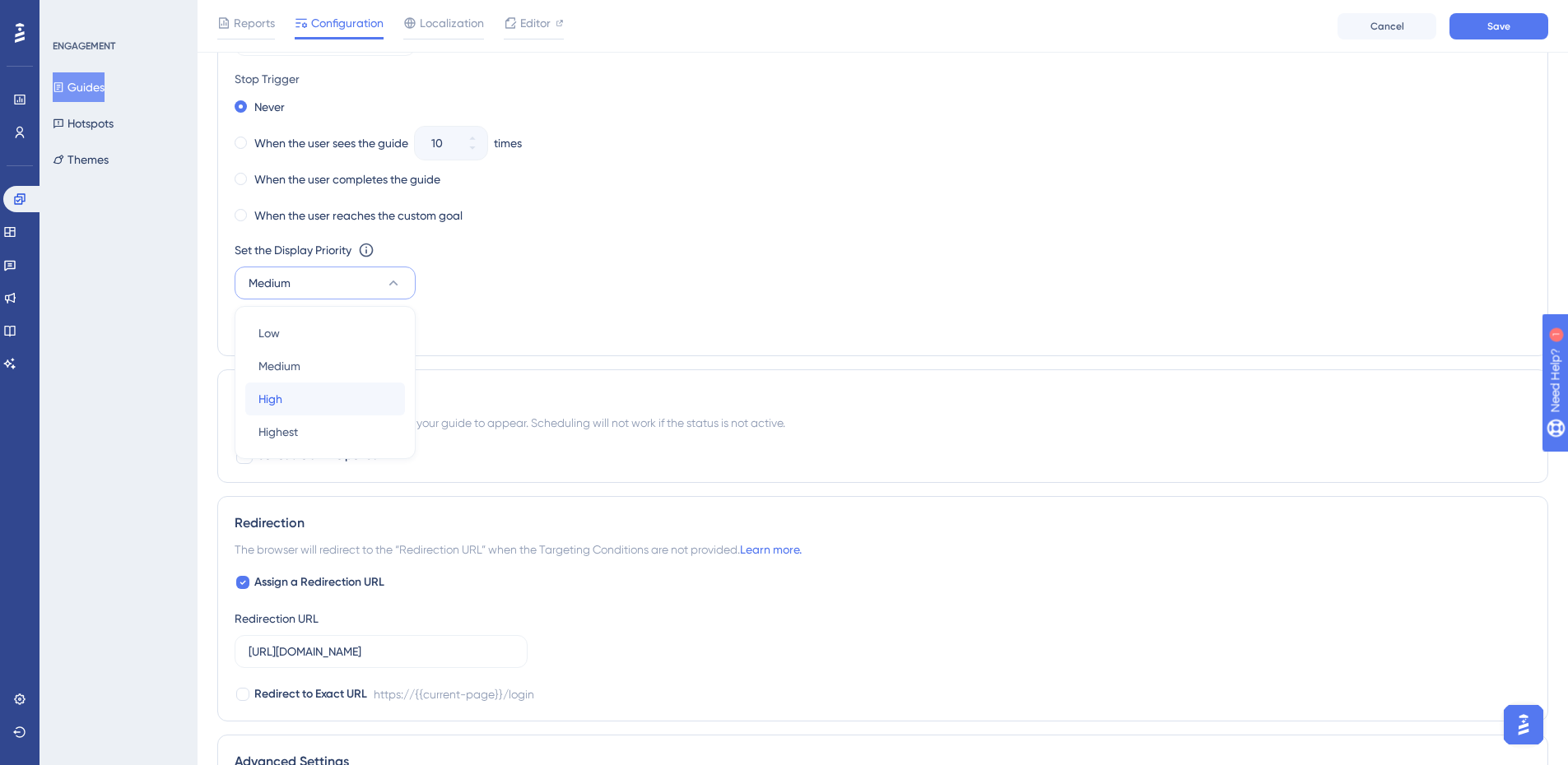
click at [291, 402] on div "High High" at bounding box center [325, 399] width 134 height 33
click at [681, 288] on div "Set the Display Priority This option will set the display priority between auto…" at bounding box center [882, 270] width 1296 height 59
click at [275, 459] on span "Schedule a time period" at bounding box center [318, 456] width 121 height 20
checkbox input "true"
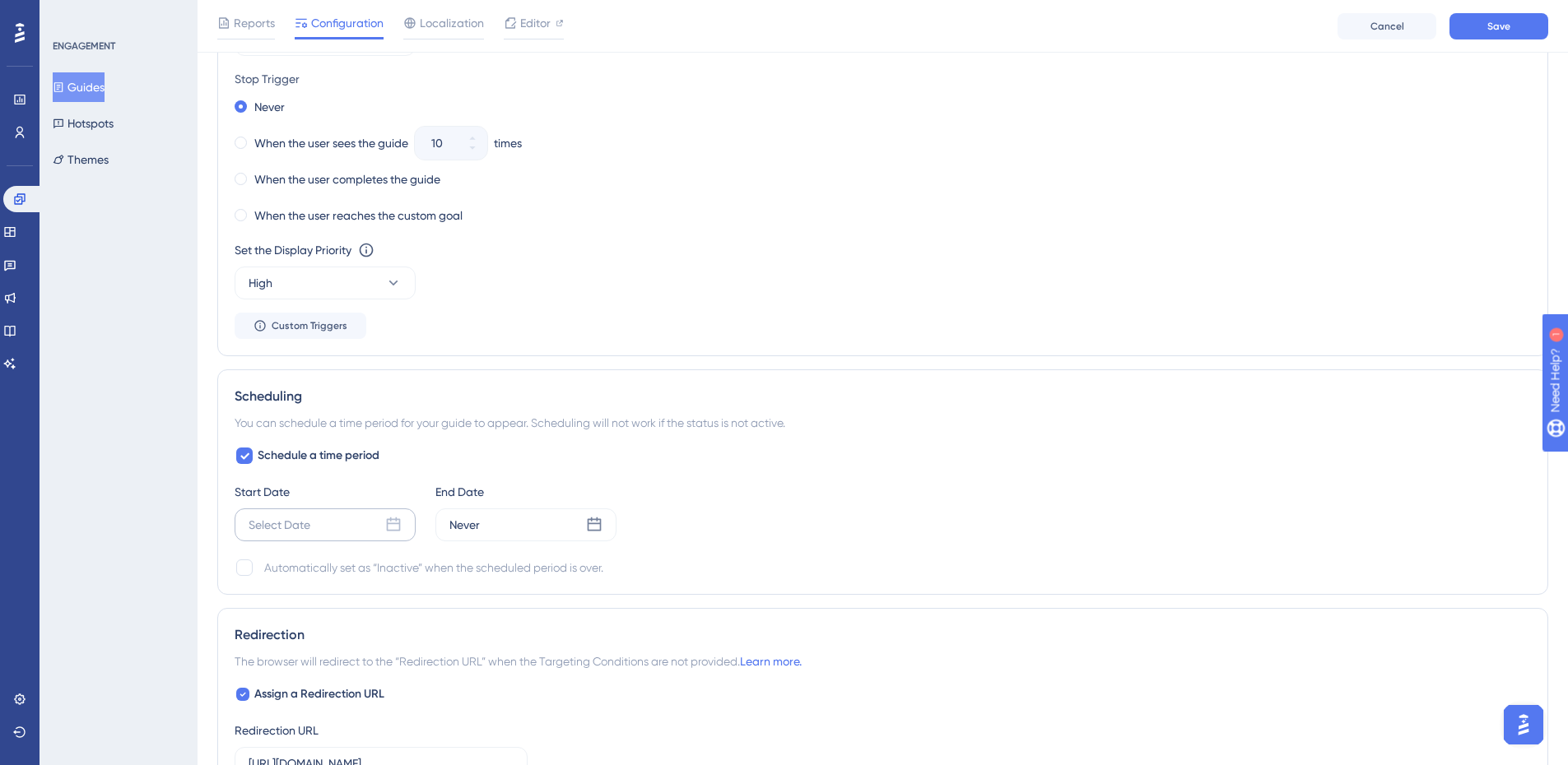
click at [320, 515] on div "Select Date" at bounding box center [325, 525] width 181 height 33
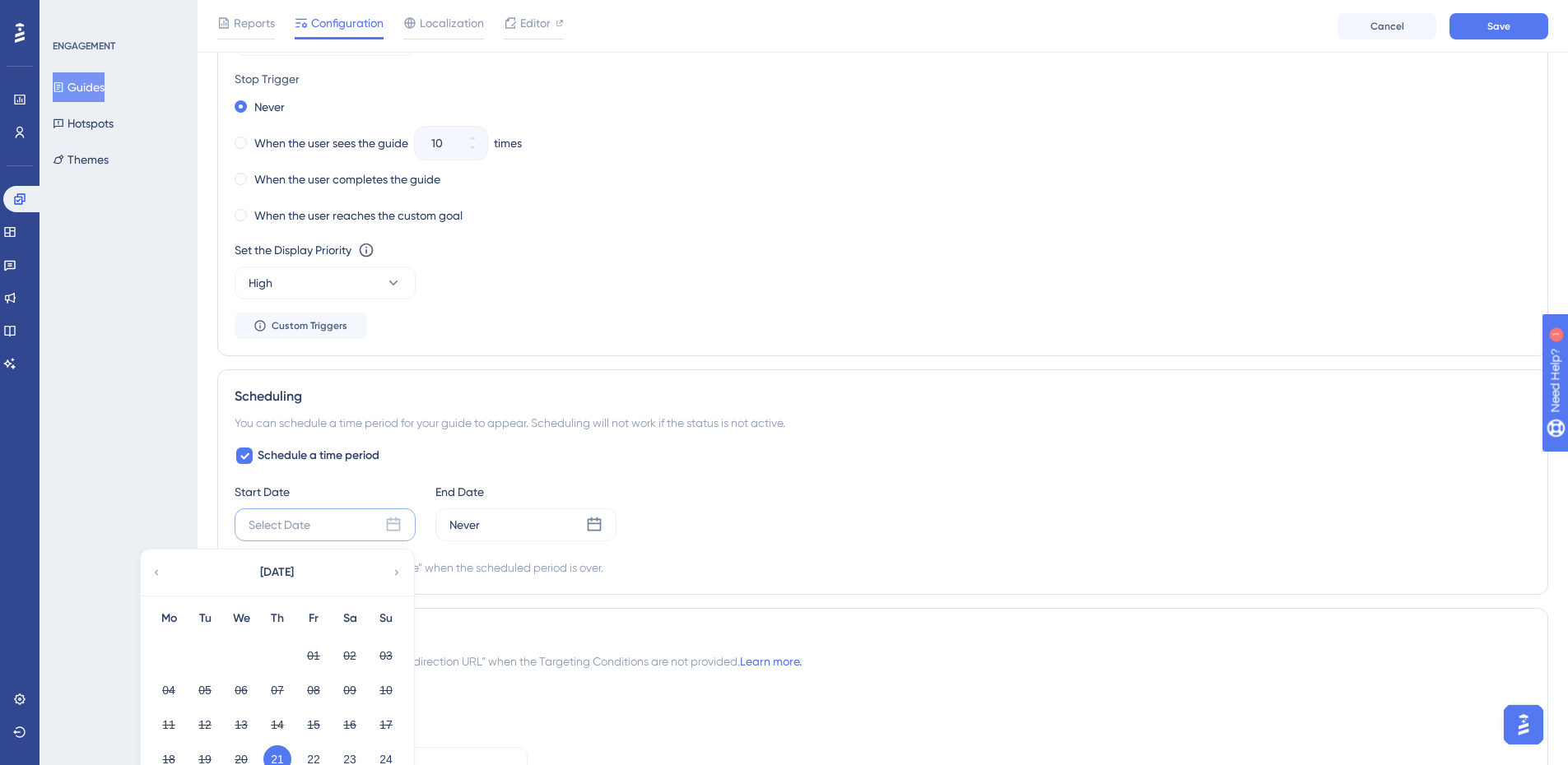
scroll to position [1066, 0]
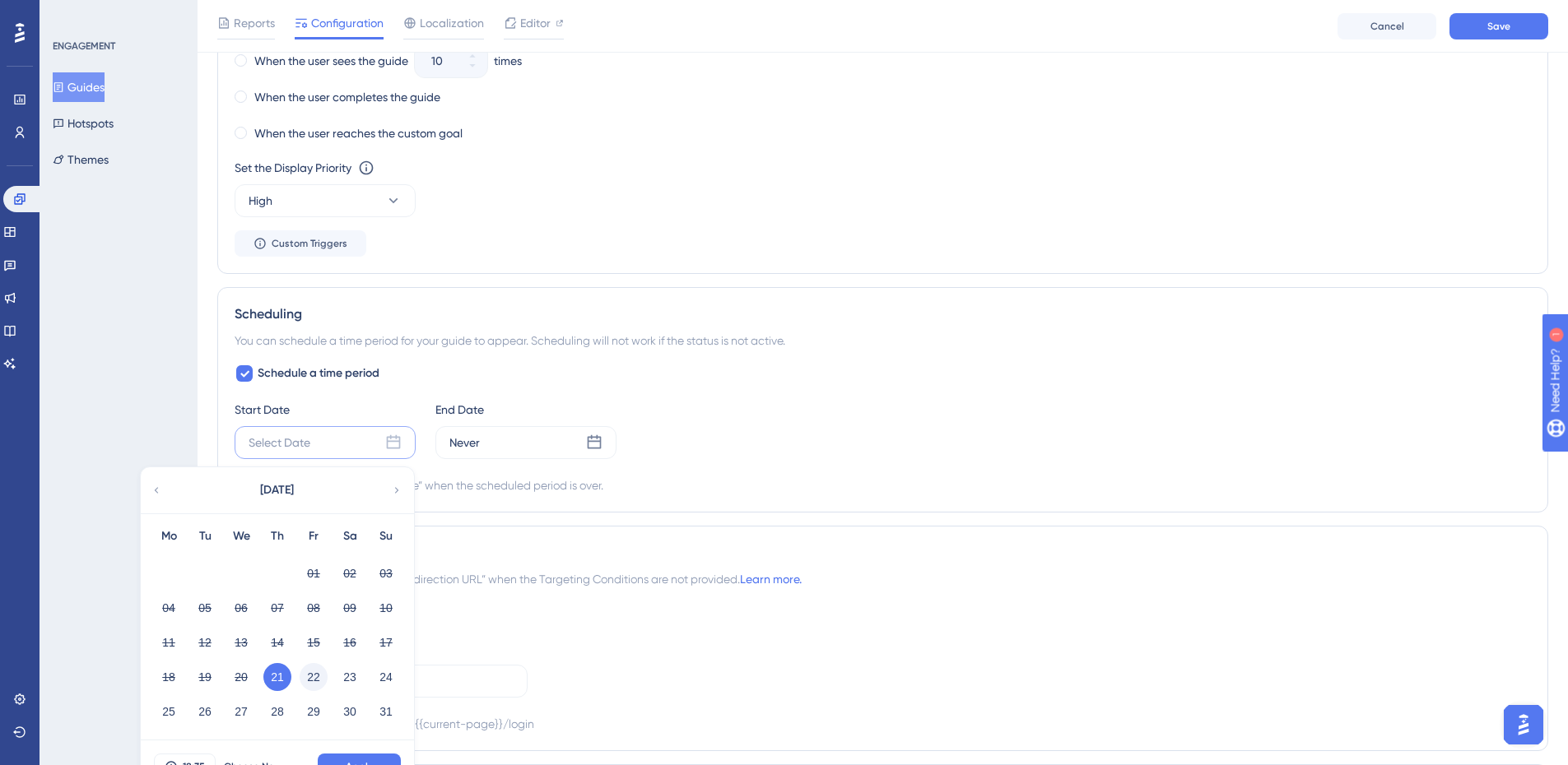
click at [320, 682] on button "22" at bounding box center [314, 677] width 28 height 28
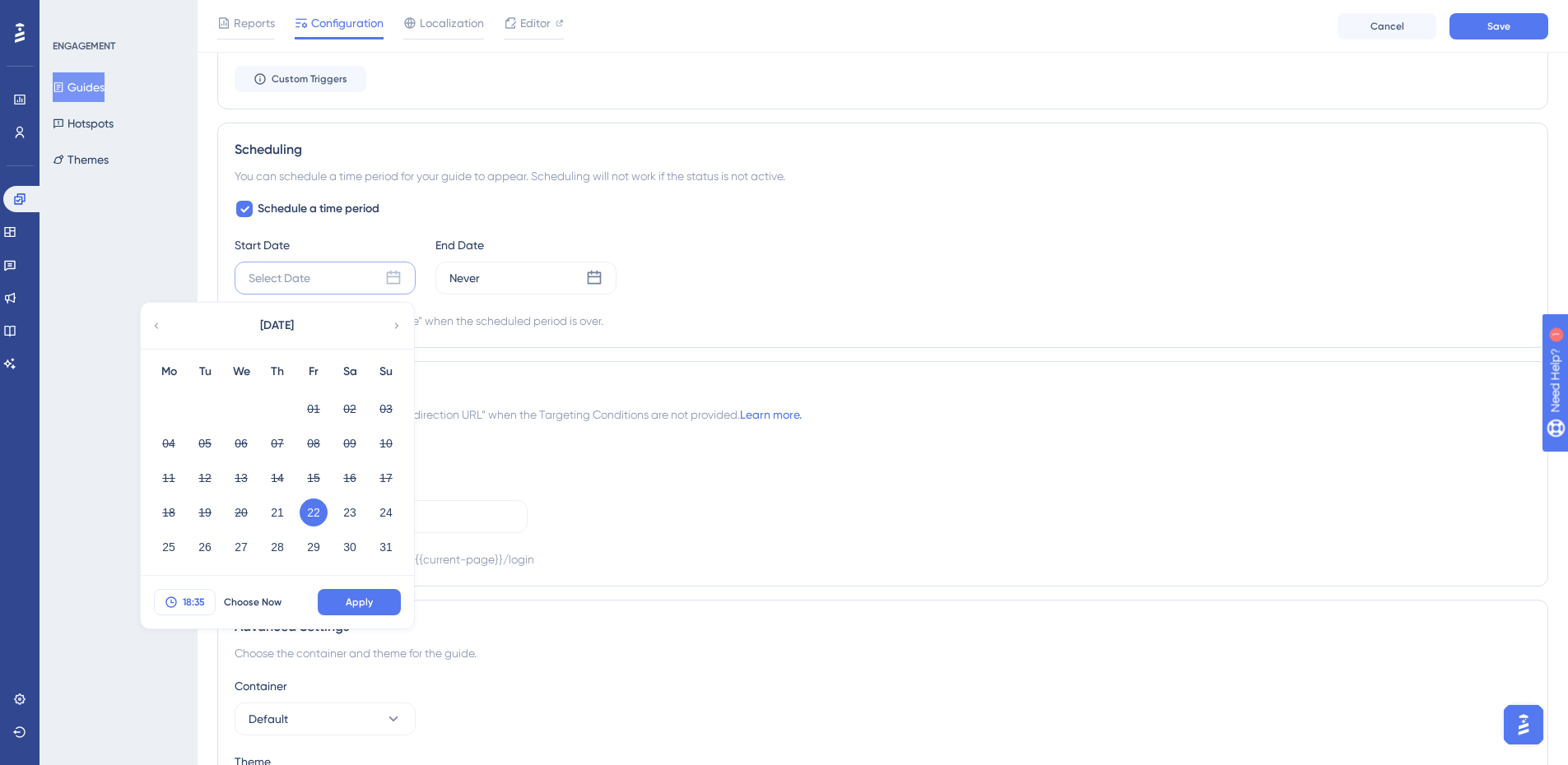
click at [195, 589] on button "18:35" at bounding box center [185, 602] width 62 height 27
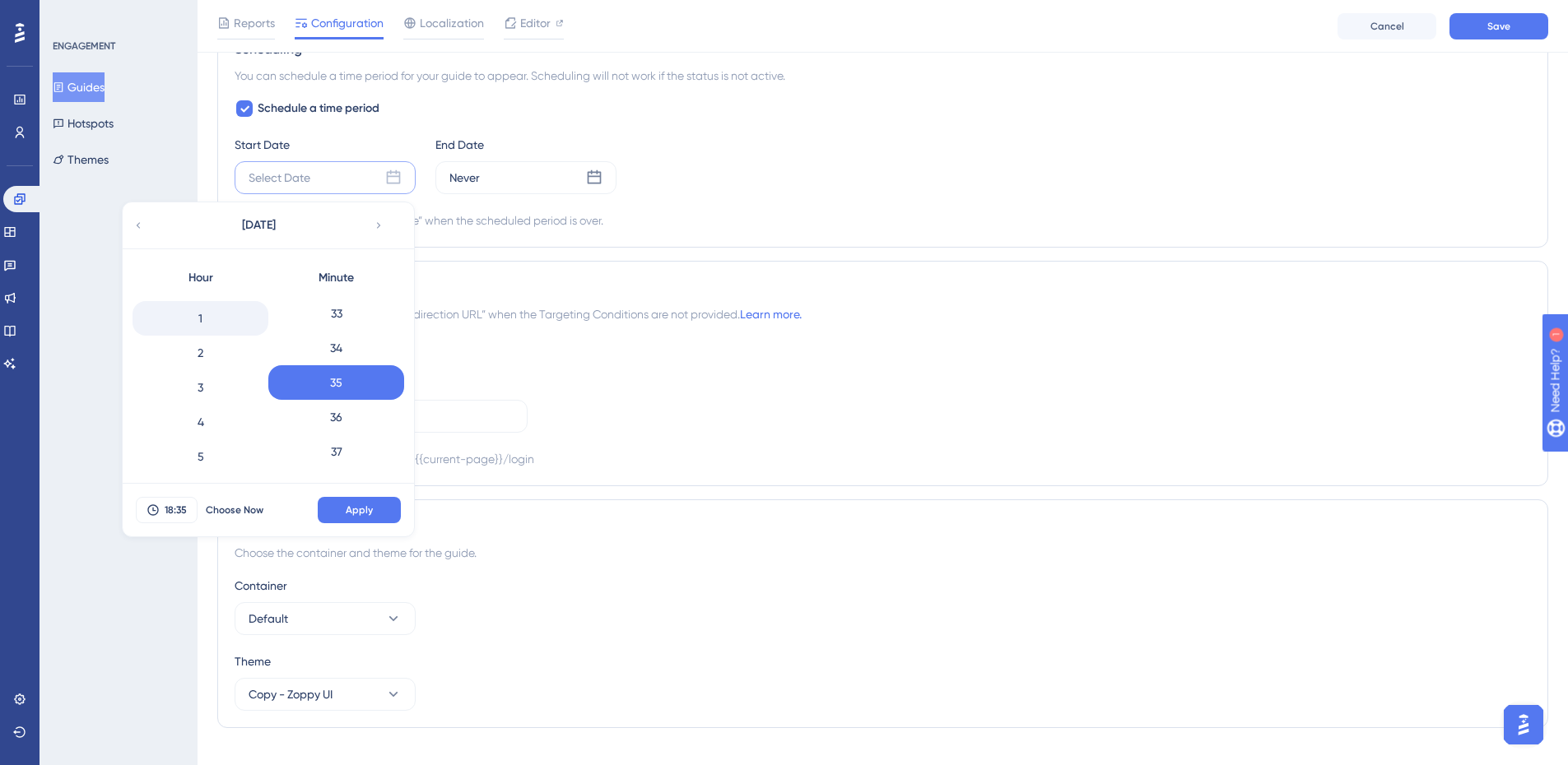
scroll to position [0, 0]
click at [196, 453] on div "4" at bounding box center [201, 450] width 136 height 34
click at [357, 507] on span "Apply" at bounding box center [359, 510] width 28 height 13
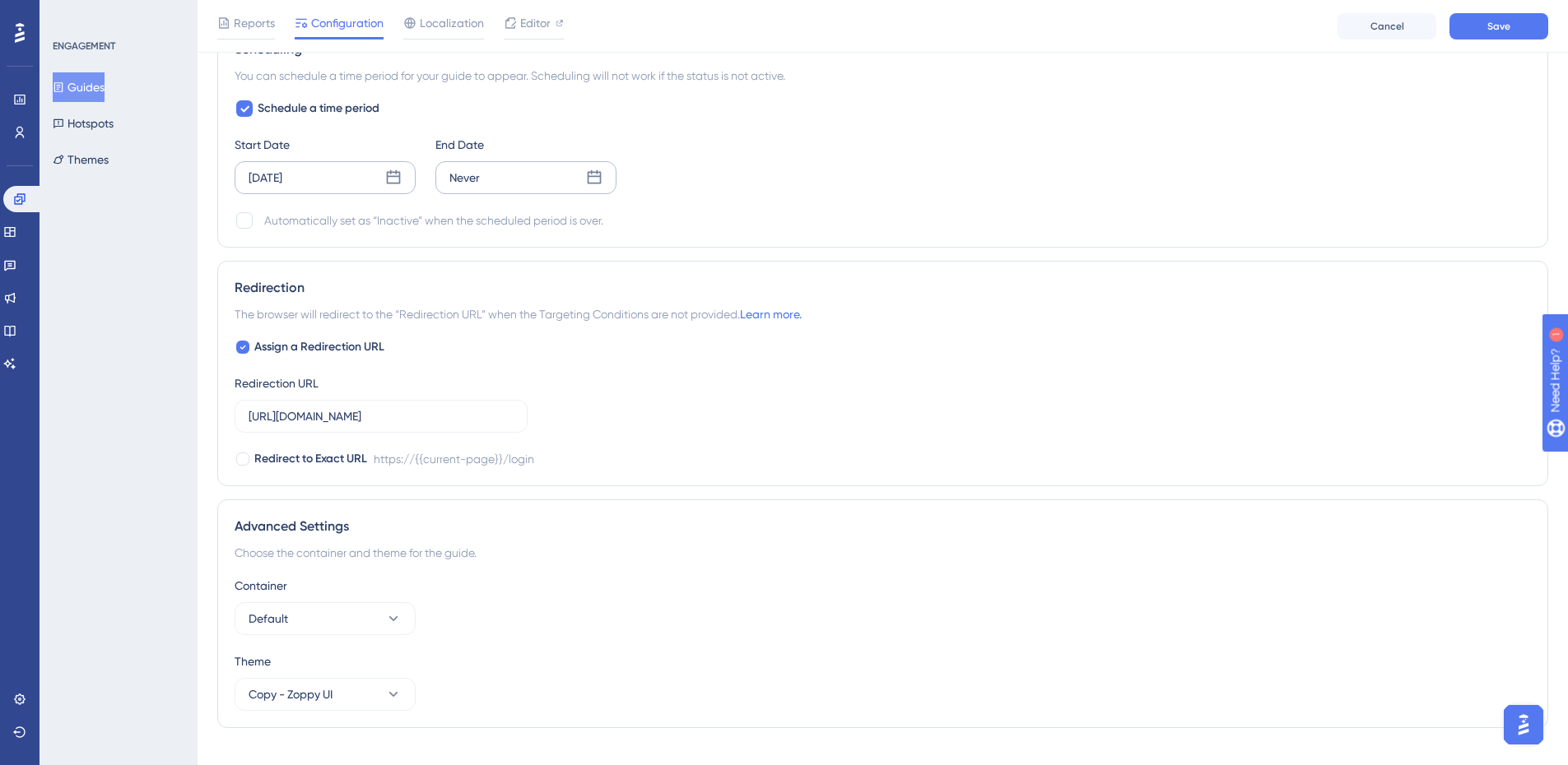
click at [594, 171] on icon at bounding box center [594, 177] width 16 height 16
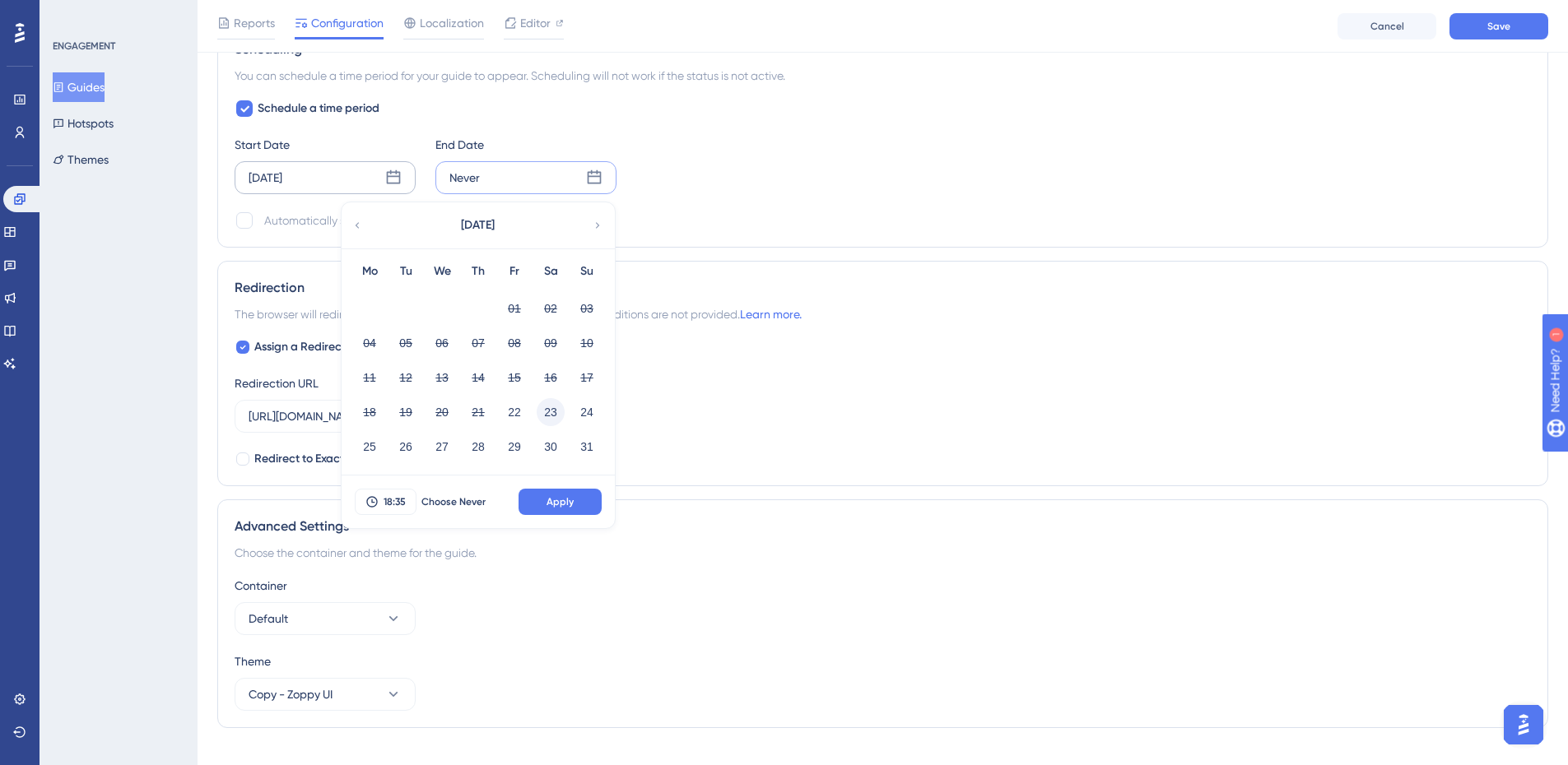
click at [544, 415] on button "23" at bounding box center [551, 412] width 28 height 28
click at [397, 507] on span "18:35" at bounding box center [395, 501] width 22 height 13
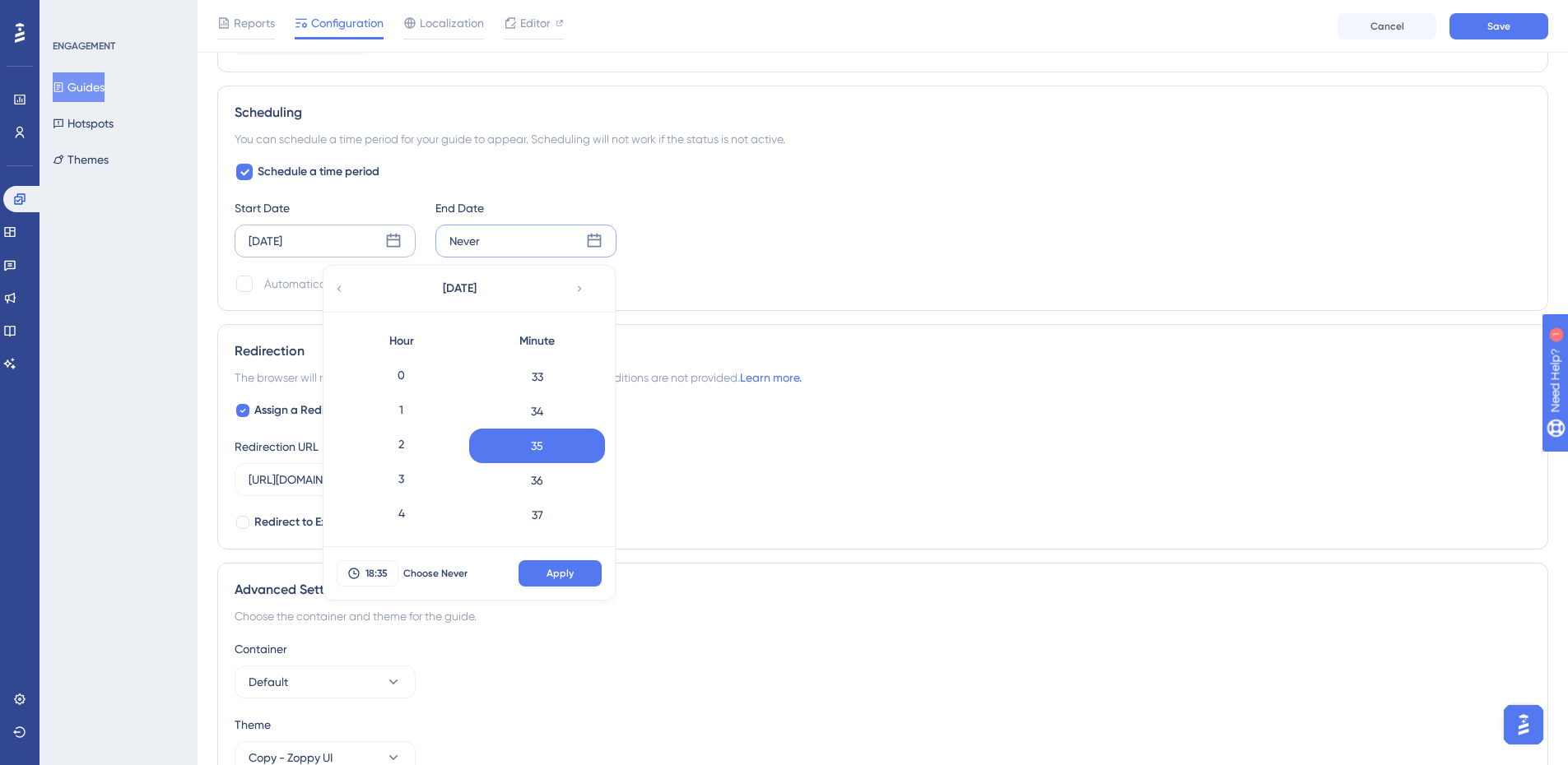
scroll to position [1248, 0]
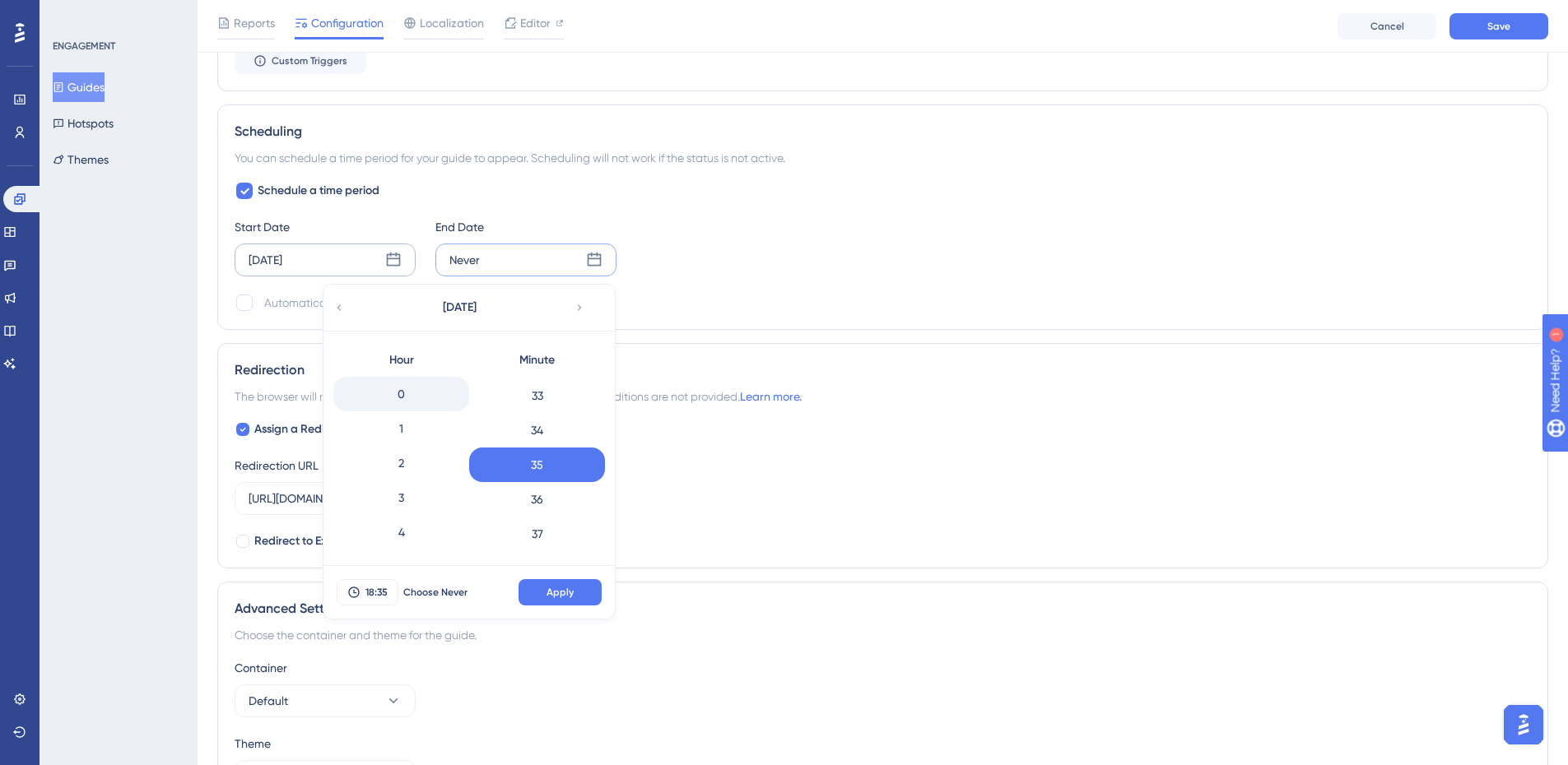
click at [411, 395] on div "0" at bounding box center [401, 394] width 136 height 34
click at [554, 582] on button "Apply" at bounding box center [560, 592] width 83 height 27
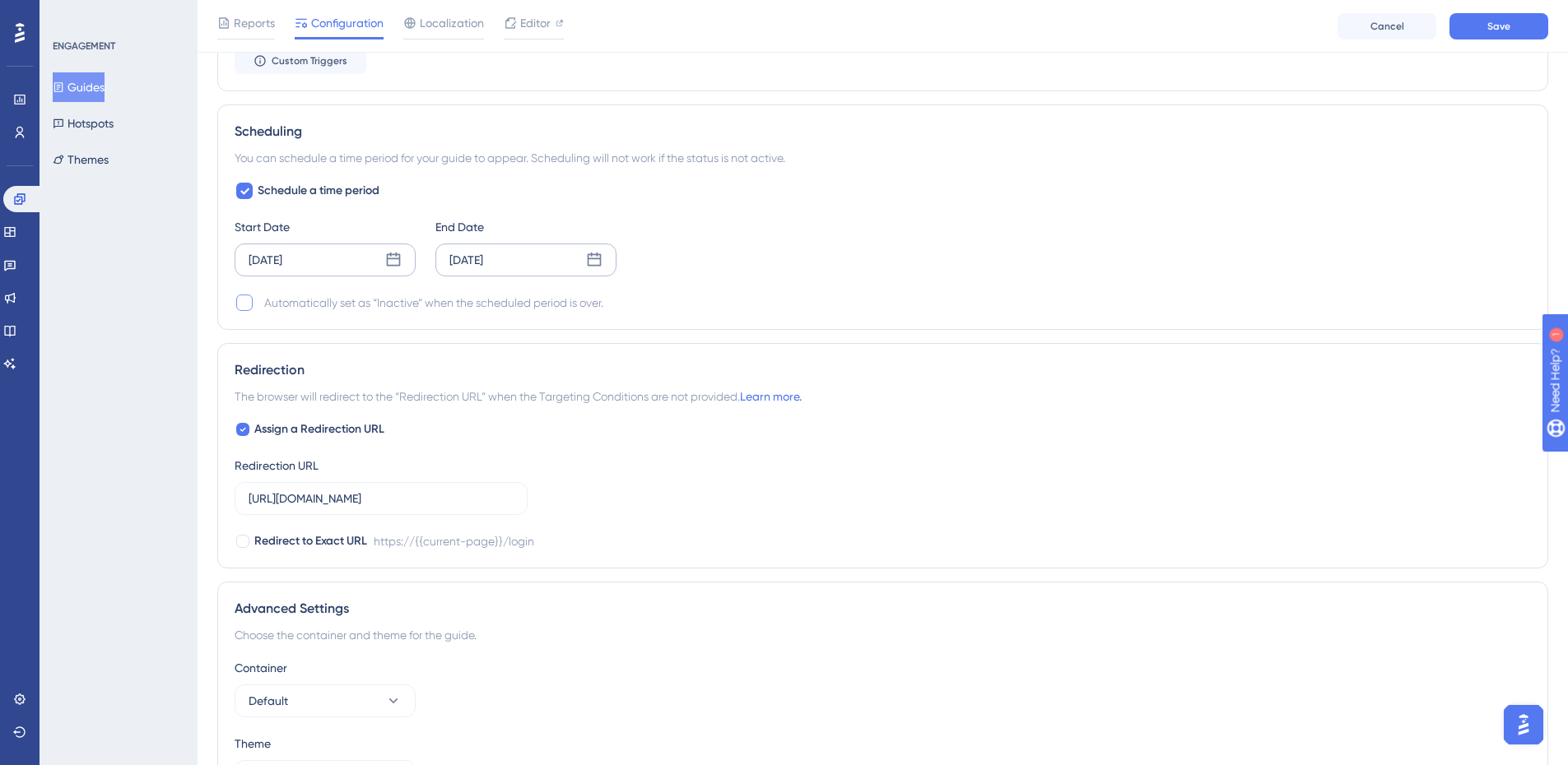
click at [245, 307] on div at bounding box center [244, 302] width 16 height 16
checkbox input "true"
drag, startPoint x: 430, startPoint y: 513, endPoint x: 409, endPoint y: 502, distance: 23.7
click at [394, 503] on label "https://app.zoppy.com.br/login" at bounding box center [381, 499] width 293 height 33
click at [394, 503] on input "https://app.zoppy.com.br/login" at bounding box center [381, 498] width 265 height 18
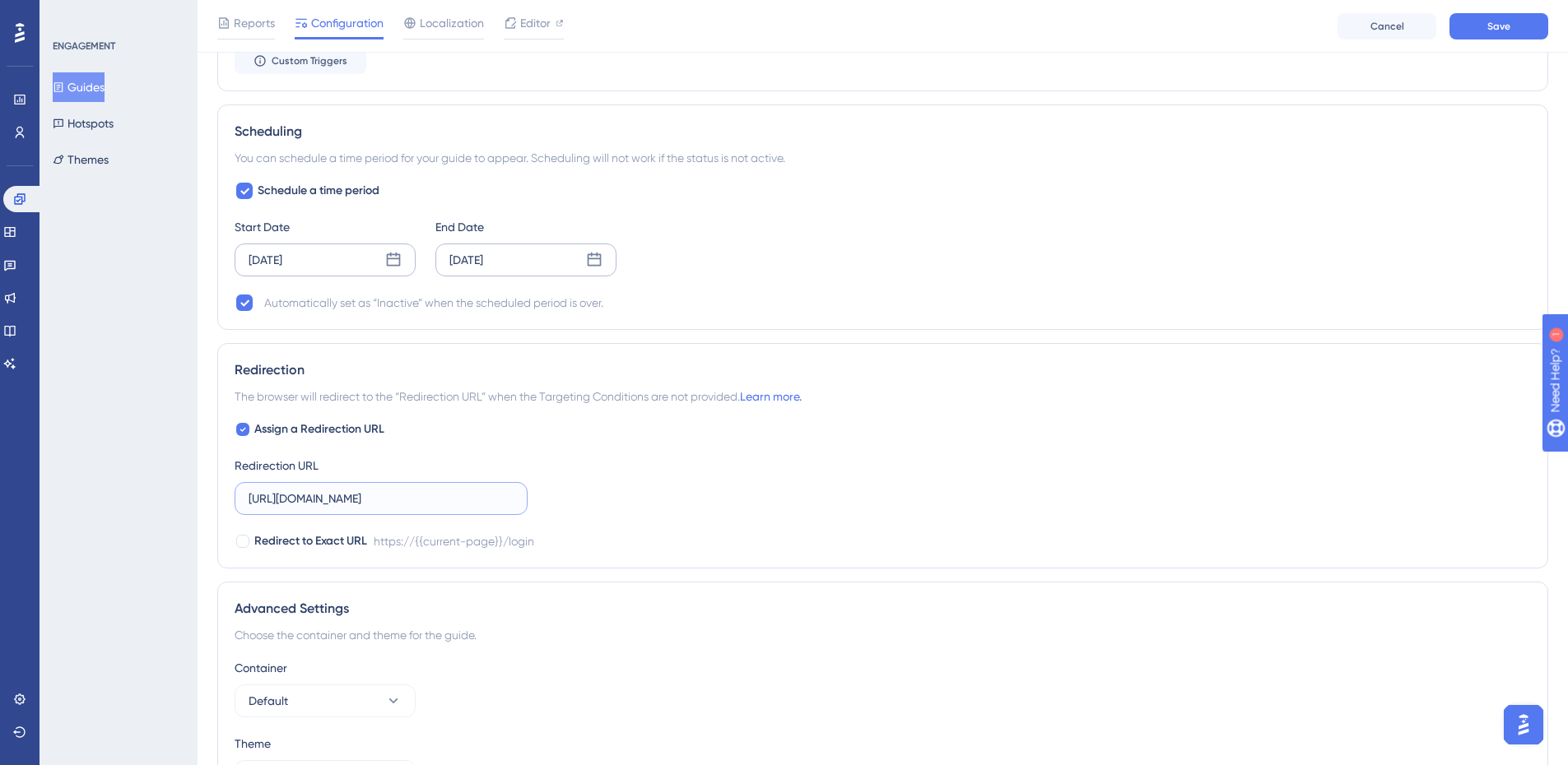
drag, startPoint x: 420, startPoint y: 501, endPoint x: 390, endPoint y: 501, distance: 30.0
click at [389, 501] on input "https://app.zoppy.com.br/login" at bounding box center [381, 498] width 265 height 18
type input "https://app.zoppy.com.br/dashboard"
click at [734, 463] on div "Assign a Redirection URL Redirection URL https://app.zoppy.com.br/dashboard Red…" at bounding box center [882, 485] width 1296 height 132
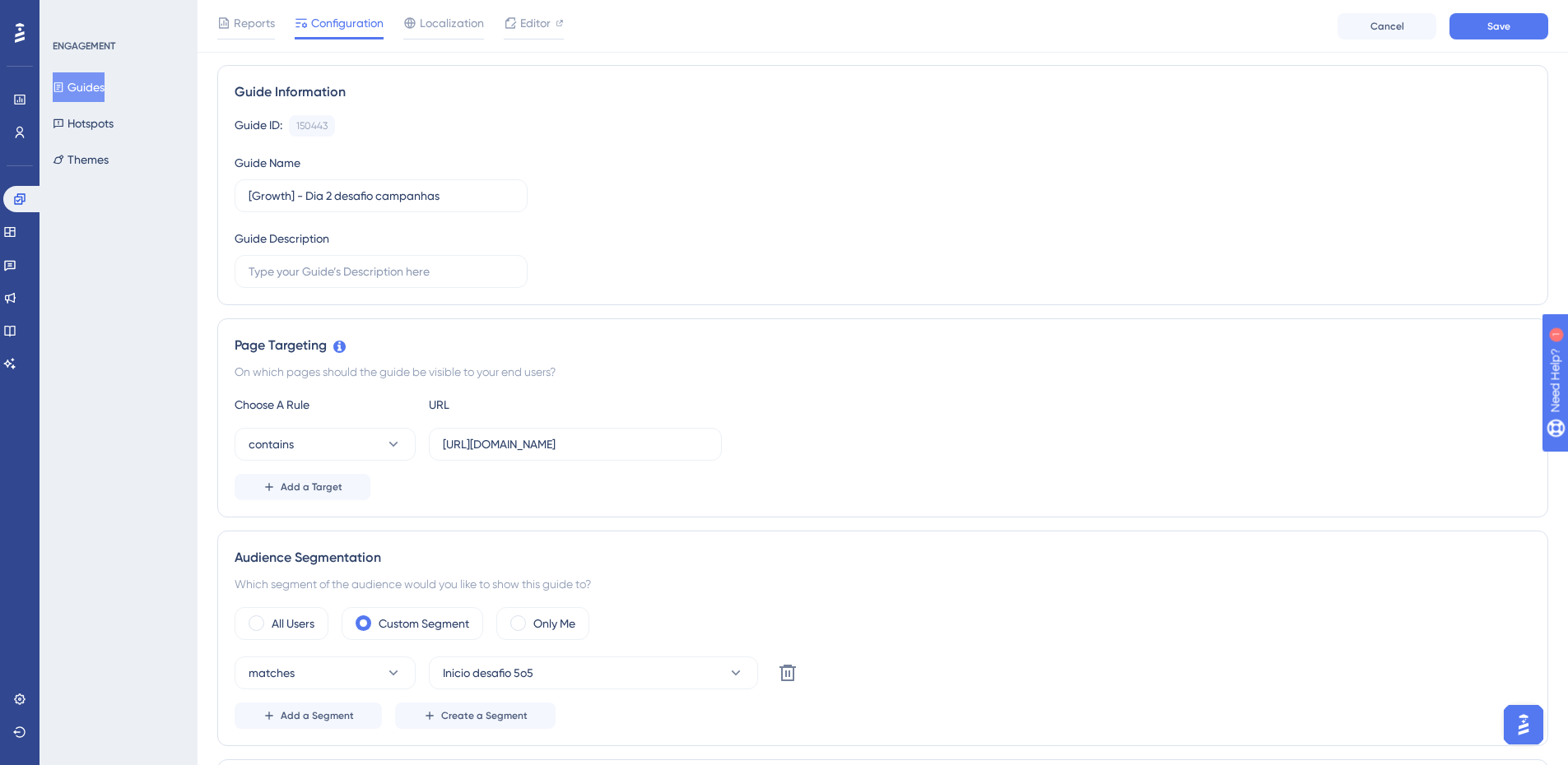
scroll to position [0, 0]
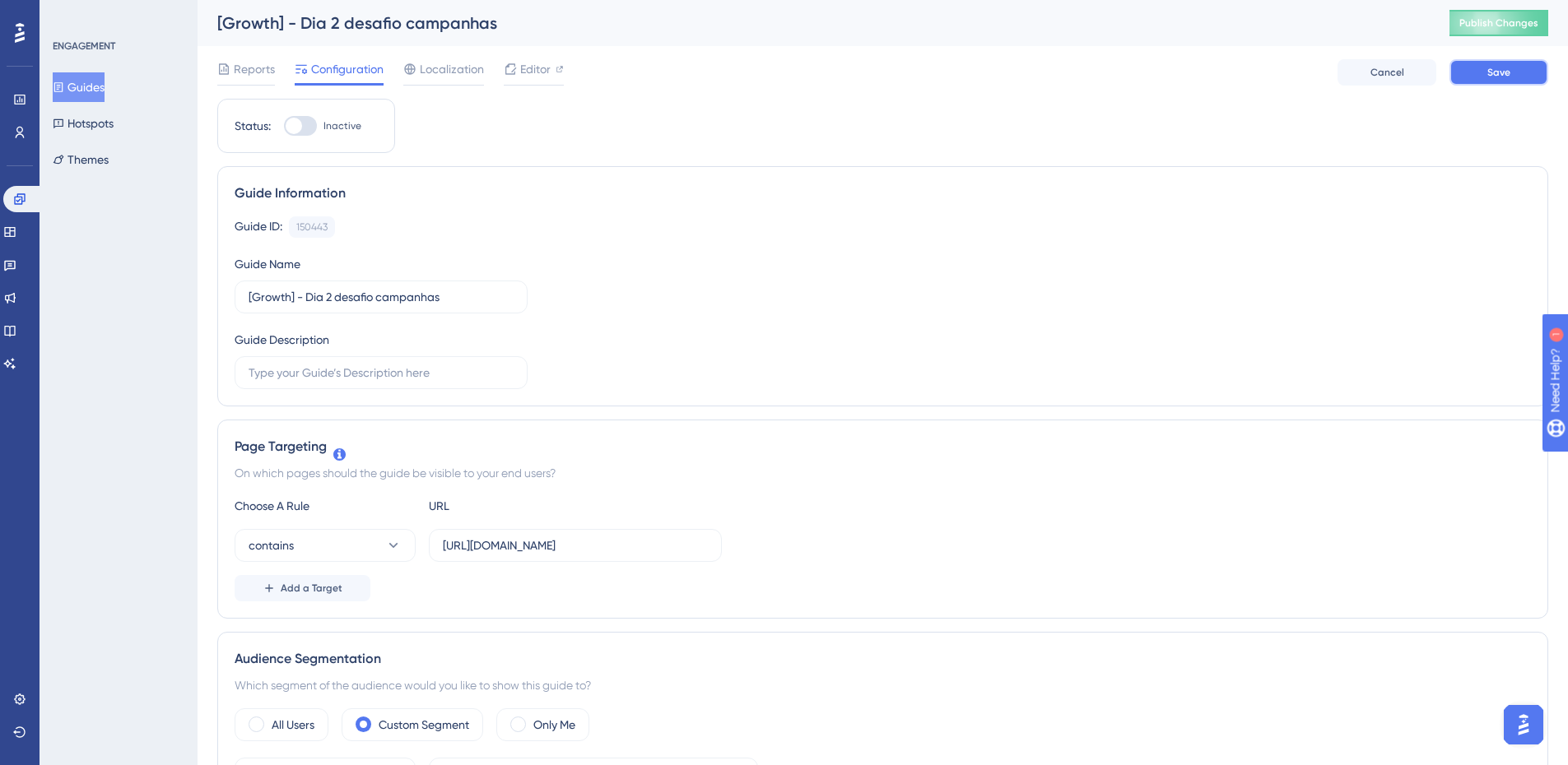
click at [1496, 74] on span "Save" at bounding box center [1498, 72] width 23 height 13
click at [1513, 24] on span "Publish Changes" at bounding box center [1499, 22] width 79 height 13
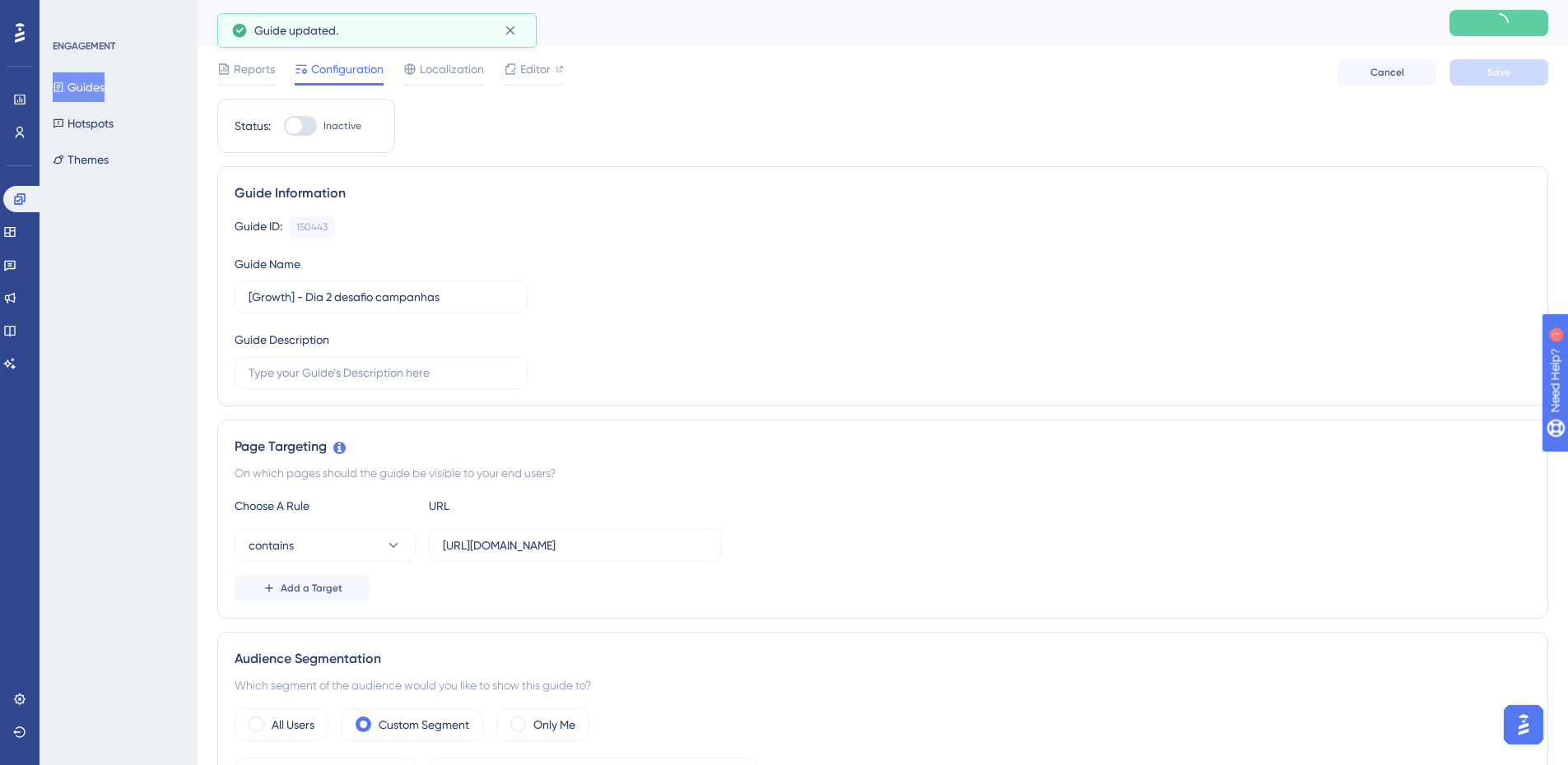
click at [280, 135] on div "Status: Inactive" at bounding box center [306, 126] width 143 height 20
click at [289, 130] on div at bounding box center [293, 126] width 16 height 16
click at [284, 127] on input "Inactive" at bounding box center [283, 126] width 1 height 1
checkbox input "true"
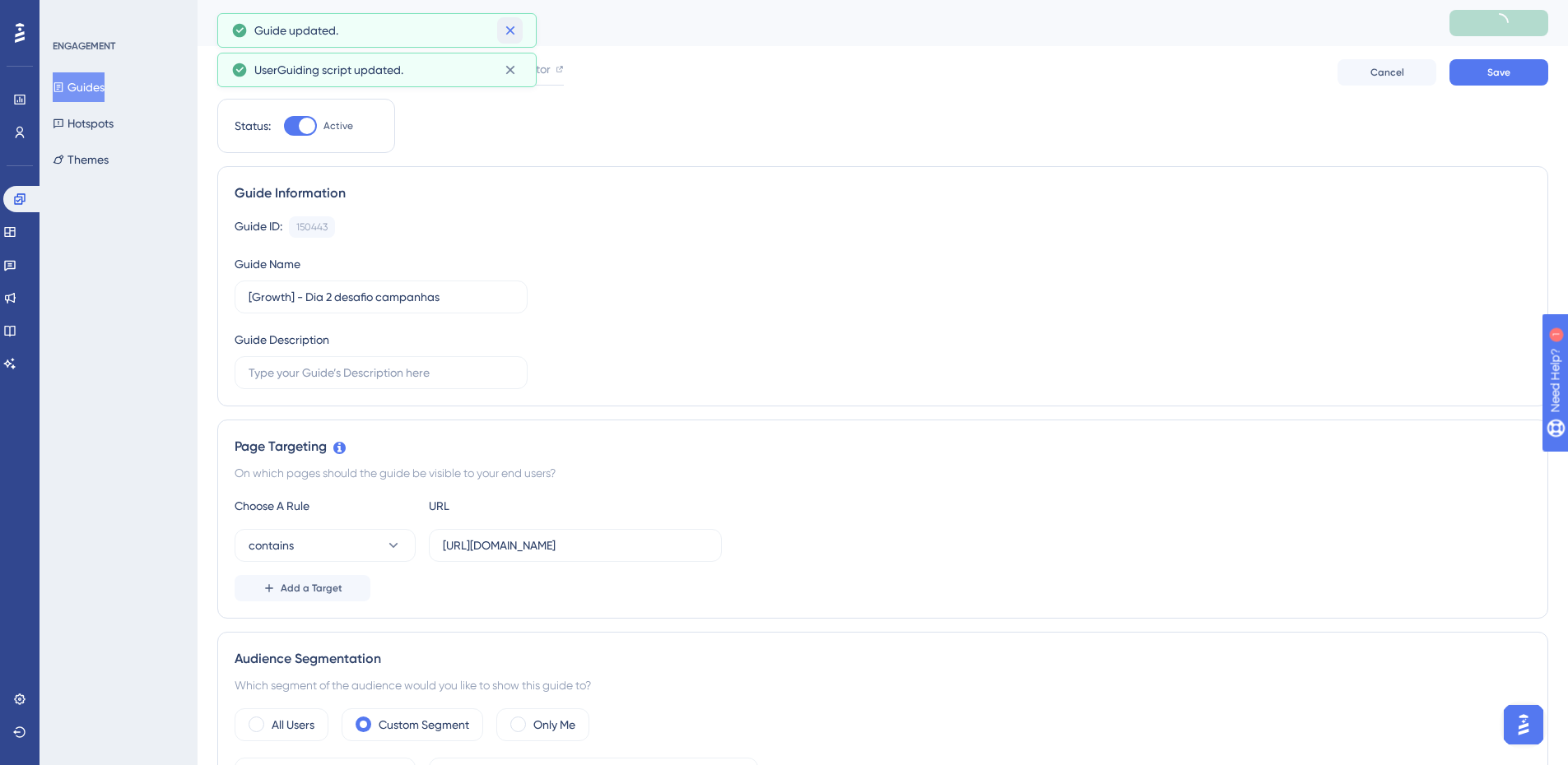
click at [510, 28] on icon at bounding box center [510, 30] width 16 height 16
click at [514, 34] on icon at bounding box center [510, 30] width 16 height 16
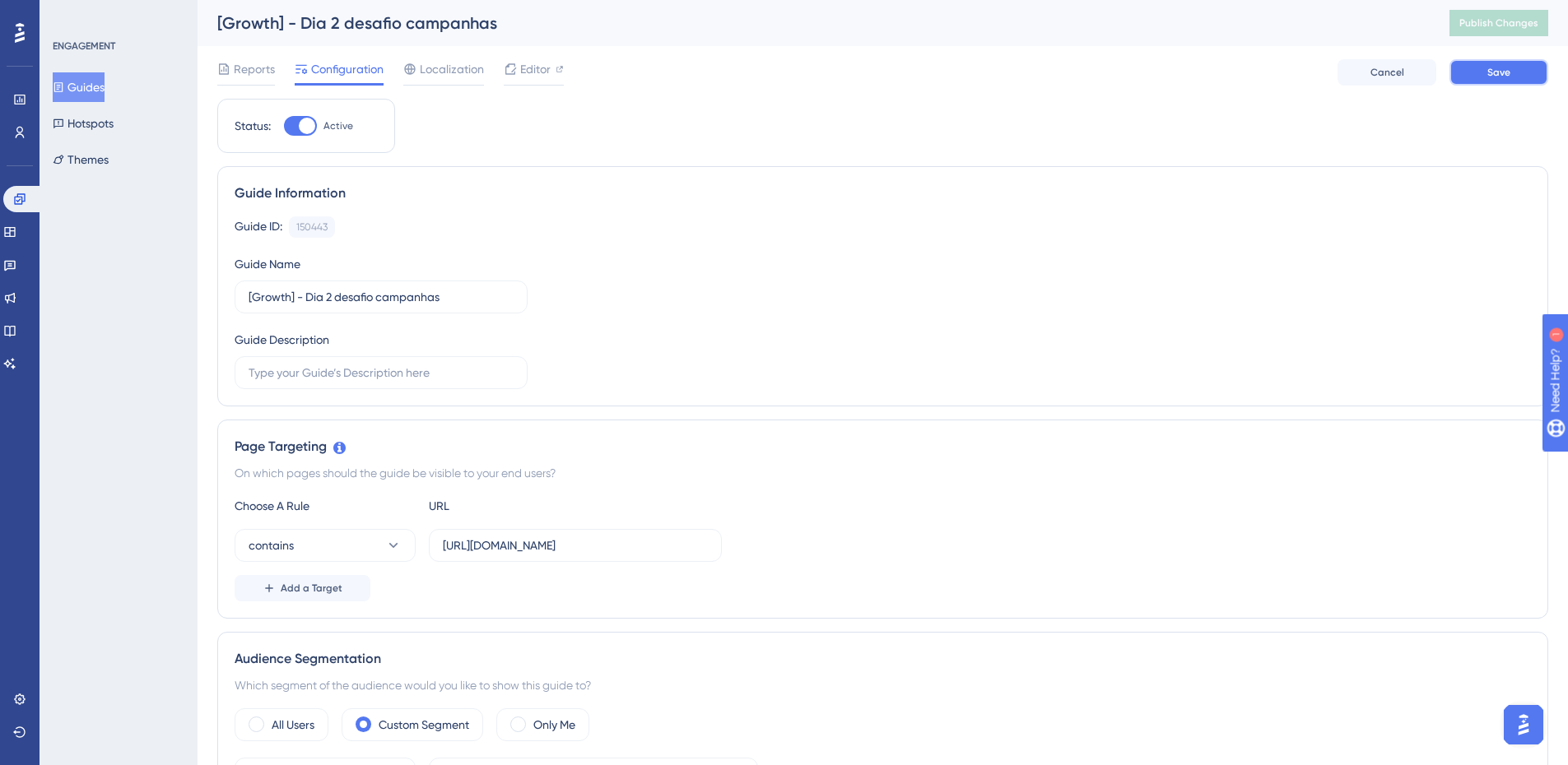
click at [1493, 80] on button "Save" at bounding box center [1498, 72] width 99 height 27
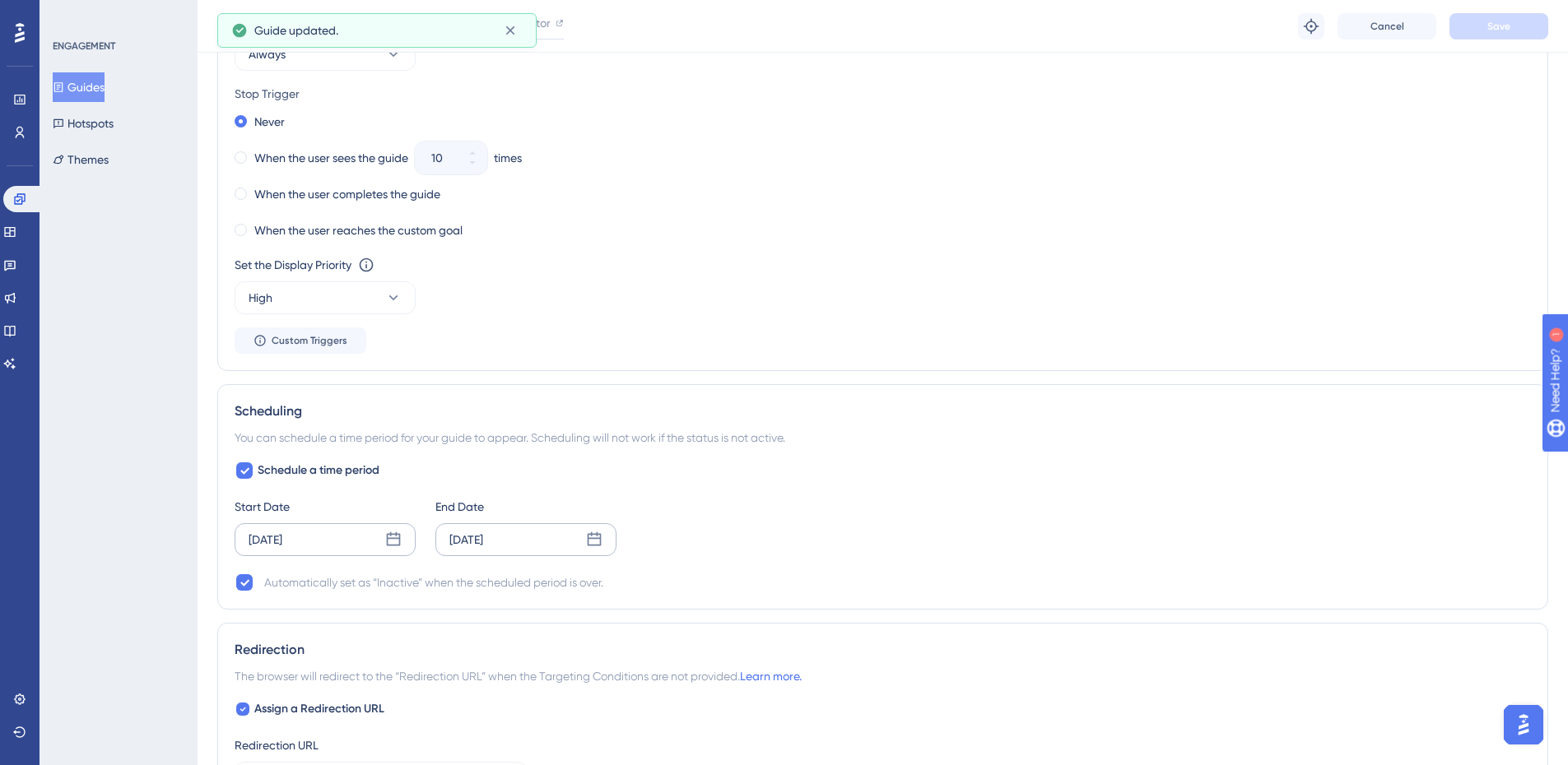
scroll to position [987, 0]
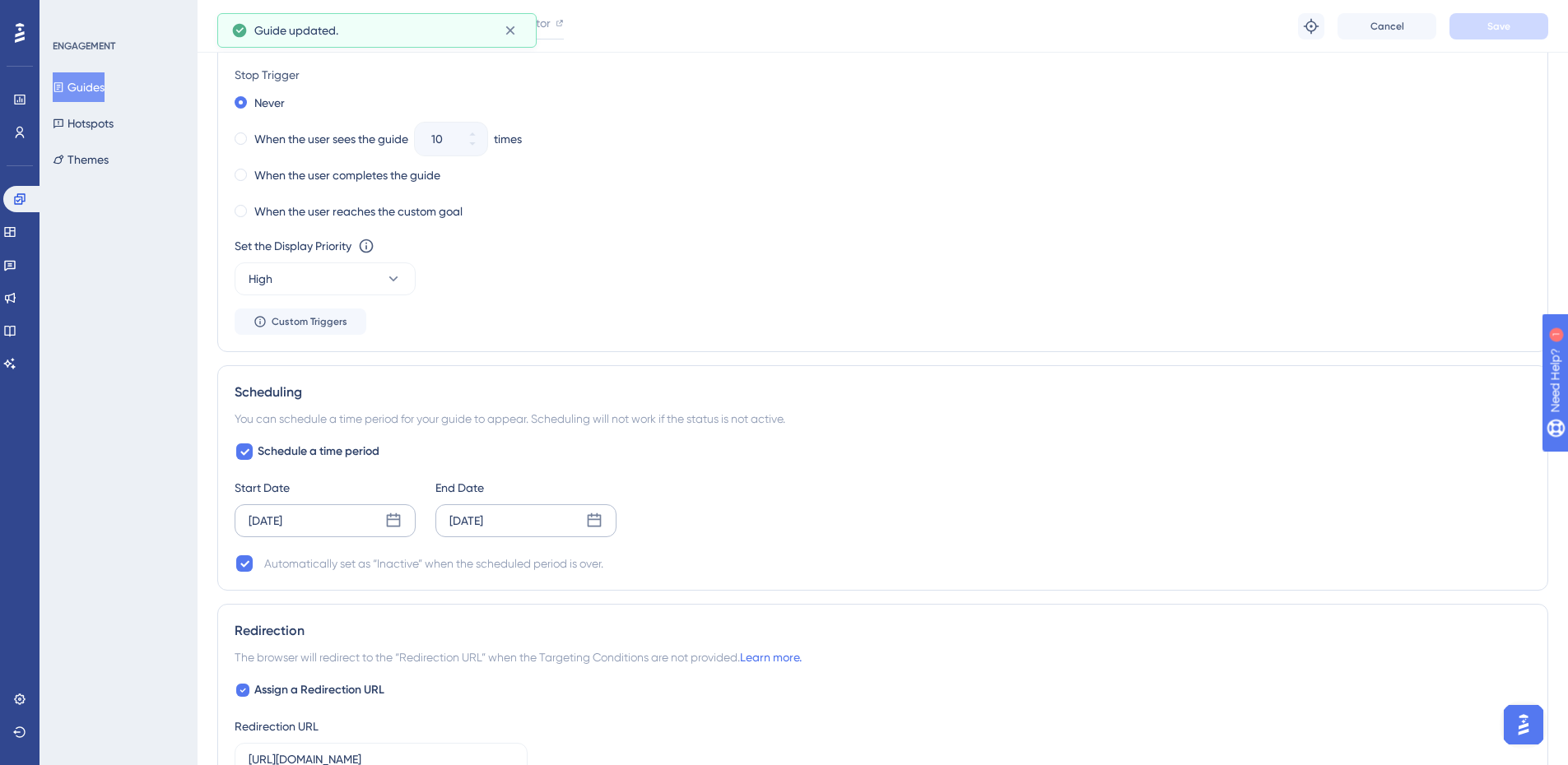
click at [86, 93] on button "Guides" at bounding box center [78, 87] width 52 height 29
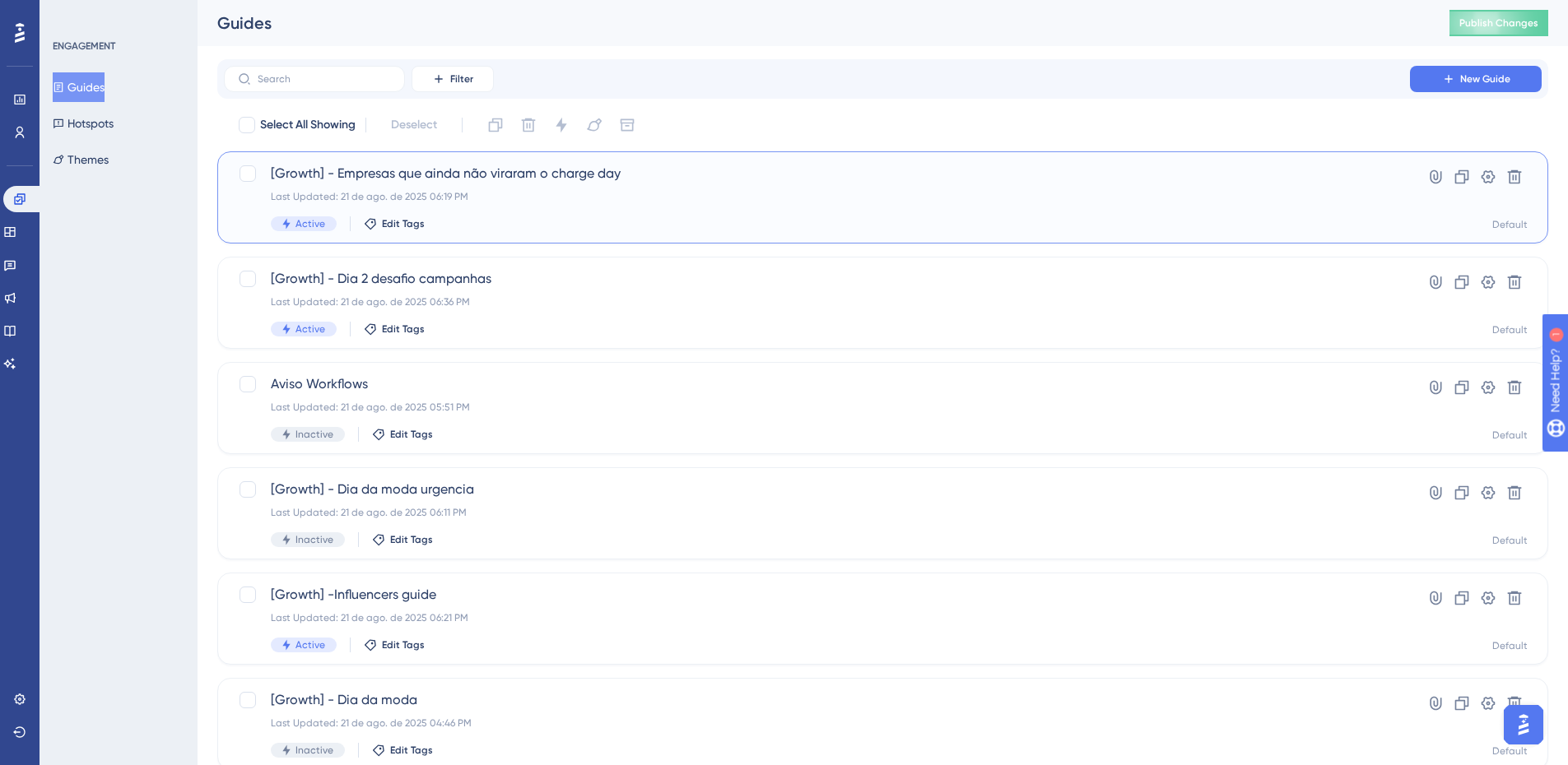
click at [591, 196] on div "Last Updated: 21 de ago. de 2025 06:19 PM" at bounding box center [817, 196] width 1092 height 13
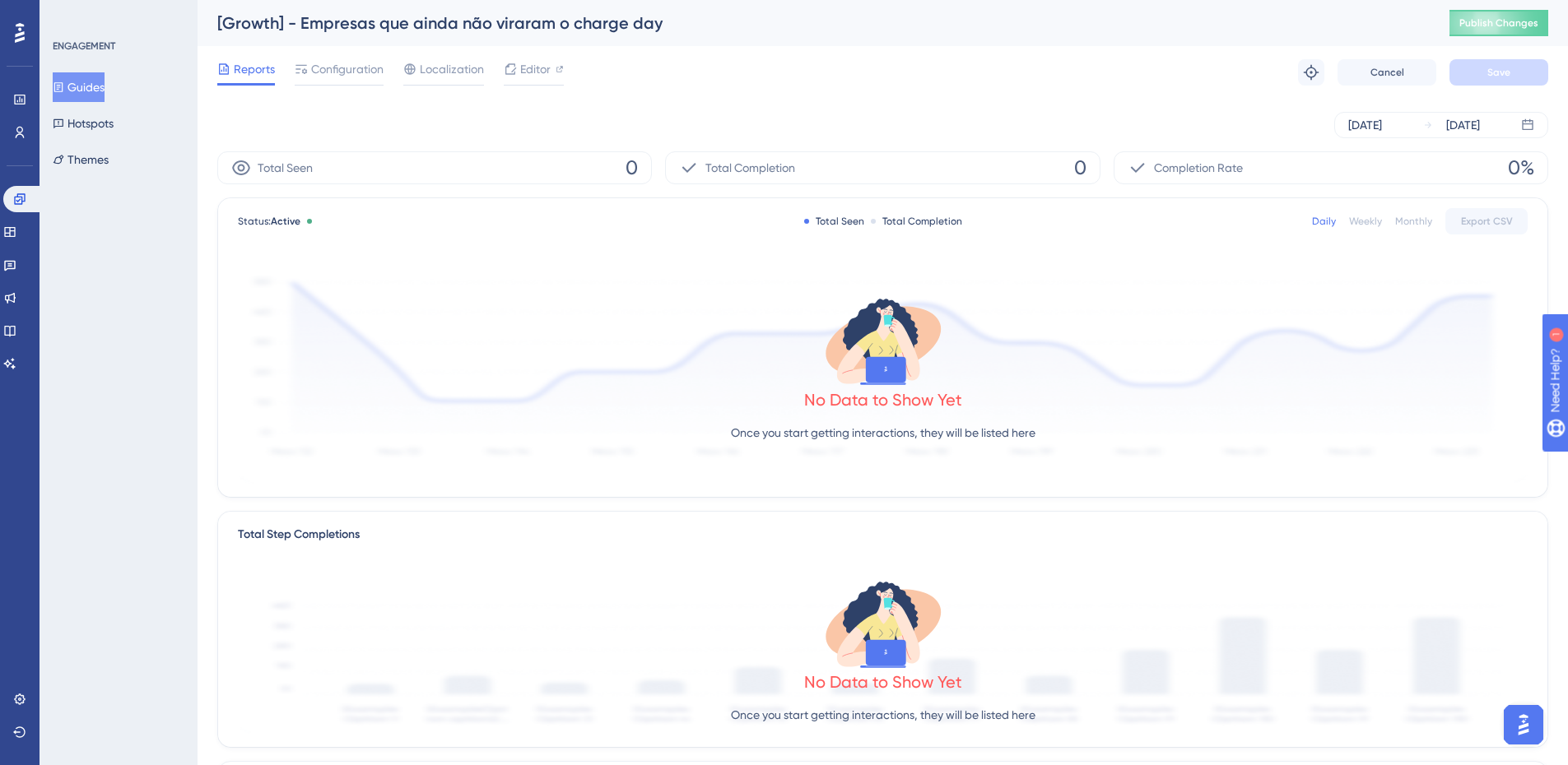
click at [104, 84] on button "Guides" at bounding box center [78, 87] width 52 height 29
